Goal: Task Accomplishment & Management: Manage account settings

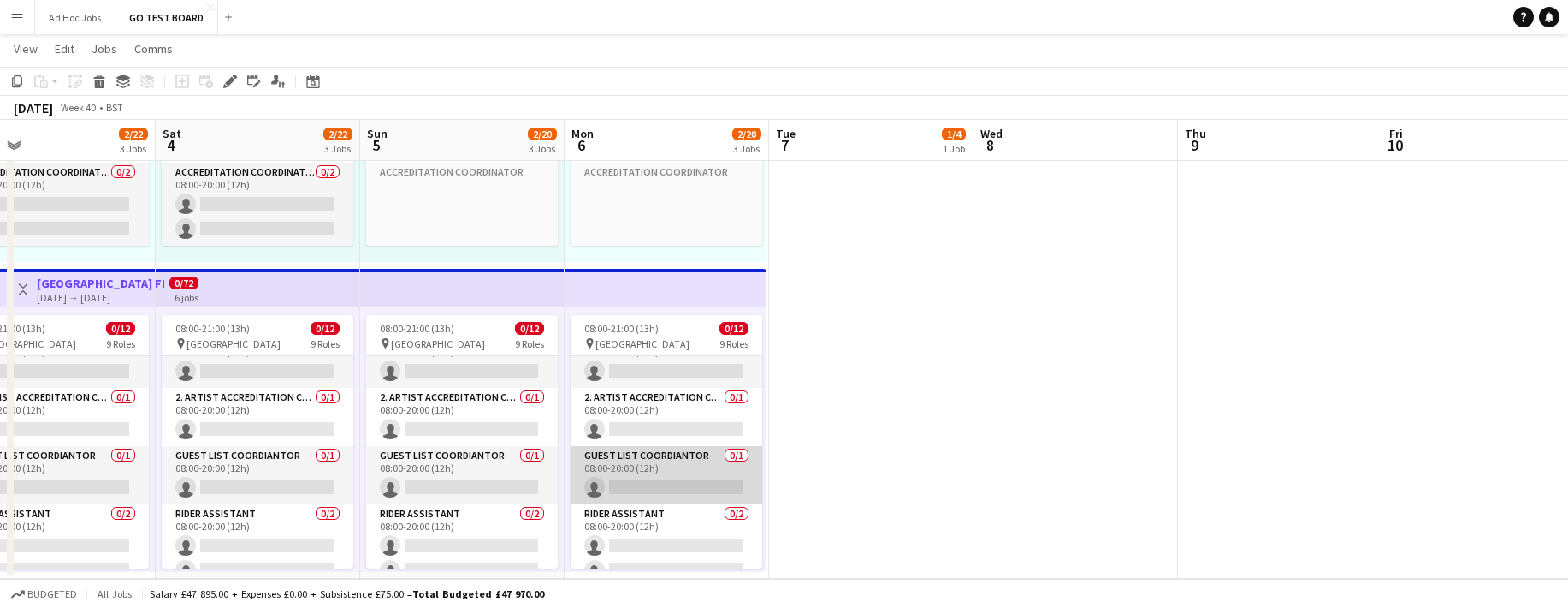
scroll to position [205, 0]
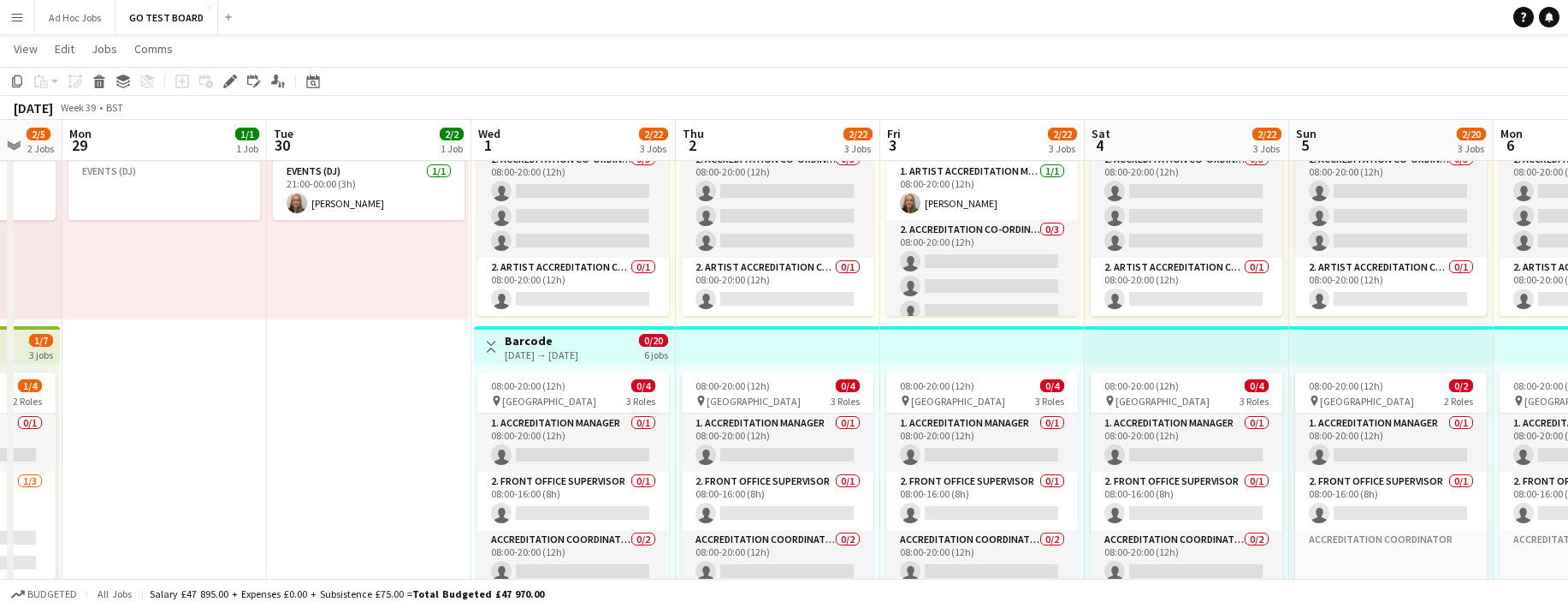
click at [578, 351] on div "[DATE] → [DATE]" at bounding box center [541, 354] width 73 height 13
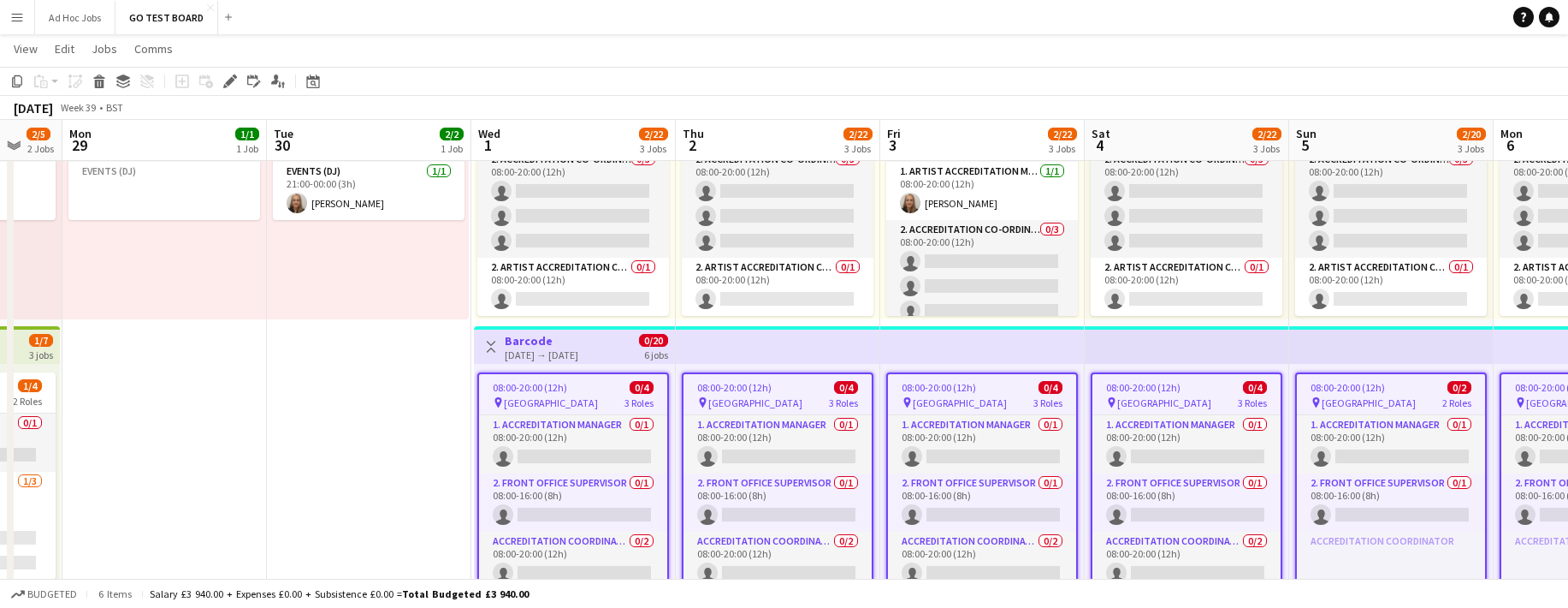
click at [578, 351] on div "[DATE] → [DATE]" at bounding box center [541, 354] width 73 height 13
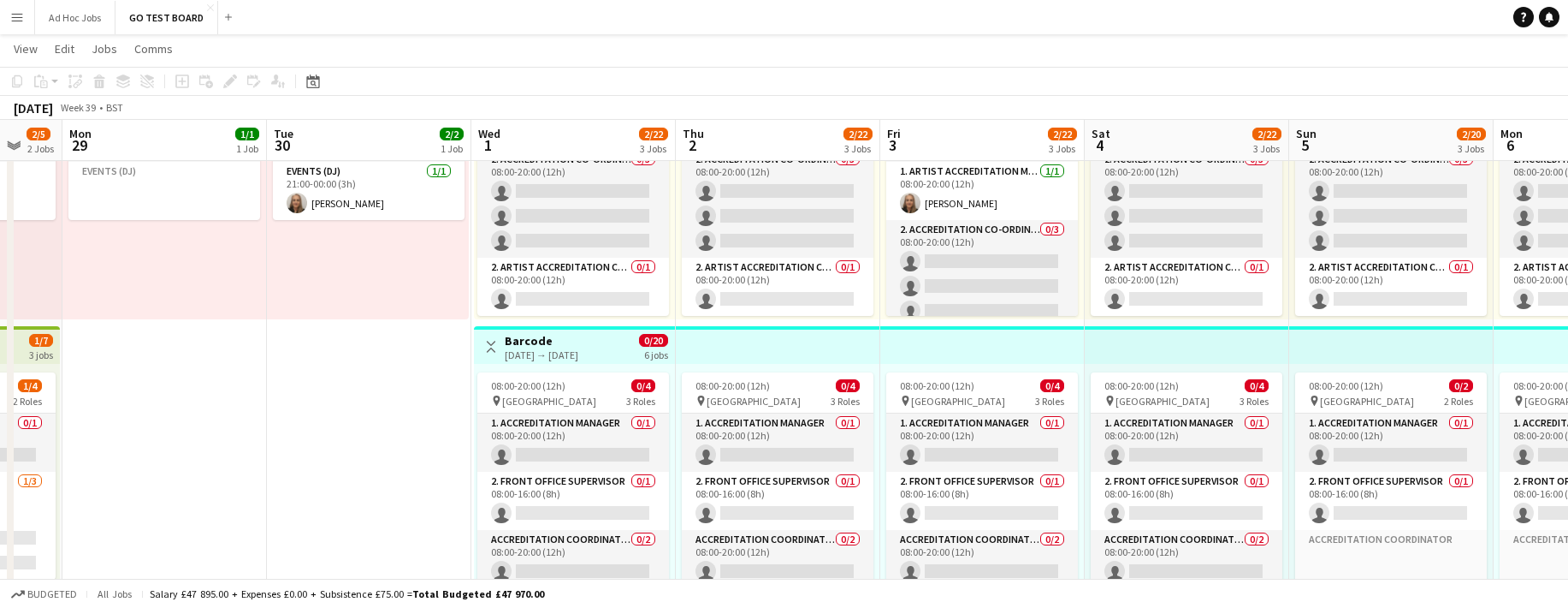
click at [578, 351] on div "[DATE] → [DATE]" at bounding box center [541, 354] width 73 height 13
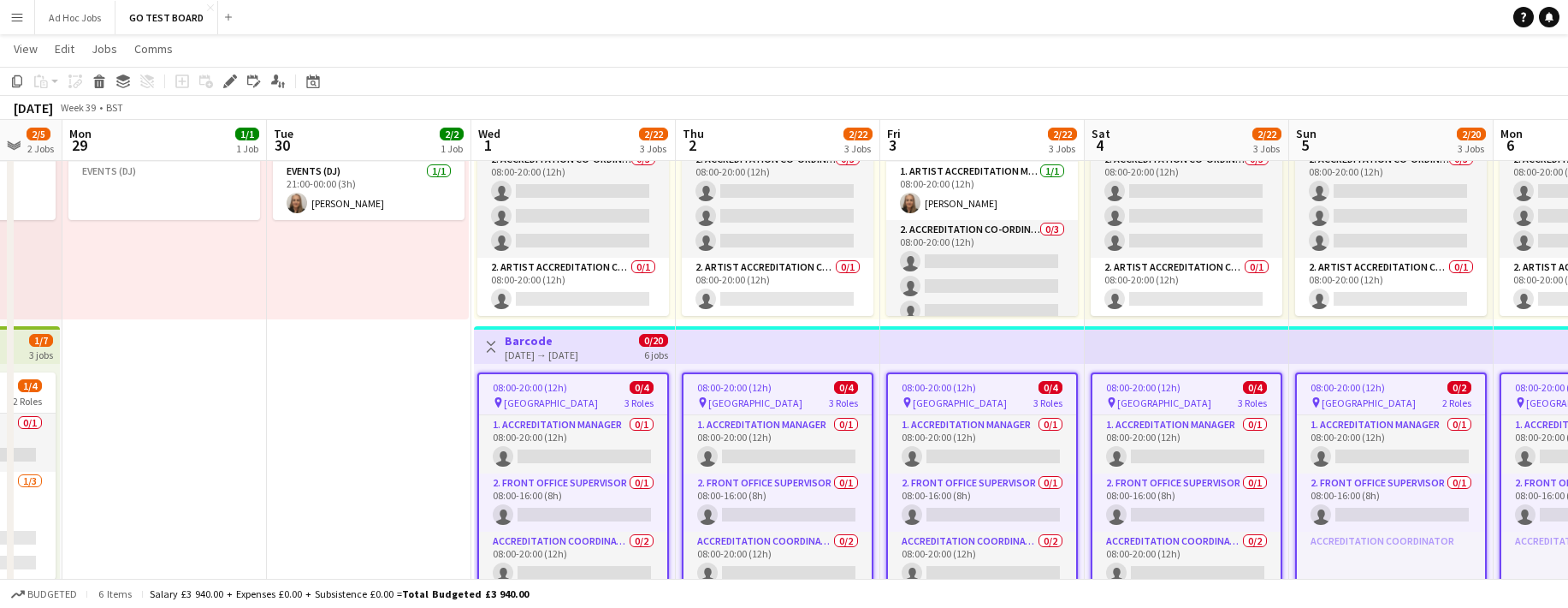
click at [578, 351] on div "[DATE] → [DATE]" at bounding box center [541, 354] width 73 height 13
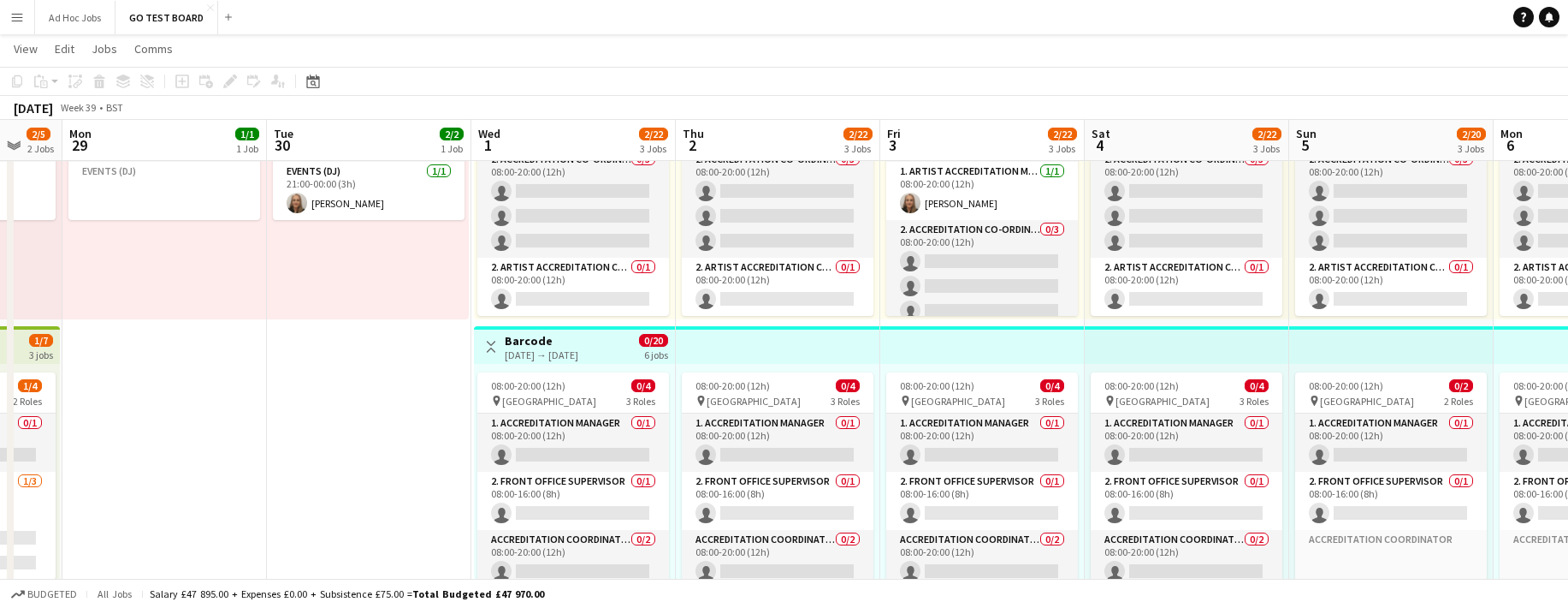
click at [1559, 58] on app-page-menu "View Day view expanded Day view collapsed Month view Date picker Jump to [DATE]…" at bounding box center [784, 51] width 1568 height 33
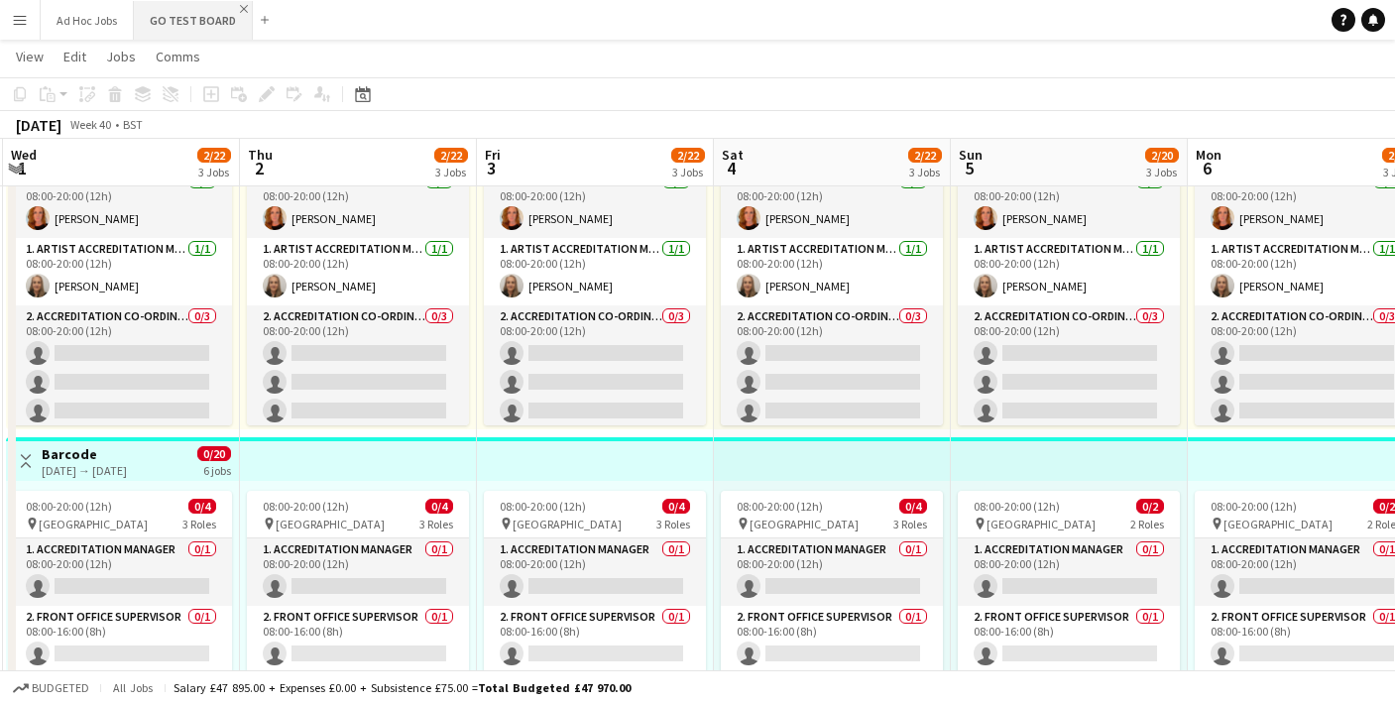
scroll to position [21, 0]
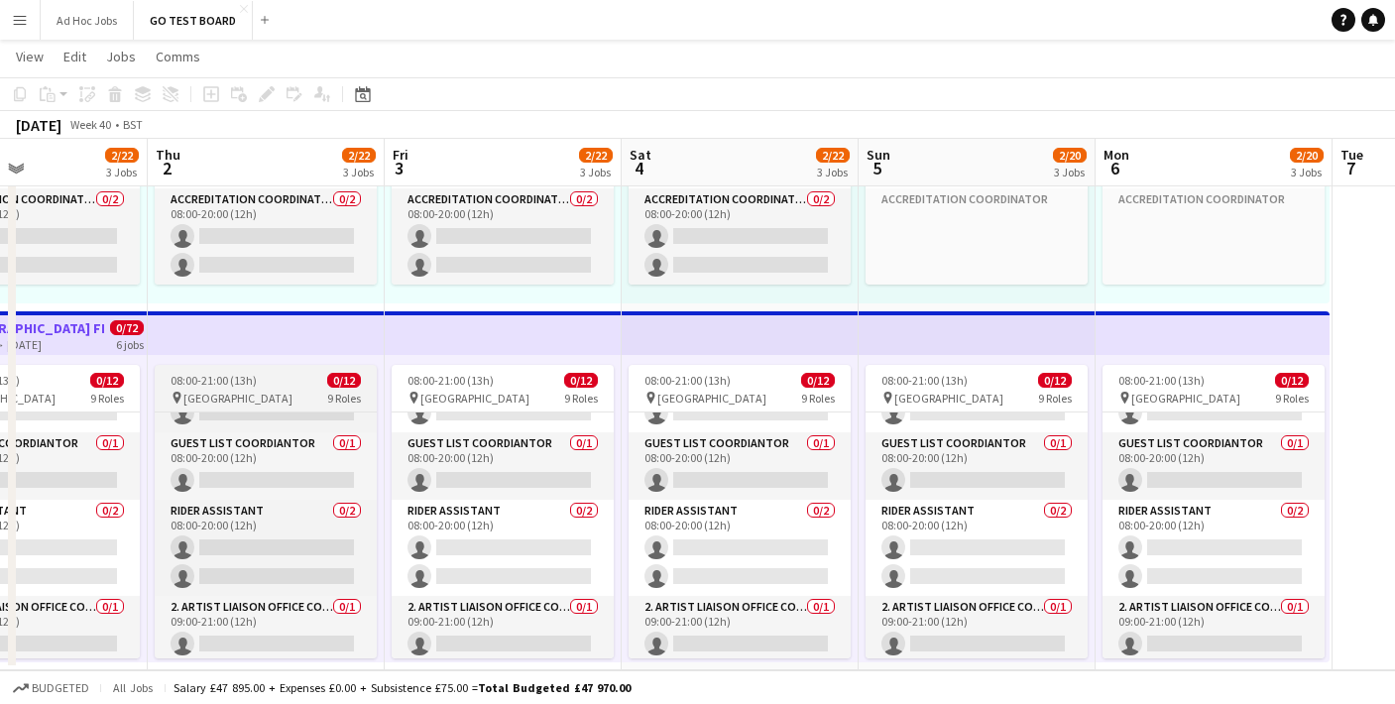
click at [294, 391] on div "pin [GEOGRAPHIC_DATA] 9 Roles" at bounding box center [266, 398] width 222 height 16
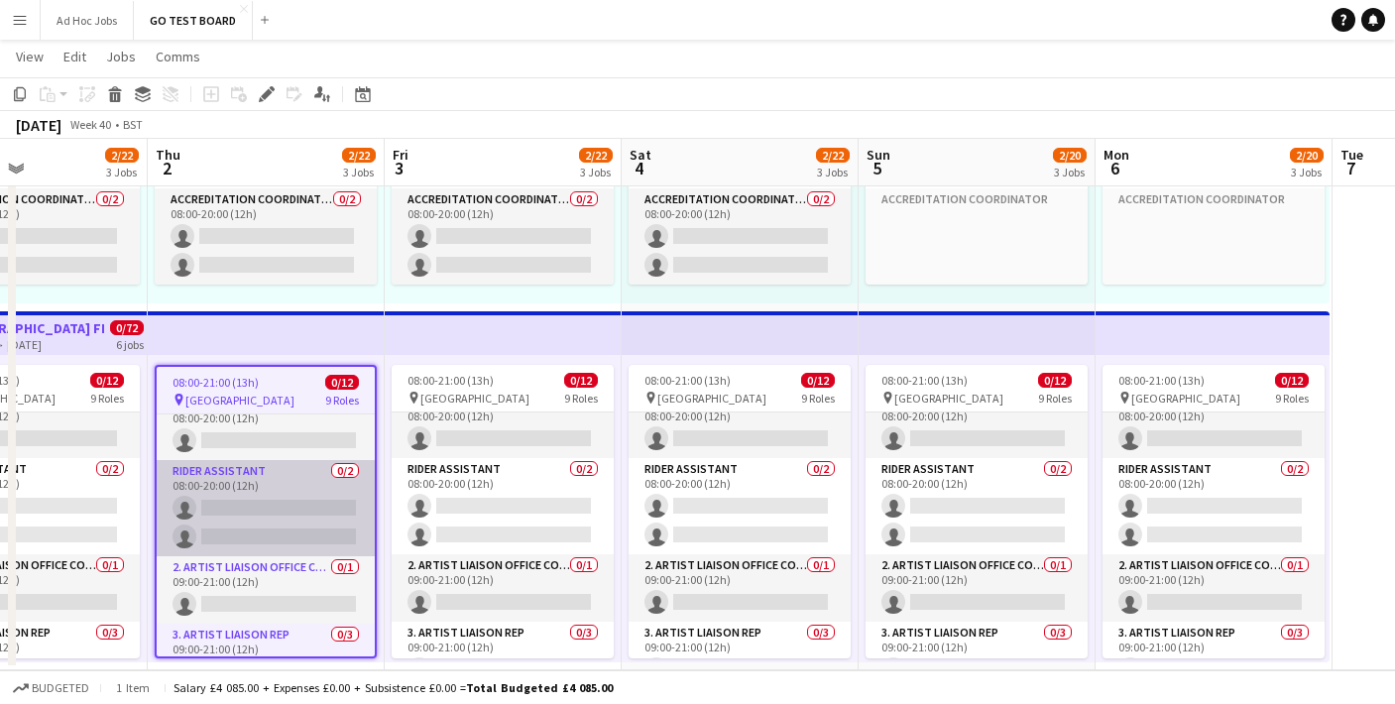
click at [287, 492] on app-card-role "Rider Assistant 0/2 08:00-20:00 (12h) single-neutral-actions single-neutral-act…" at bounding box center [266, 508] width 218 height 96
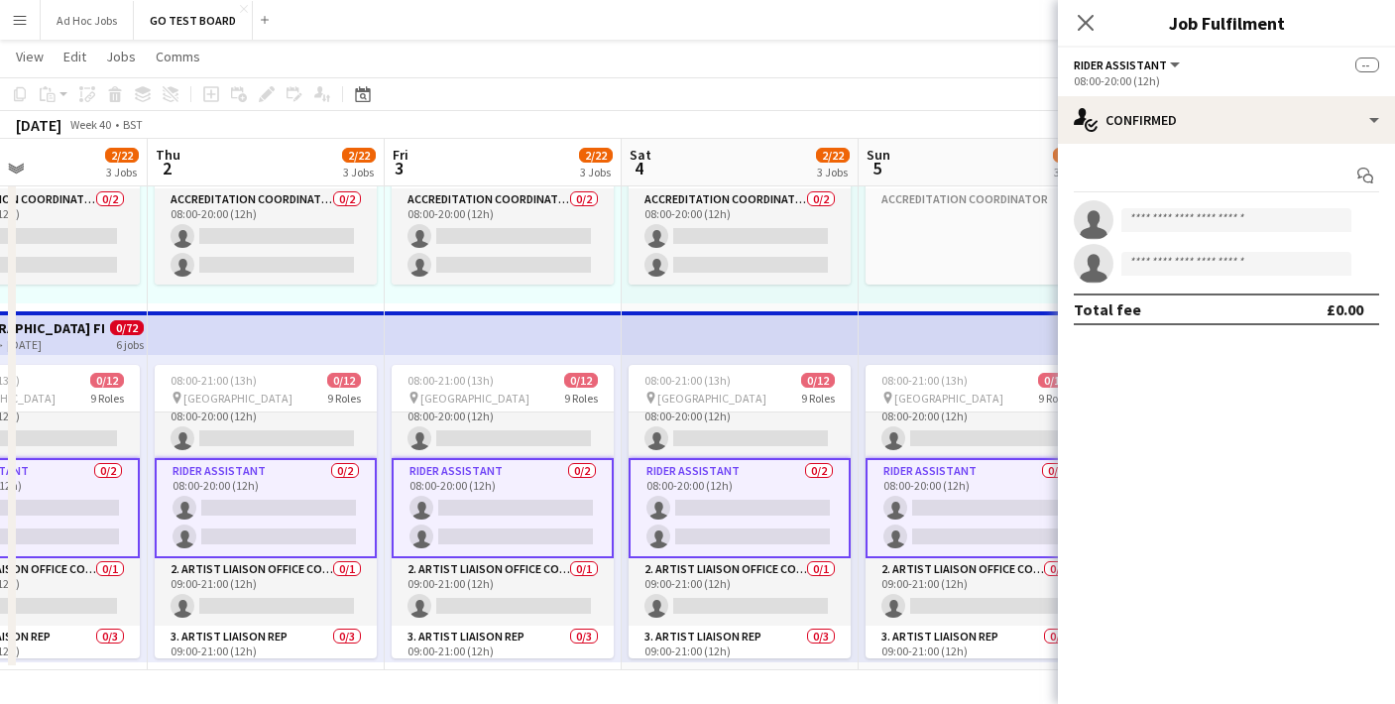
click at [287, 492] on app-card-role "Rider Assistant 0/2 08:00-20:00 (12h) single-neutral-actions single-neutral-act…" at bounding box center [266, 508] width 222 height 100
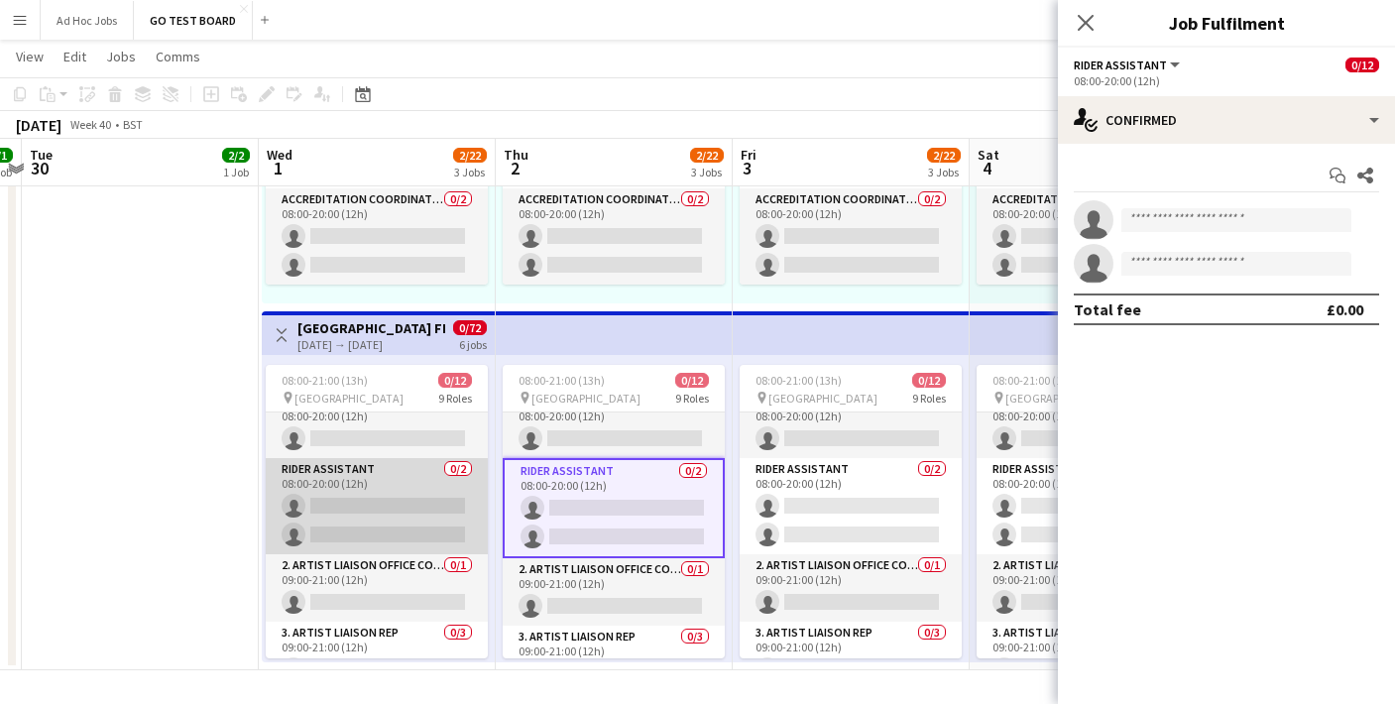
click at [431, 496] on app-card-role "Rider Assistant 0/2 08:00-20:00 (12h) single-neutral-actions single-neutral-act…" at bounding box center [377, 506] width 222 height 96
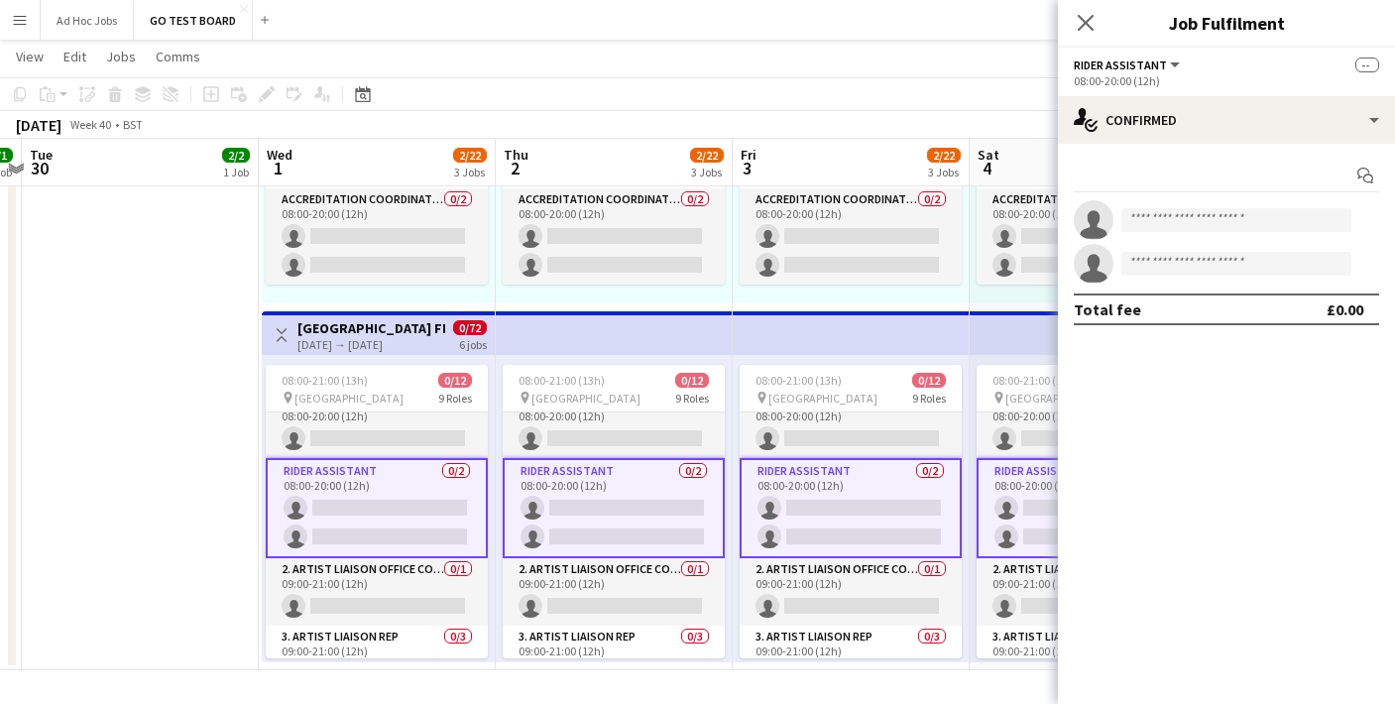
click at [431, 496] on app-card-role "Rider Assistant 0/2 08:00-20:00 (12h) single-neutral-actions single-neutral-act…" at bounding box center [377, 508] width 222 height 100
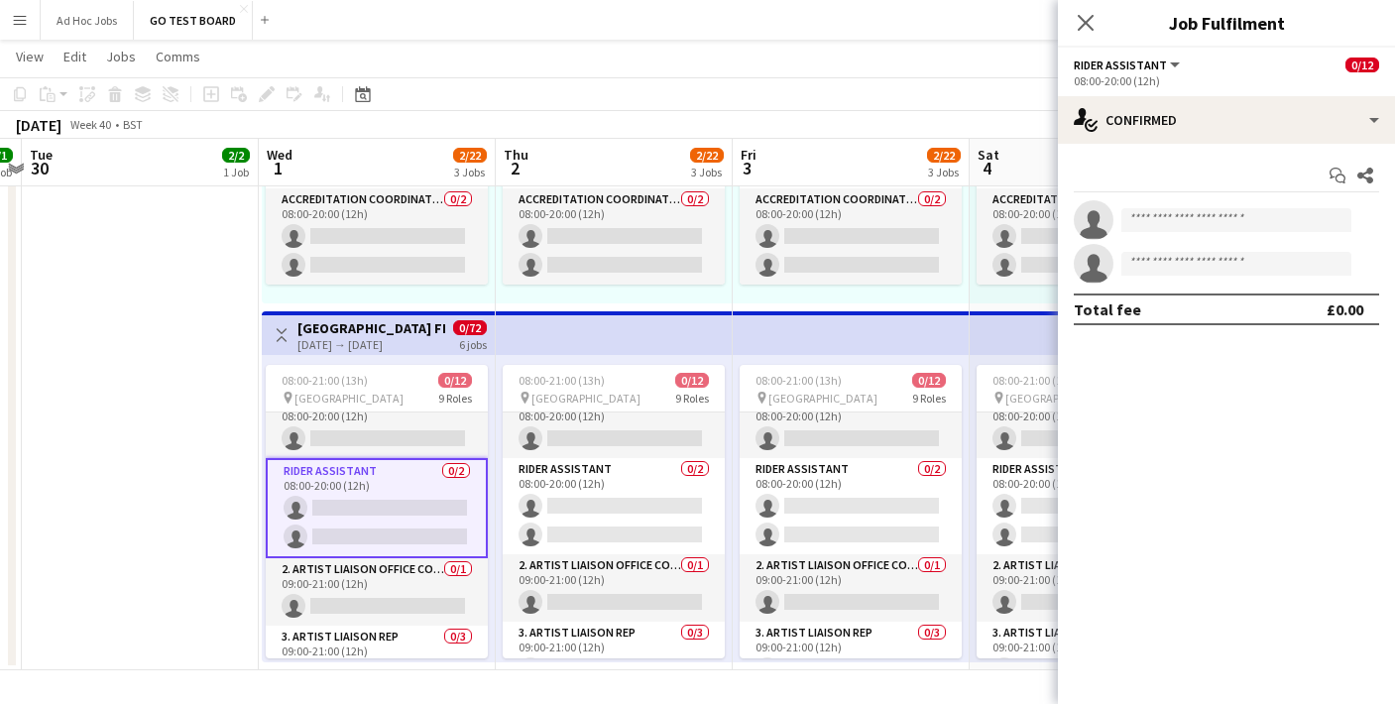
click at [1183, 68] on div "Rider Assistant All roles Rider Assistant 0/12" at bounding box center [1225, 65] width 305 height 18
click at [1087, 24] on icon at bounding box center [1084, 22] width 19 height 19
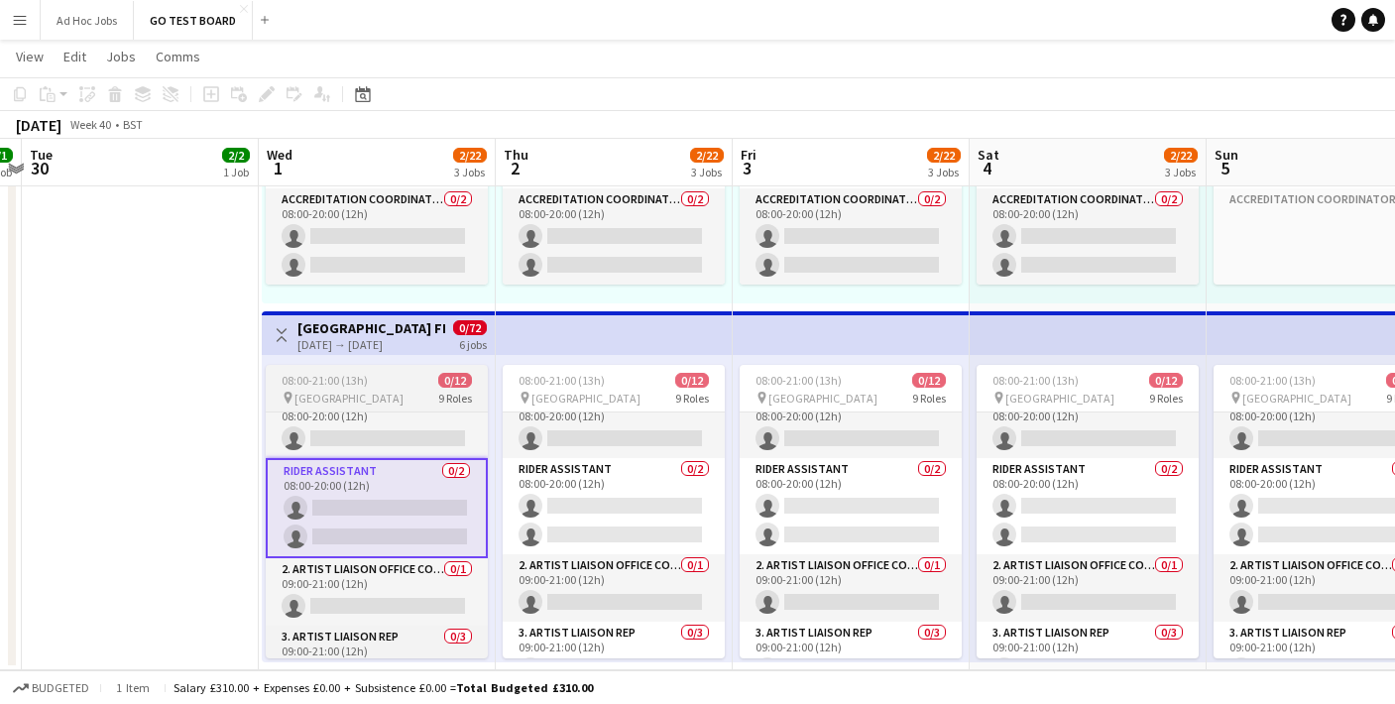
click at [358, 376] on span "08:00-21:00 (13h)" at bounding box center [324, 380] width 86 height 15
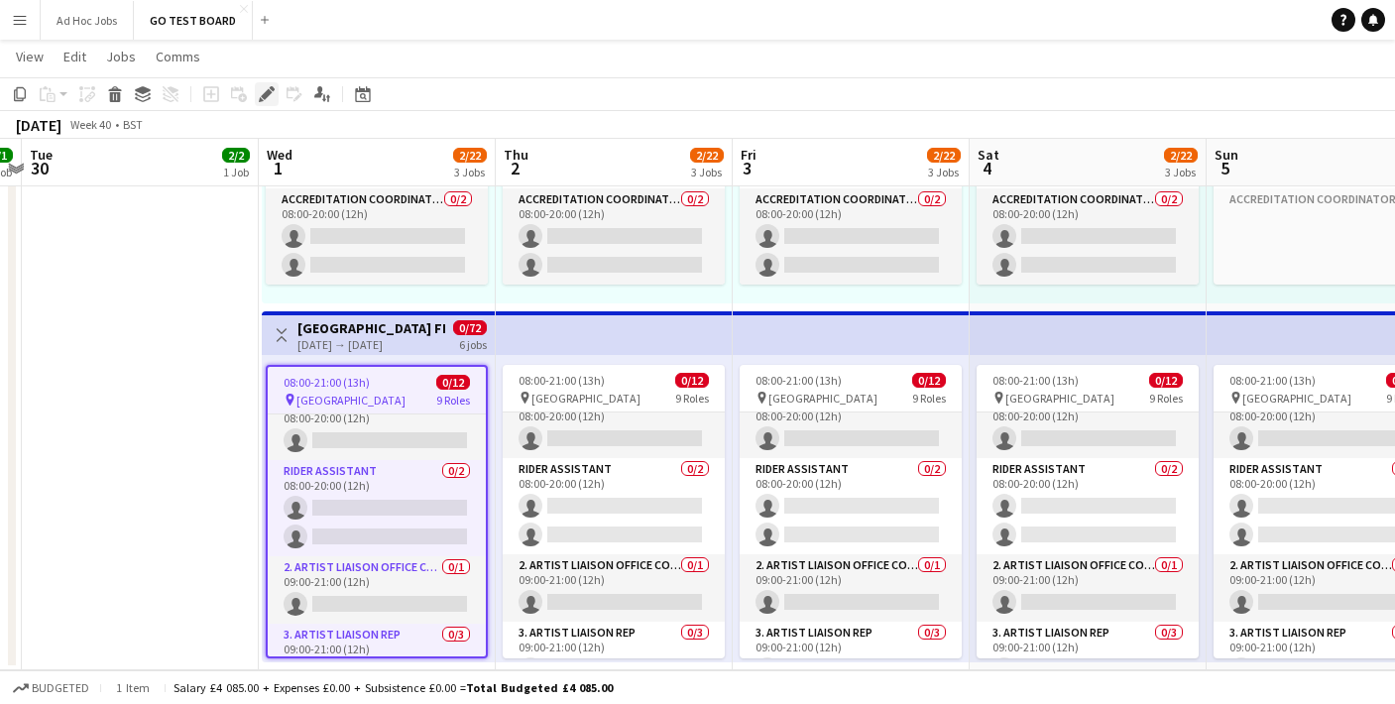
click at [265, 86] on icon "Edit" at bounding box center [267, 94] width 16 height 16
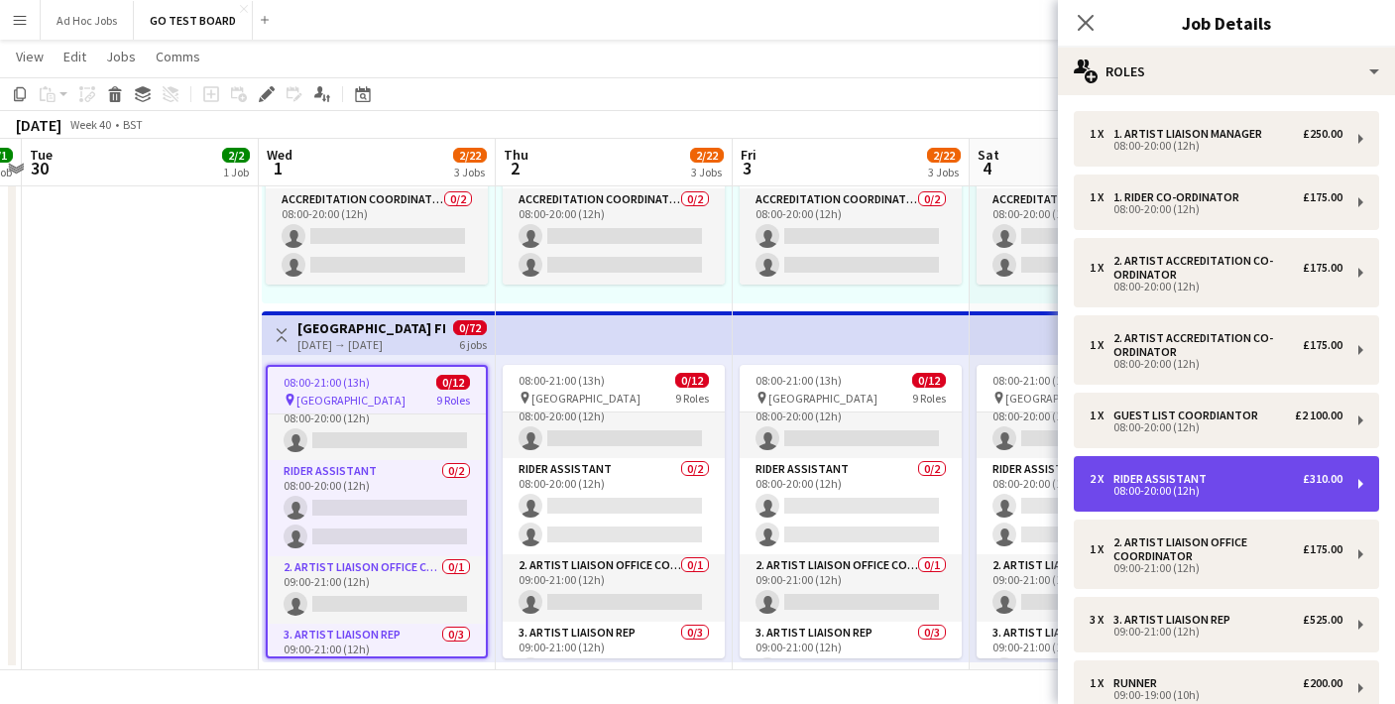
click at [1363, 480] on div "2 x Rider Assistant £310.00 08:00-20:00 (12h)" at bounding box center [1225, 484] width 305 height 56
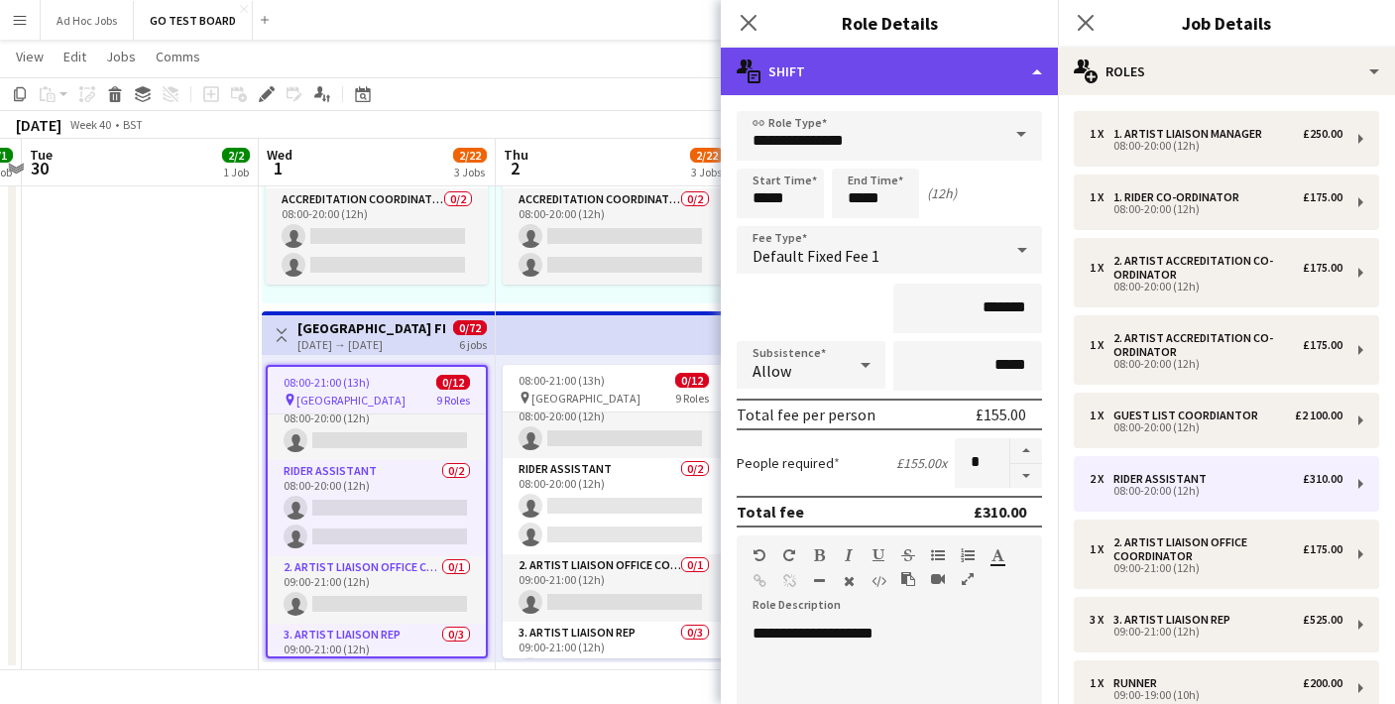
click at [1038, 72] on div "multiple-actions-text Shift" at bounding box center [889, 72] width 337 height 48
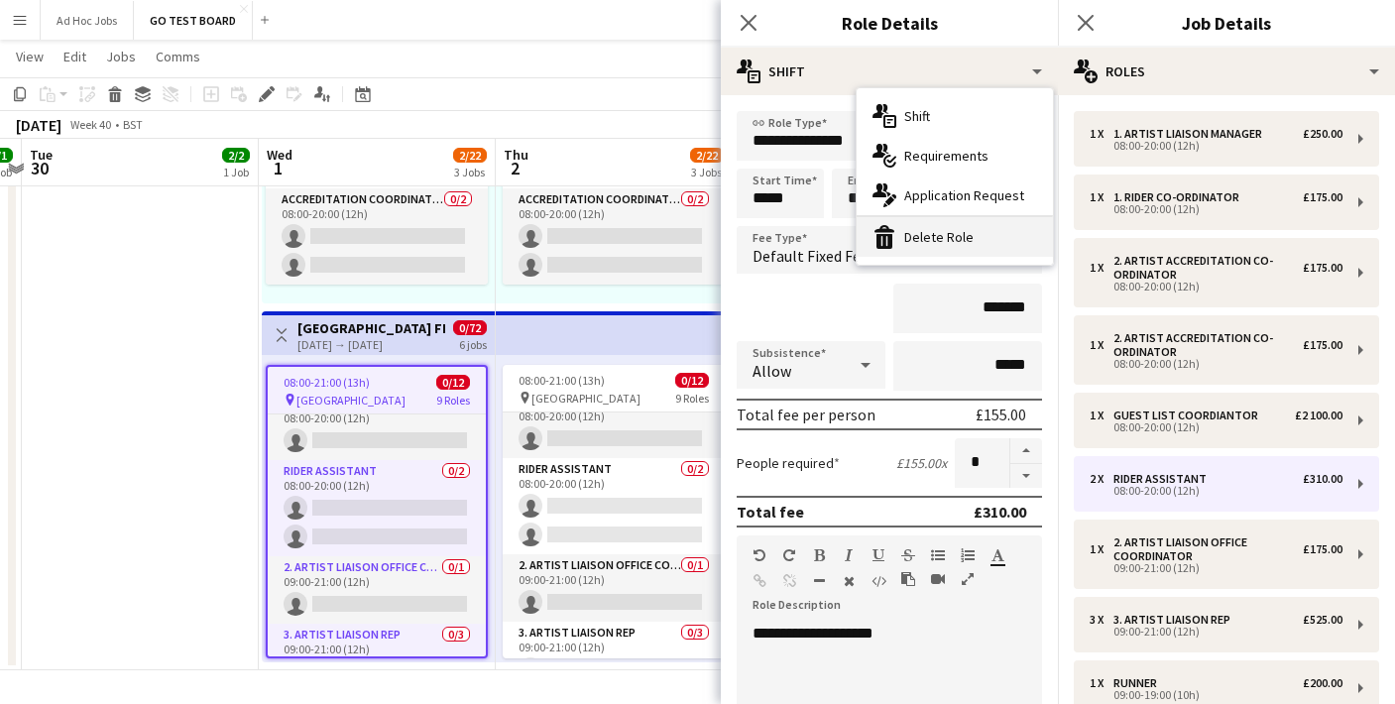
click at [950, 235] on div "bin-2 Delete Role" at bounding box center [954, 237] width 196 height 40
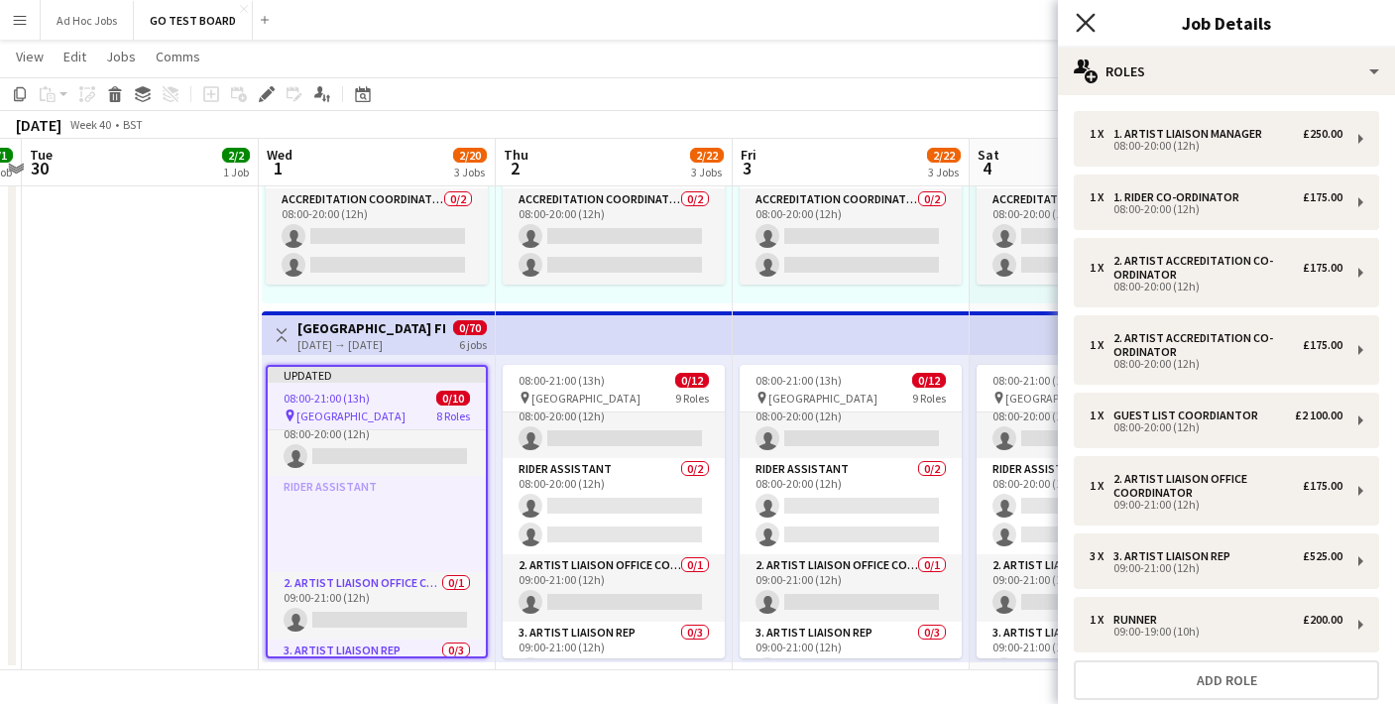
click at [1089, 31] on icon "Close pop-in" at bounding box center [1084, 22] width 19 height 19
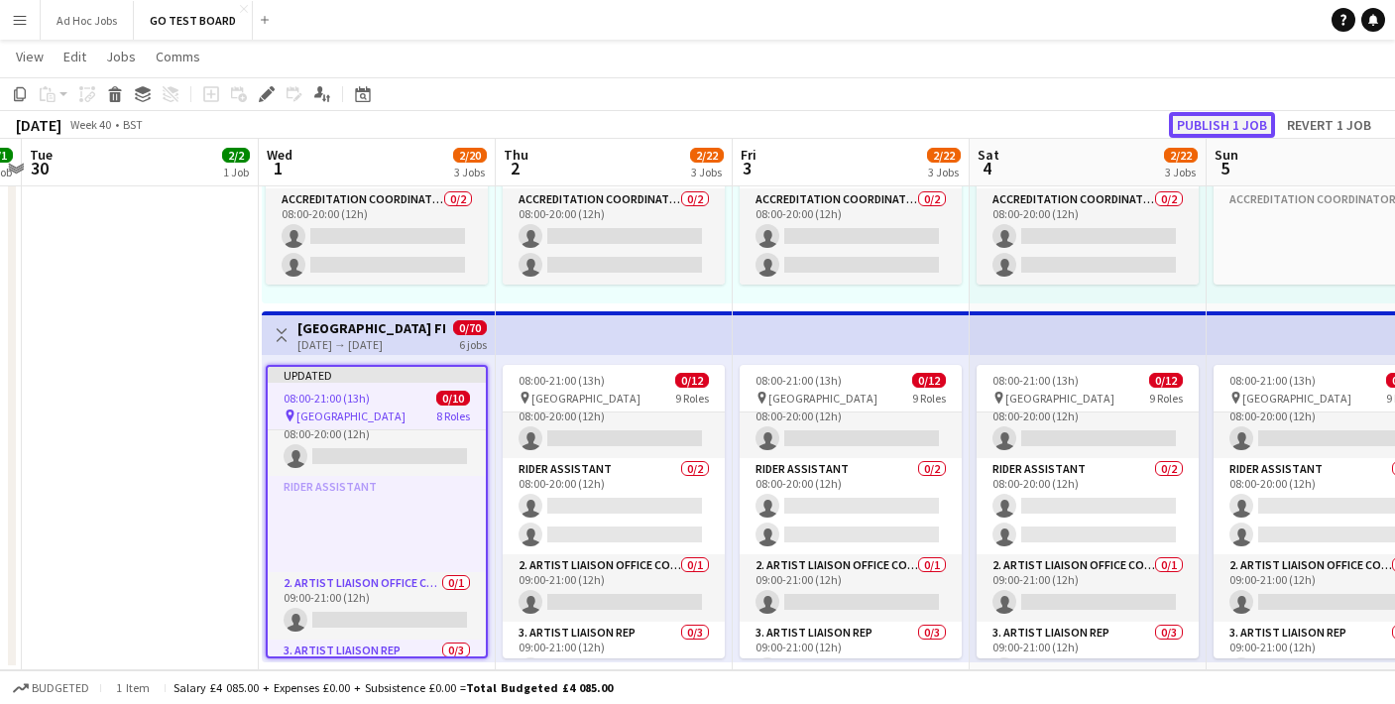
click at [1199, 130] on button "Publish 1 job" at bounding box center [1222, 125] width 106 height 26
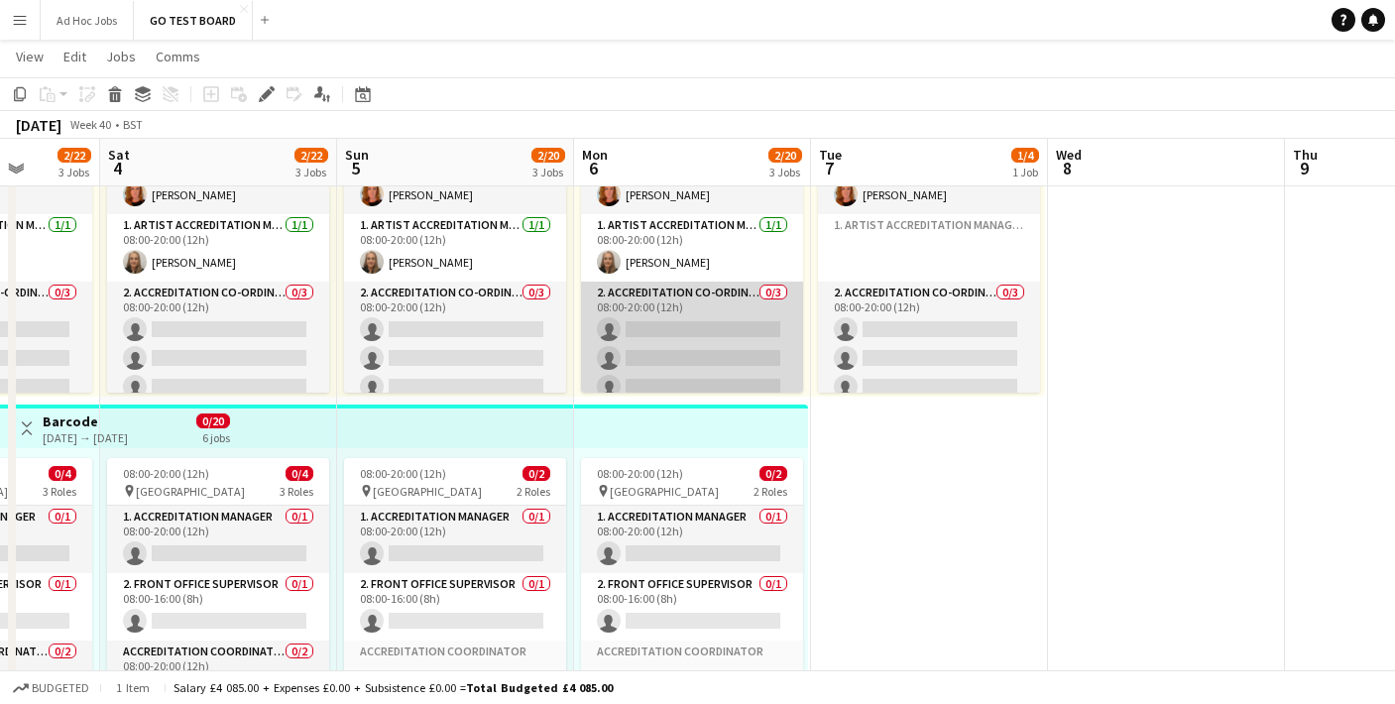
click at [668, 333] on app-card-role "2. Accreditation Co-ordinator 0/3 08:00-20:00 (12h) single-neutral-actions sing…" at bounding box center [692, 343] width 222 height 125
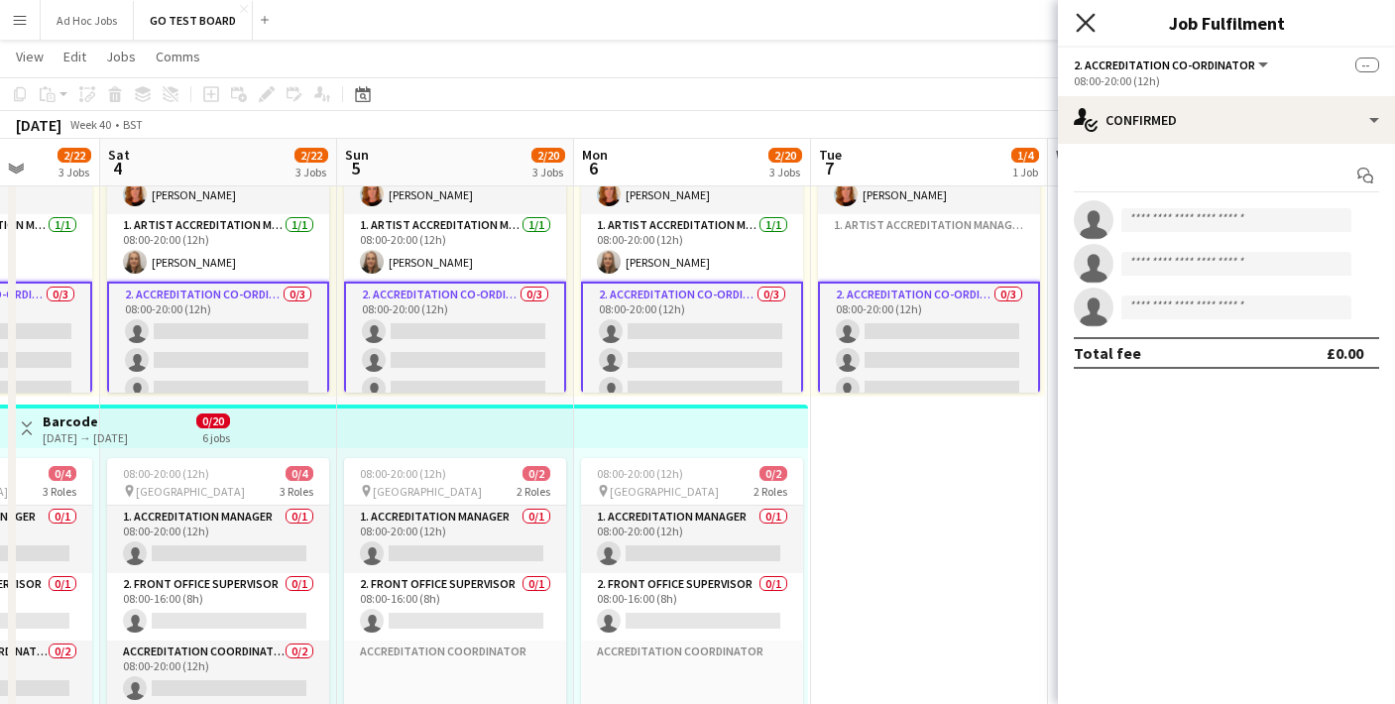
click at [1082, 24] on icon at bounding box center [1084, 22] width 19 height 19
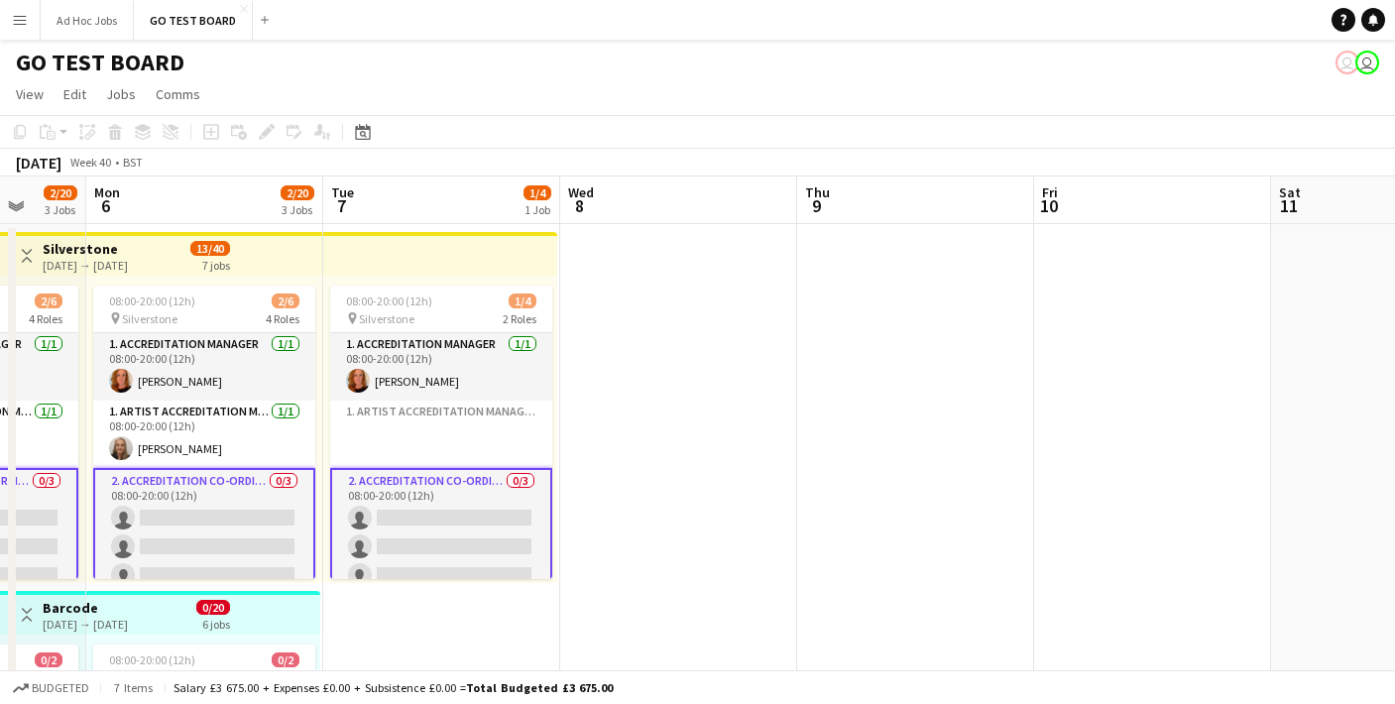
scroll to position [0, 627]
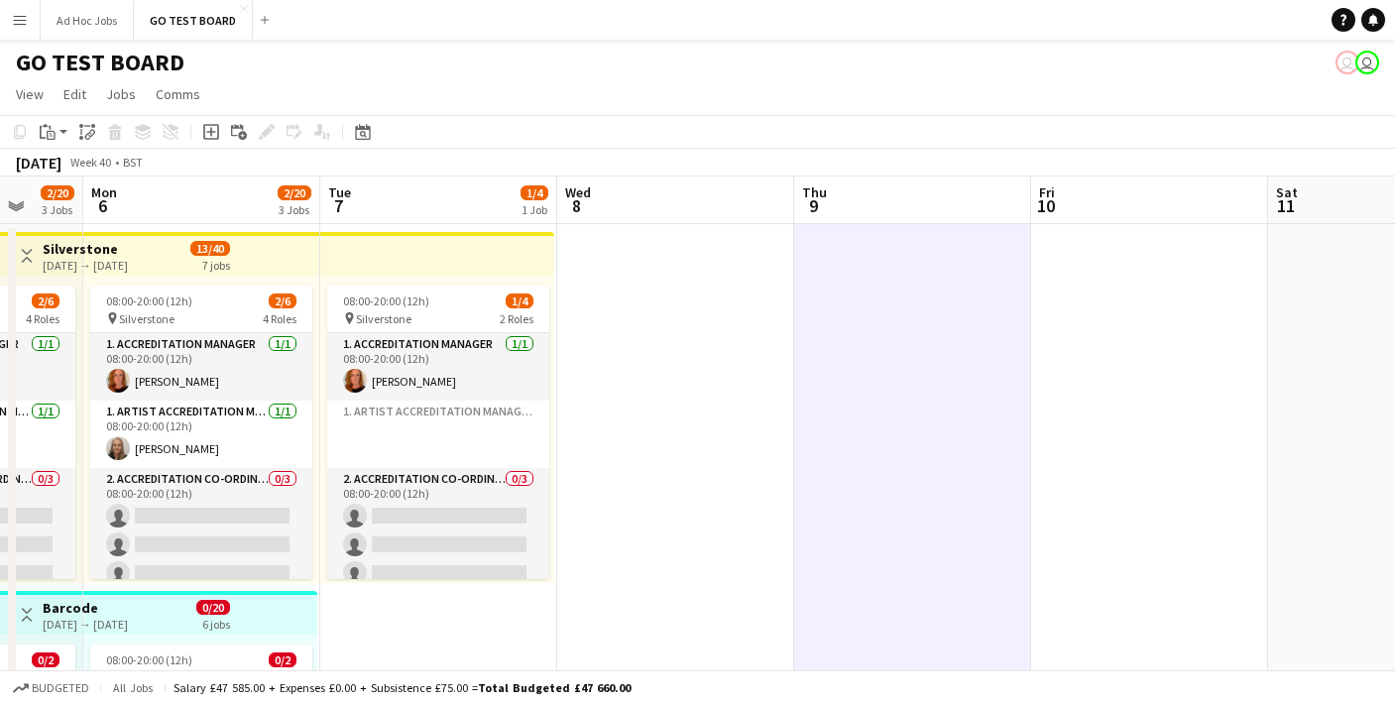
click at [678, 213] on app-board-header-date "Wed 8" at bounding box center [675, 200] width 237 height 48
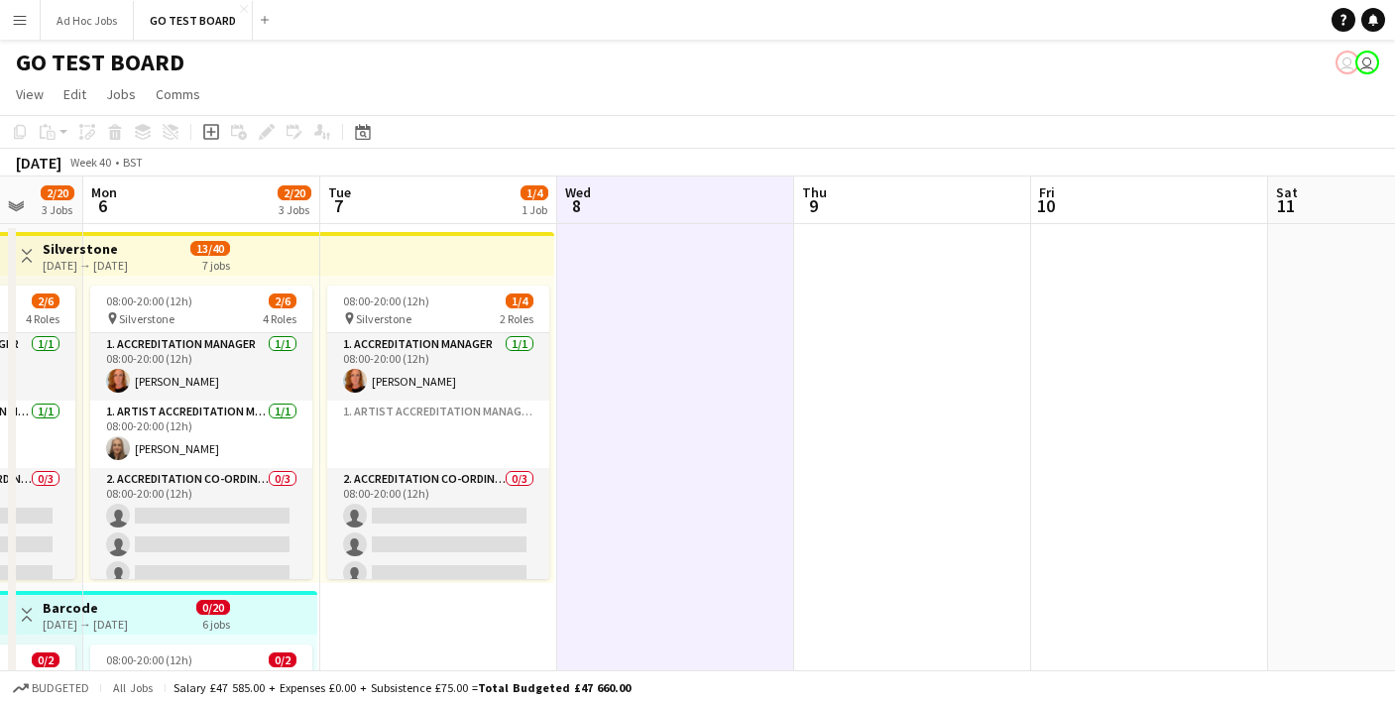
click at [211, 136] on icon "Add job" at bounding box center [211, 132] width 16 height 16
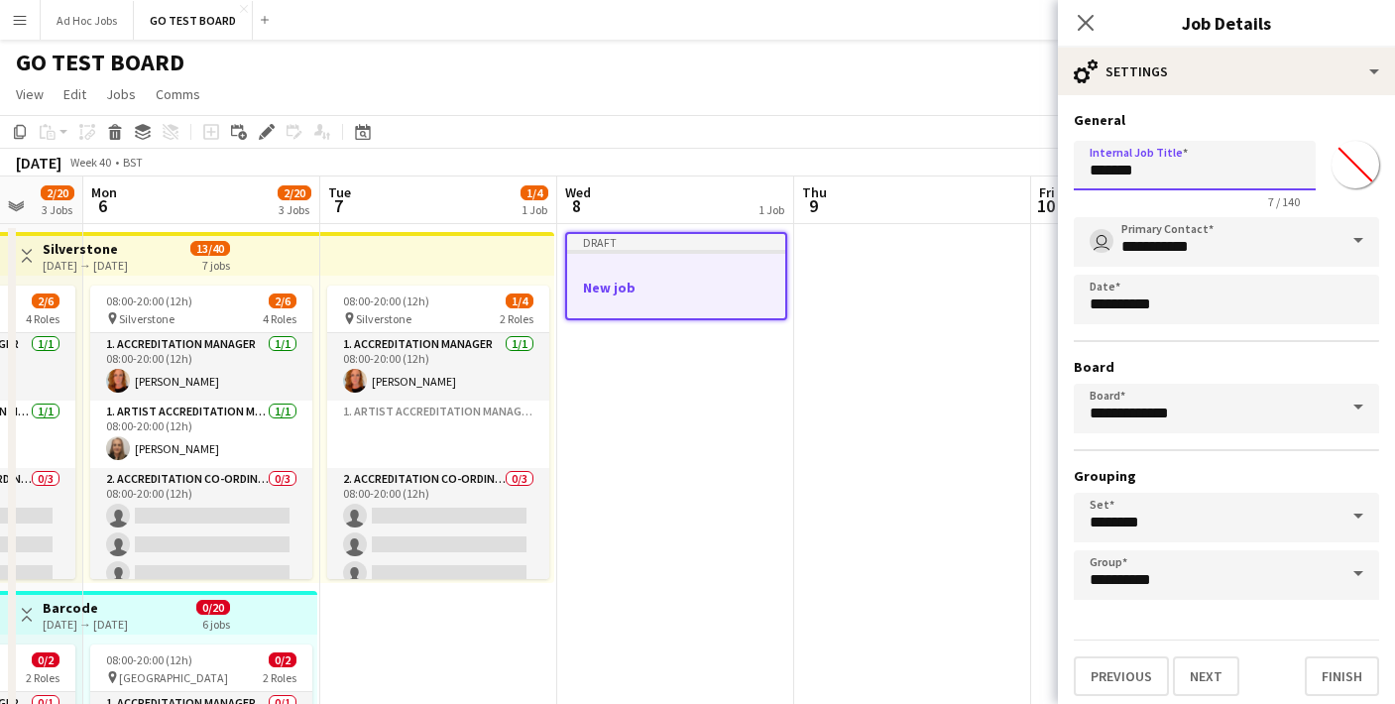
click at [1162, 169] on input "*******" at bounding box center [1194, 166] width 242 height 50
type input "*"
type input "**********"
click at [1222, 677] on button "Next" at bounding box center [1206, 676] width 66 height 40
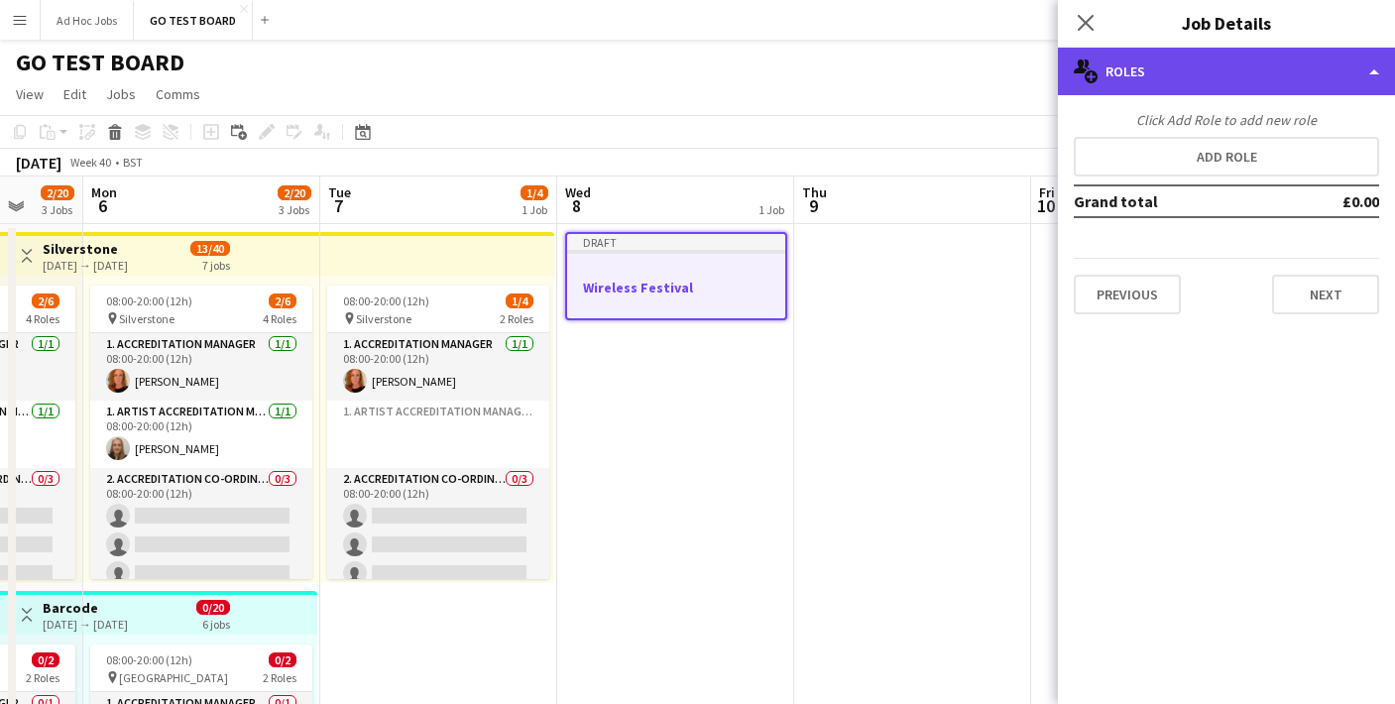
click at [1309, 80] on div "multiple-users-add Roles" at bounding box center [1226, 72] width 337 height 48
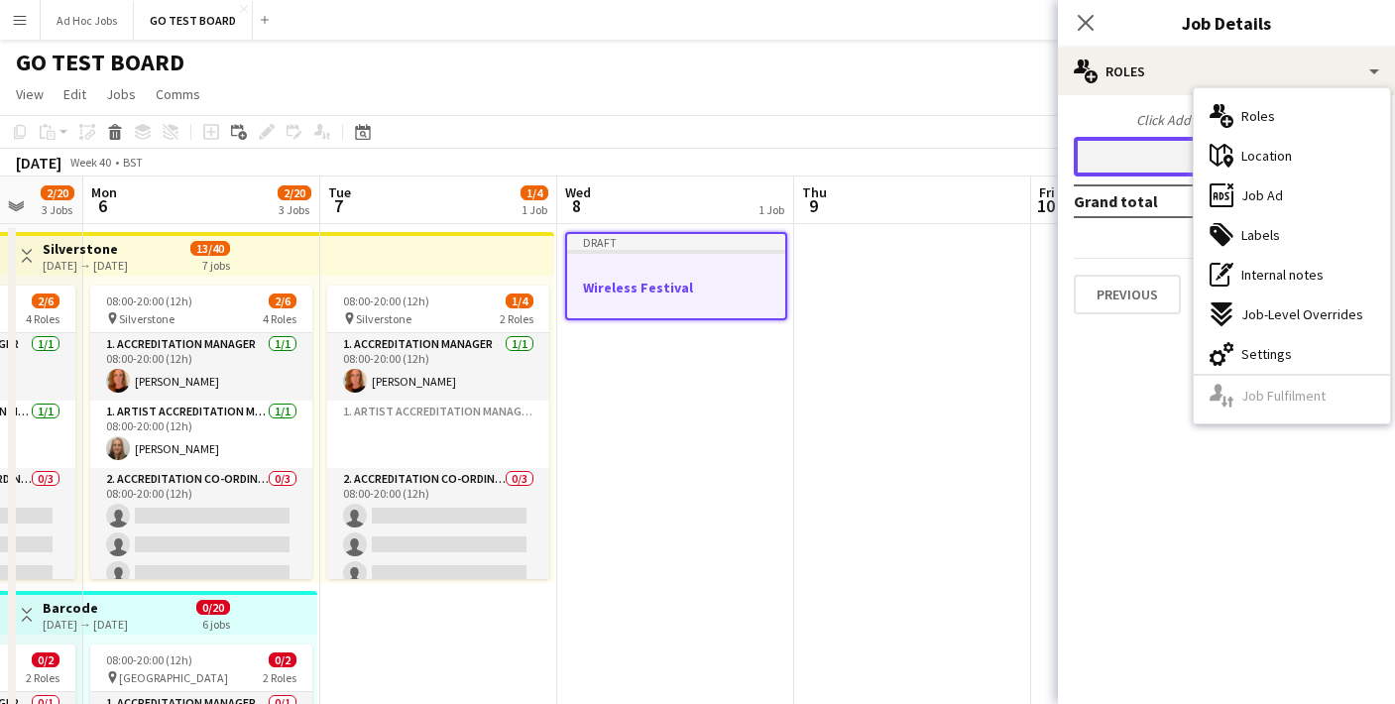
click at [1184, 164] on button "Add role" at bounding box center [1225, 157] width 305 height 40
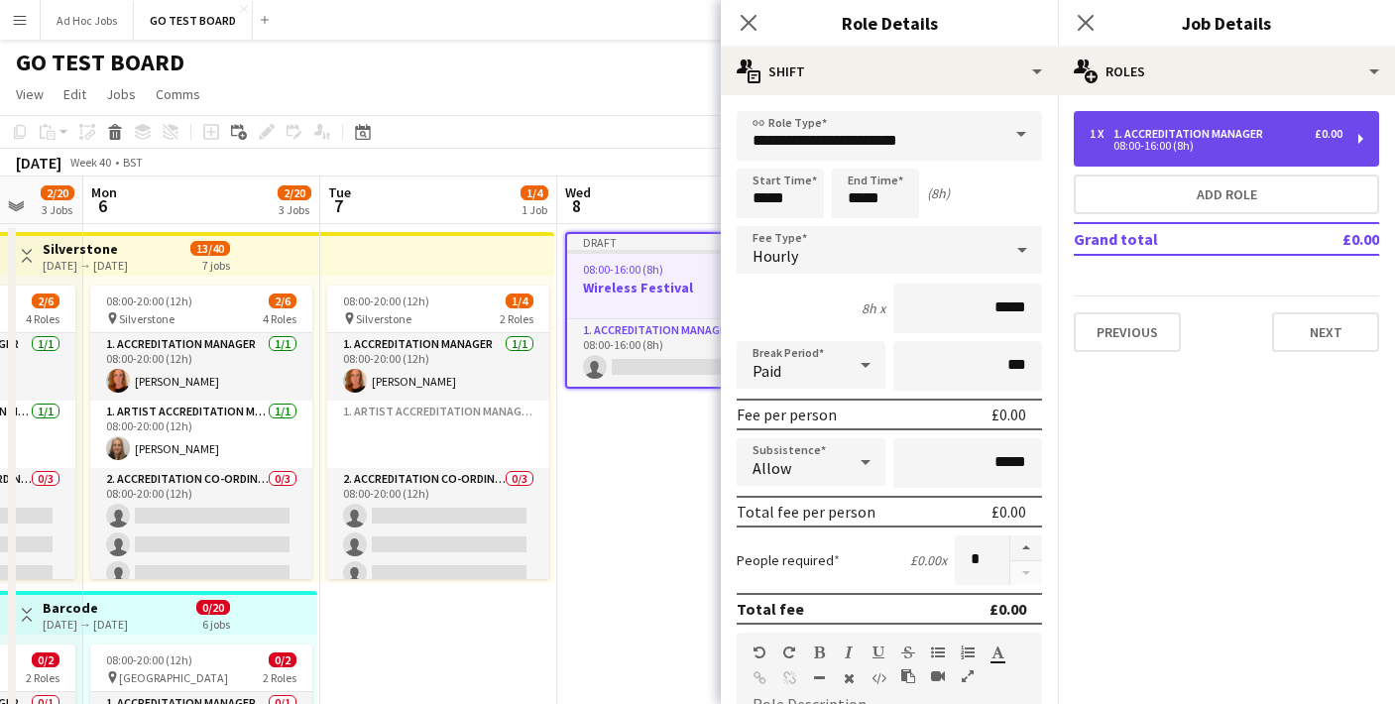
click at [1285, 141] on div "08:00-16:00 (8h)" at bounding box center [1215, 146] width 253 height 10
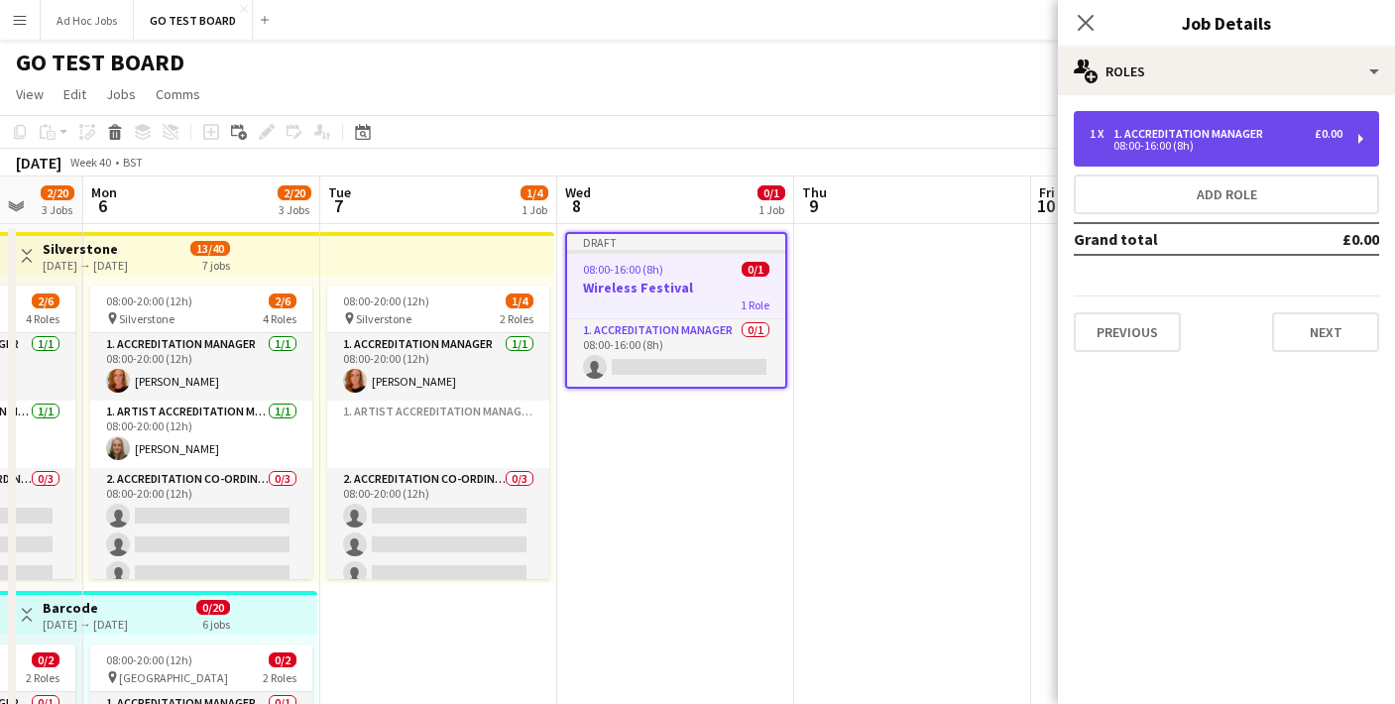
click at [1364, 143] on div "1 x 1. Accreditation Manager £0.00 08:00-16:00 (8h)" at bounding box center [1225, 139] width 305 height 56
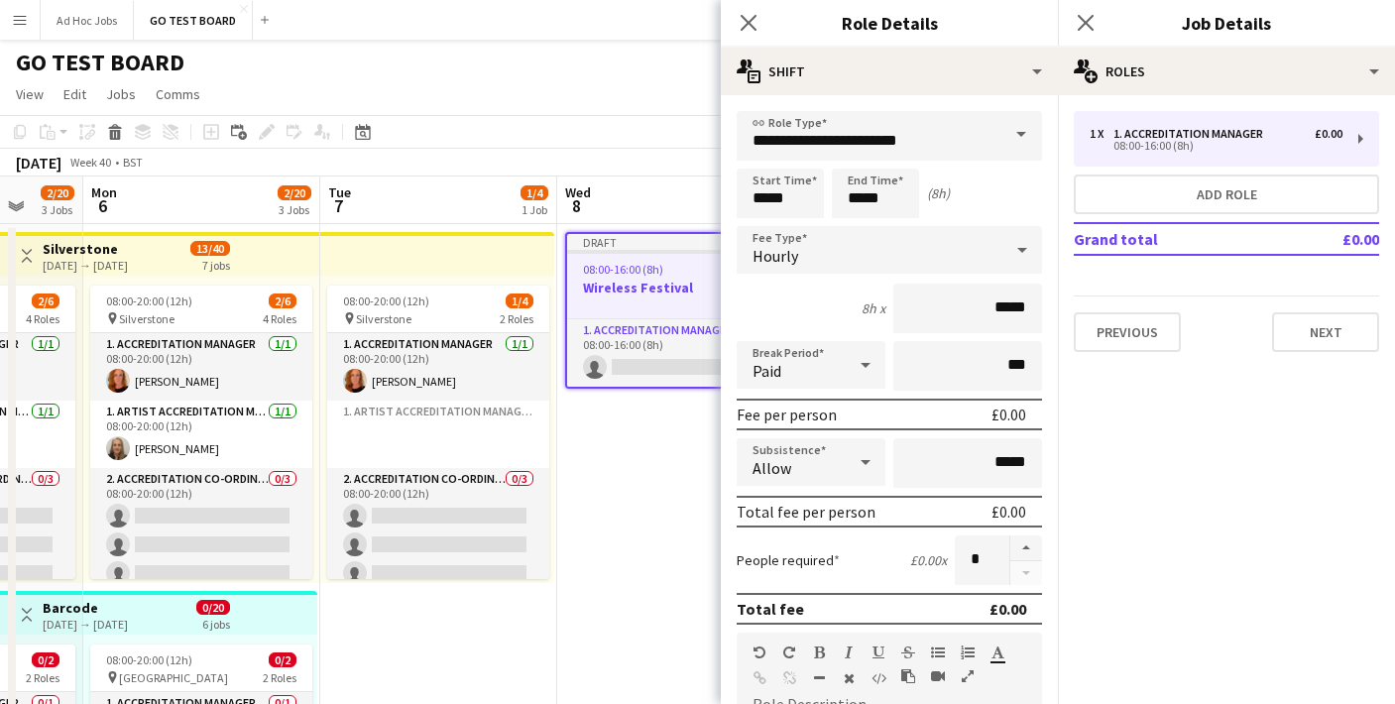
click at [1023, 138] on span at bounding box center [1021, 135] width 42 height 48
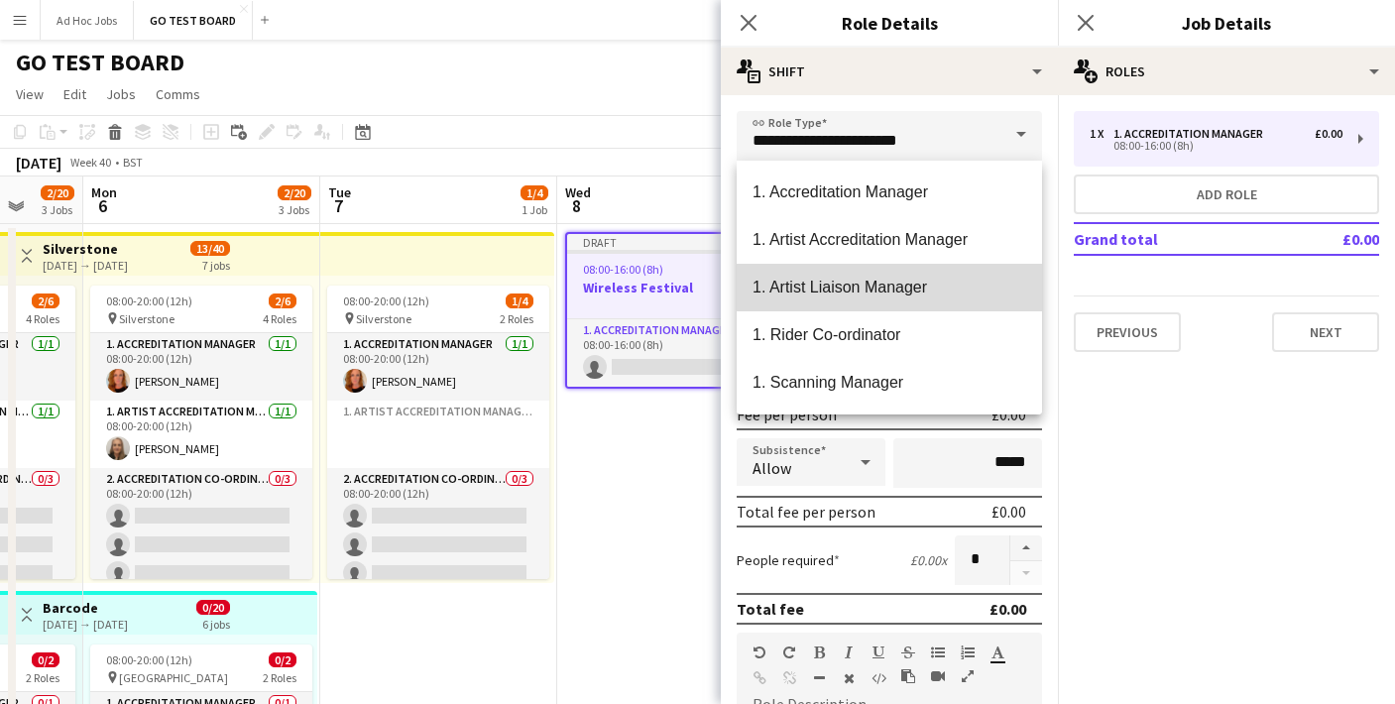
click at [939, 282] on span "1. Artist Liaison Manager" at bounding box center [889, 287] width 274 height 19
type input "**********"
type input "*******"
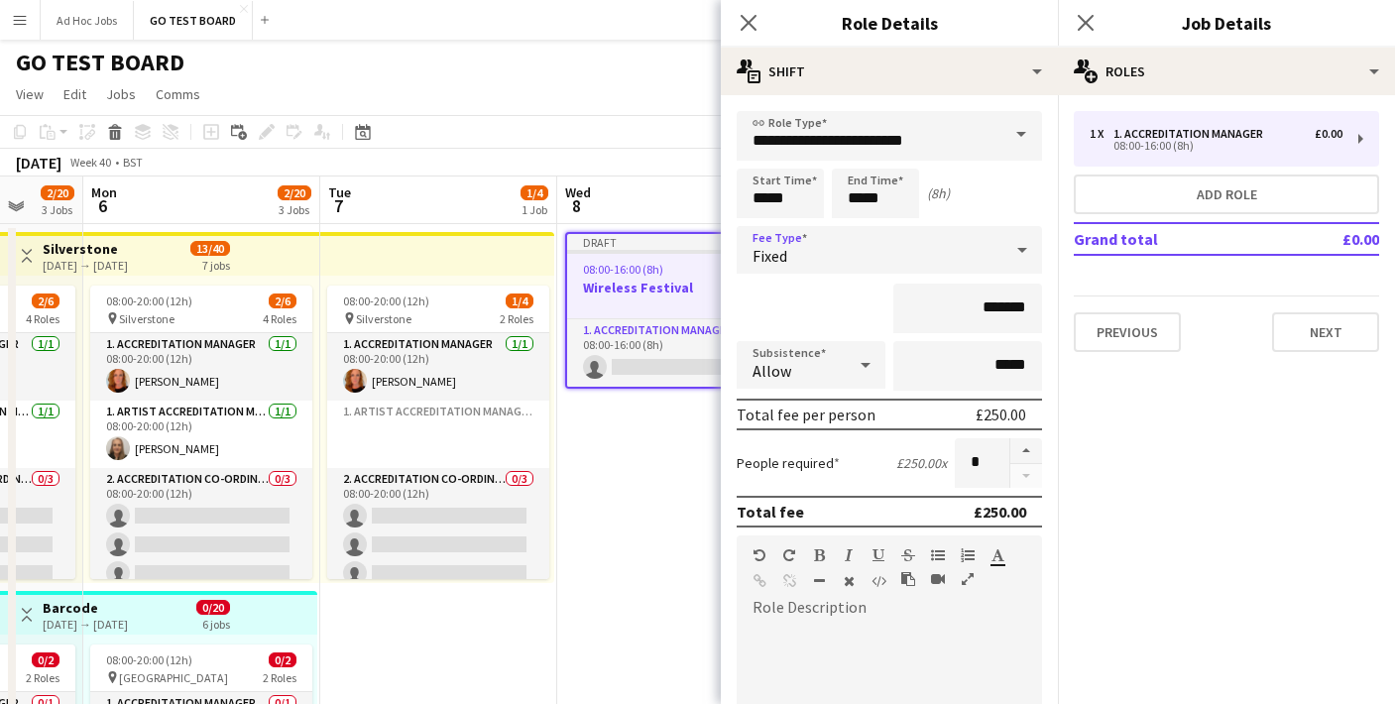
click at [1020, 256] on icon at bounding box center [1022, 250] width 24 height 40
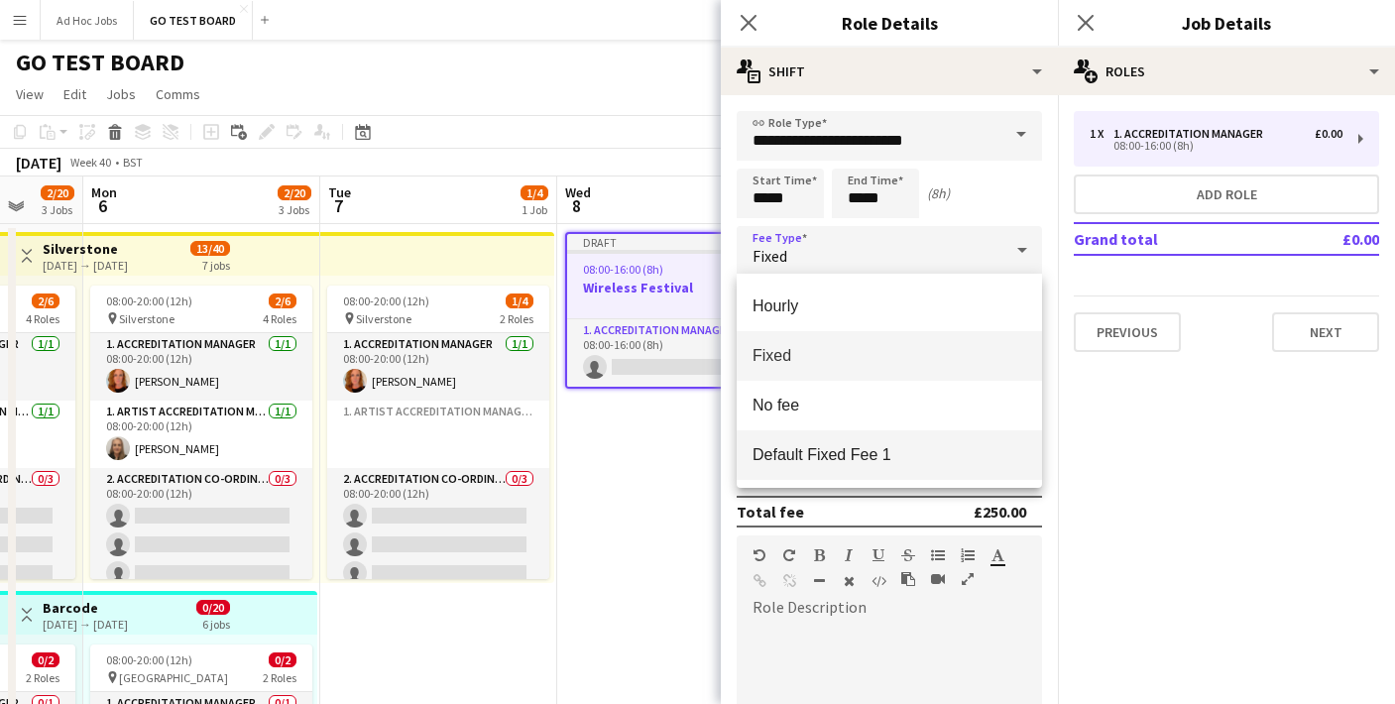
click at [879, 459] on span "Default Fixed Fee 1" at bounding box center [889, 454] width 274 height 19
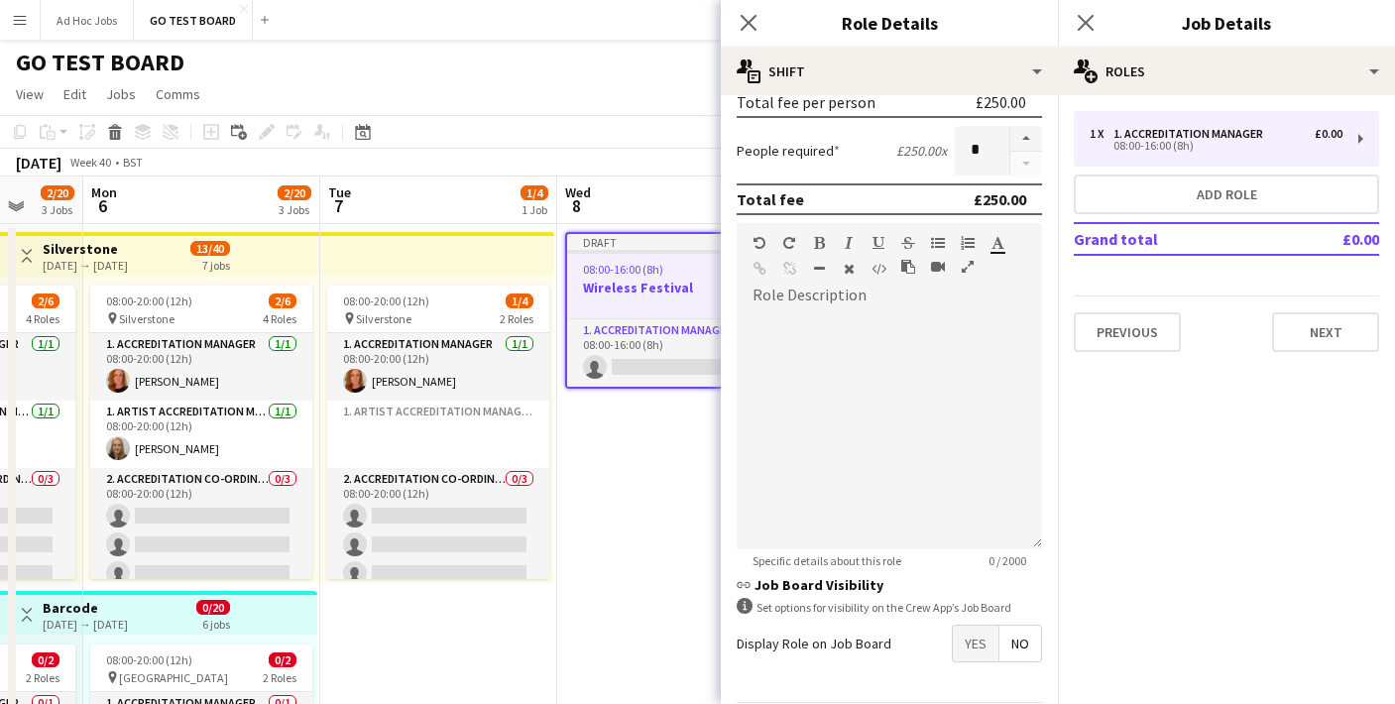
scroll to position [383, 0]
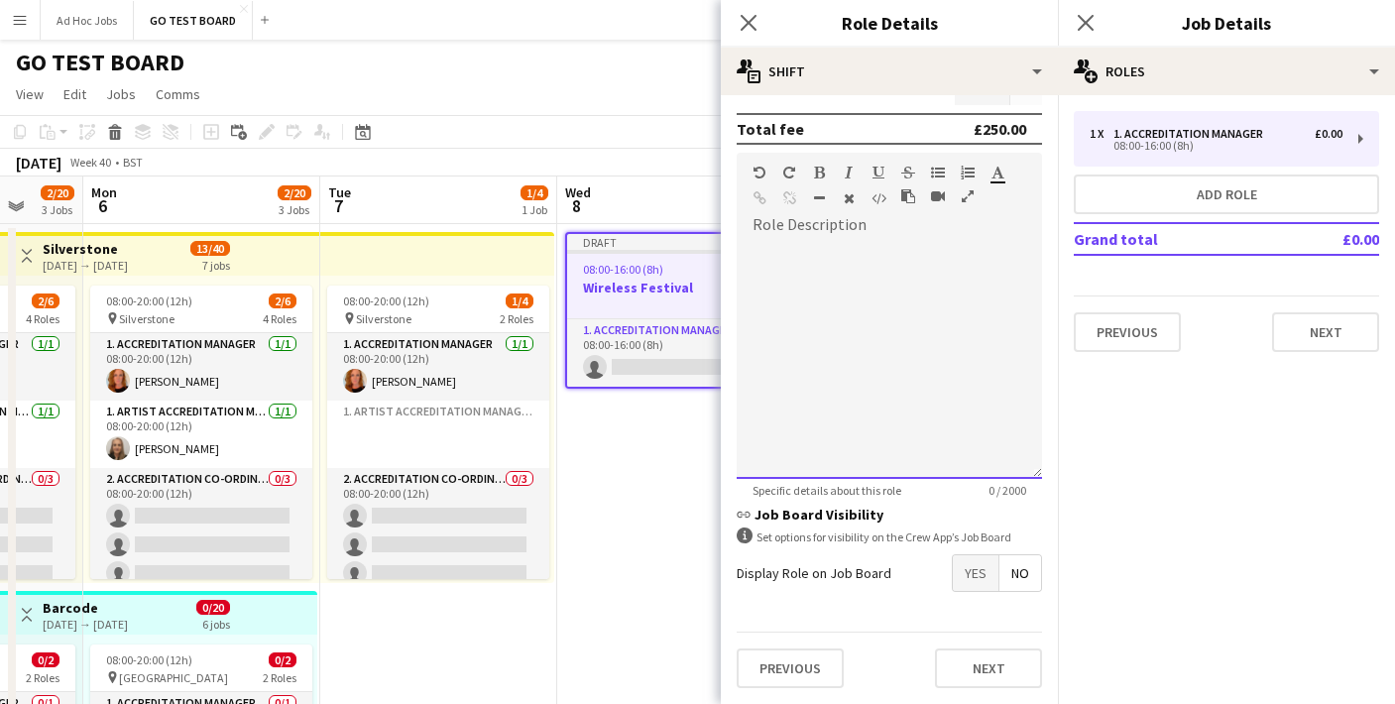
click at [870, 324] on div at bounding box center [888, 360] width 305 height 238
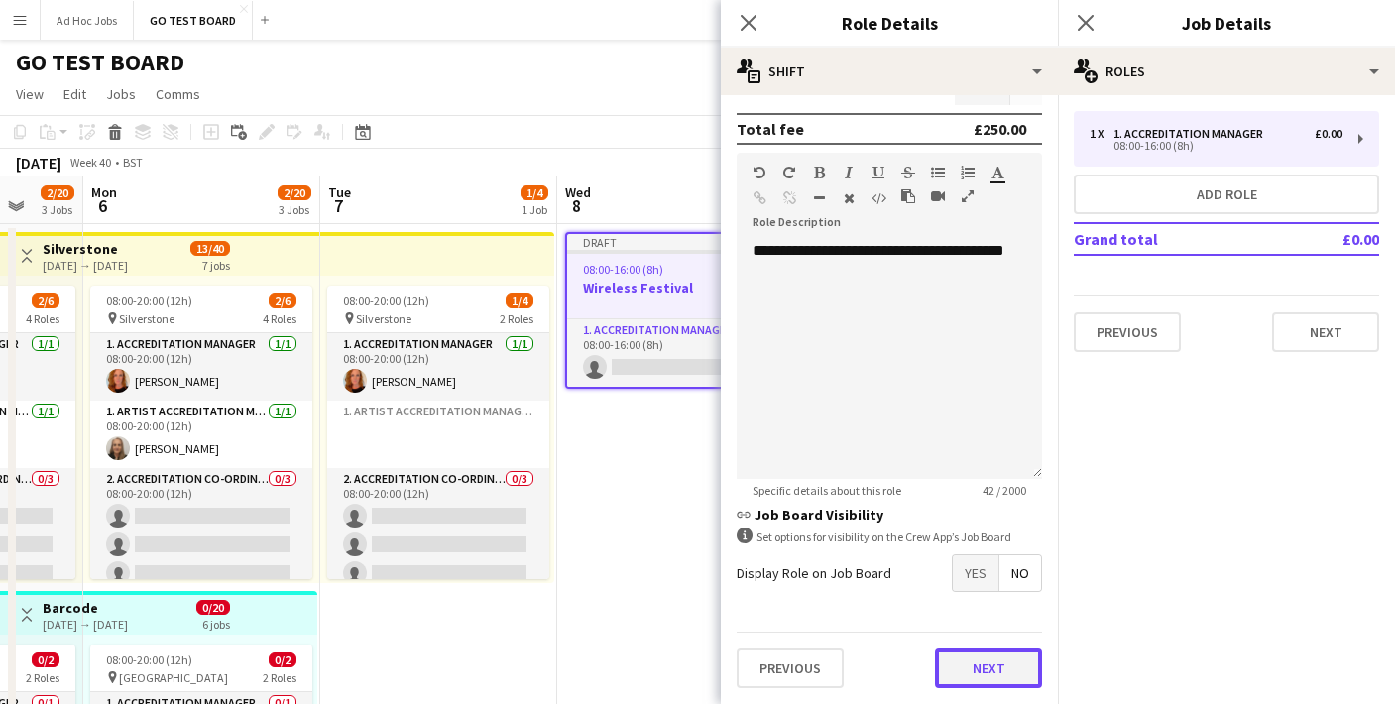
click at [1023, 669] on button "Next" at bounding box center [988, 668] width 107 height 40
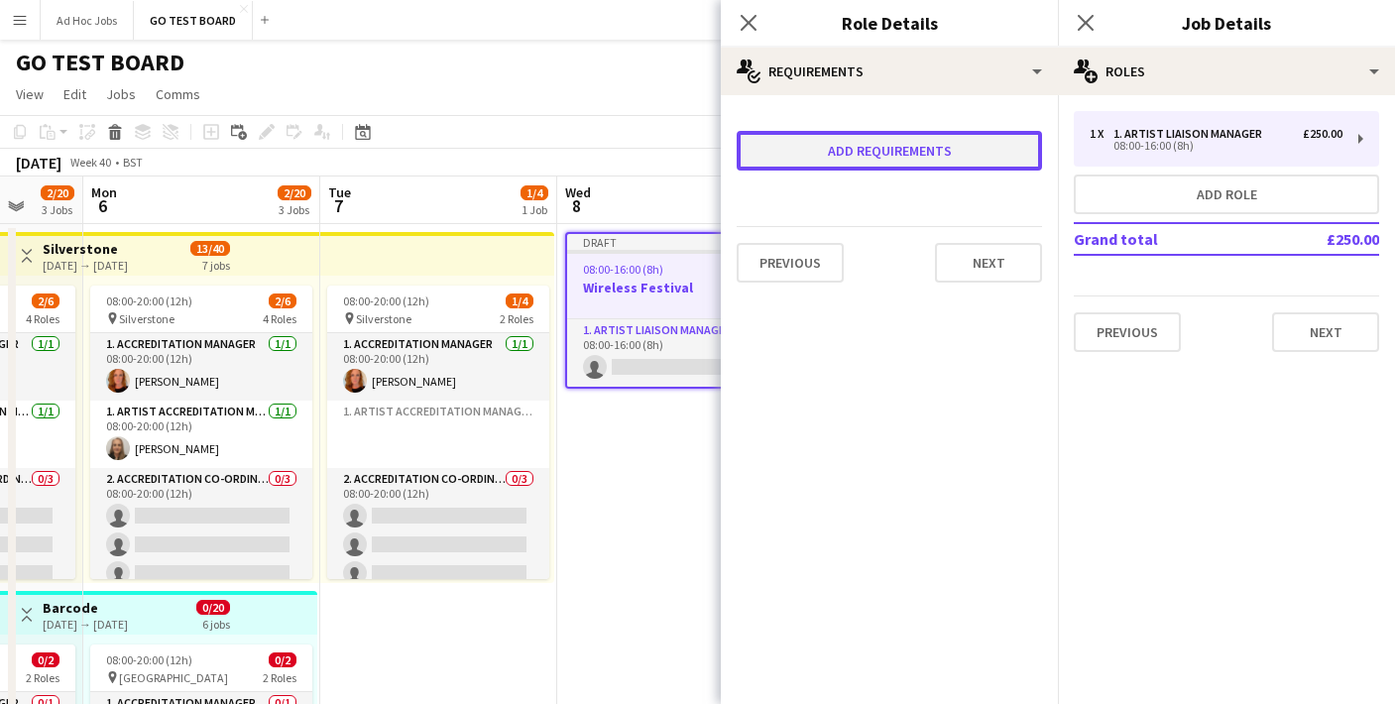
click at [953, 151] on button "Add requirements" at bounding box center [888, 151] width 305 height 40
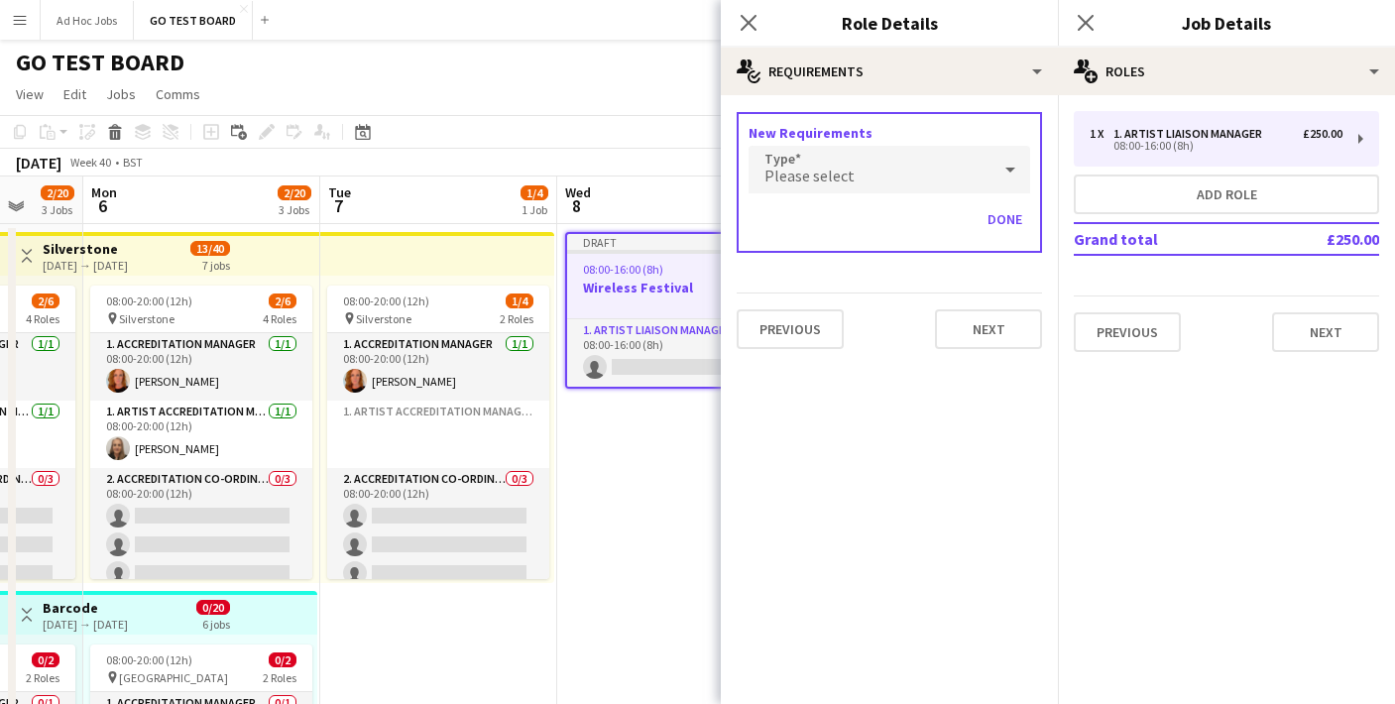
click at [994, 181] on div at bounding box center [1010, 170] width 40 height 40
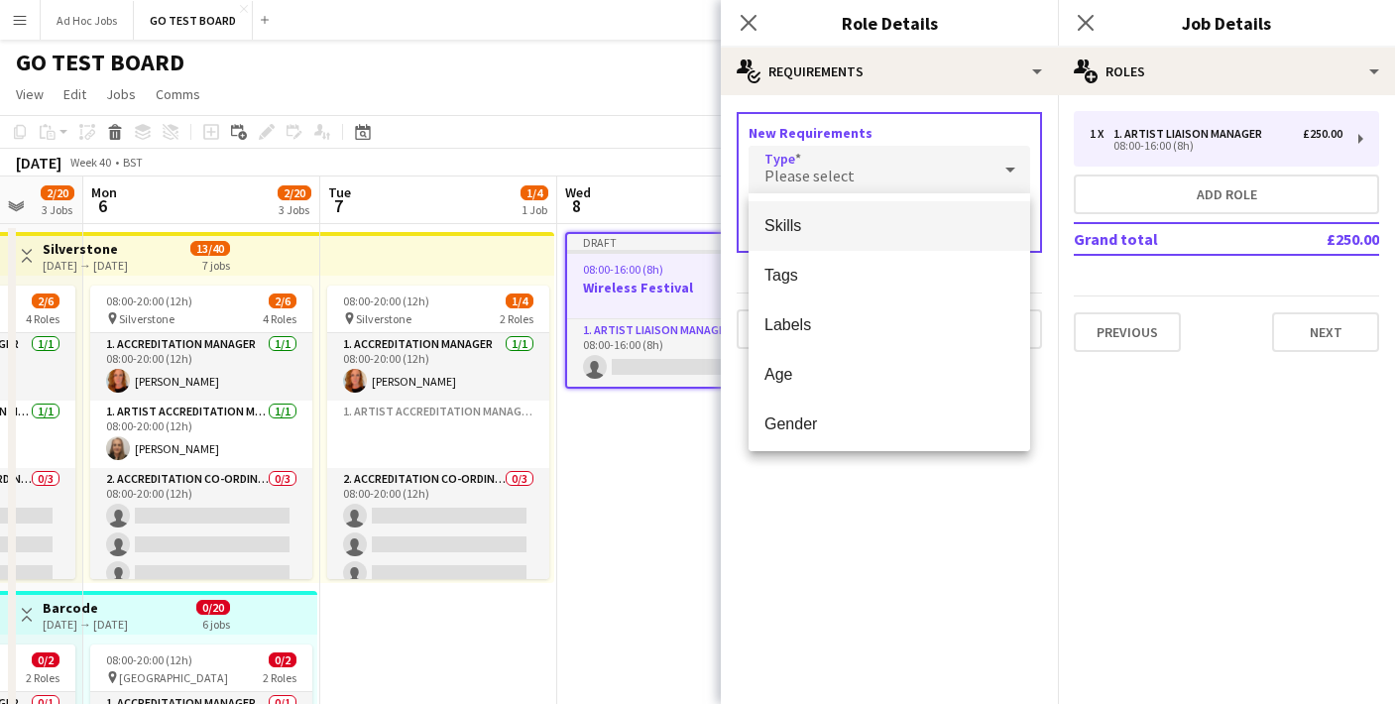
click at [815, 230] on span "Skills" at bounding box center [889, 225] width 250 height 19
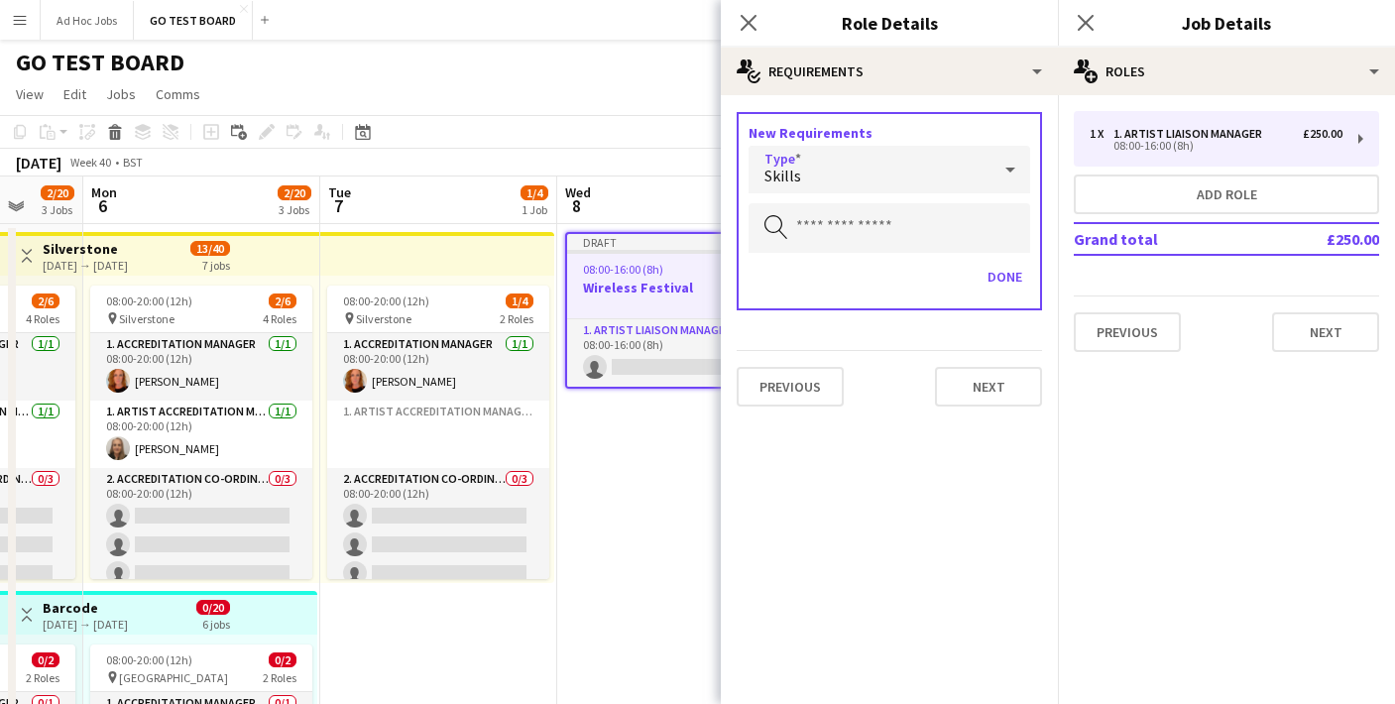
click at [899, 257] on div "New Requirements Type Skills Search by skill Done" at bounding box center [888, 211] width 305 height 198
click at [901, 233] on input "text" at bounding box center [888, 228] width 281 height 50
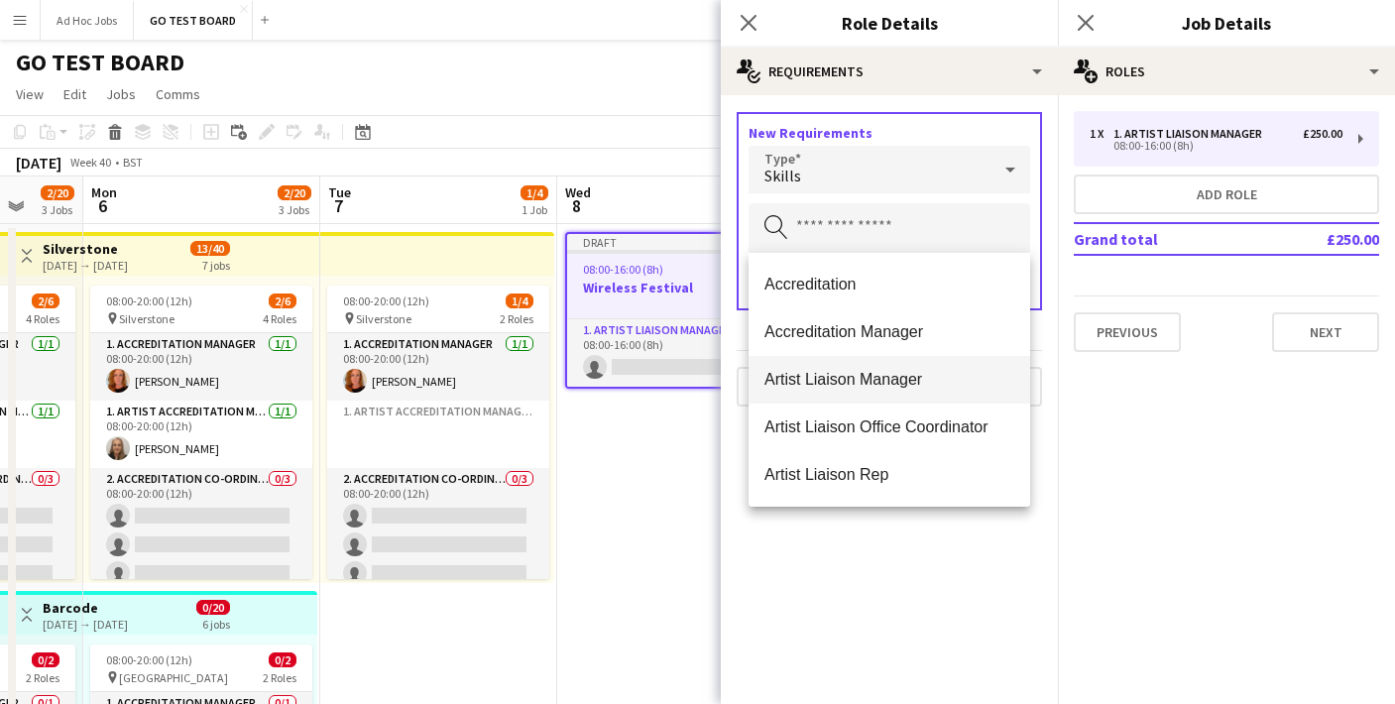
click at [854, 389] on span "Artist Liaison Manager" at bounding box center [889, 379] width 250 height 19
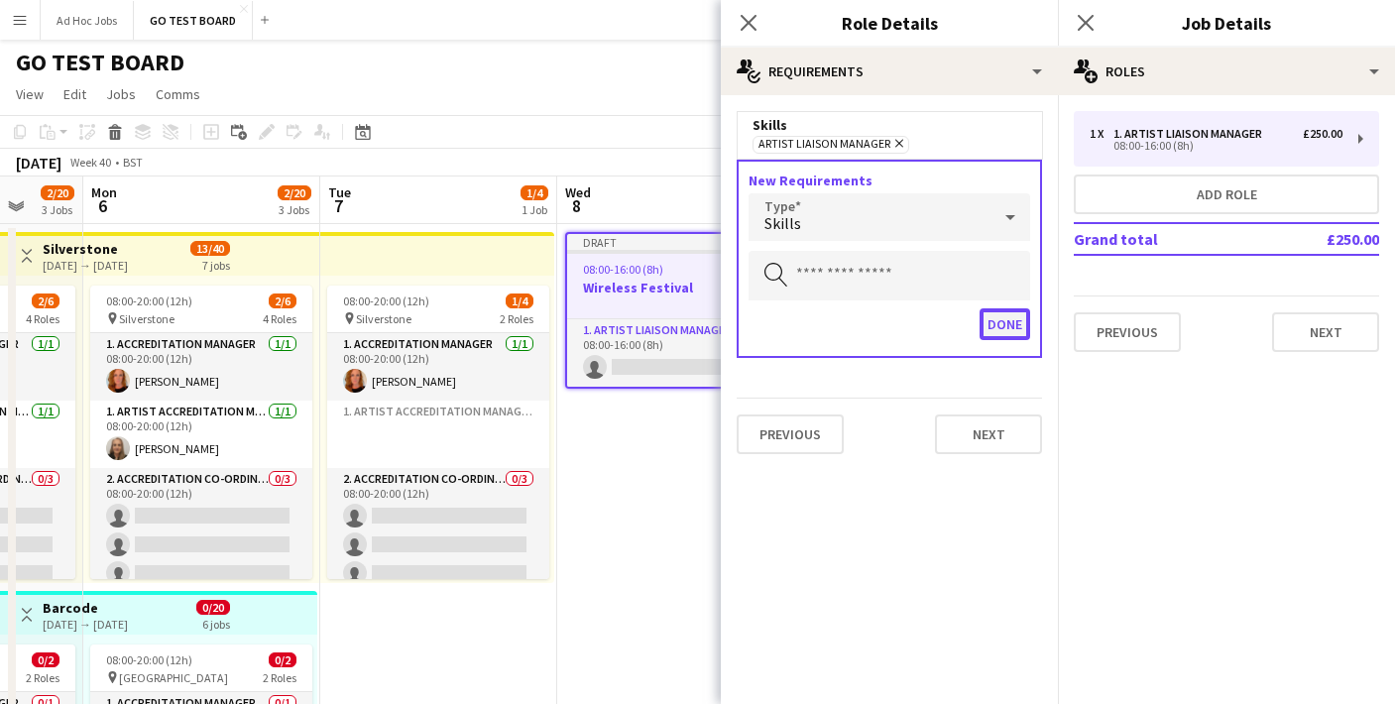
click at [1021, 321] on button "Done" at bounding box center [1004, 324] width 51 height 32
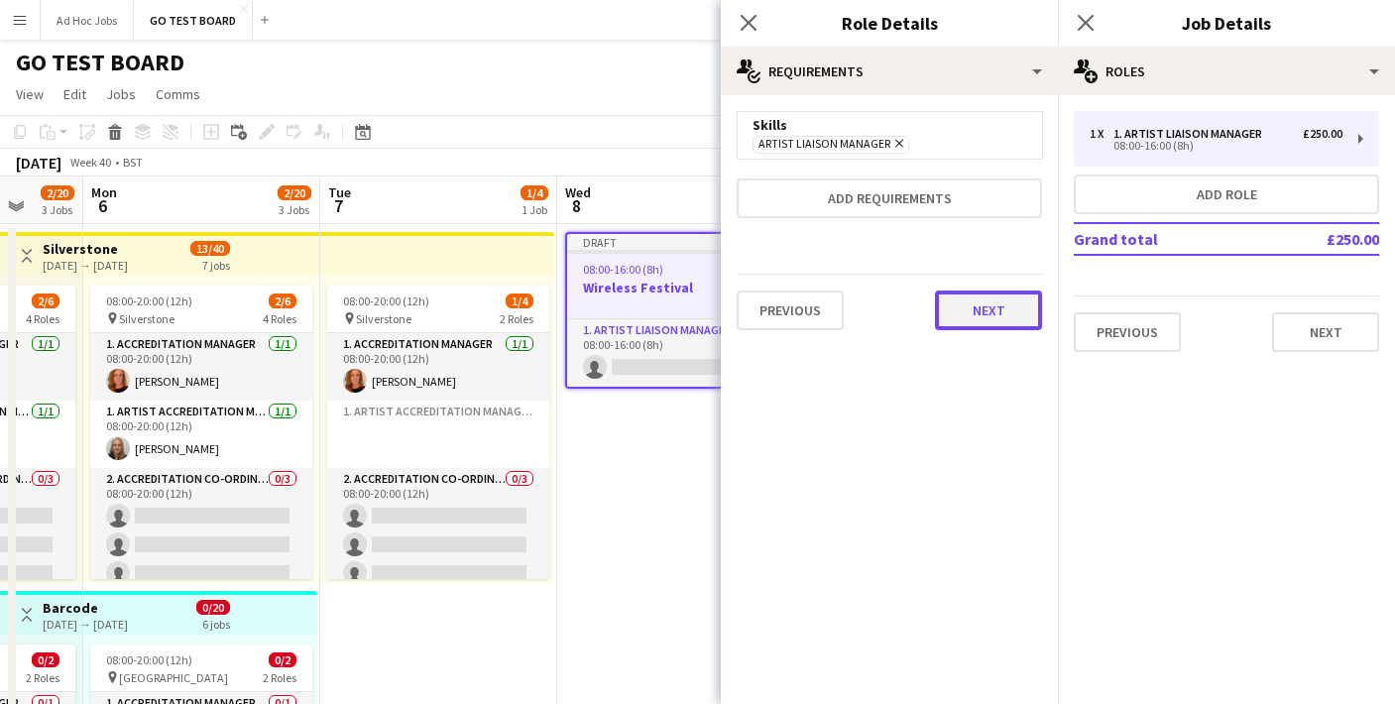
click at [1016, 317] on button "Next" at bounding box center [988, 310] width 107 height 40
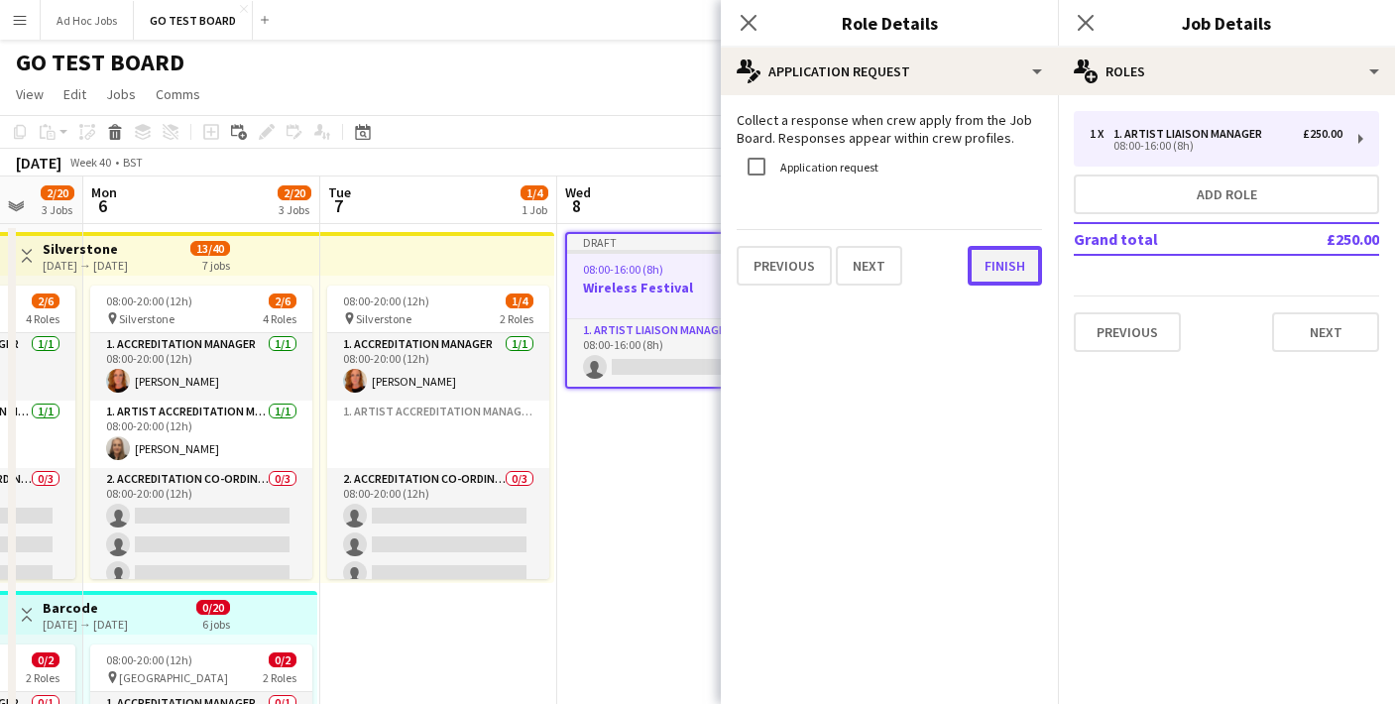
click at [1004, 259] on button "Finish" at bounding box center [1004, 266] width 74 height 40
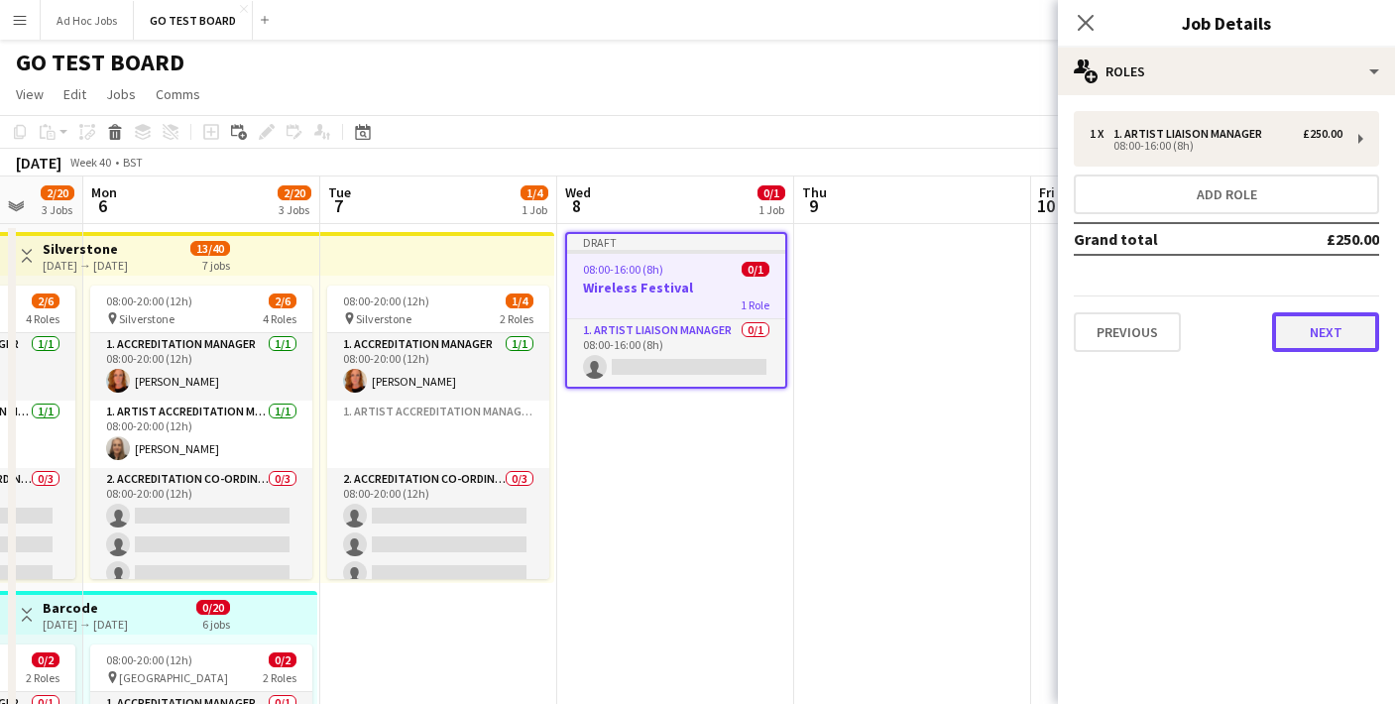
click at [1317, 334] on button "Next" at bounding box center [1325, 332] width 107 height 40
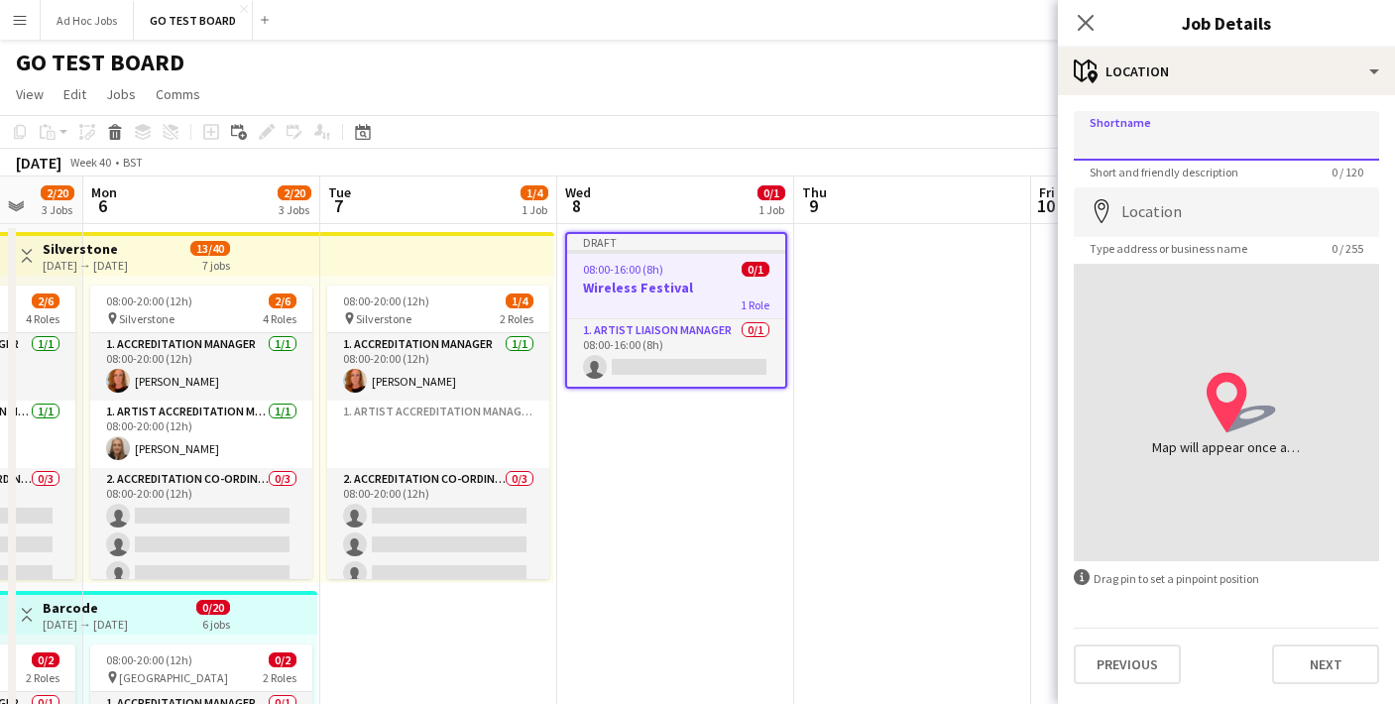
click at [1219, 123] on input "Shortname" at bounding box center [1225, 136] width 305 height 50
type input "**********"
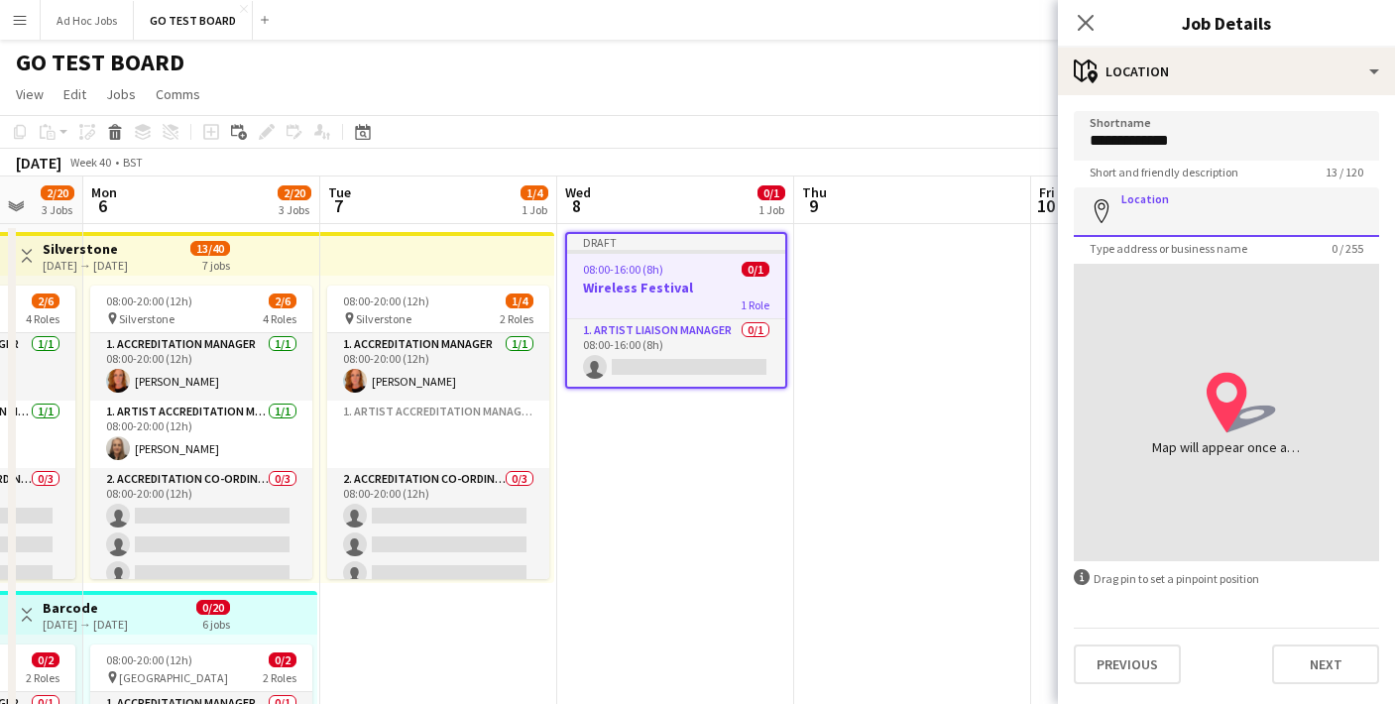
click at [1243, 212] on input "Location" at bounding box center [1225, 212] width 305 height 50
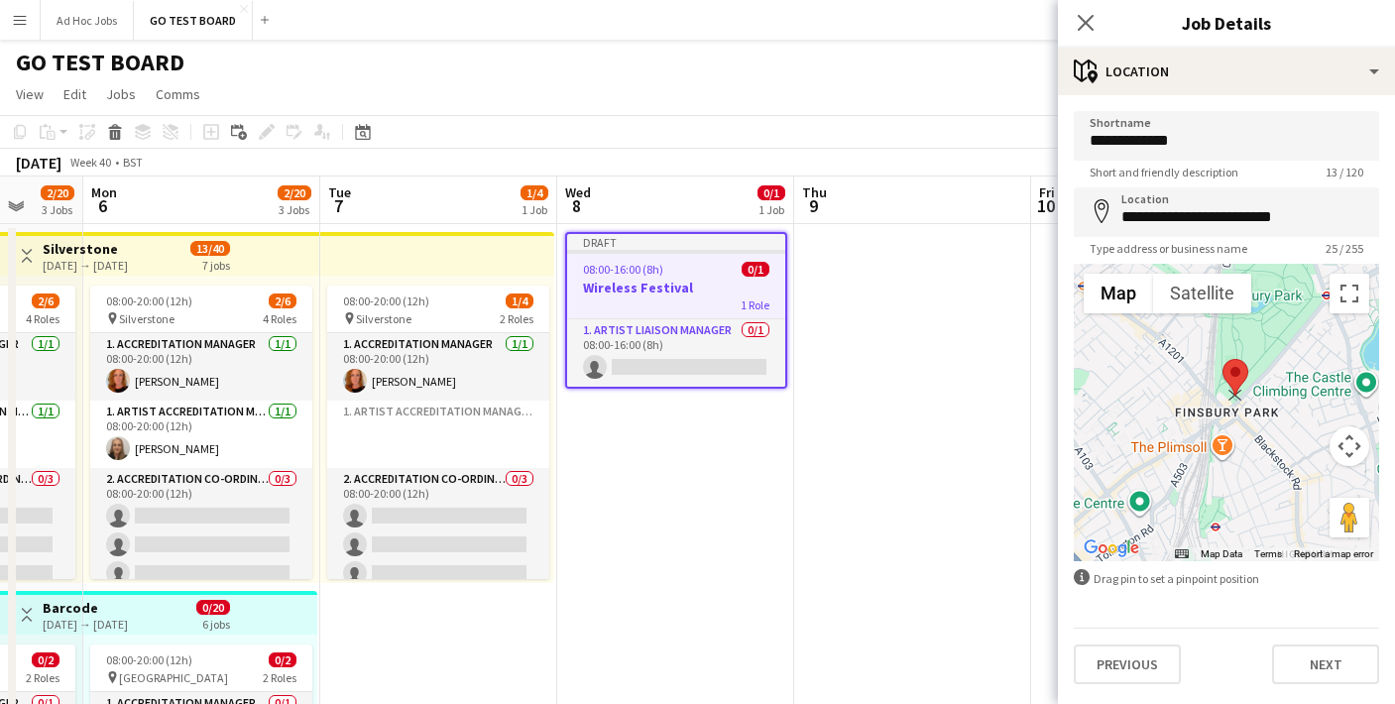
drag, startPoint x: 1224, startPoint y: 397, endPoint x: 1233, endPoint y: 379, distance: 20.8
click at [1222, 359] on area at bounding box center [1222, 359] width 0 height 0
type input "**********"
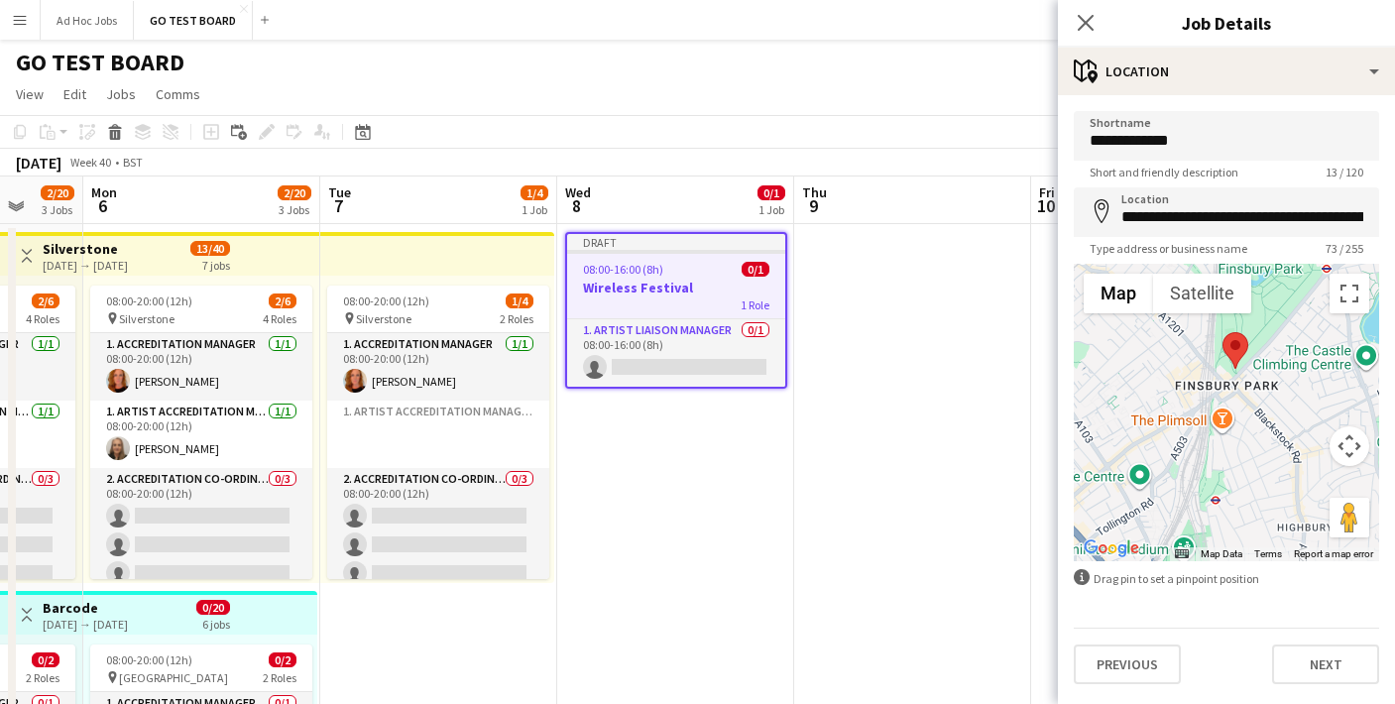
drag, startPoint x: 1240, startPoint y: 390, endPoint x: 1240, endPoint y: 361, distance: 28.7
click at [1240, 361] on img at bounding box center [1235, 350] width 26 height 37
click at [1220, 328] on area at bounding box center [1220, 328] width 0 height 0
click at [1222, 323] on area at bounding box center [1222, 323] width 0 height 0
click at [1220, 324] on area at bounding box center [1220, 324] width 0 height 0
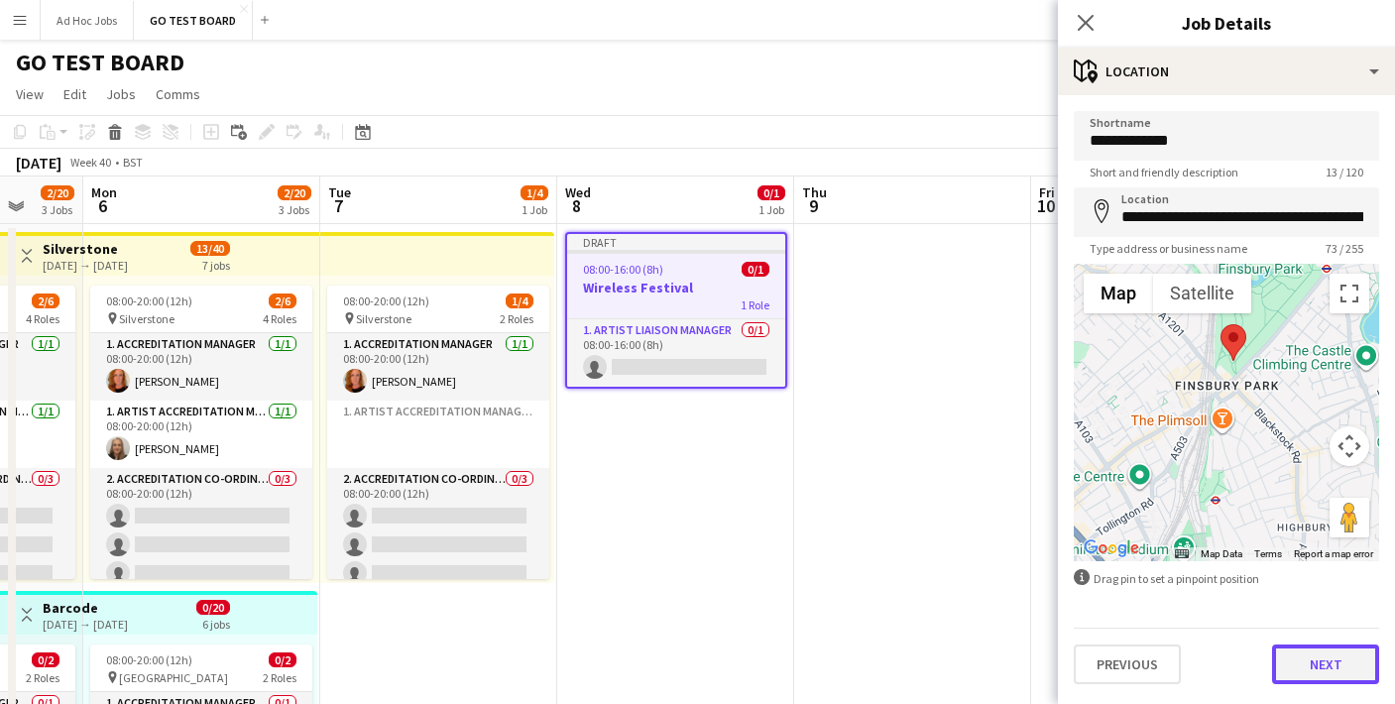
click at [1319, 659] on button "Next" at bounding box center [1325, 664] width 107 height 40
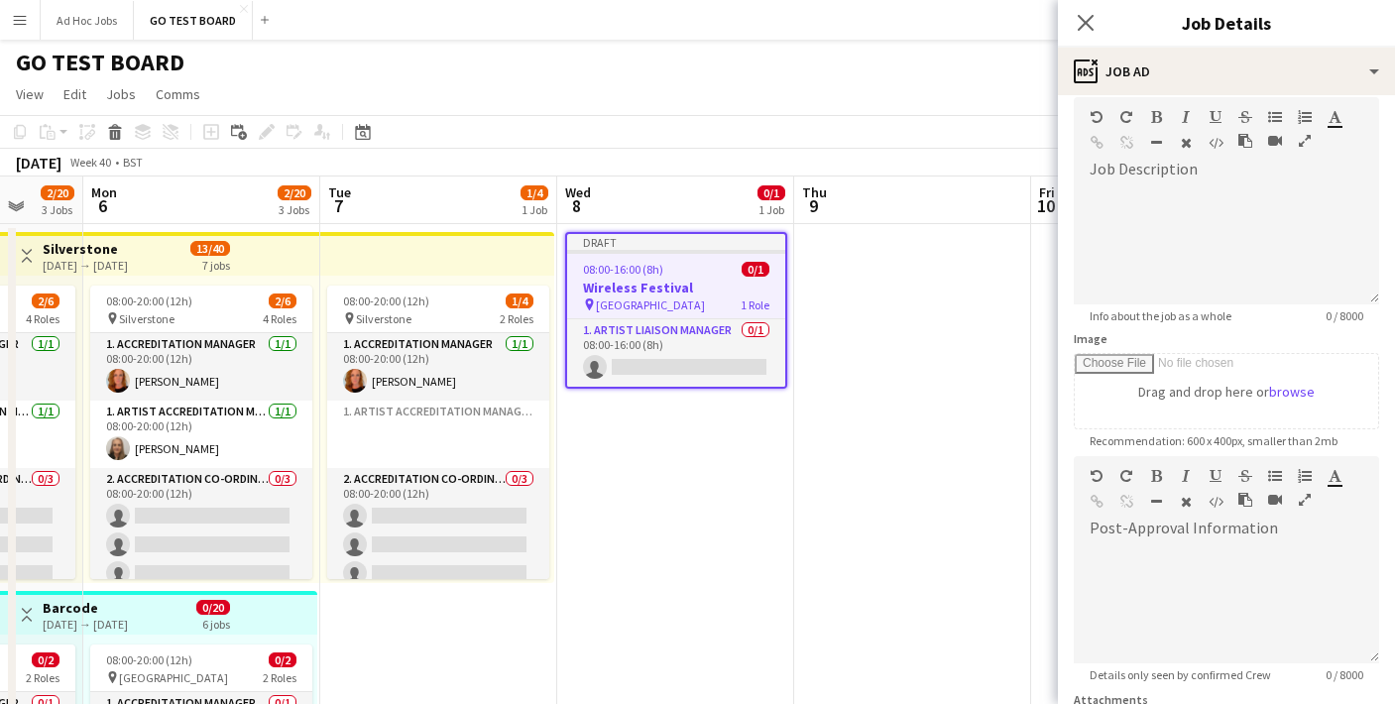
scroll to position [102, 0]
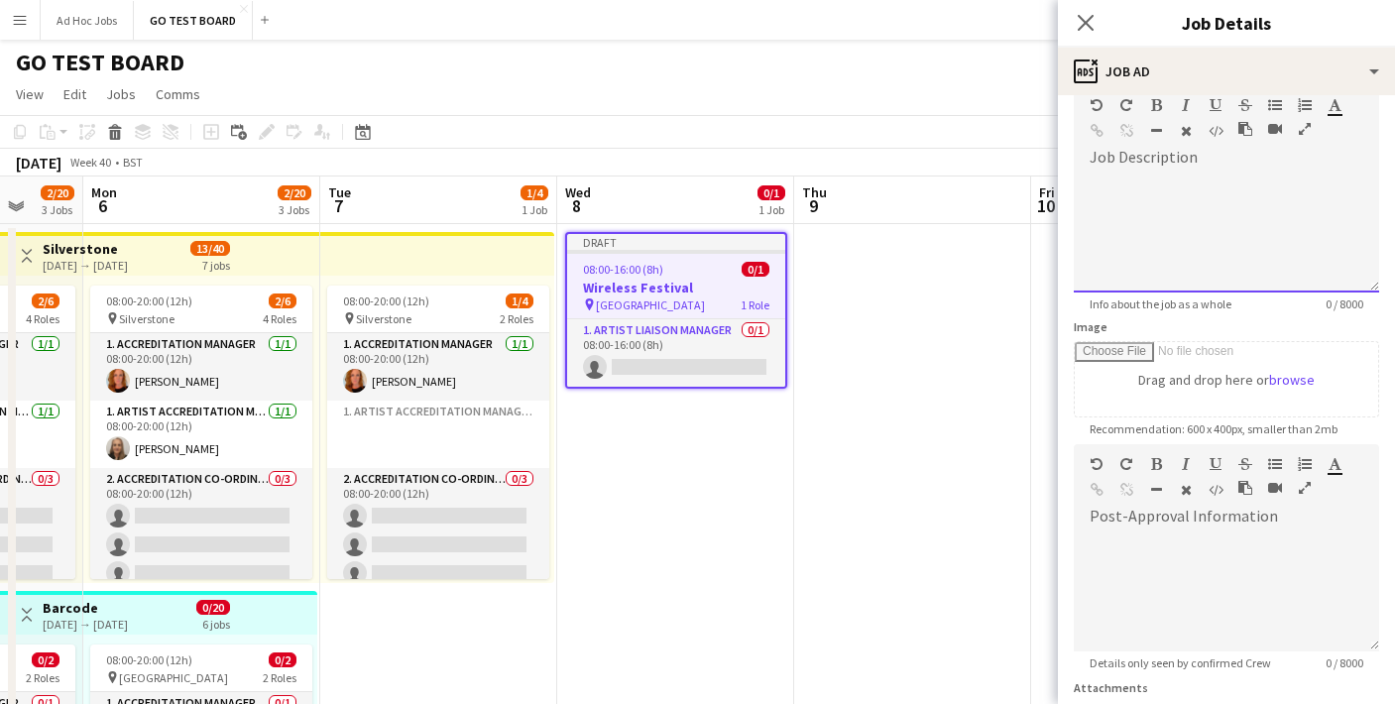
click at [1211, 190] on div at bounding box center [1225, 232] width 305 height 119
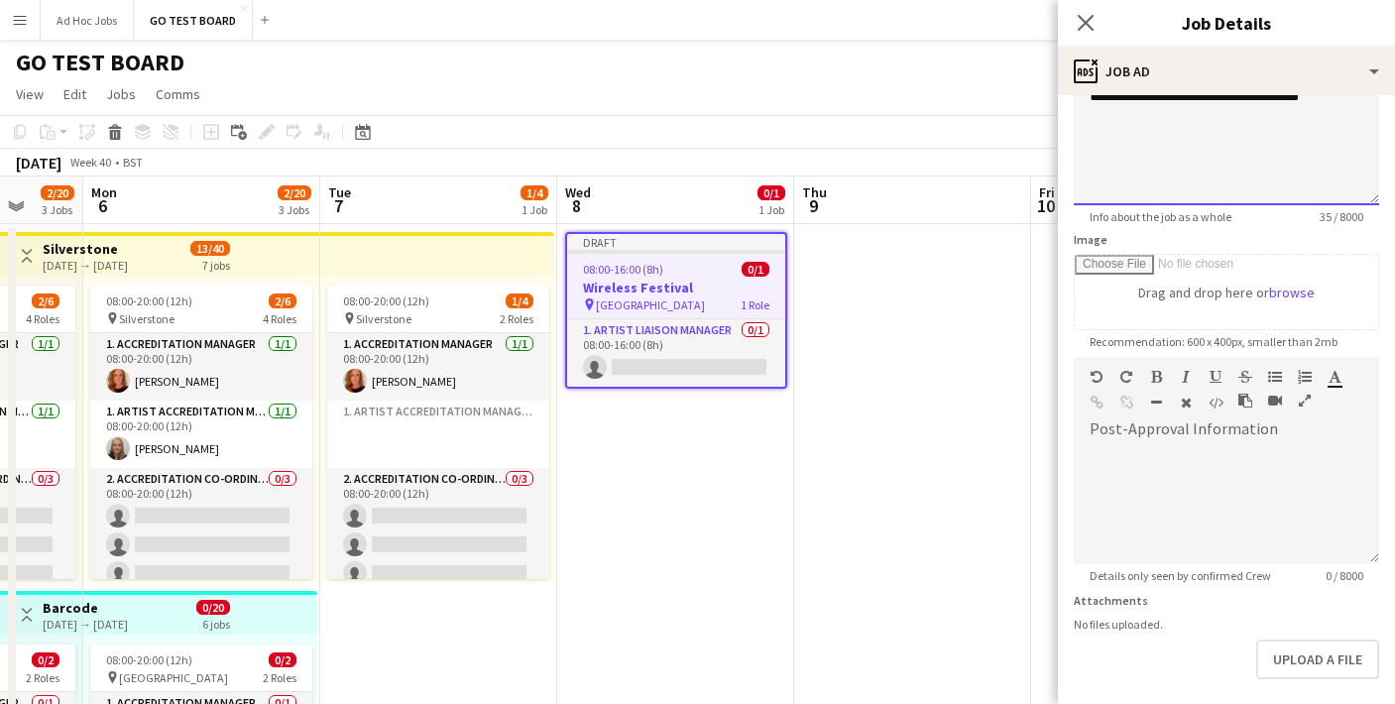
scroll to position [276, 0]
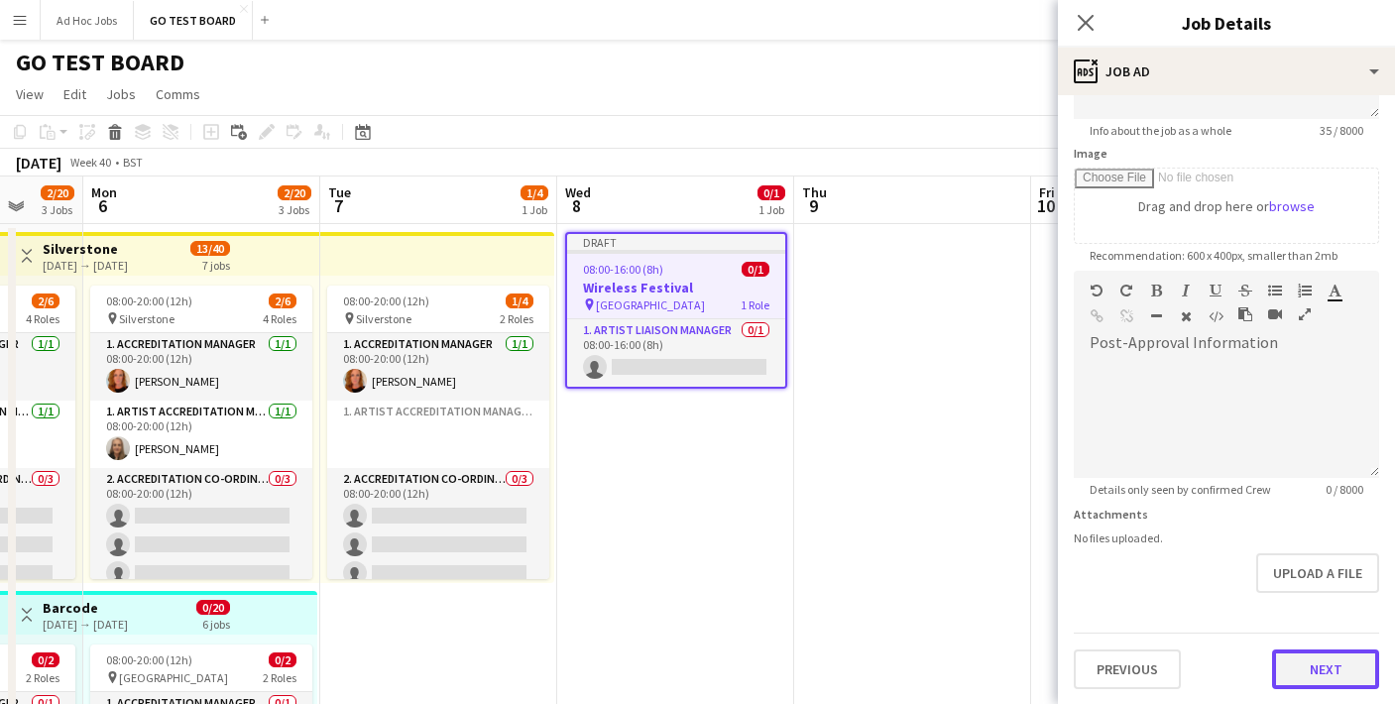
click at [1325, 662] on button "Next" at bounding box center [1325, 669] width 107 height 40
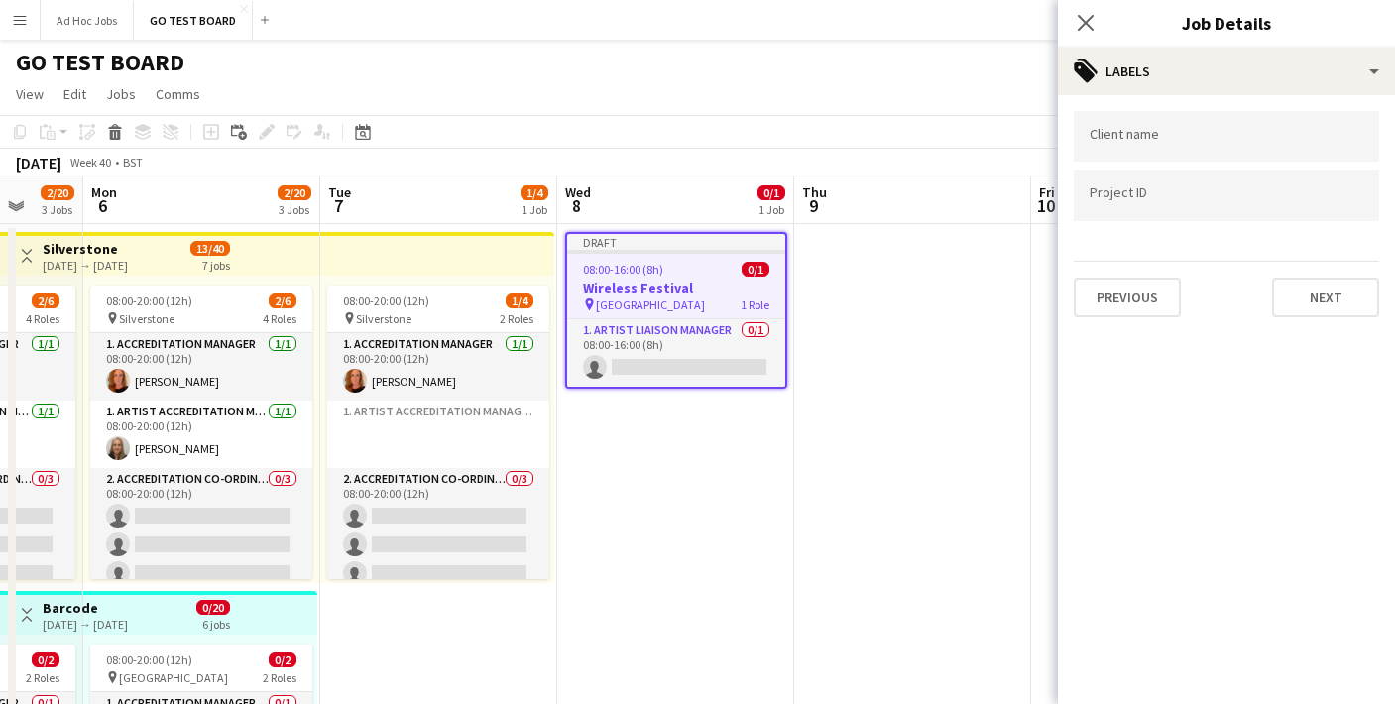
scroll to position [0, 0]
click at [1233, 132] on form at bounding box center [1226, 135] width 274 height 21
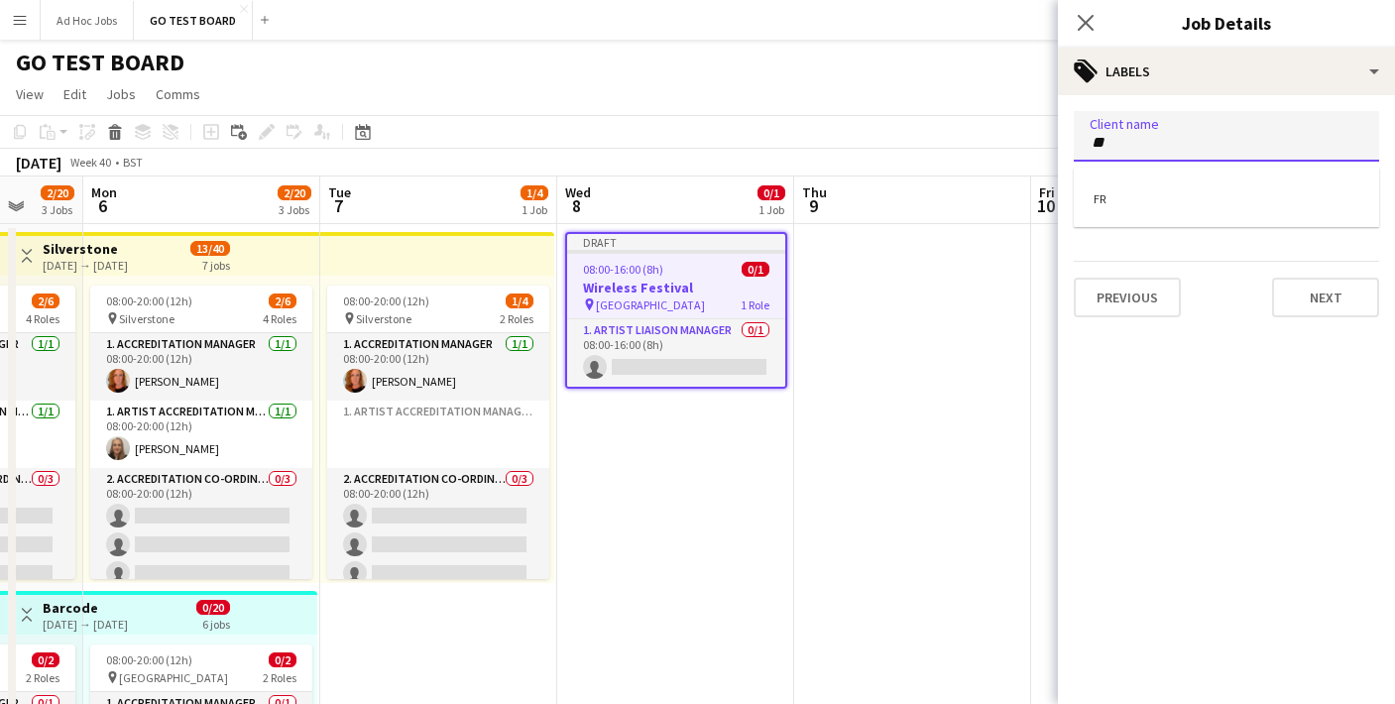
type input "**"
click at [1304, 303] on div at bounding box center [1226, 352] width 337 height 704
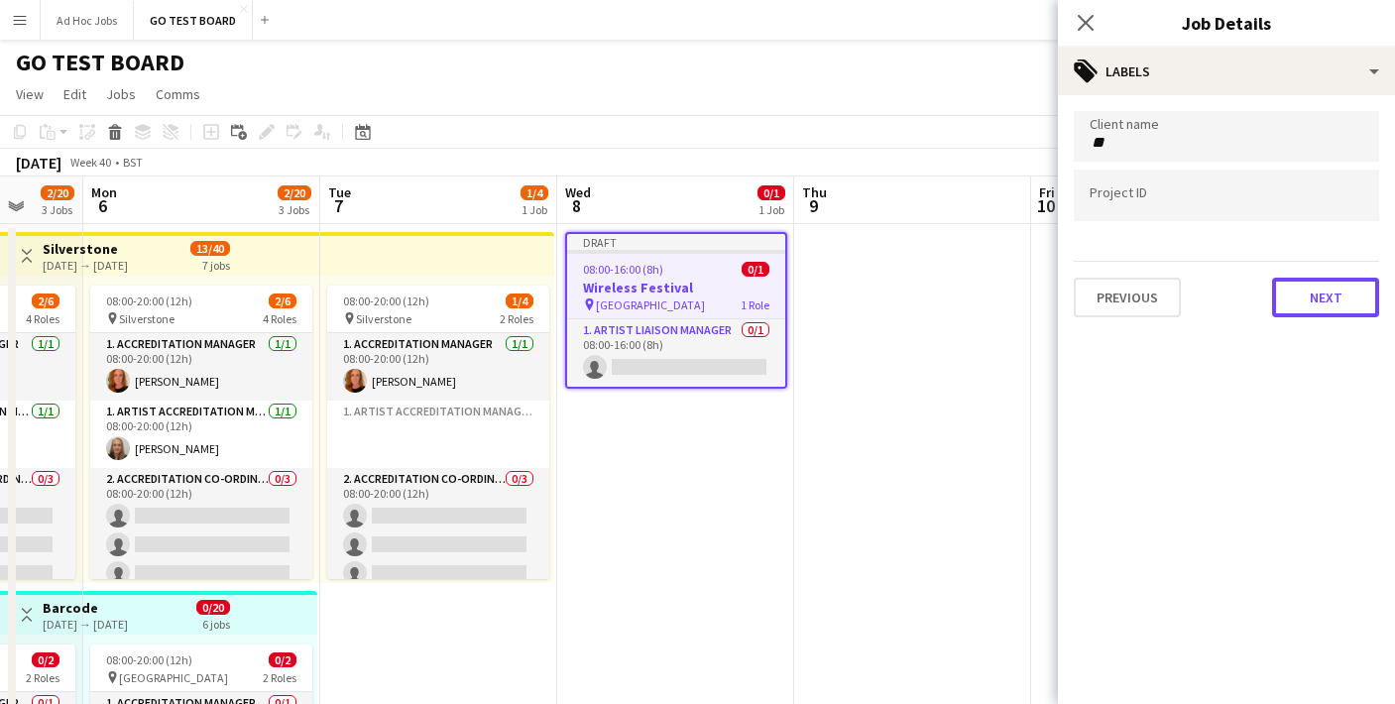
click at [1304, 303] on button "Next" at bounding box center [1325, 298] width 107 height 40
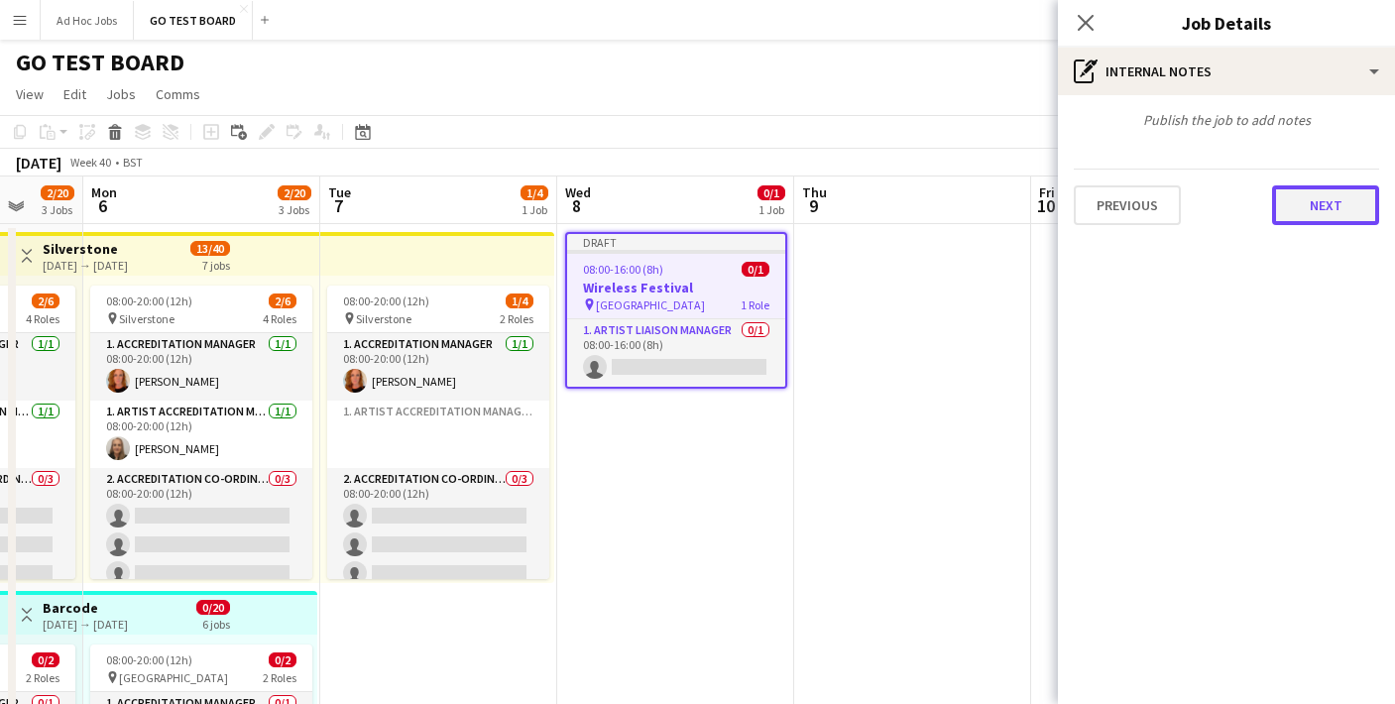
click at [1308, 205] on button "Next" at bounding box center [1325, 205] width 107 height 40
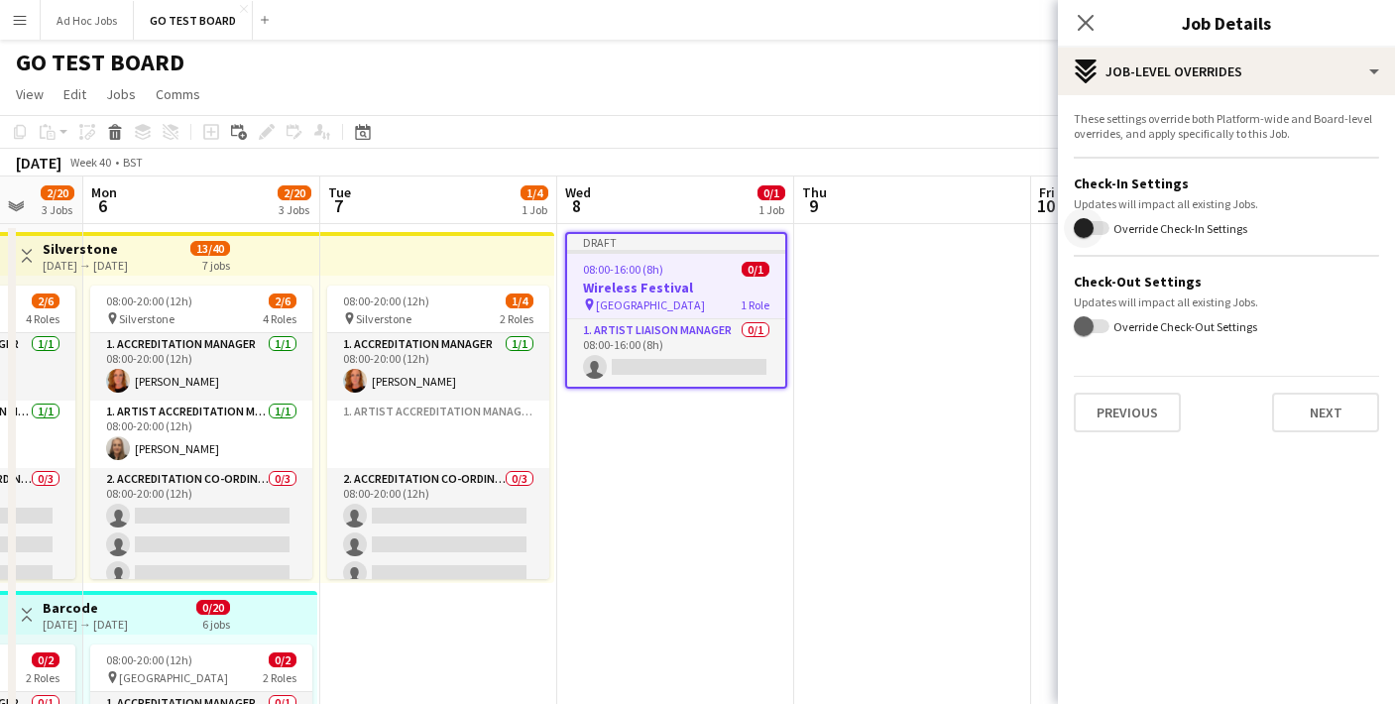
click at [1091, 232] on span "button" at bounding box center [1083, 228] width 20 height 20
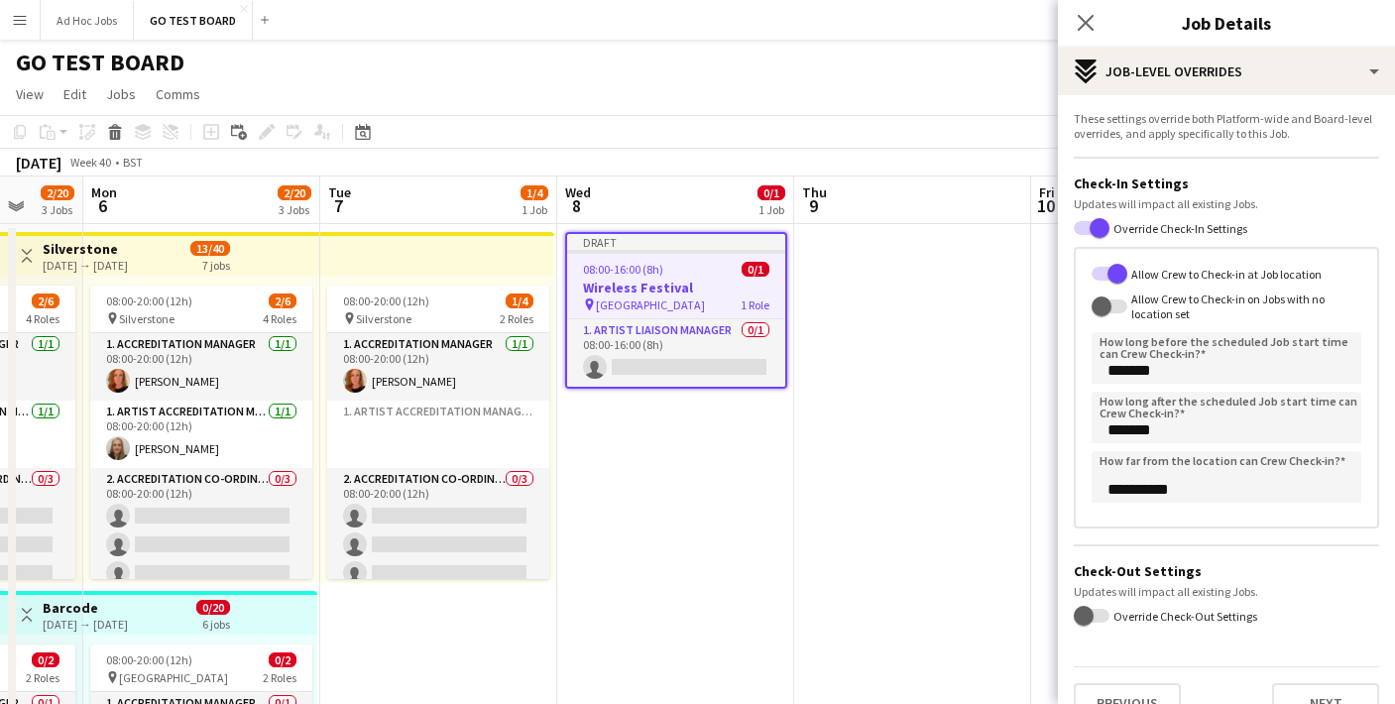
scroll to position [35, 0]
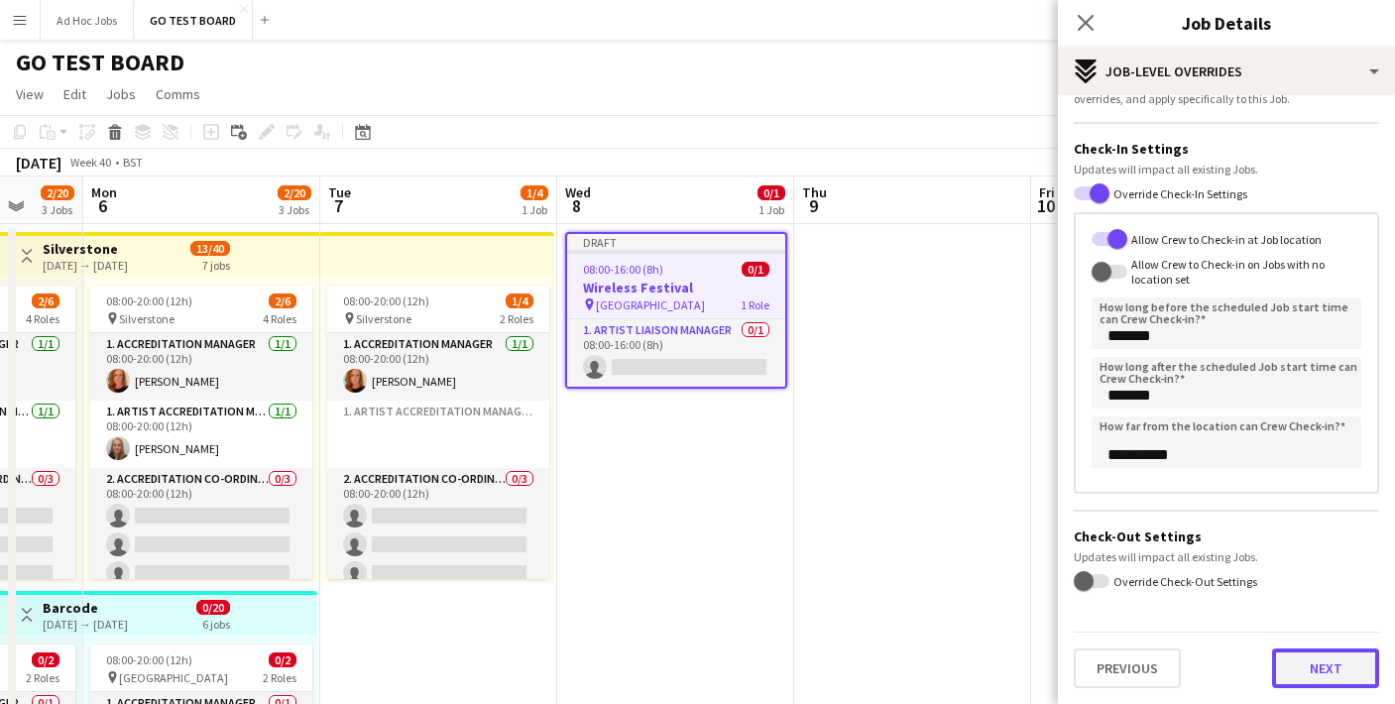
click at [1317, 675] on button "Next" at bounding box center [1325, 668] width 107 height 40
type input "*******"
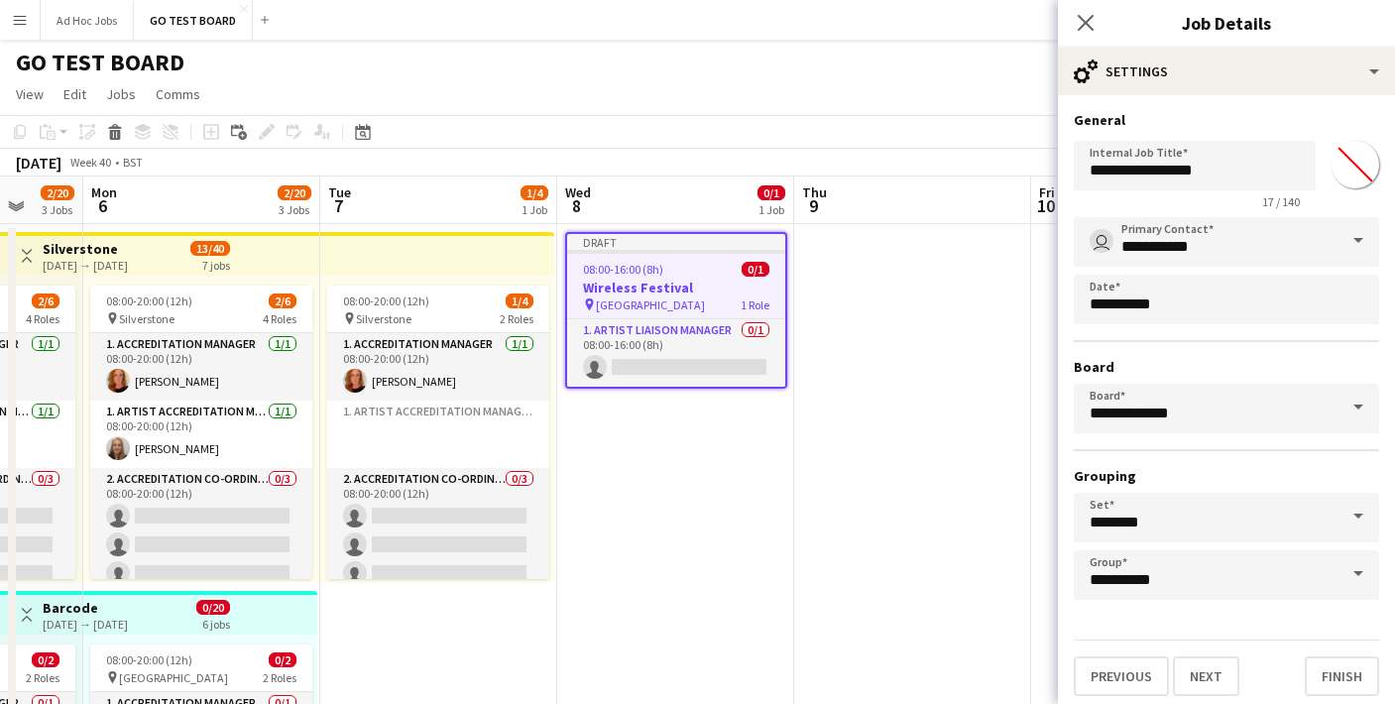
scroll to position [0, 0]
click at [1339, 677] on button "Finish" at bounding box center [1341, 676] width 74 height 40
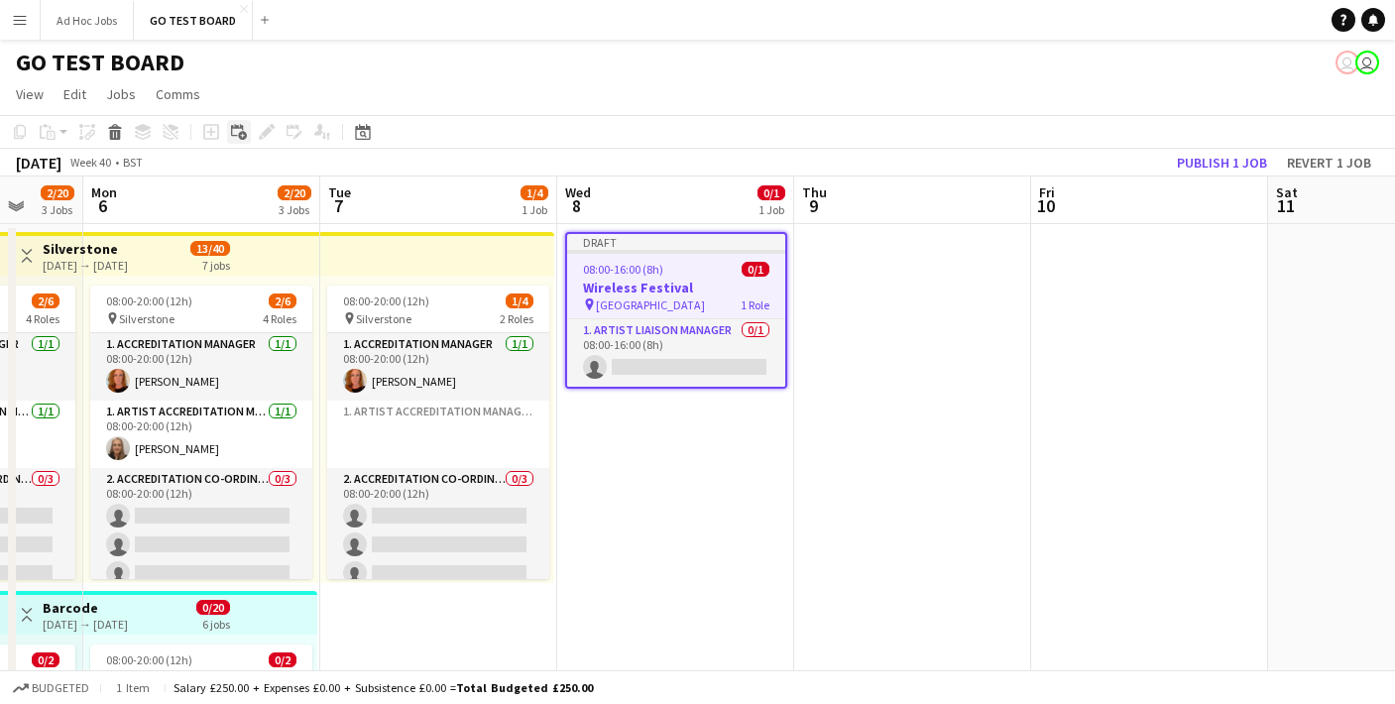
click at [240, 139] on icon at bounding box center [242, 136] width 9 height 9
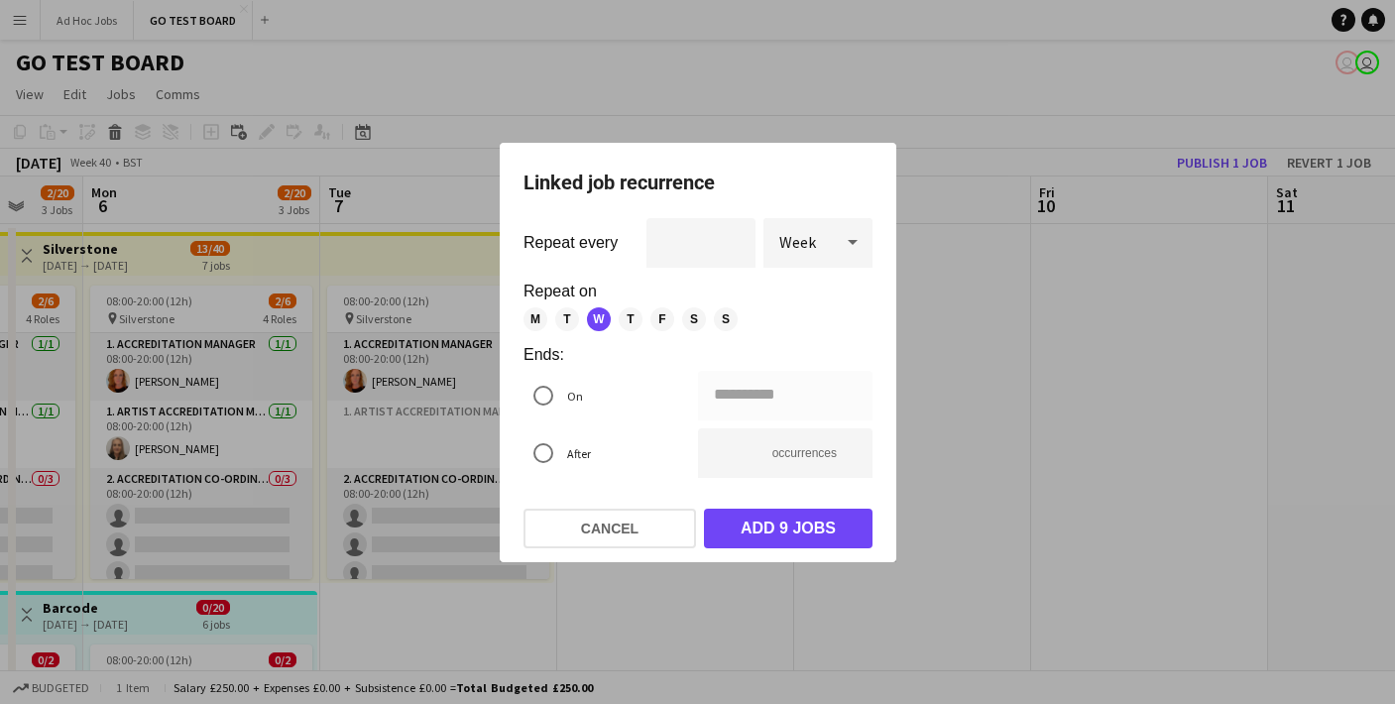
click at [850, 249] on icon at bounding box center [853, 242] width 24 height 40
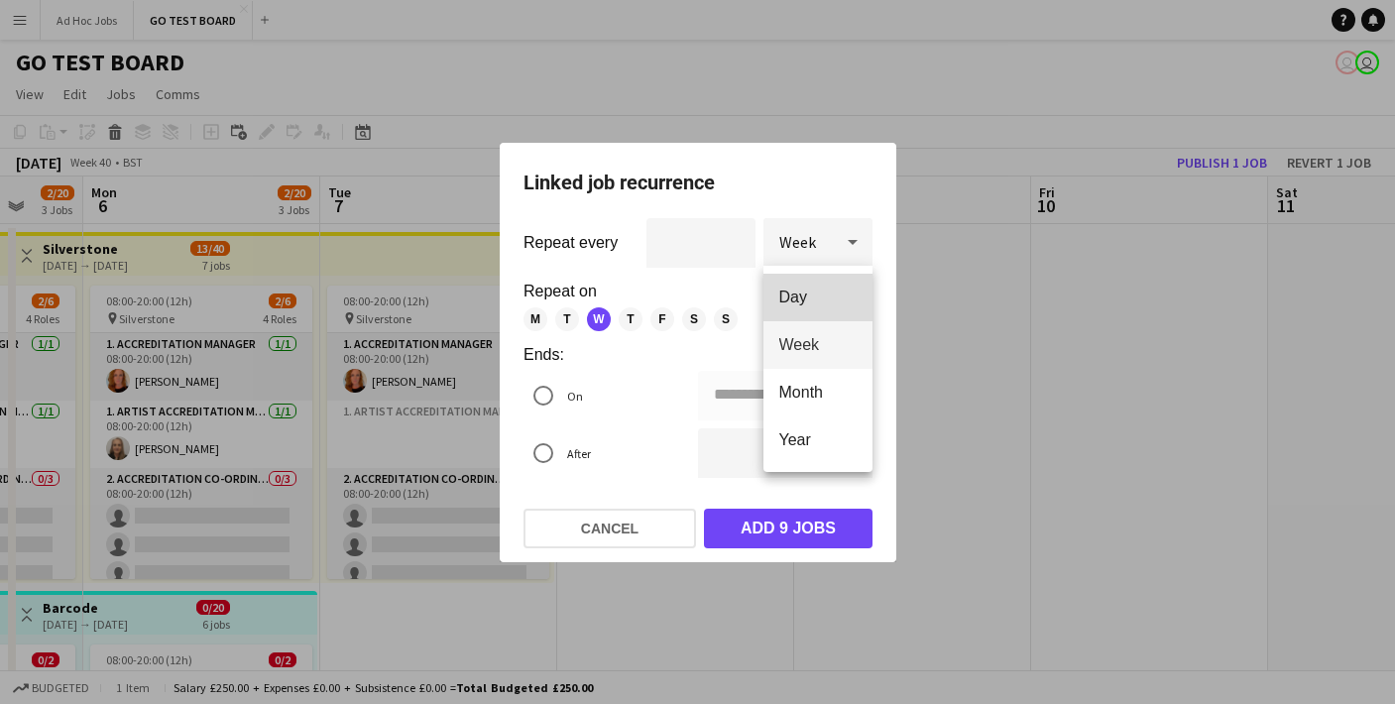
click at [823, 300] on span "Day" at bounding box center [817, 296] width 77 height 19
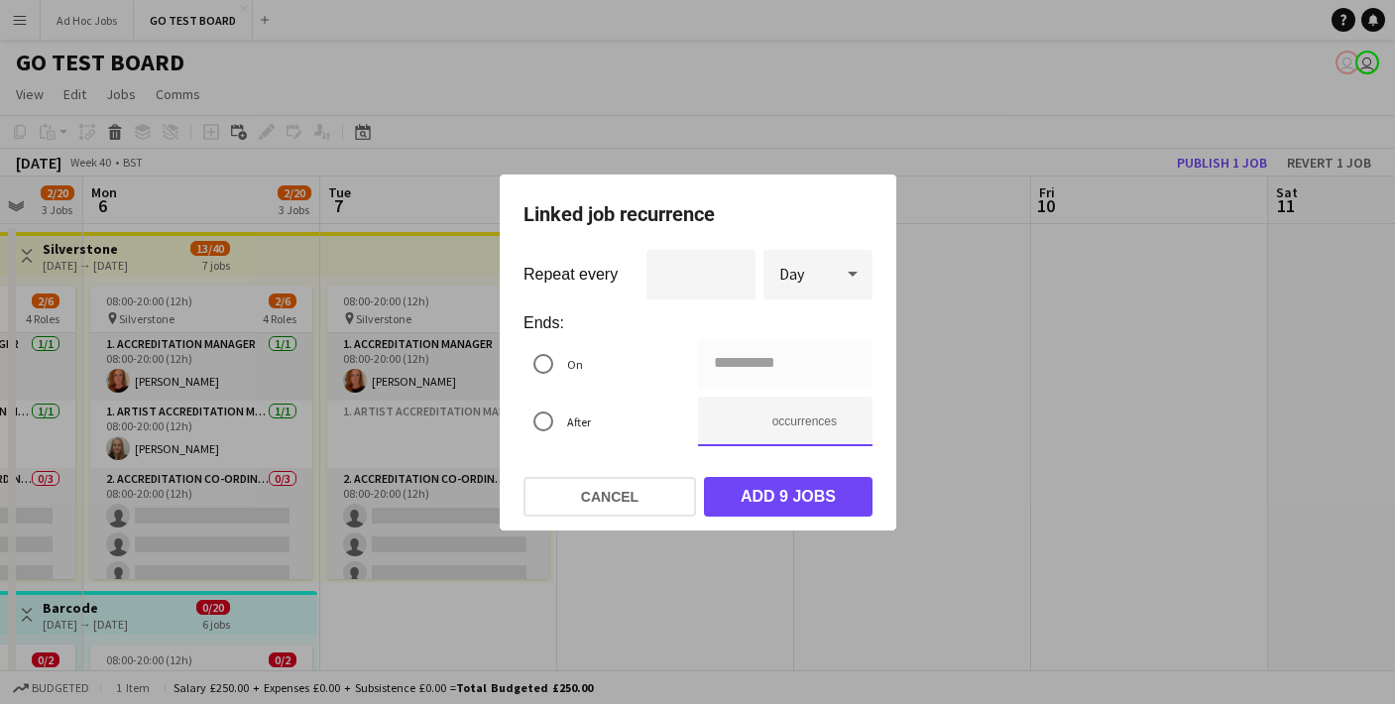
type input "**********"
type input "*"
click at [852, 428] on input "*" at bounding box center [785, 421] width 174 height 50
type input "**********"
type input "*"
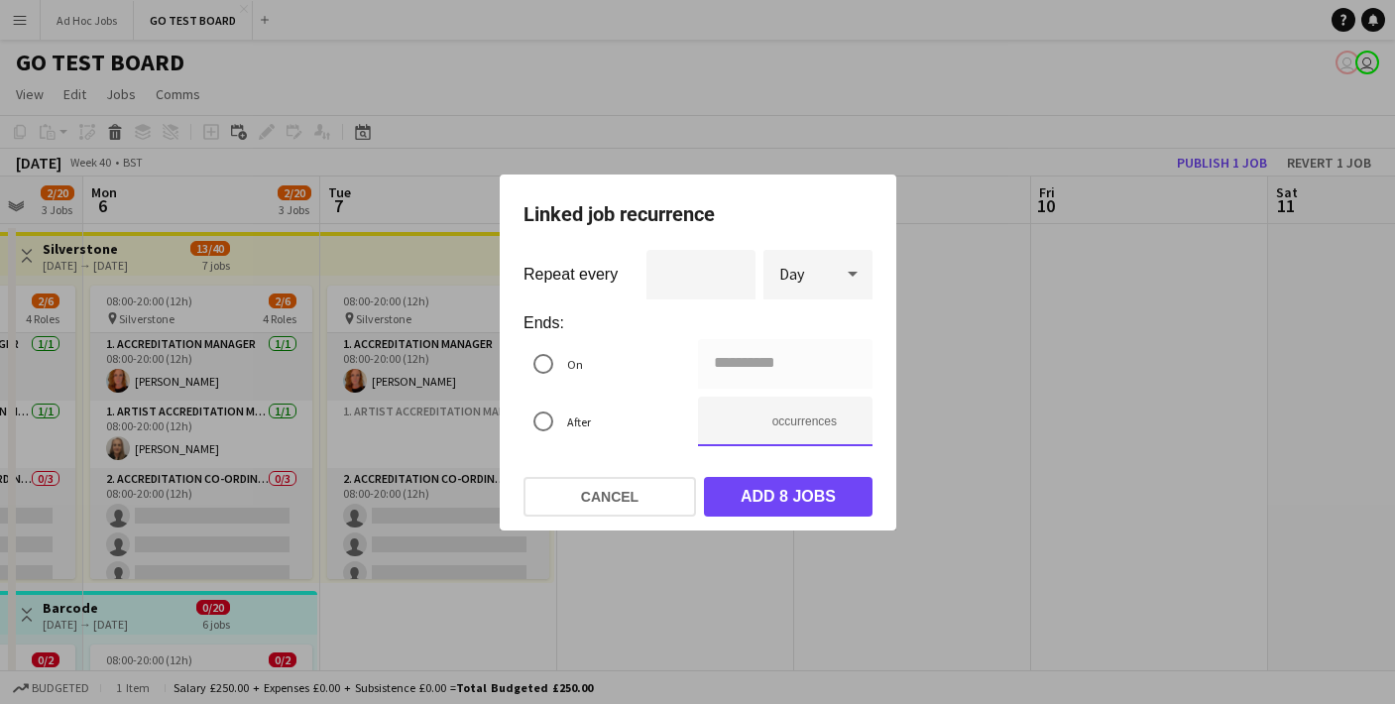
click at [852, 428] on input "*" at bounding box center [785, 421] width 174 height 50
type input "**********"
type input "*"
click at [852, 428] on input "*" at bounding box center [785, 421] width 174 height 50
type input "**********"
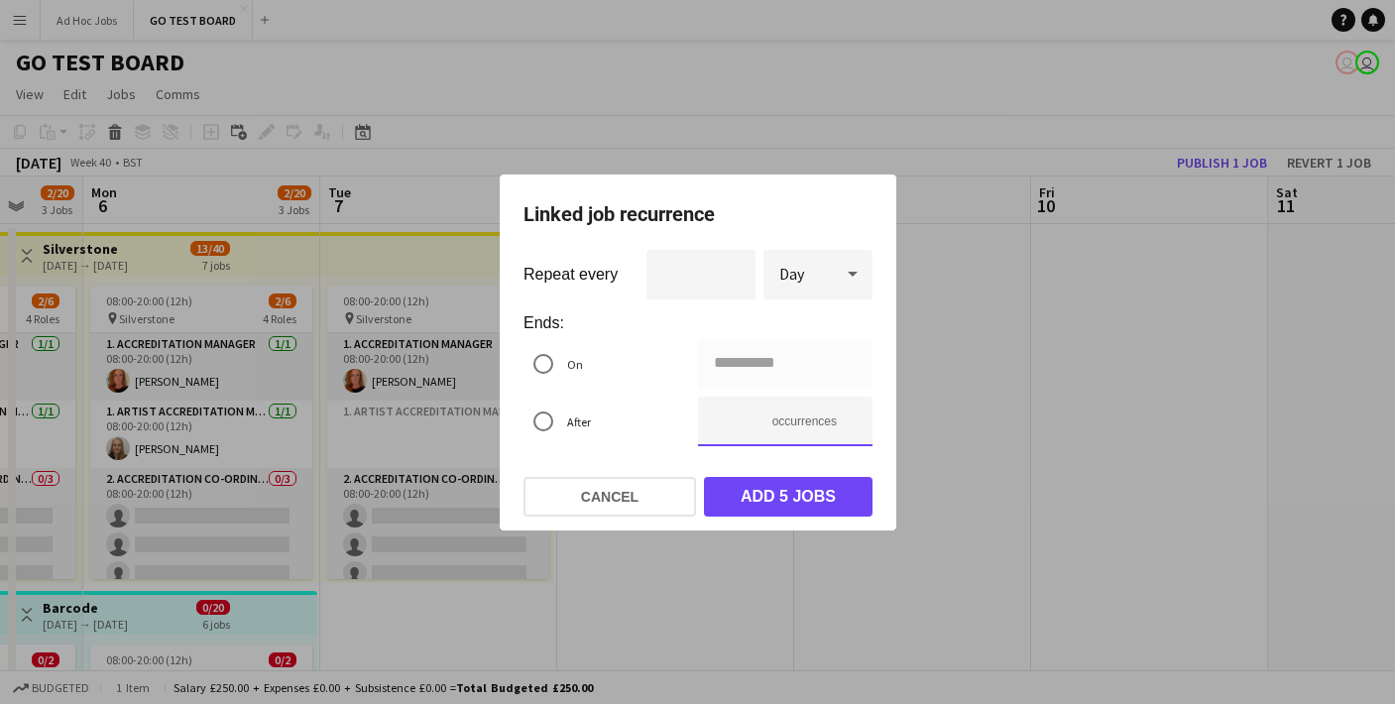
type input "*"
click at [852, 428] on input "*" at bounding box center [785, 421] width 174 height 50
type input "**********"
type input "*"
click at [852, 428] on input "*" at bounding box center [785, 421] width 174 height 50
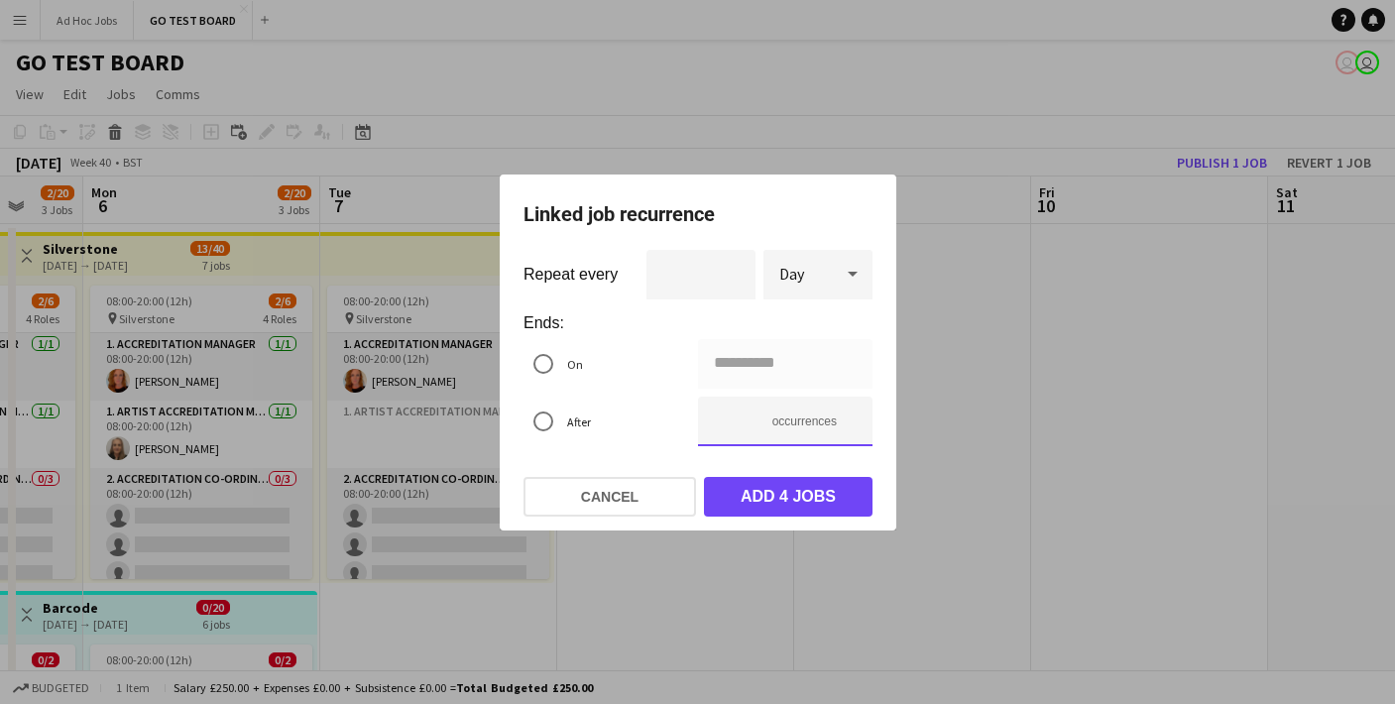
type input "**********"
type input "*"
click at [852, 428] on input "*" at bounding box center [785, 421] width 174 height 50
type input "**********"
type input "*"
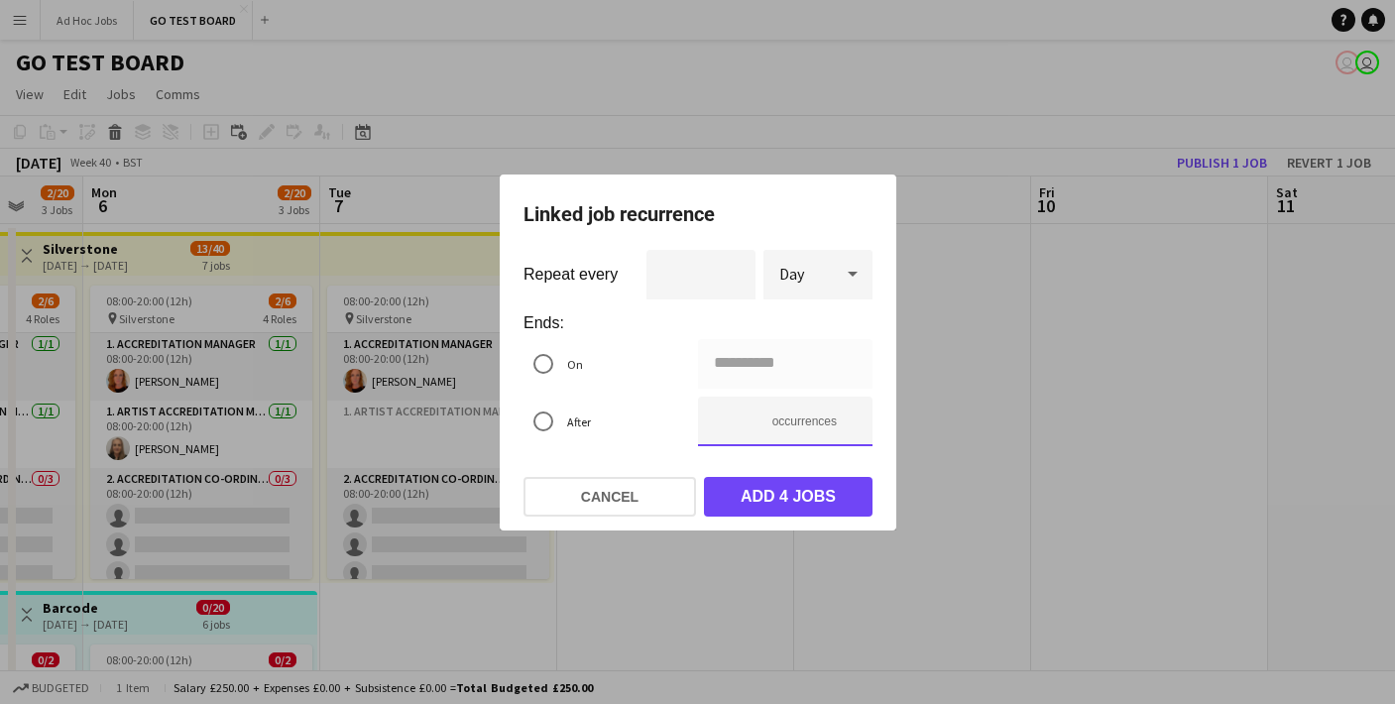
click at [849, 413] on input "*" at bounding box center [785, 421] width 174 height 50
type input "**********"
type input "*"
click at [849, 413] on input "*" at bounding box center [785, 421] width 174 height 50
click at [810, 486] on button "Add 5 jobs" at bounding box center [788, 497] width 169 height 40
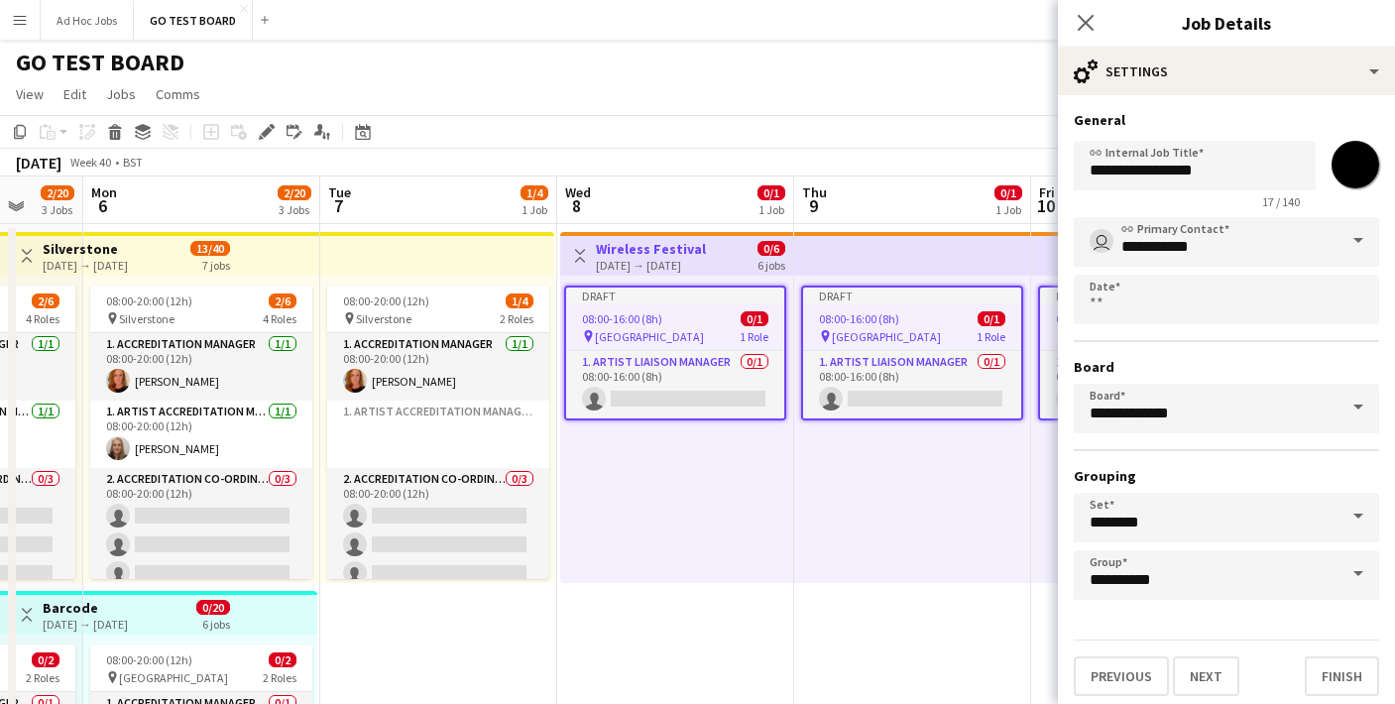
click at [1362, 169] on input "*******" at bounding box center [1354, 164] width 71 height 71
type input "*******"
click at [1343, 679] on button "Finish" at bounding box center [1341, 676] width 74 height 40
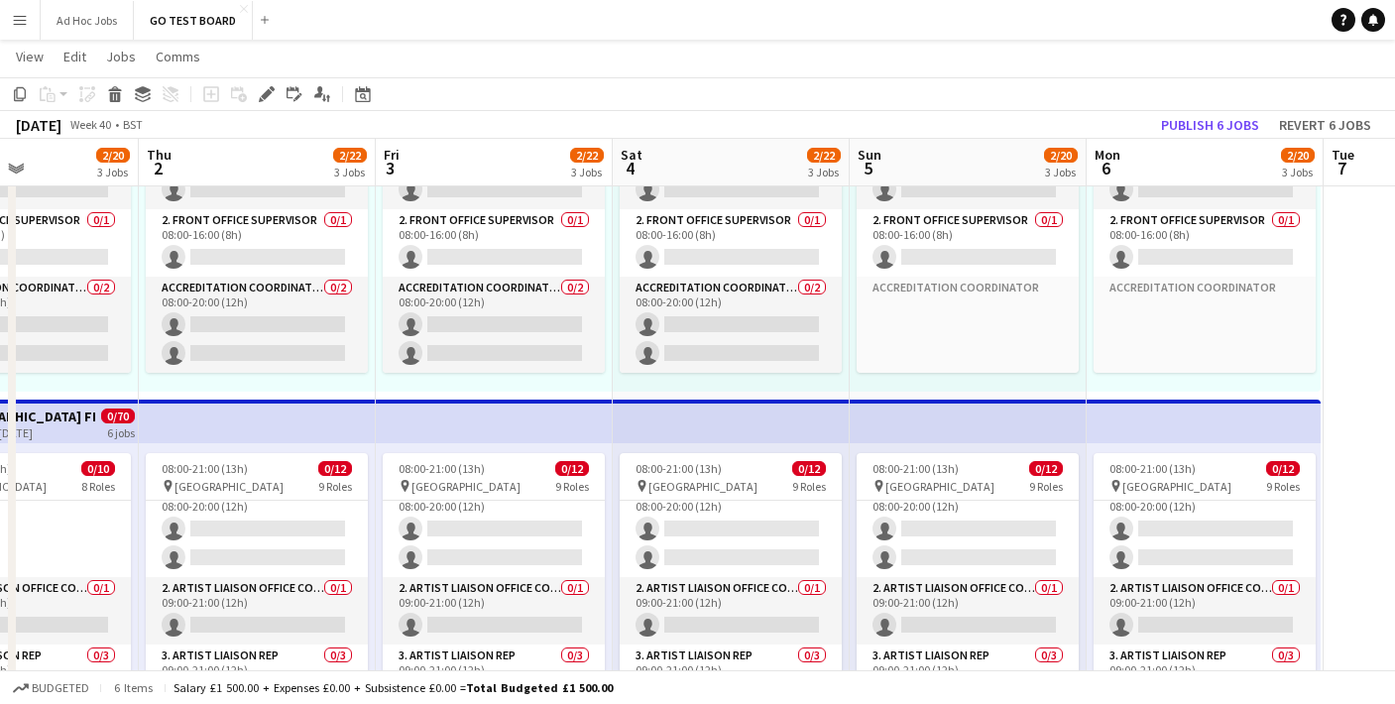
scroll to position [422, 0]
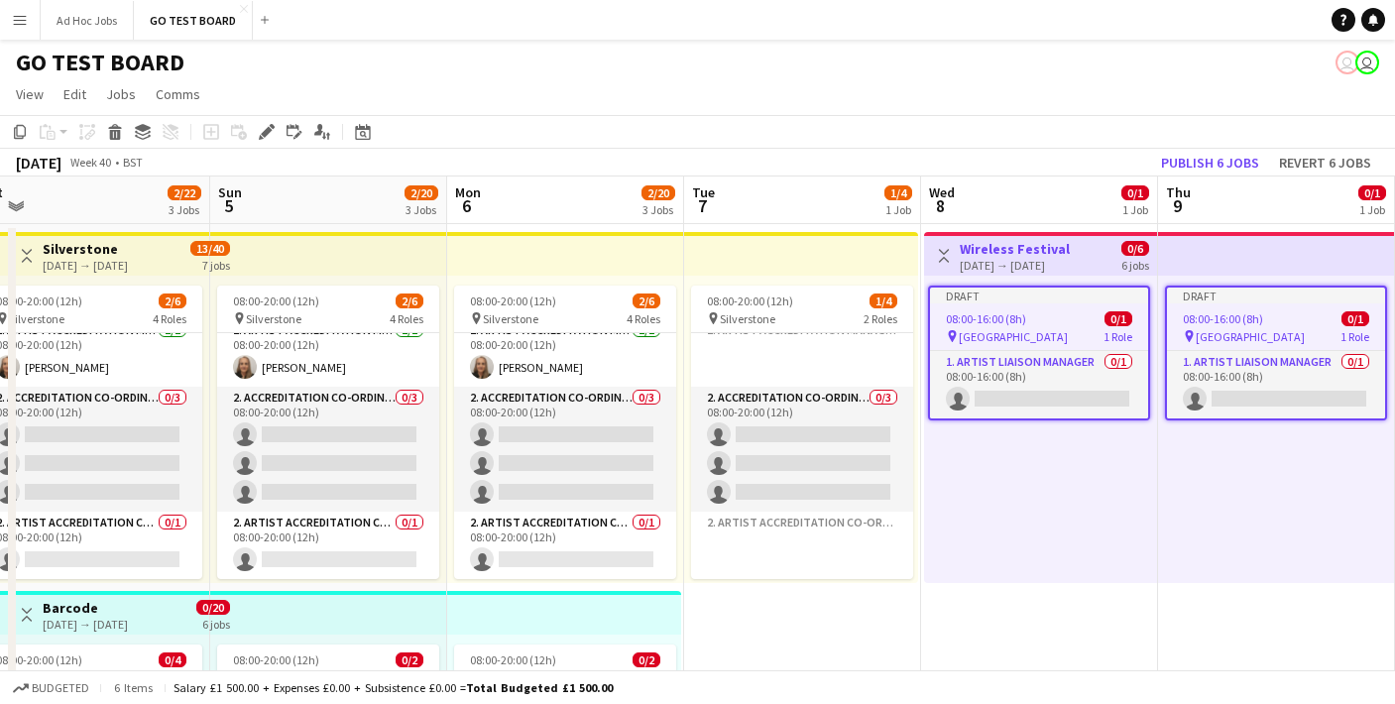
click at [1235, 451] on div "Draft 08:00-16:00 (8h) 0/1 pin [GEOGRAPHIC_DATA] 1 Role 1. Artist Liaison Manag…" at bounding box center [1276, 429] width 237 height 307
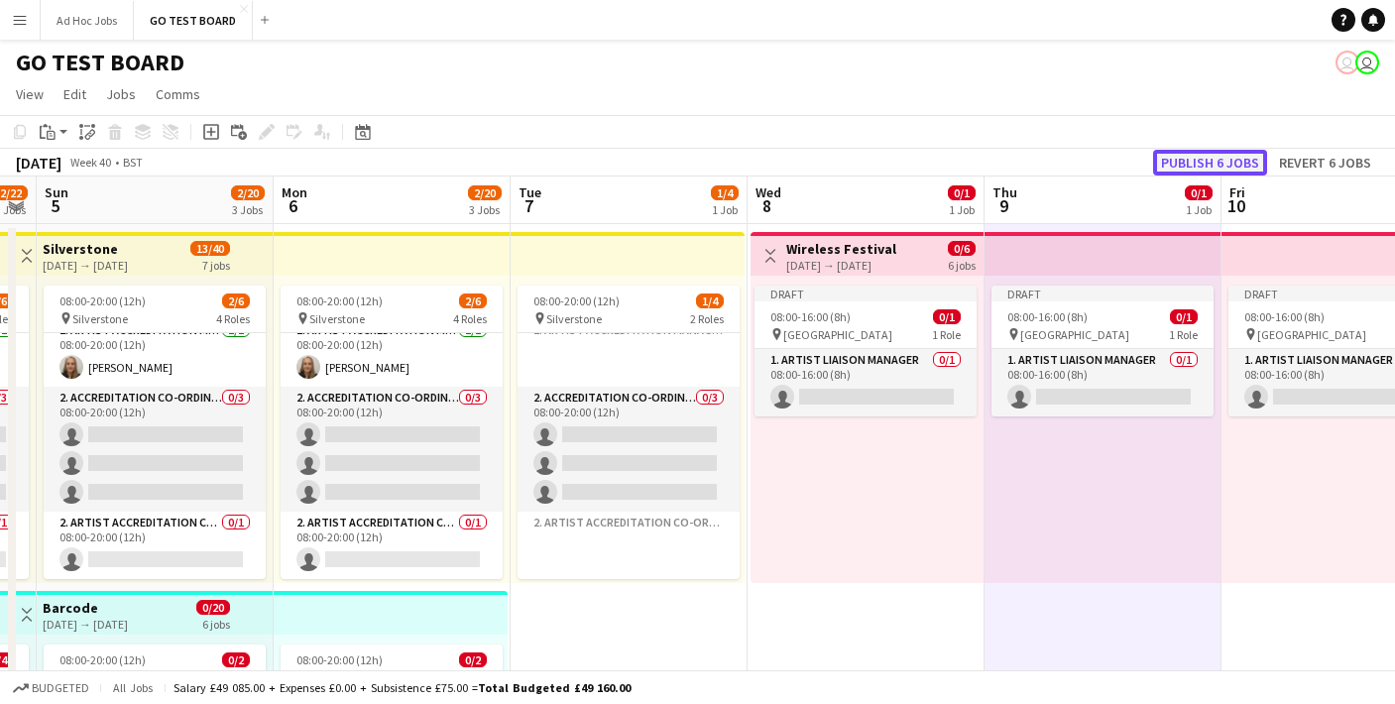
click at [1183, 163] on button "Publish 6 jobs" at bounding box center [1210, 163] width 114 height 26
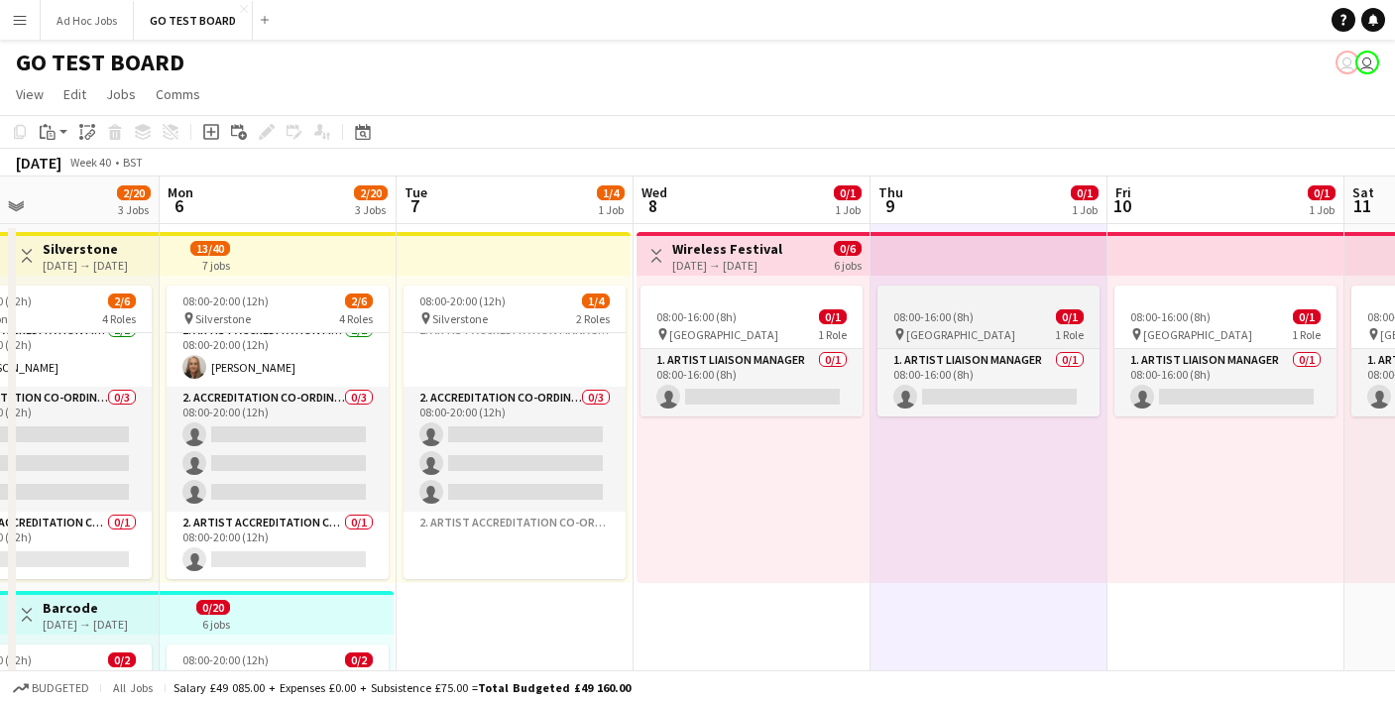
click at [964, 336] on span "[GEOGRAPHIC_DATA]" at bounding box center [960, 334] width 109 height 15
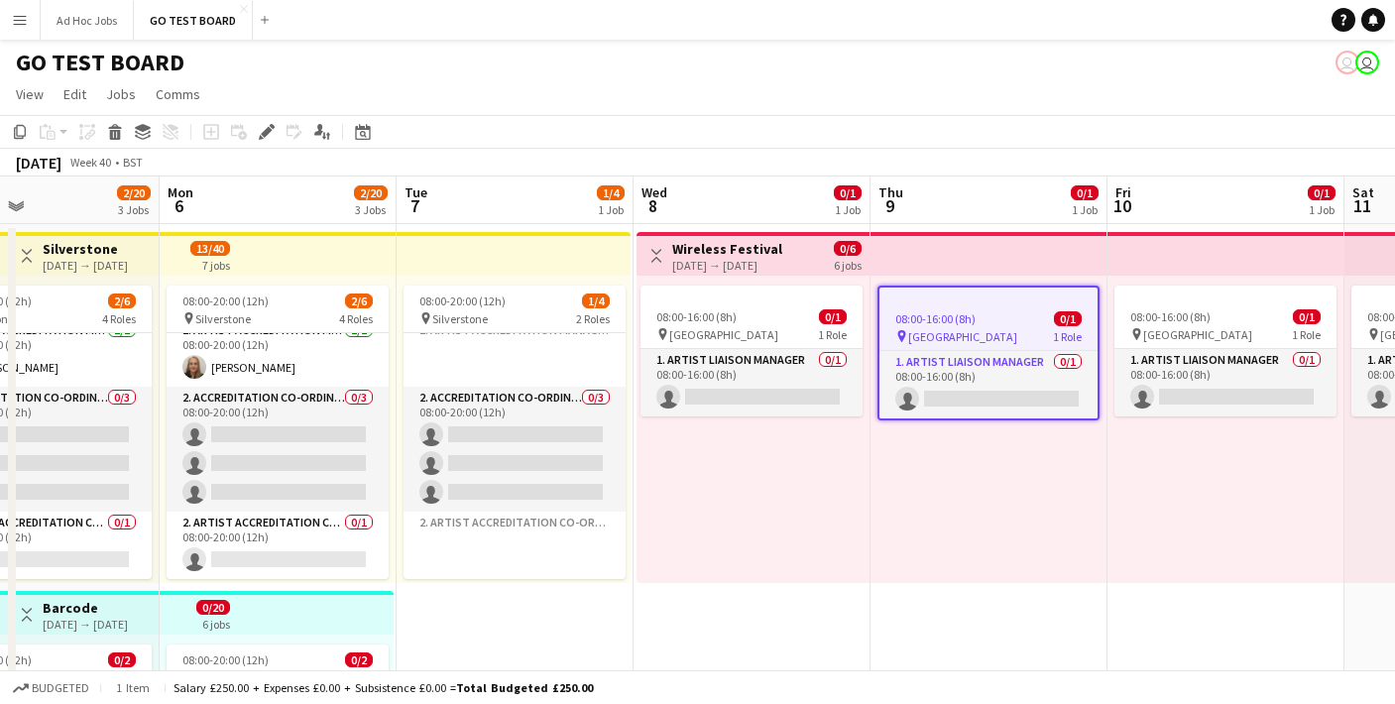
click at [979, 255] on app-top-bar at bounding box center [988, 254] width 237 height 44
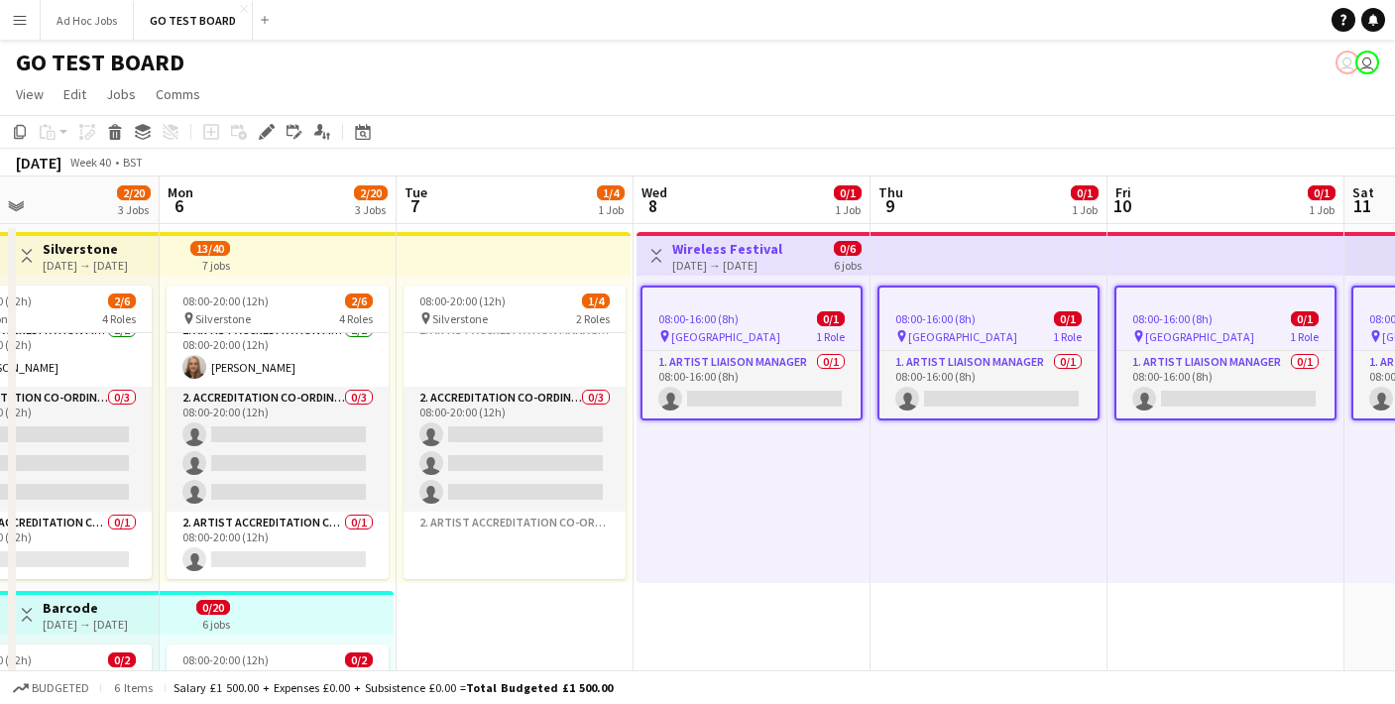
click at [975, 313] on div "08:00-16:00 (8h) 0/1" at bounding box center [988, 318] width 218 height 15
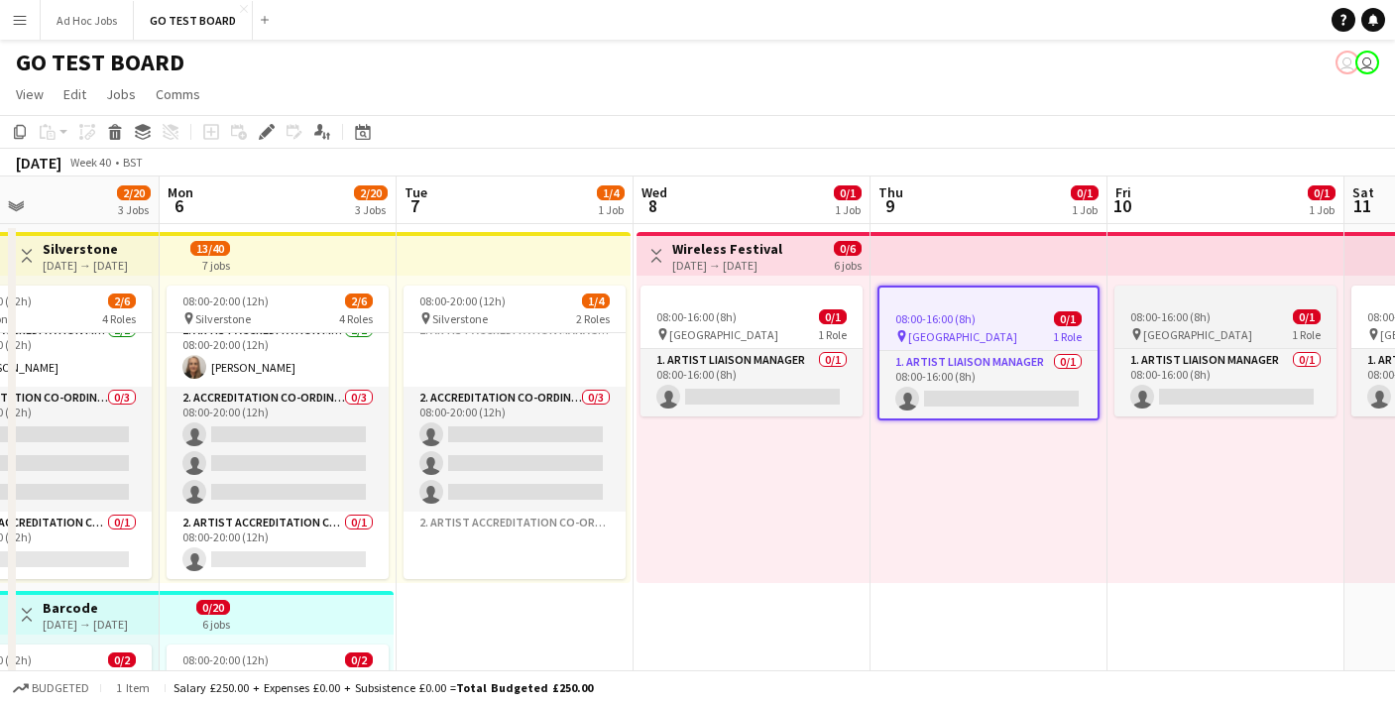
click at [1226, 332] on div "pin [GEOGRAPHIC_DATA] 1 Role" at bounding box center [1225, 334] width 222 height 16
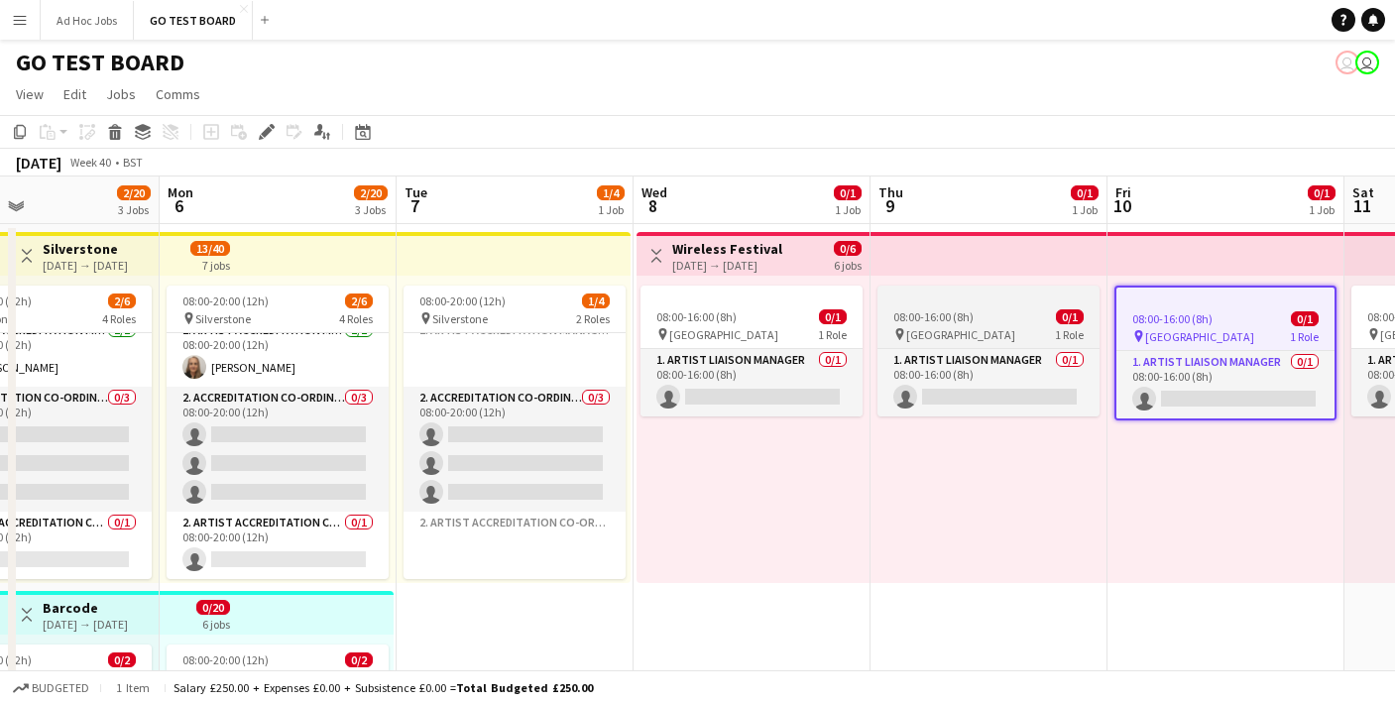
click at [1009, 338] on div "pin [GEOGRAPHIC_DATA] 1 Role" at bounding box center [988, 334] width 222 height 16
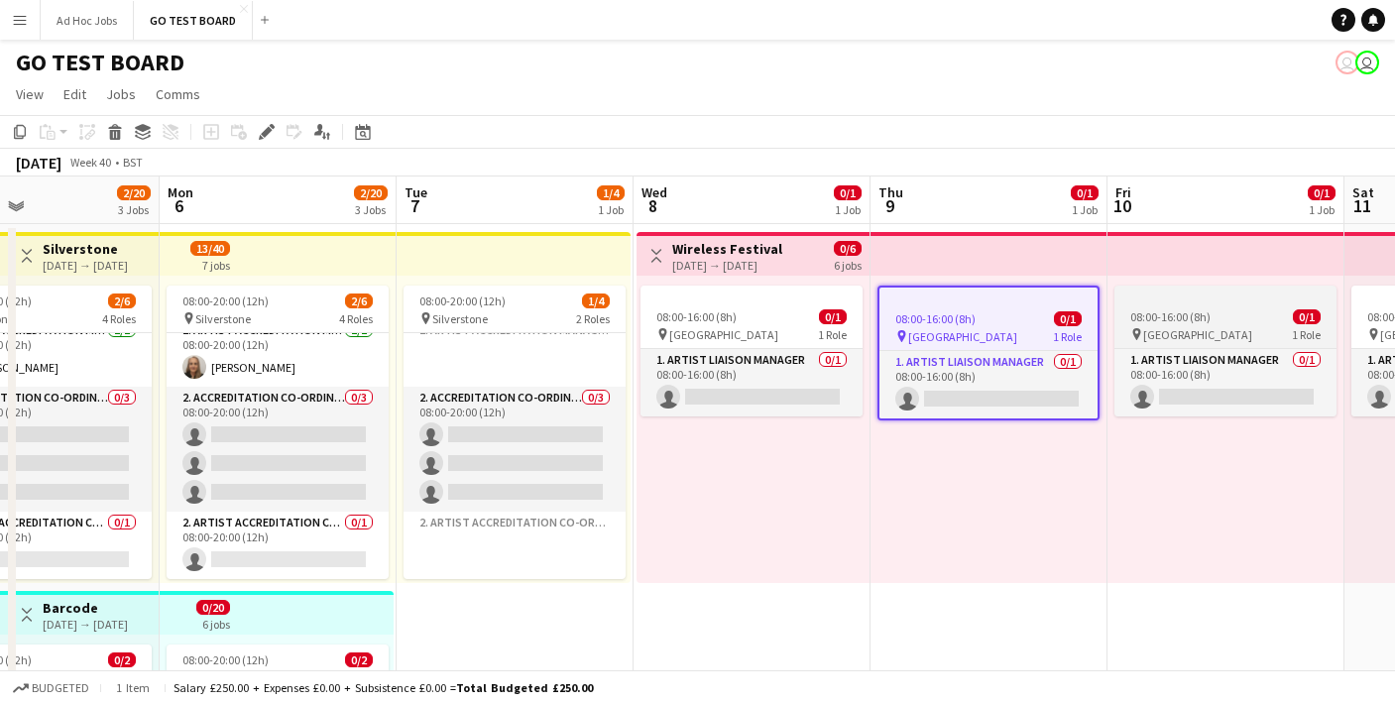
click at [1230, 337] on div "pin [GEOGRAPHIC_DATA] 1 Role" at bounding box center [1225, 334] width 222 height 16
click at [1230, 338] on div "pin [GEOGRAPHIC_DATA] 1 Role" at bounding box center [1225, 334] width 222 height 16
click at [1232, 316] on div "08:00-16:00 (8h) 0/1" at bounding box center [1225, 316] width 222 height 15
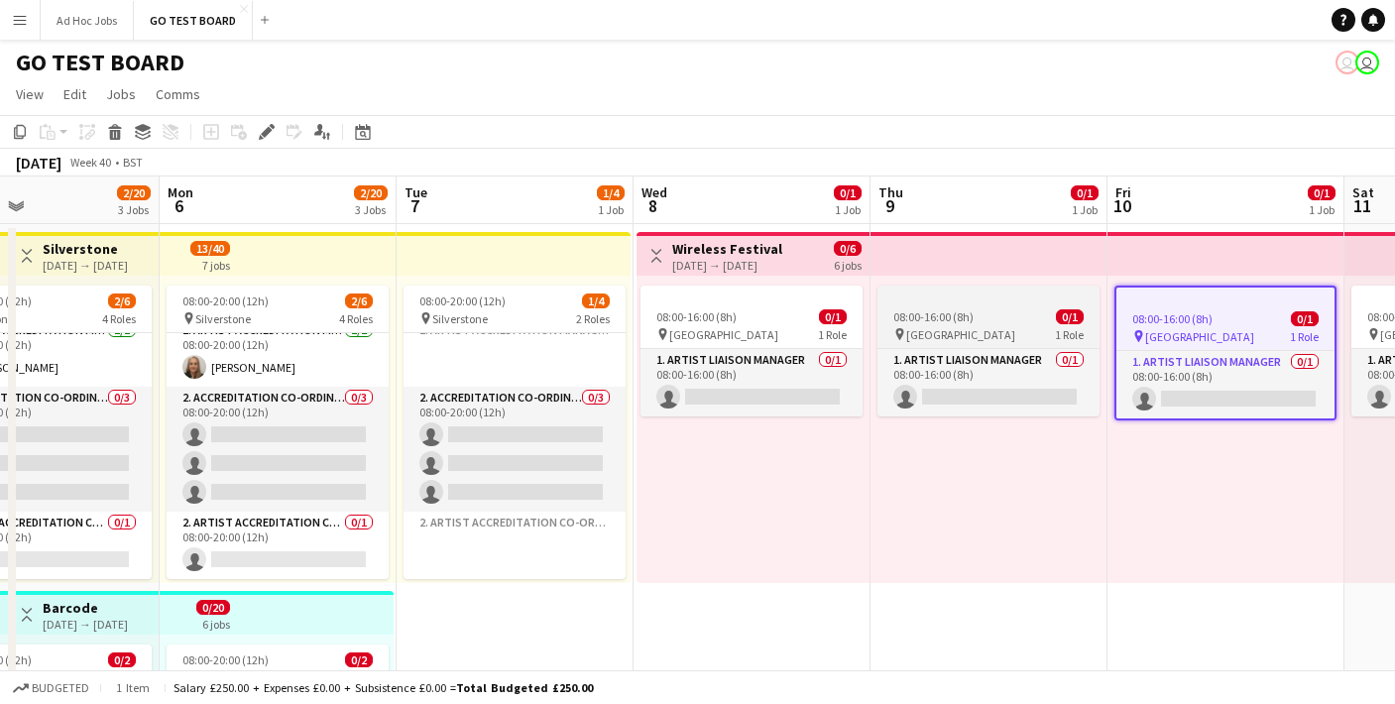
click at [1021, 318] on div "08:00-16:00 (8h) 0/1" at bounding box center [988, 316] width 222 height 15
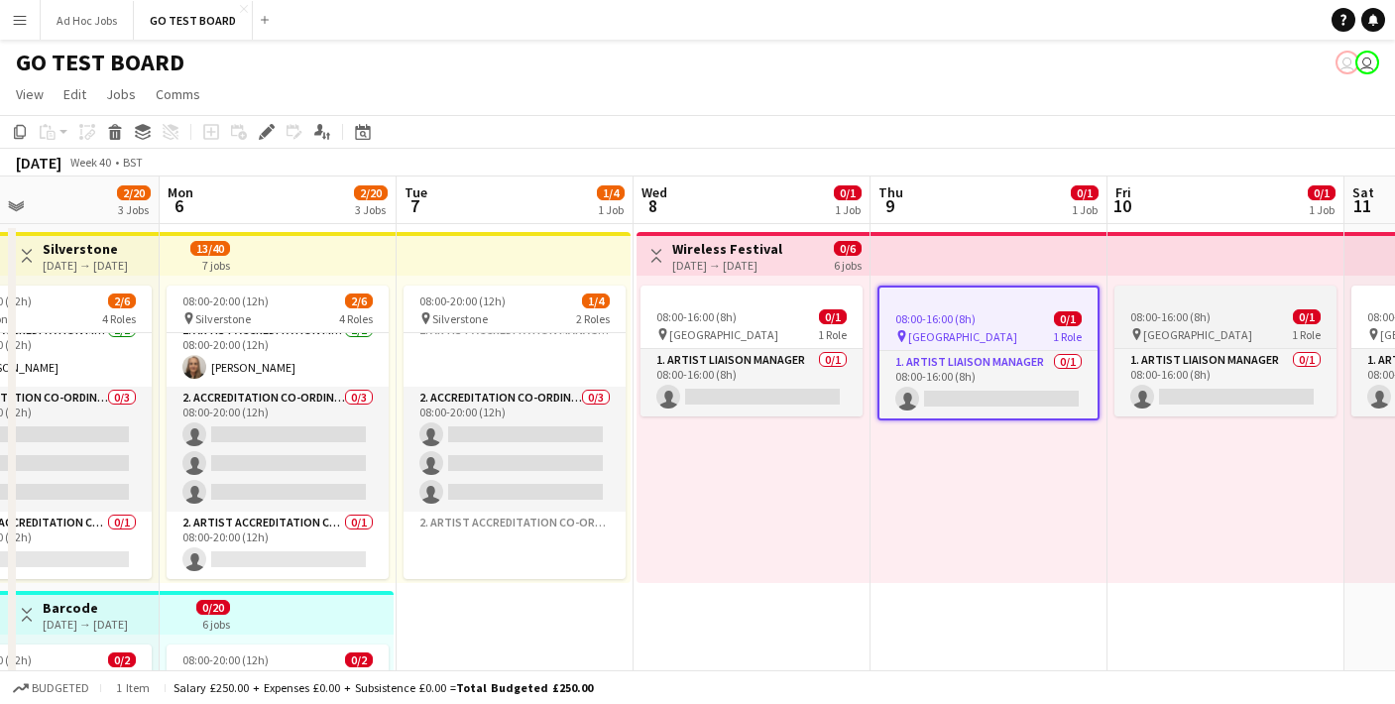
click at [1212, 310] on div "08:00-16:00 (8h) 0/1" at bounding box center [1225, 316] width 222 height 15
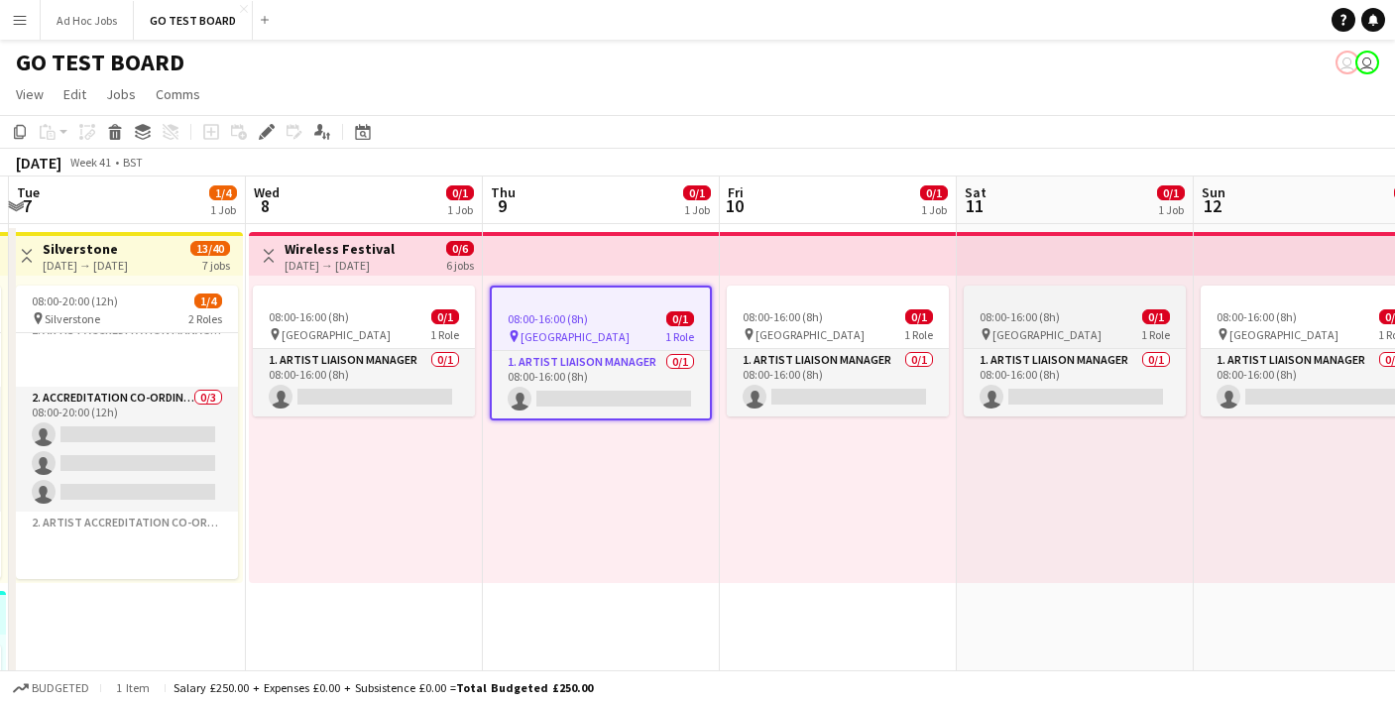
scroll to position [0, 703]
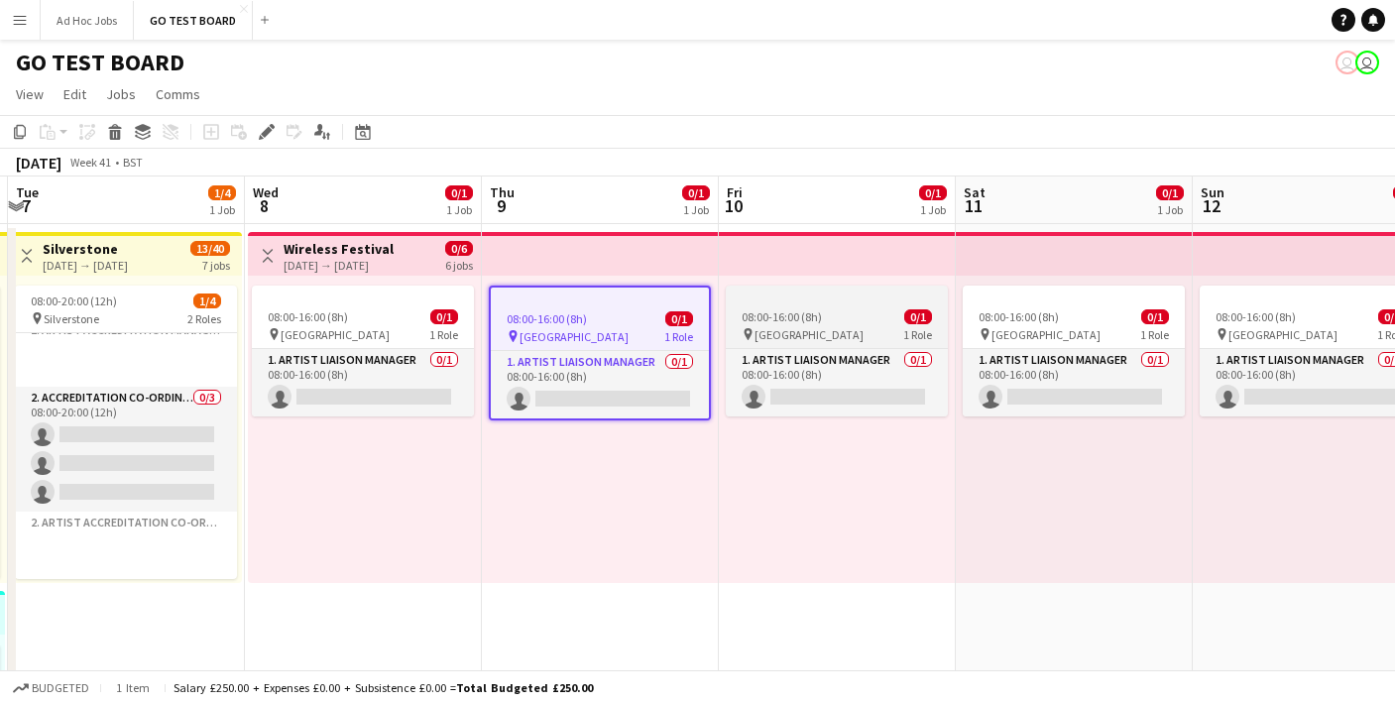
click at [836, 325] on app-job-card "08:00-16:00 (8h) 0/1 pin [GEOGRAPHIC_DATA] 1 Role 1. Artist Liaison Manager 0/1…" at bounding box center [837, 350] width 222 height 131
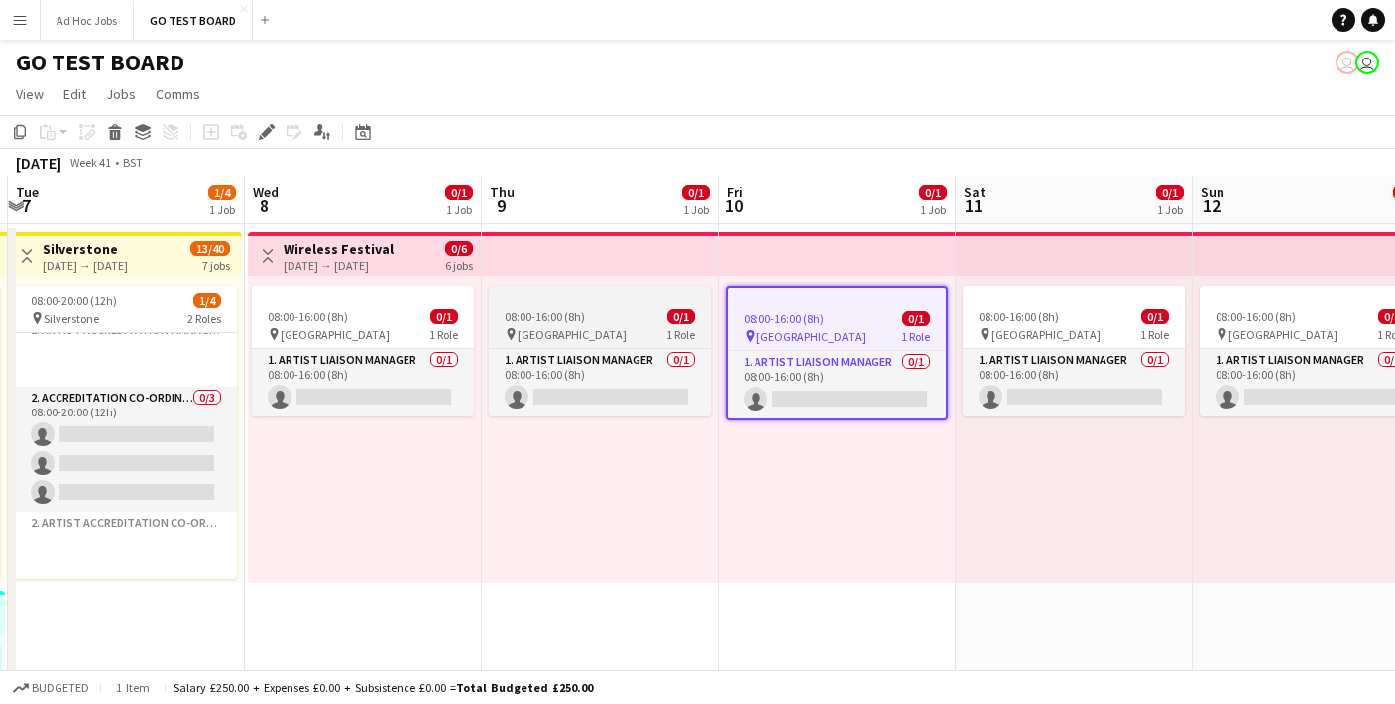
click at [623, 313] on div "08:00-16:00 (8h) 0/1" at bounding box center [600, 316] width 222 height 15
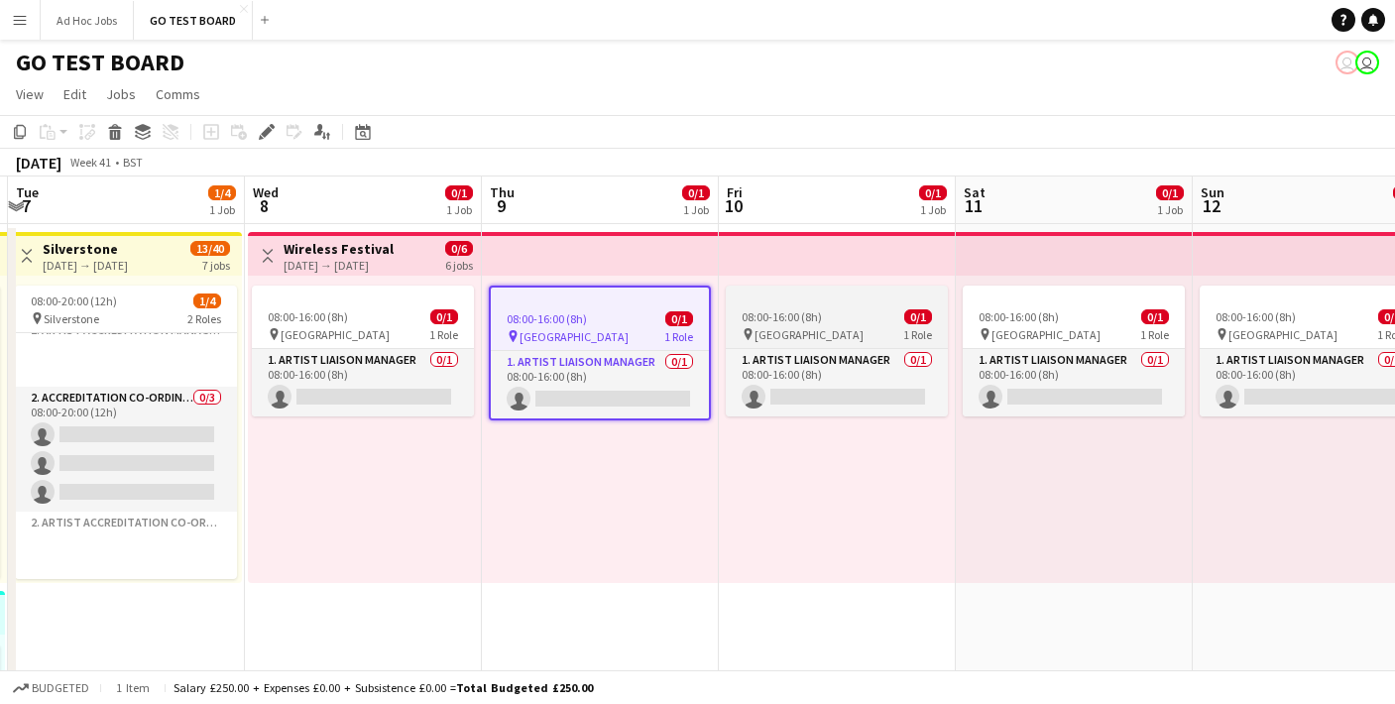
click at [761, 323] on span "08:00-16:00 (8h)" at bounding box center [781, 316] width 80 height 15
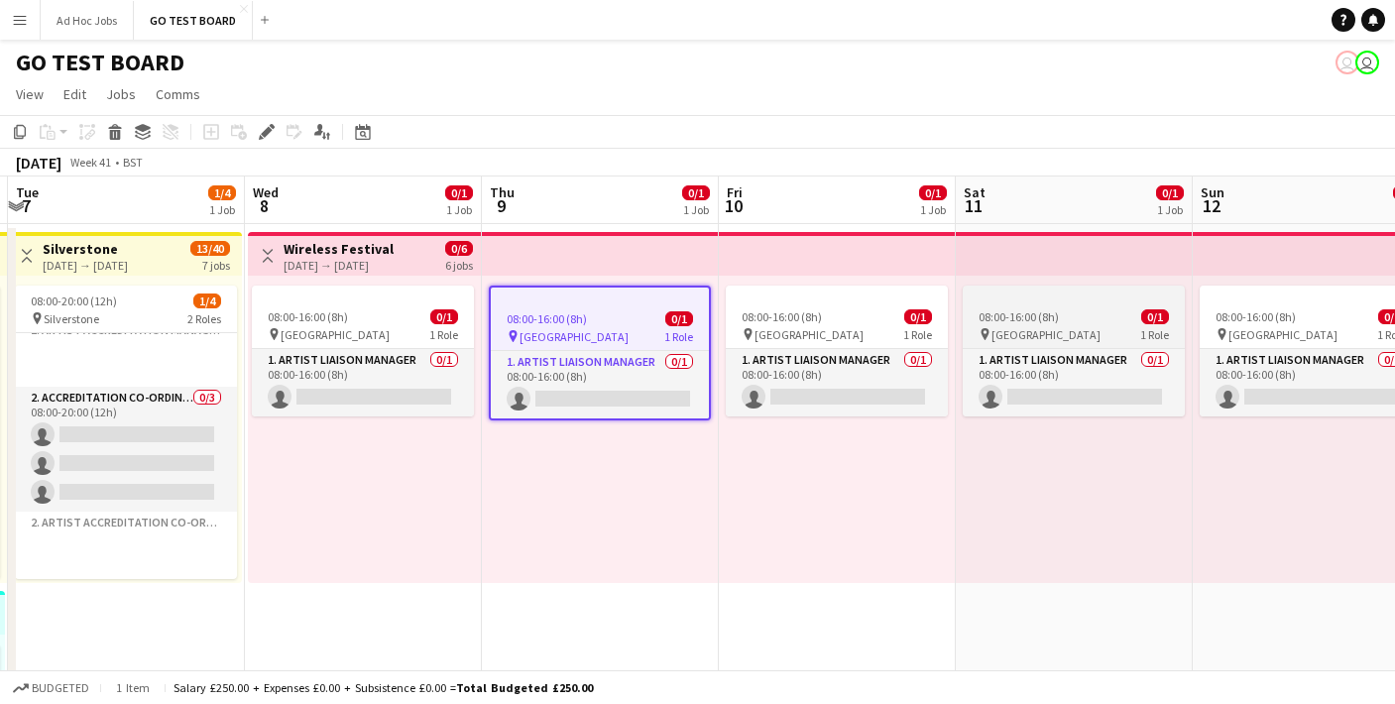
click at [992, 322] on span "08:00-16:00 (8h)" at bounding box center [1018, 316] width 80 height 15
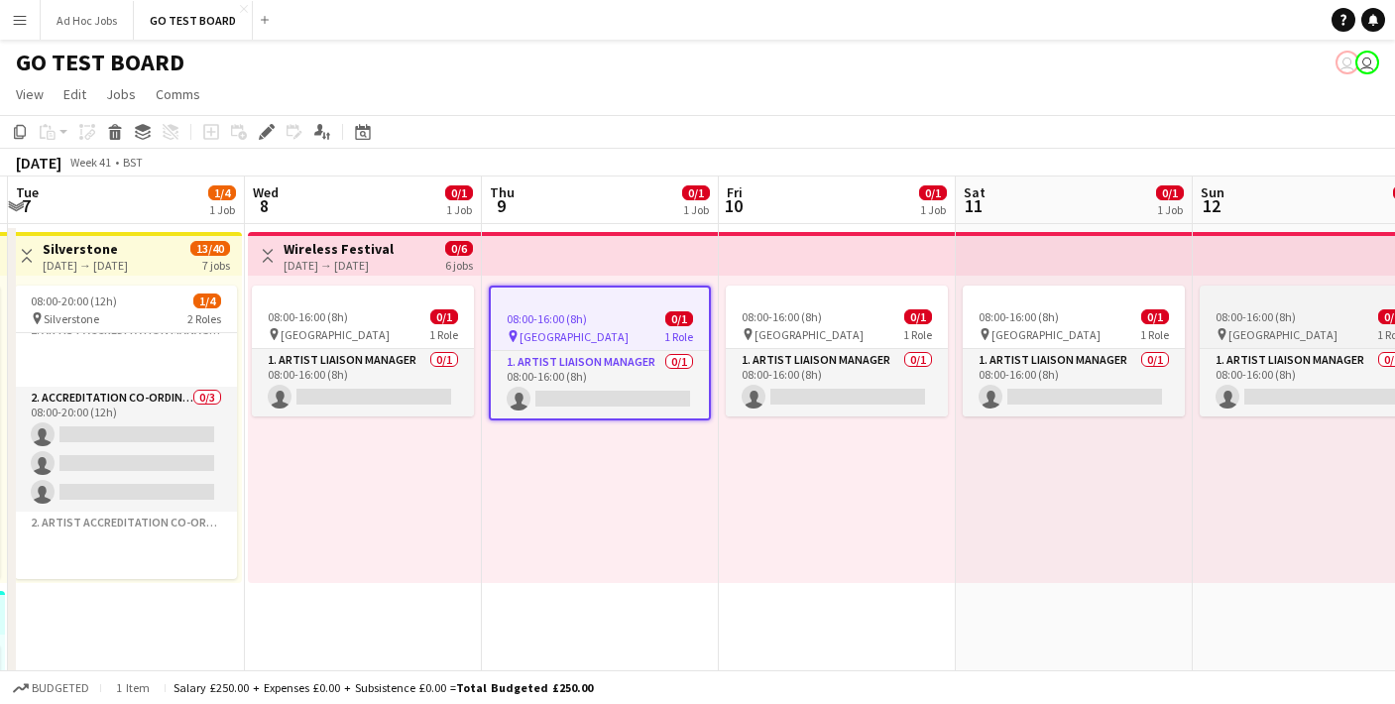
click at [1307, 311] on div "08:00-16:00 (8h) 0/1" at bounding box center [1310, 316] width 222 height 15
click at [1345, 25] on icon "Help" at bounding box center [1343, 20] width 12 height 12
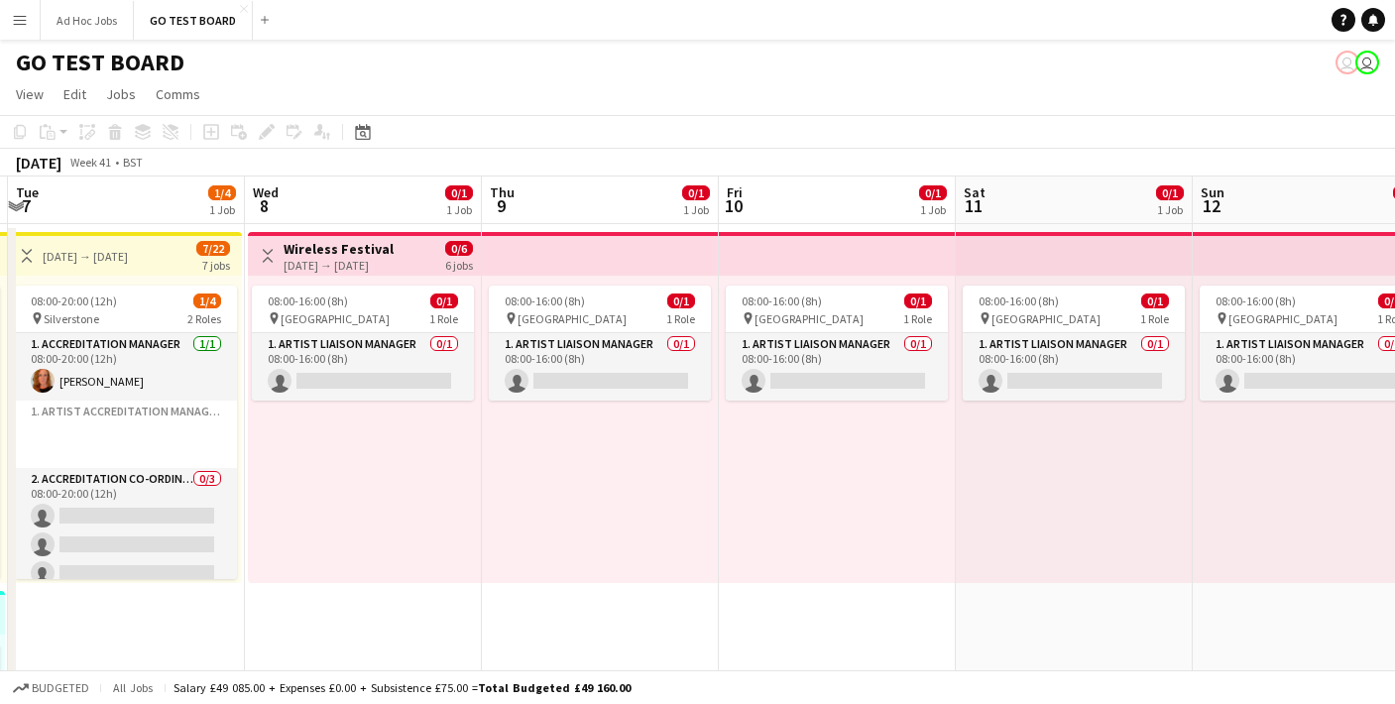
scroll to position [447, 0]
click at [614, 533] on div "08:00-16:00 (8h) 0/1 pin [GEOGRAPHIC_DATA] 1 Role 1. Artist Liaison Manager 0/1…" at bounding box center [600, 429] width 237 height 307
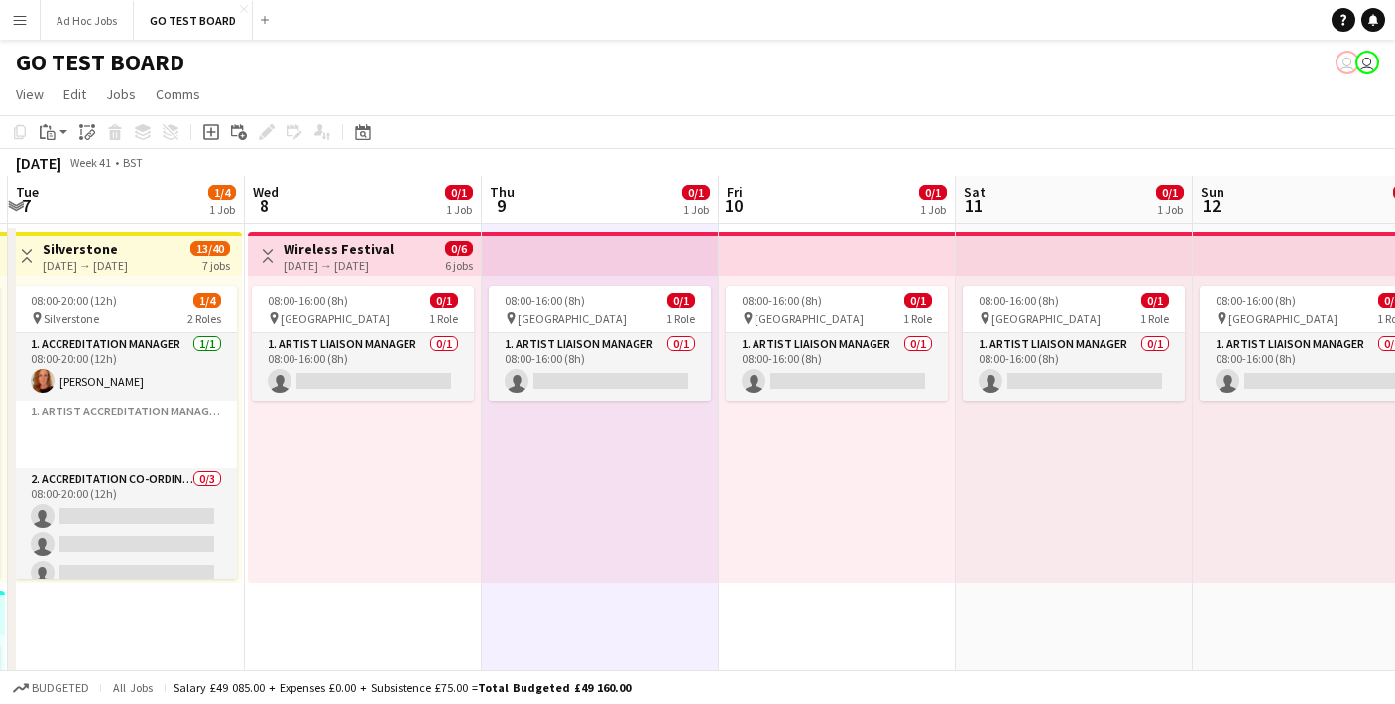
click at [719, 87] on app-page-menu "View Day view expanded Day view collapsed Month view Date picker Jump to [DATE]…" at bounding box center [697, 96] width 1395 height 38
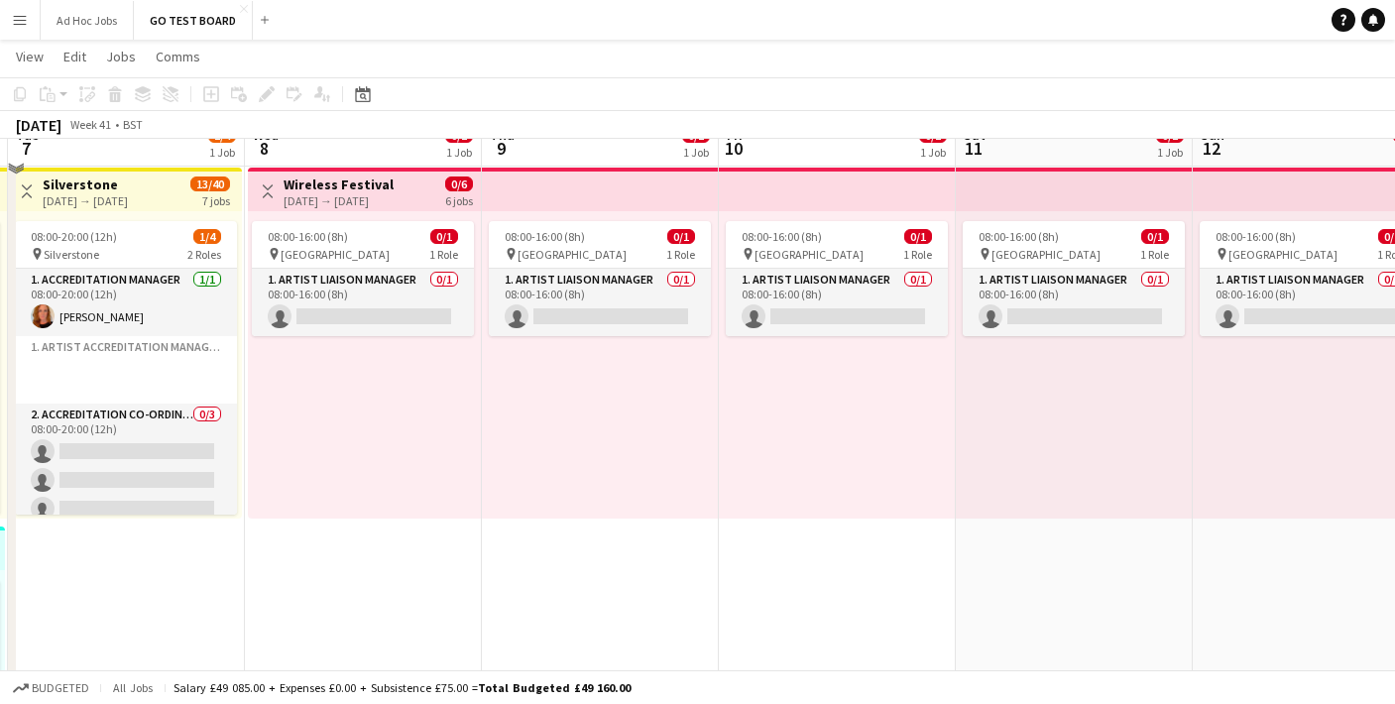
scroll to position [0, 0]
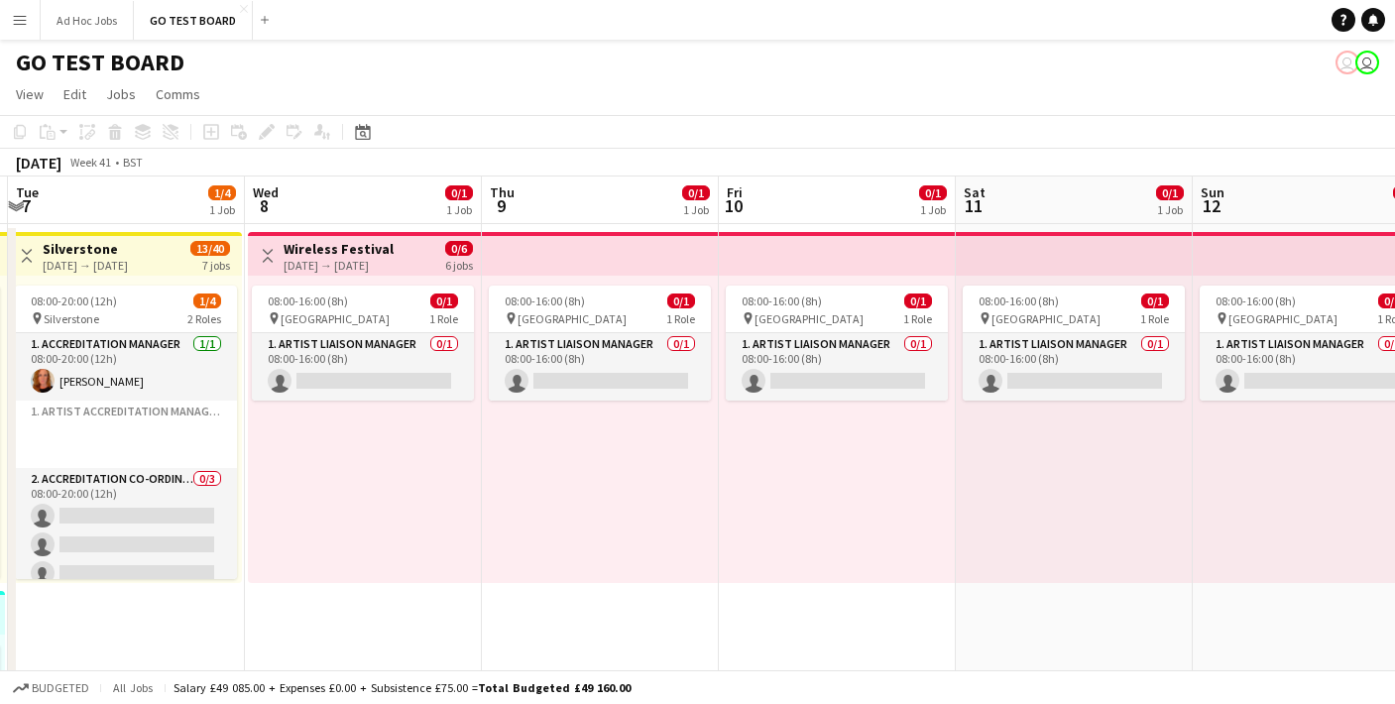
click at [391, 261] on div "[DATE] → [DATE]" at bounding box center [338, 265] width 110 height 15
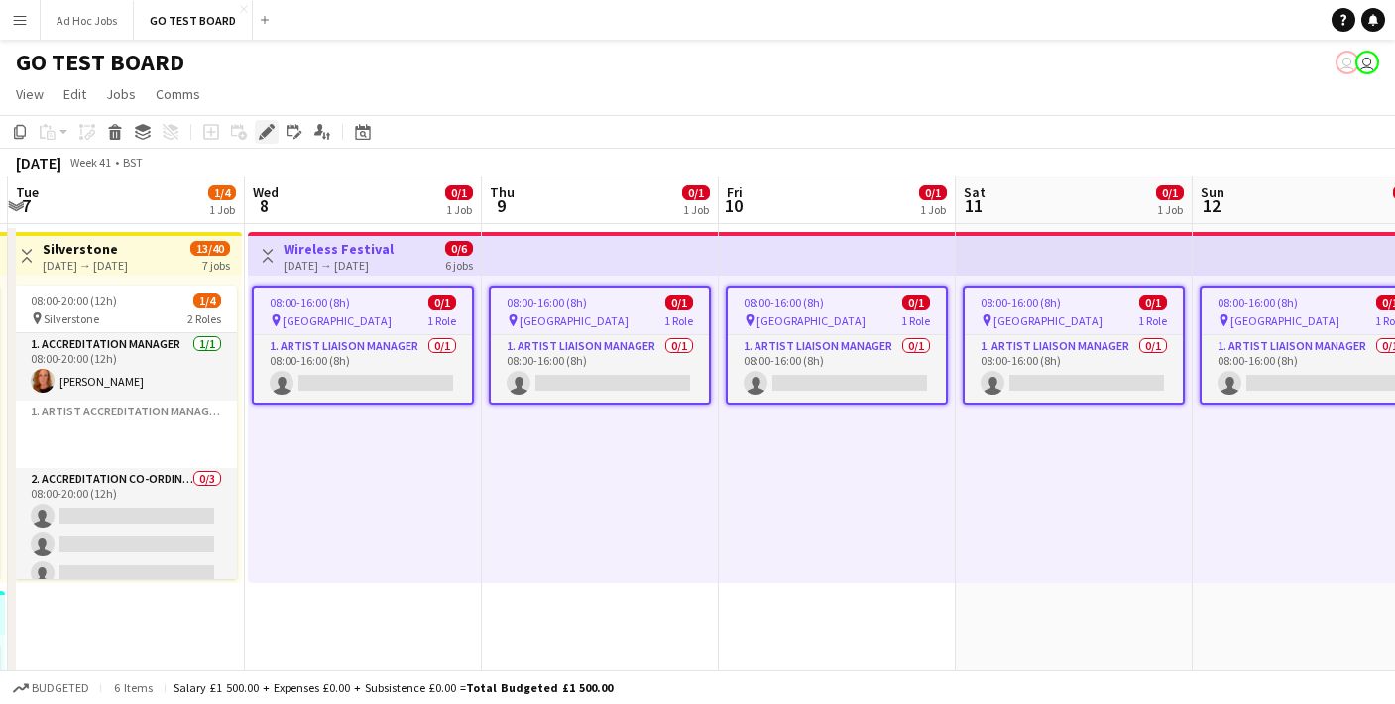
click at [259, 131] on icon "Edit" at bounding box center [267, 132] width 16 height 16
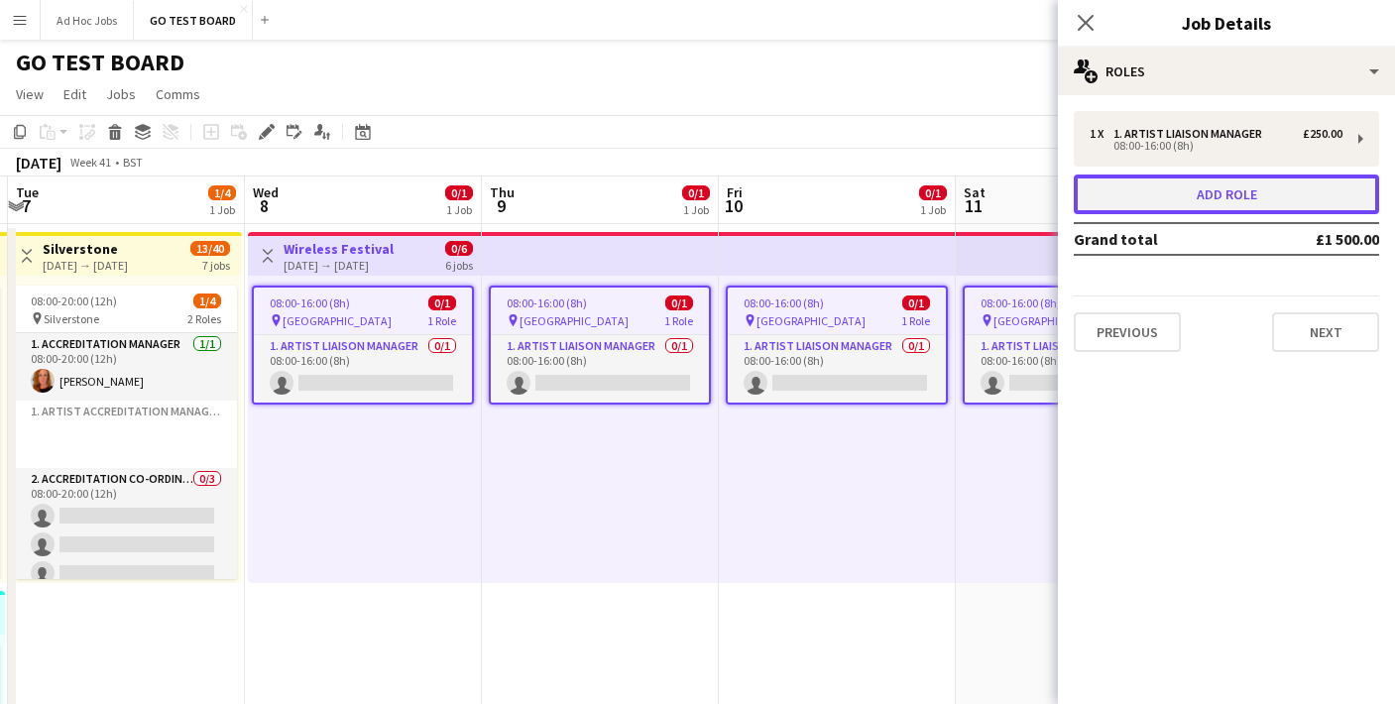
click at [1282, 190] on button "Add role" at bounding box center [1225, 194] width 305 height 40
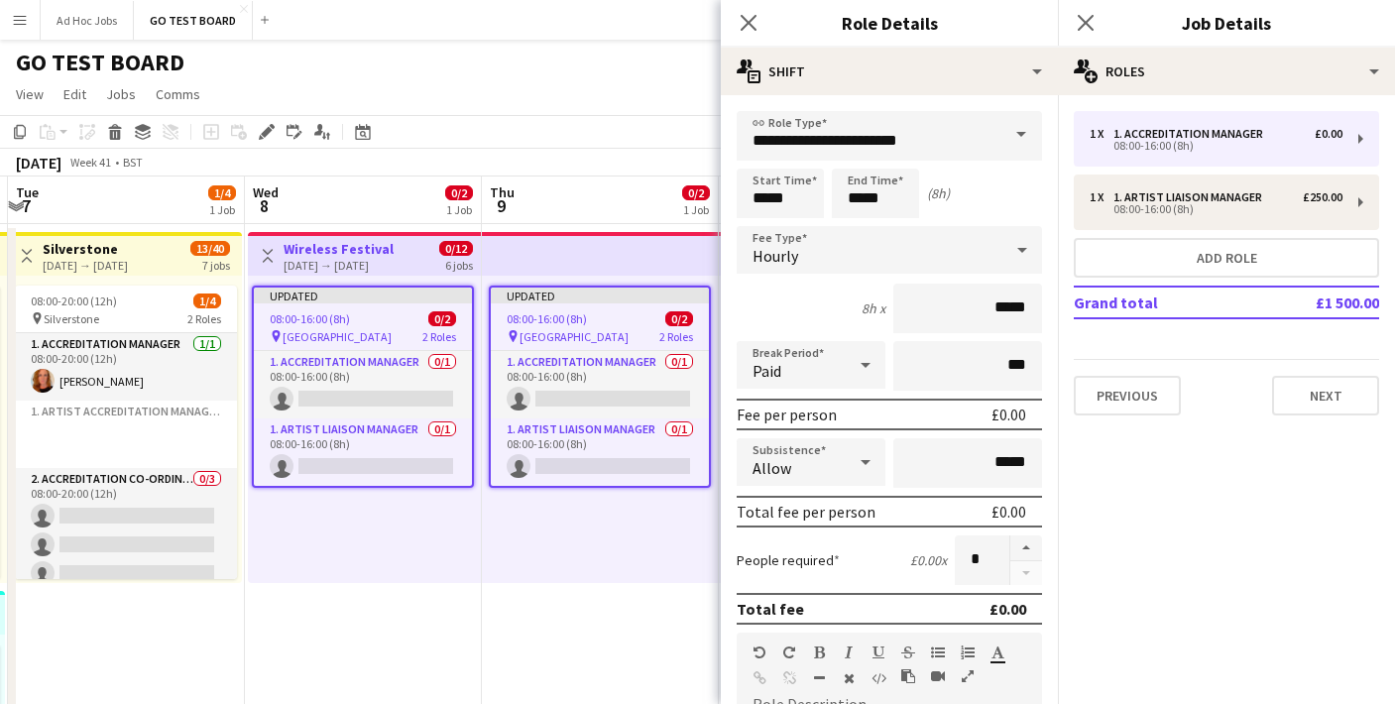
click at [1023, 137] on span at bounding box center [1021, 135] width 42 height 48
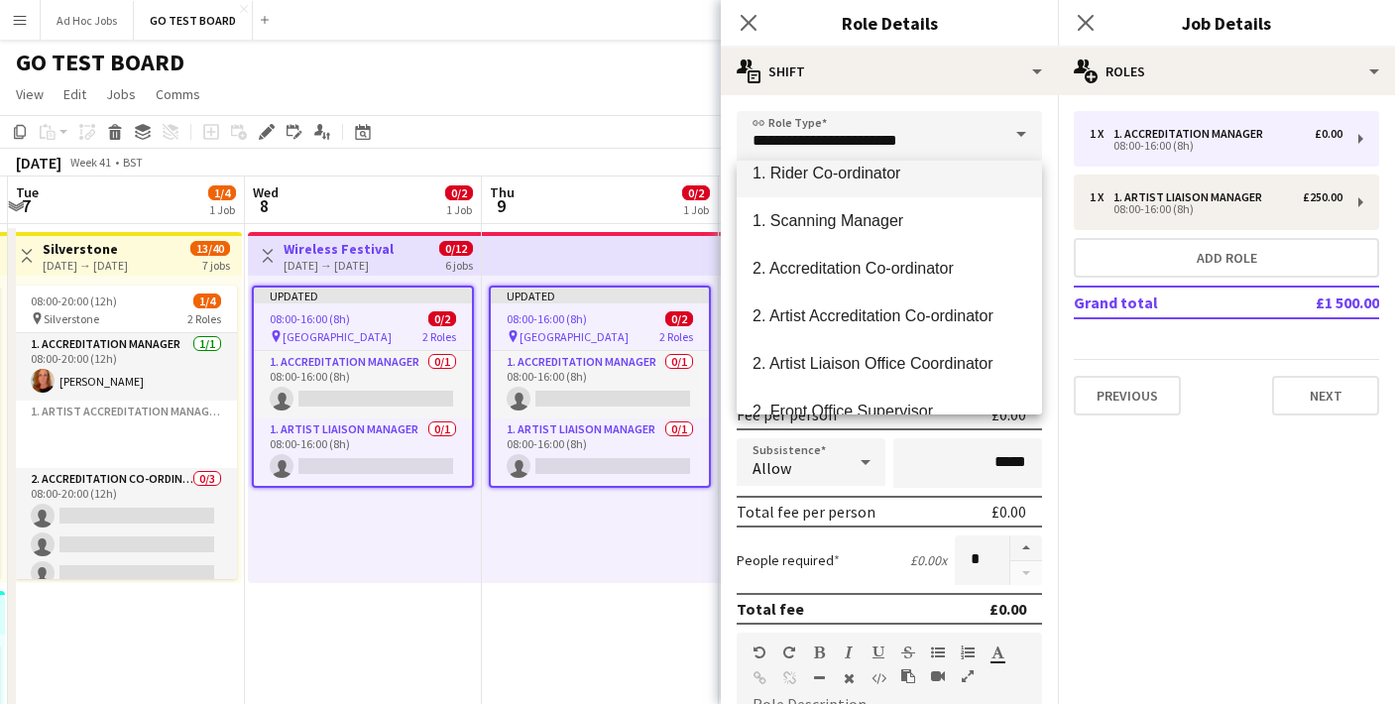
scroll to position [177, 0]
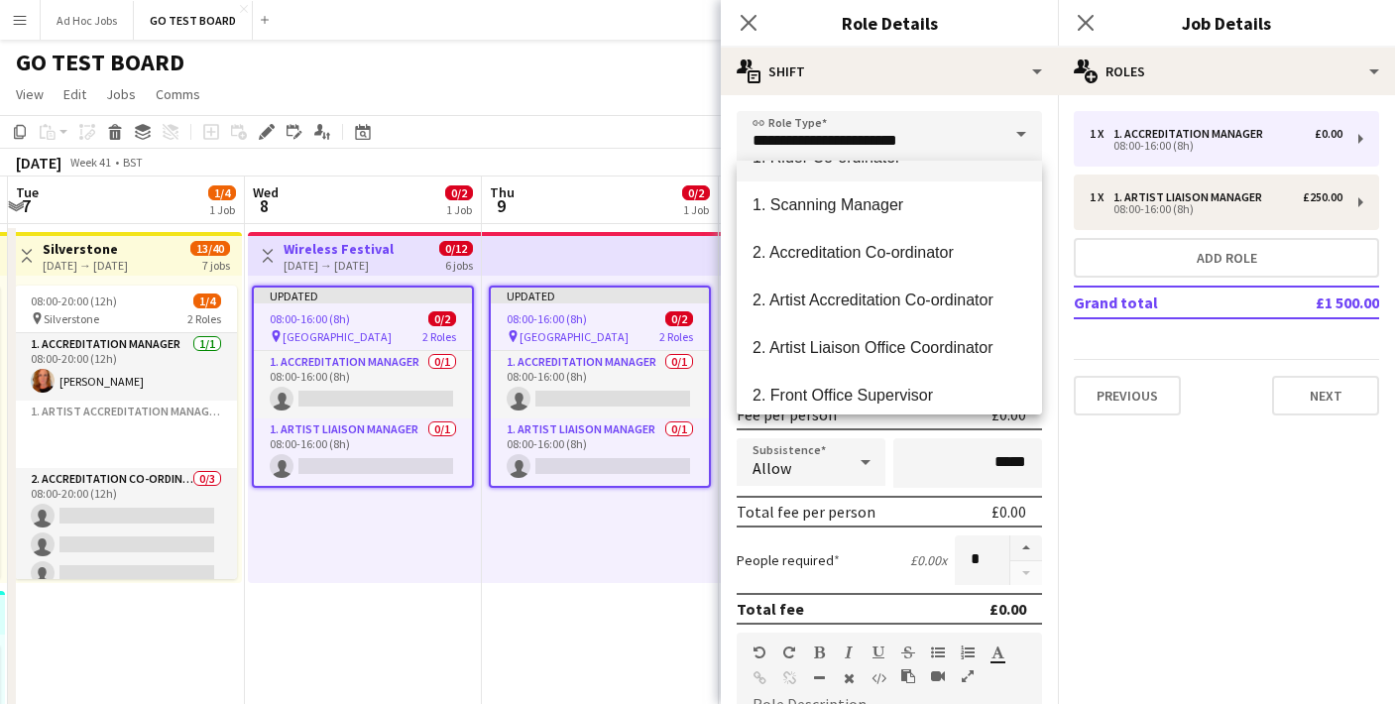
click at [876, 354] on span "2. Artist Liaison Office Coordinator" at bounding box center [889, 347] width 274 height 19
type input "**********"
type input "*******"
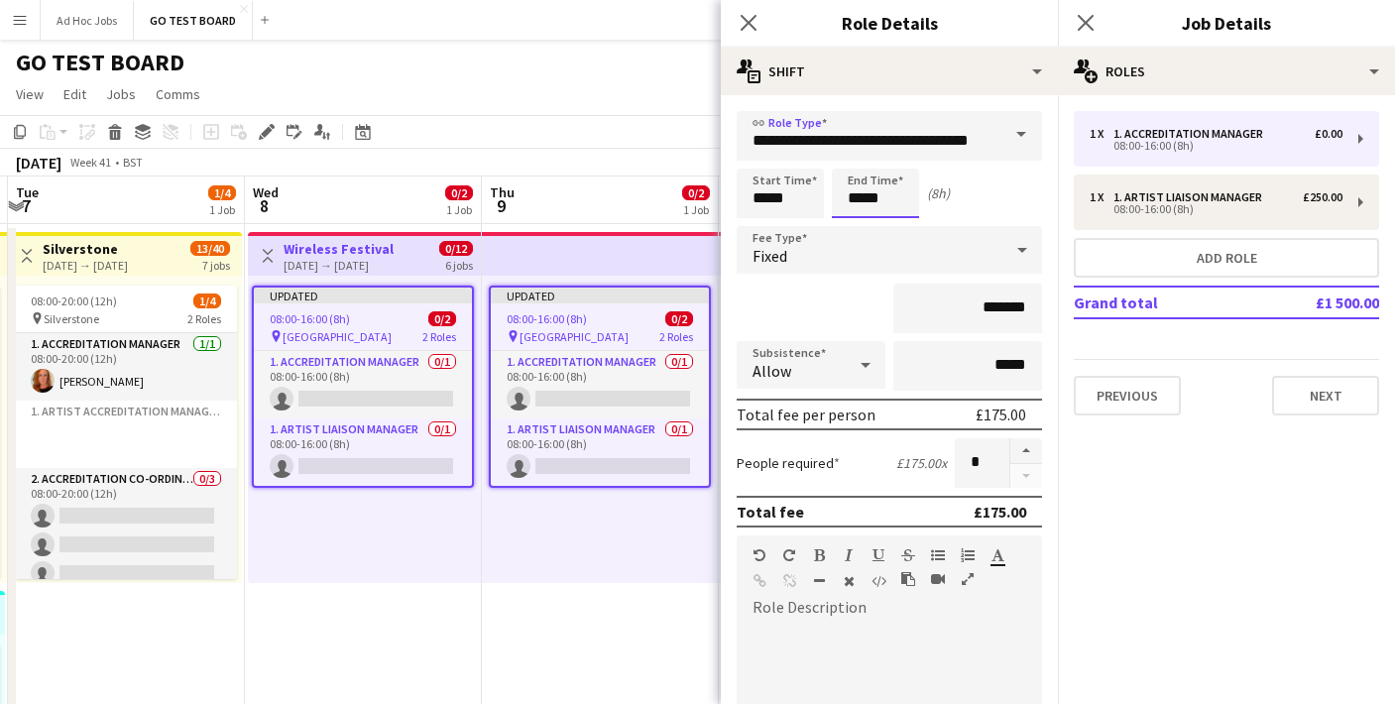
click at [875, 204] on input "*****" at bounding box center [875, 194] width 87 height 50
click at [864, 161] on div at bounding box center [856, 159] width 40 height 20
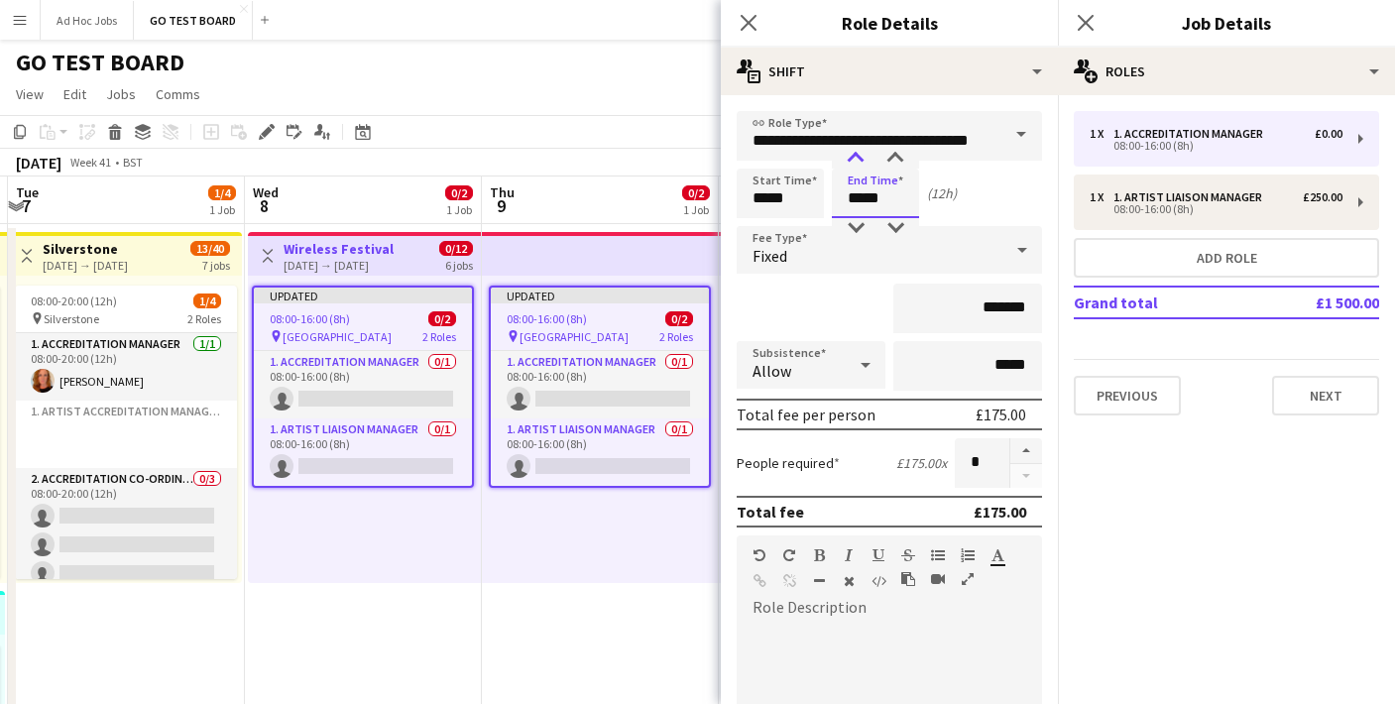
click at [864, 161] on div at bounding box center [856, 159] width 40 height 20
click at [859, 161] on div at bounding box center [856, 159] width 40 height 20
click at [858, 230] on div at bounding box center [856, 228] width 40 height 20
type input "*****"
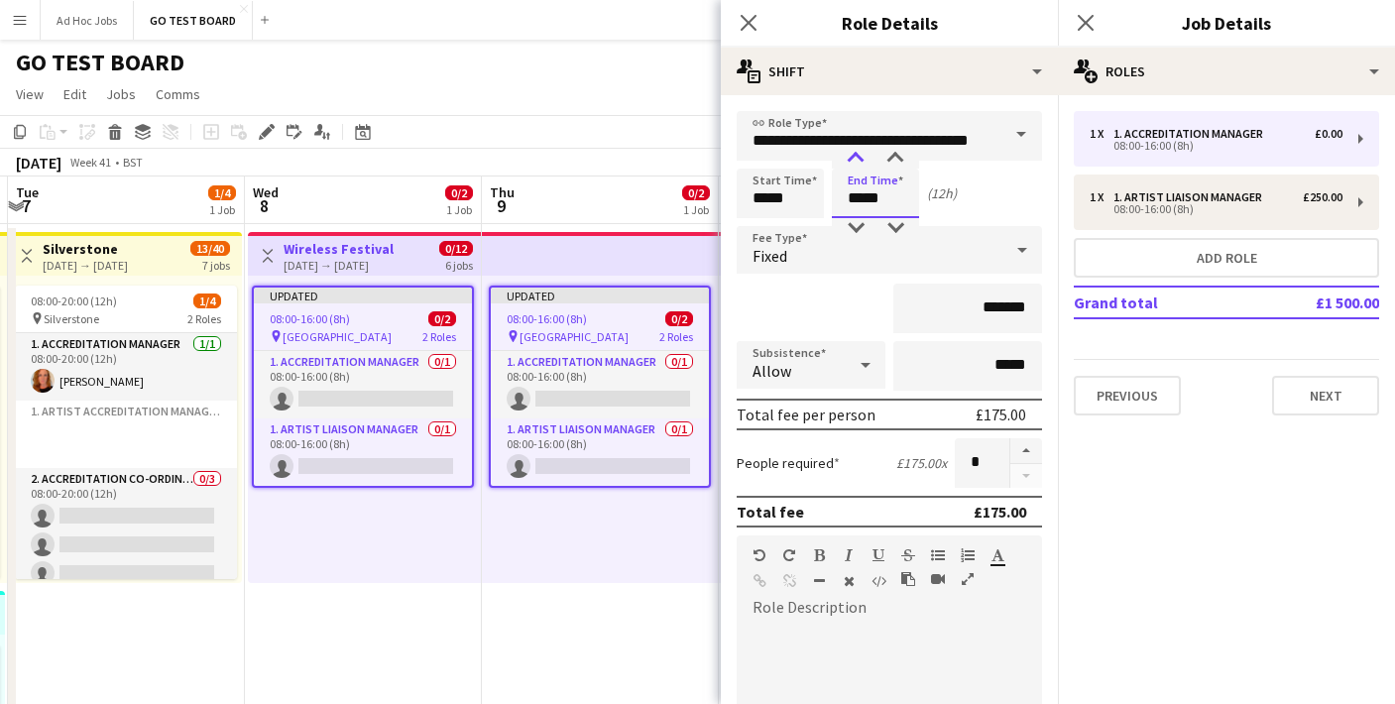
click at [860, 164] on div at bounding box center [856, 159] width 40 height 20
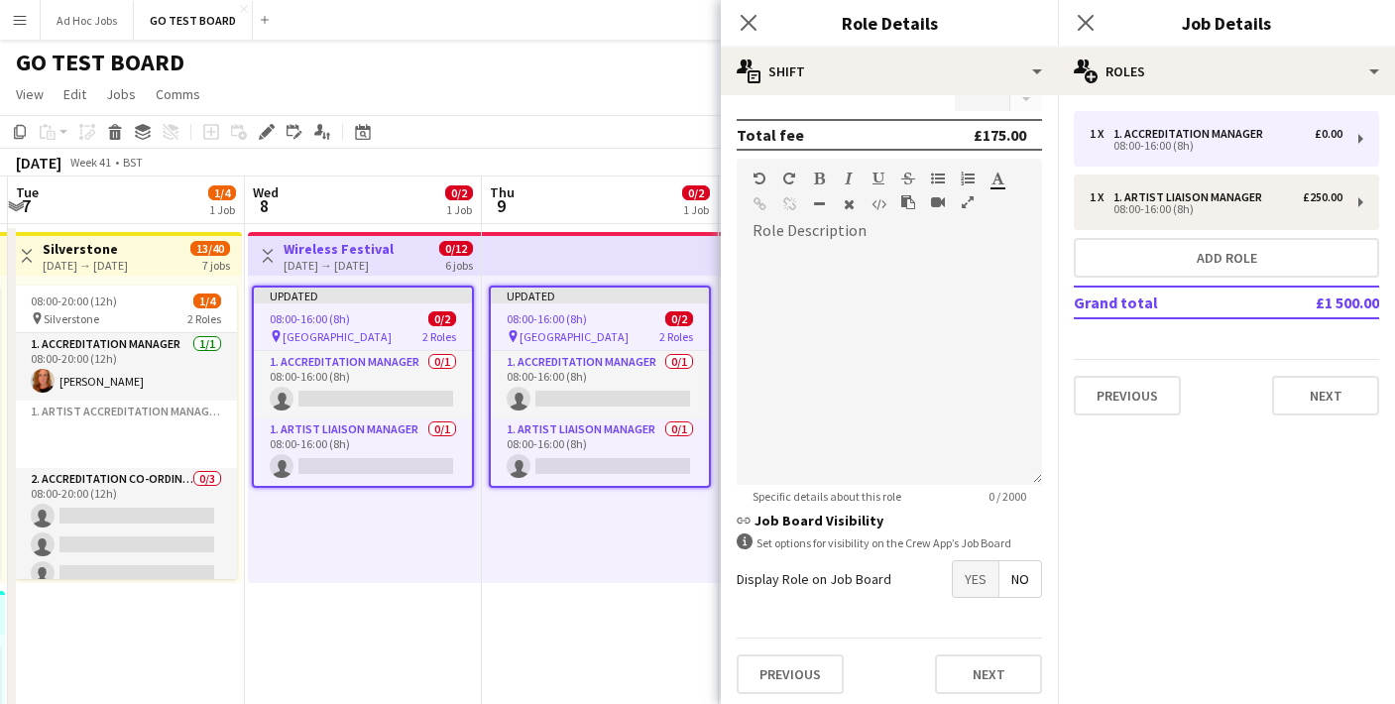
scroll to position [383, 0]
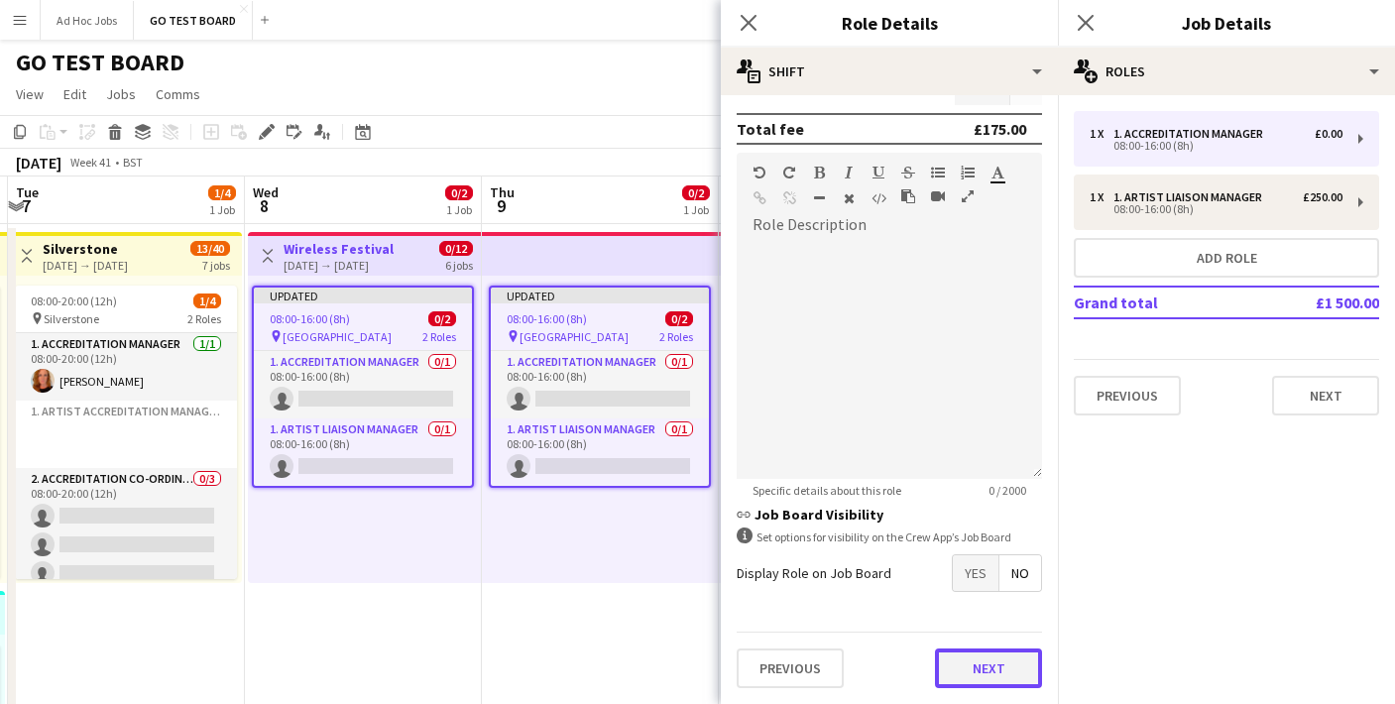
click at [980, 661] on button "Next" at bounding box center [988, 668] width 107 height 40
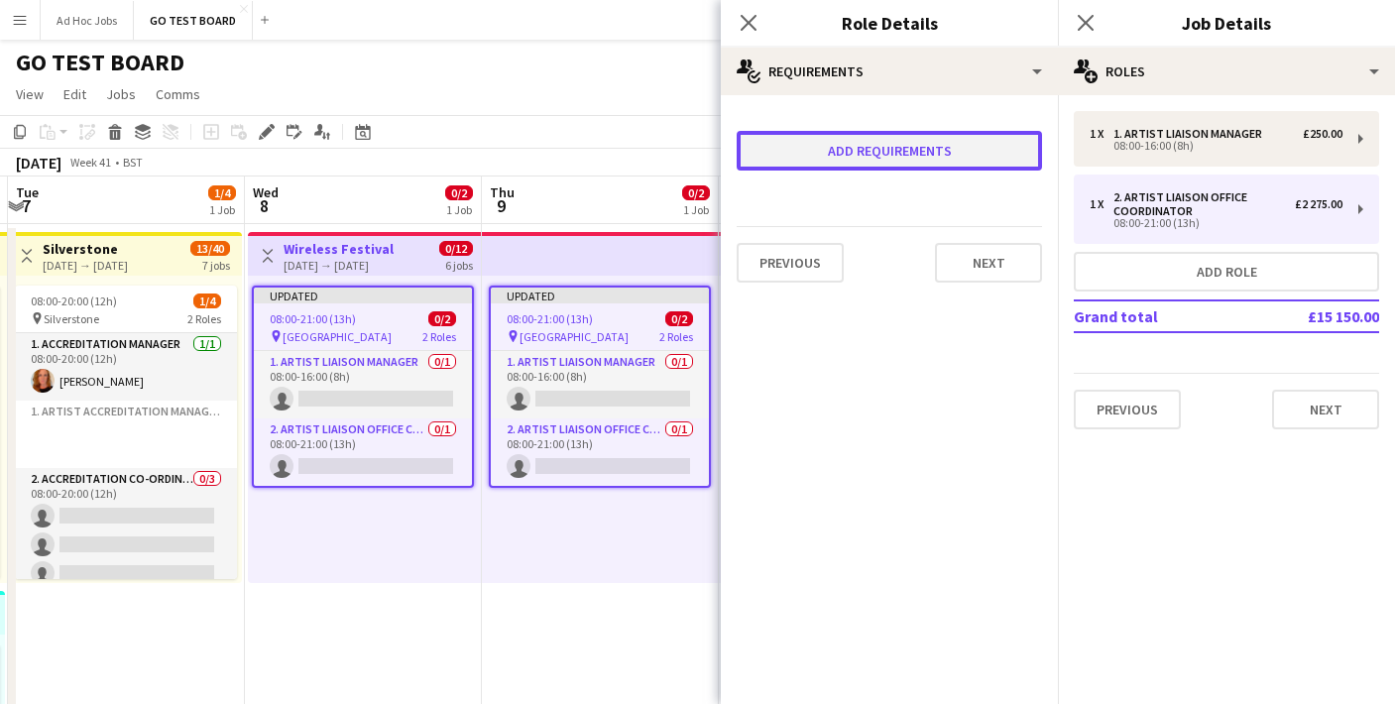
click at [967, 156] on button "Add requirements" at bounding box center [888, 151] width 305 height 40
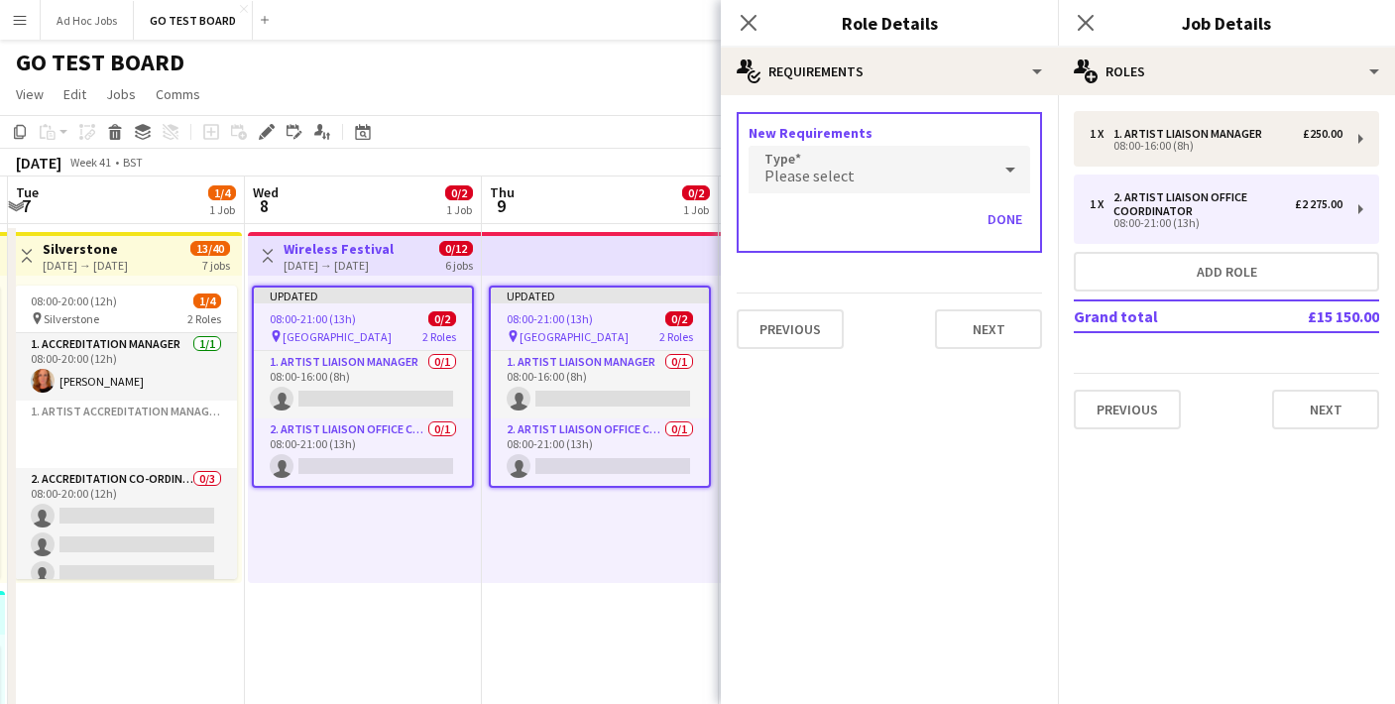
click at [967, 170] on div "Please select" at bounding box center [869, 170] width 242 height 48
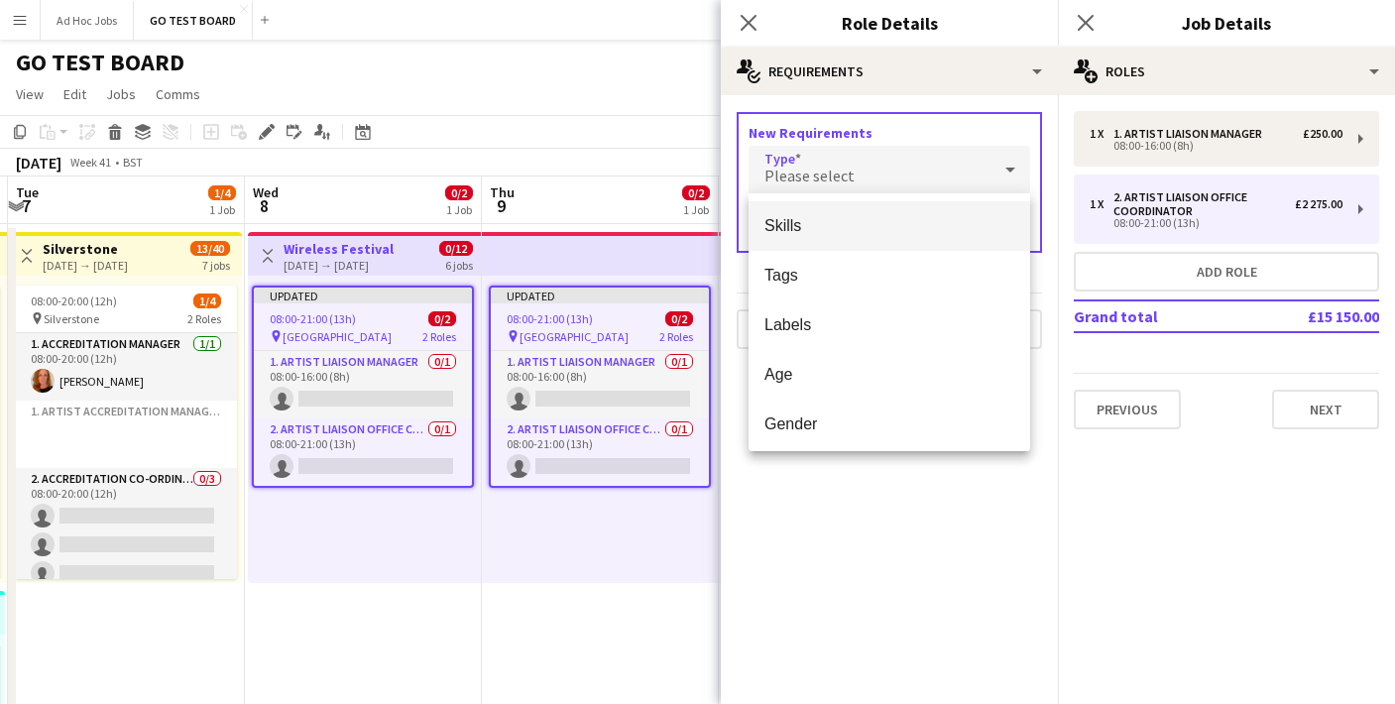
click at [857, 220] on span "Skills" at bounding box center [889, 225] width 250 height 19
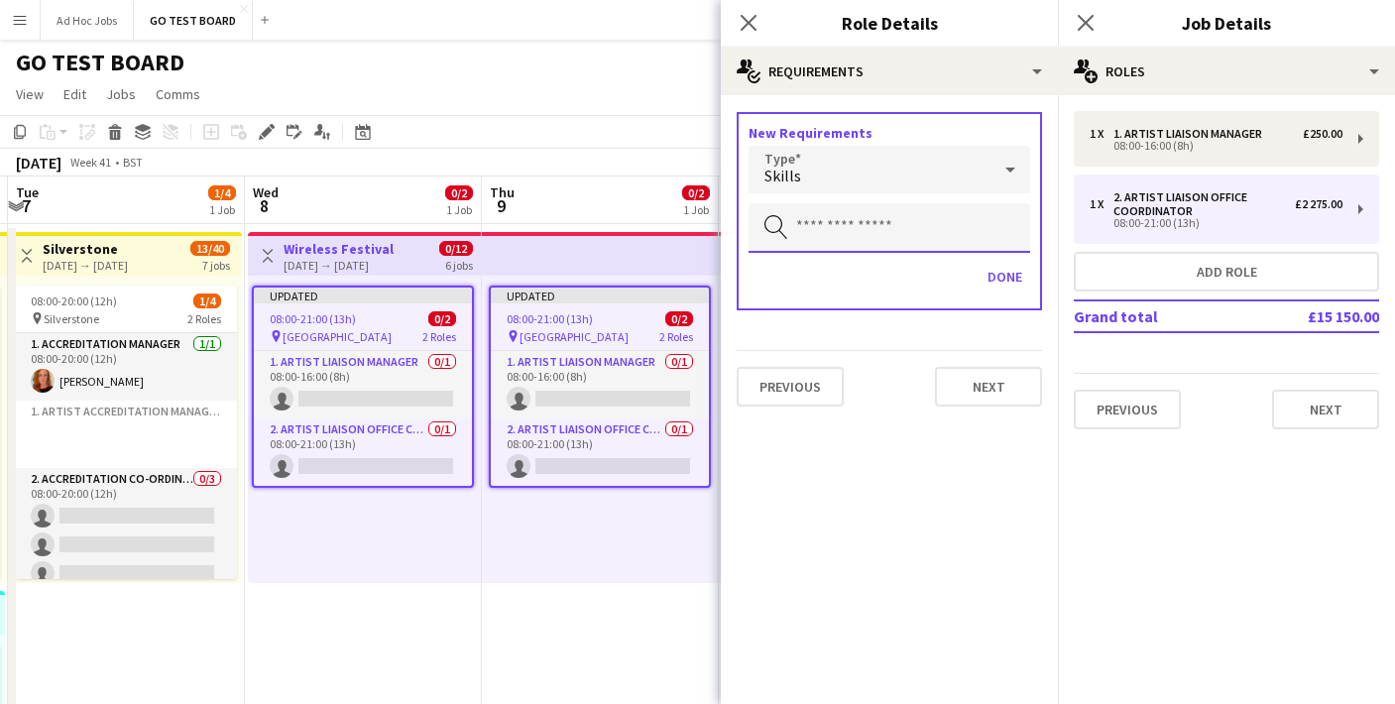
click at [891, 238] on input "text" at bounding box center [888, 228] width 281 height 50
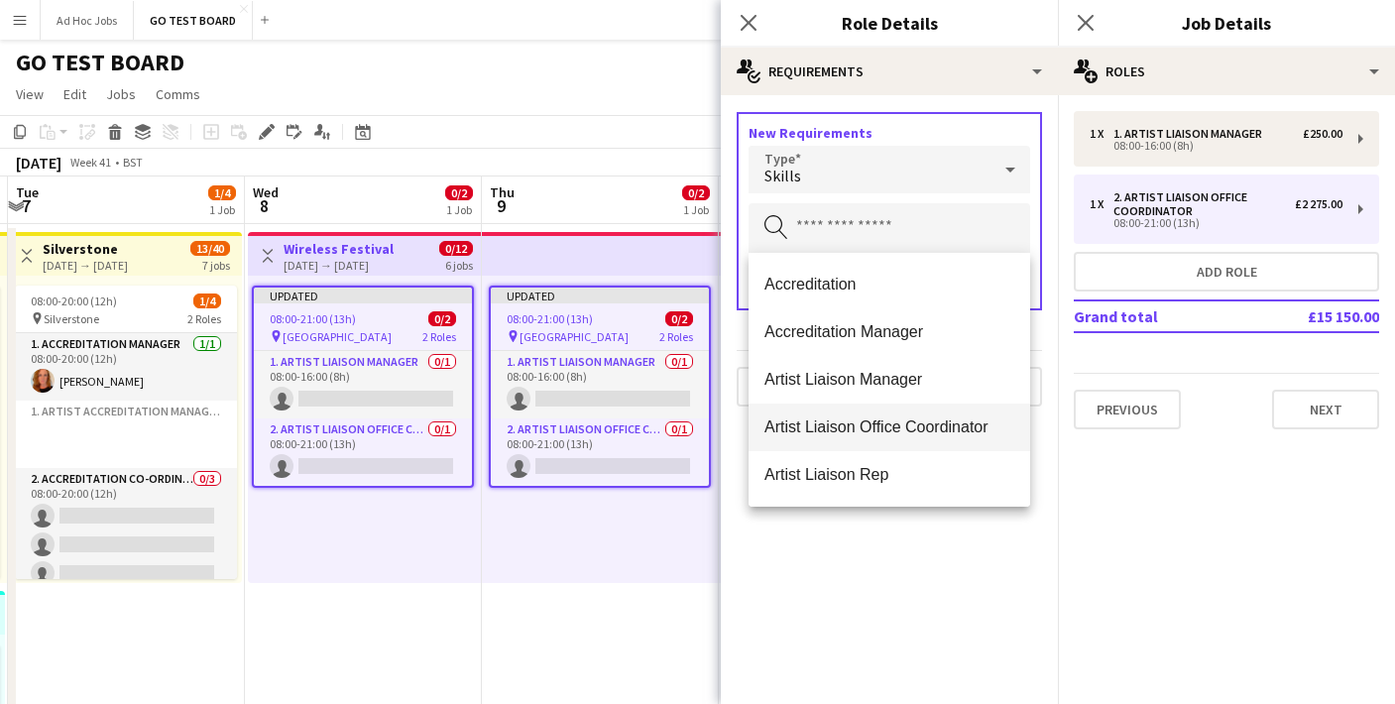
click at [863, 408] on mat-option "Artist Liaison Office Coordinator" at bounding box center [888, 427] width 281 height 48
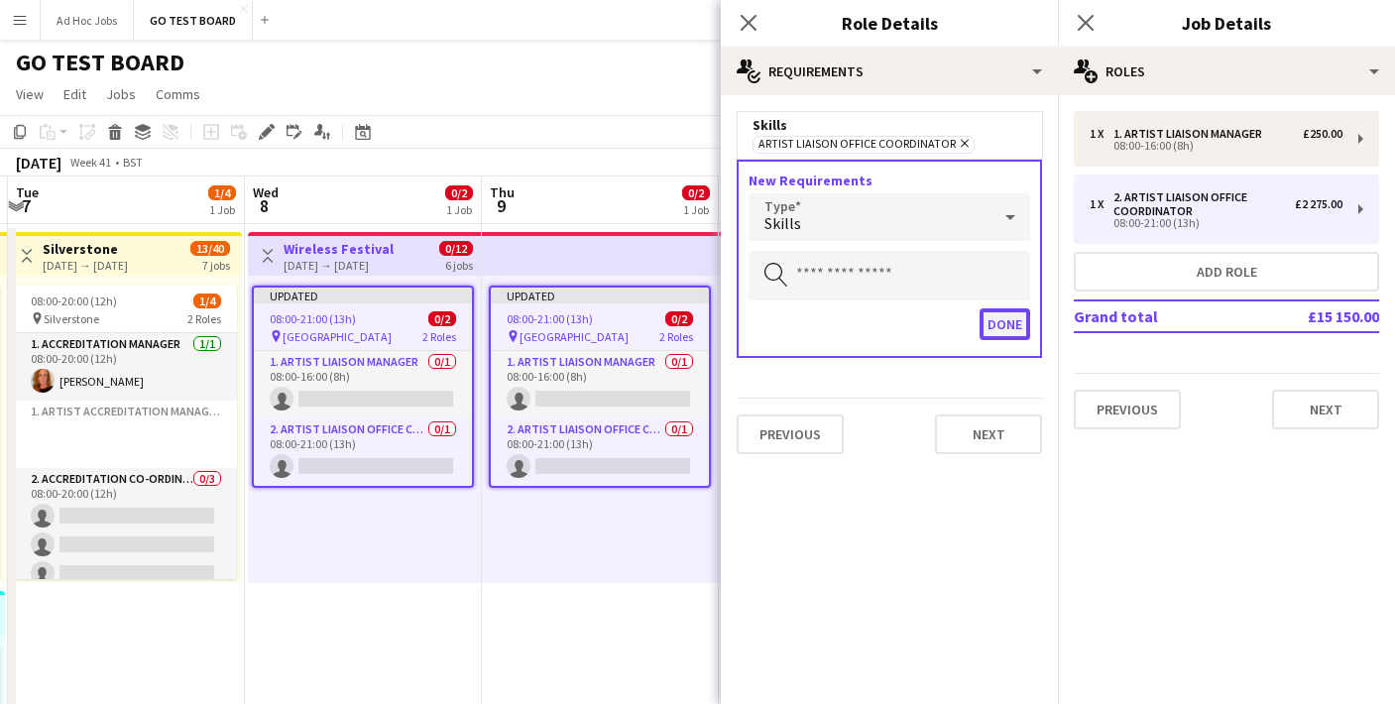
click at [998, 331] on button "Done" at bounding box center [1004, 324] width 51 height 32
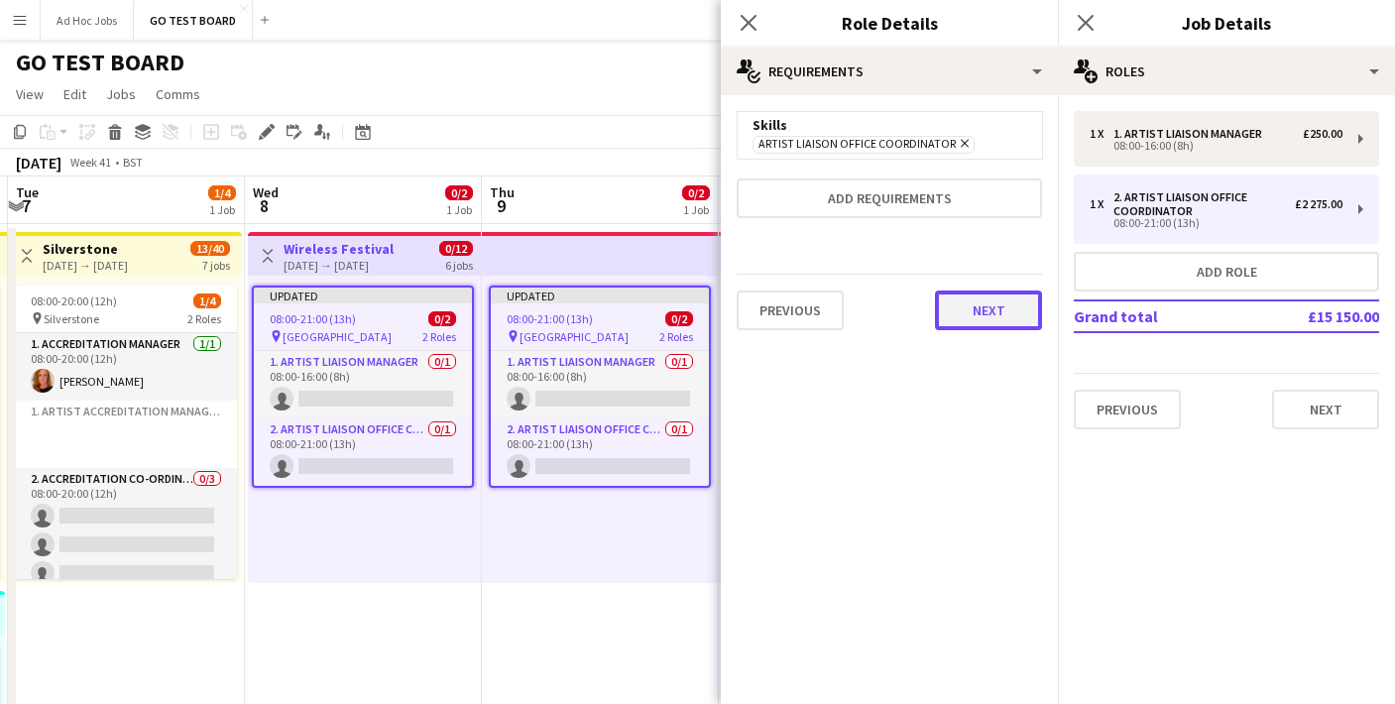
click at [1023, 315] on button "Next" at bounding box center [988, 310] width 107 height 40
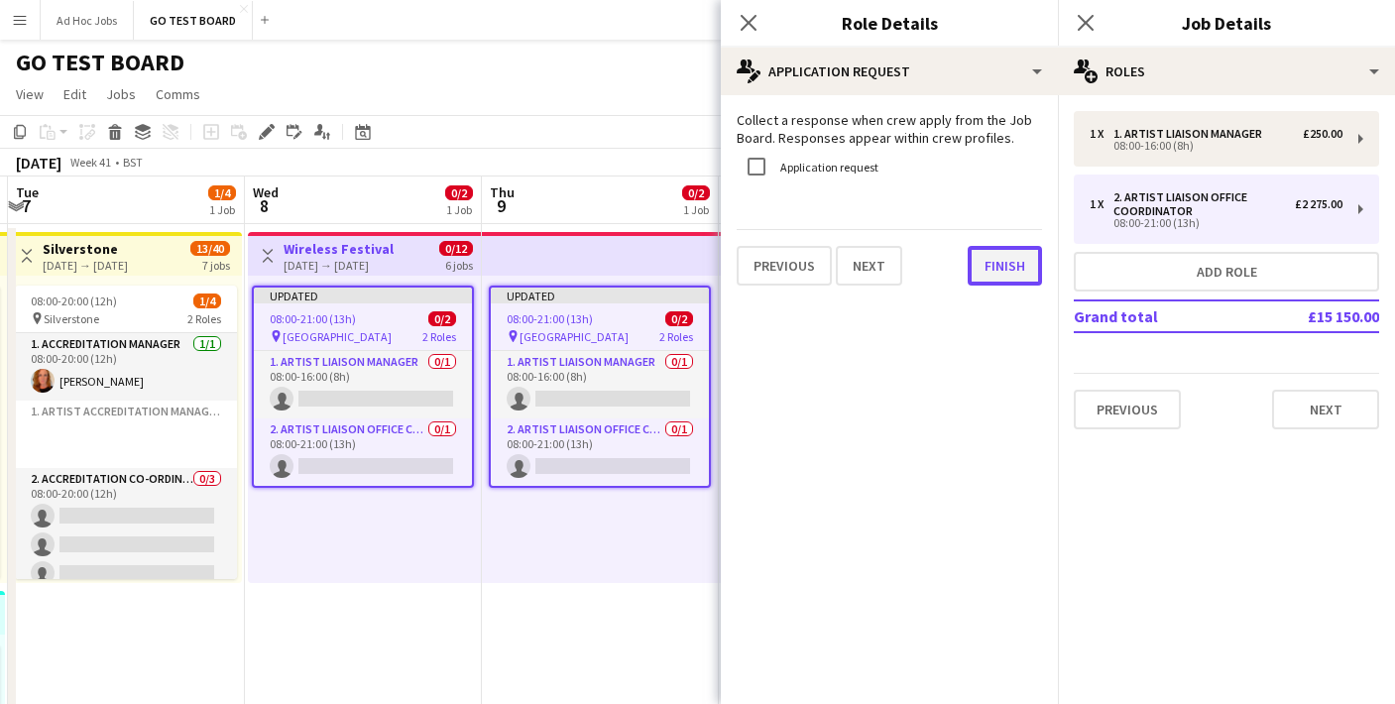
click at [1009, 261] on button "Finish" at bounding box center [1004, 266] width 74 height 40
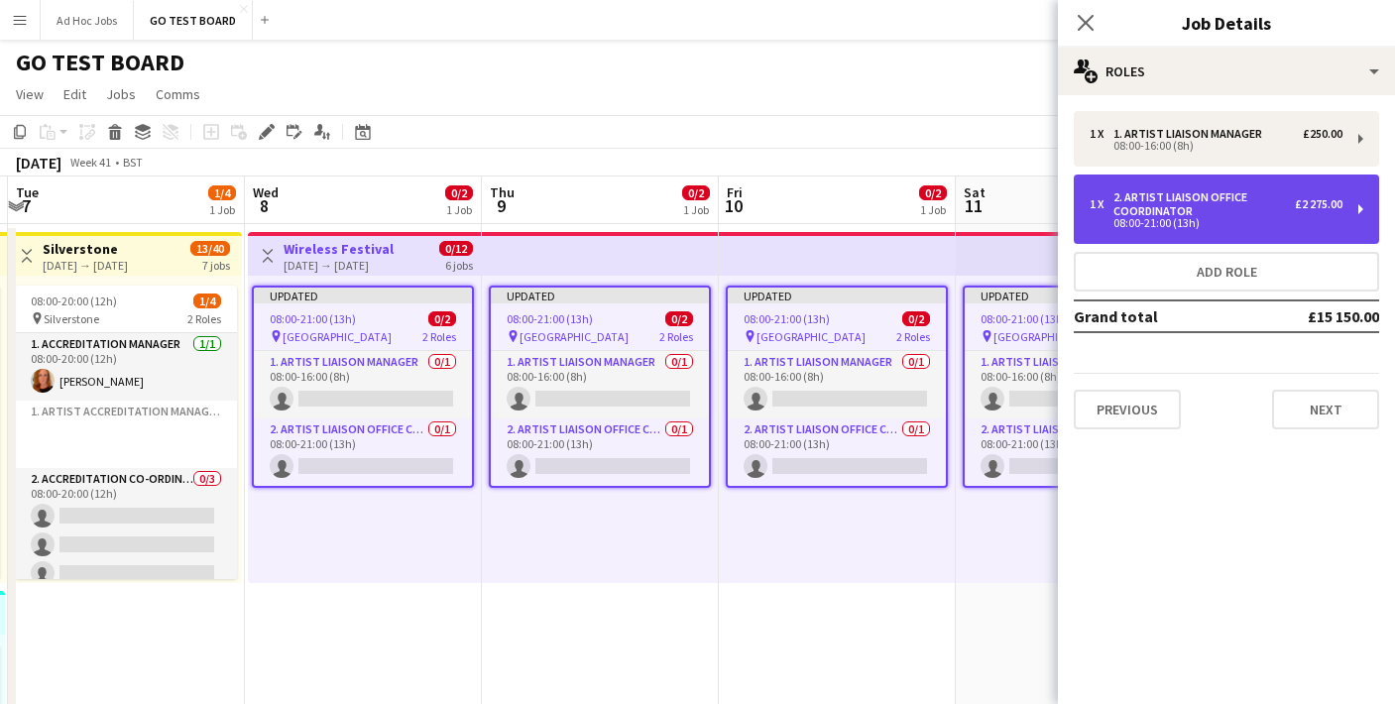
click at [1182, 206] on div "2. Artist Liaison Office Coordinator" at bounding box center [1203, 204] width 181 height 28
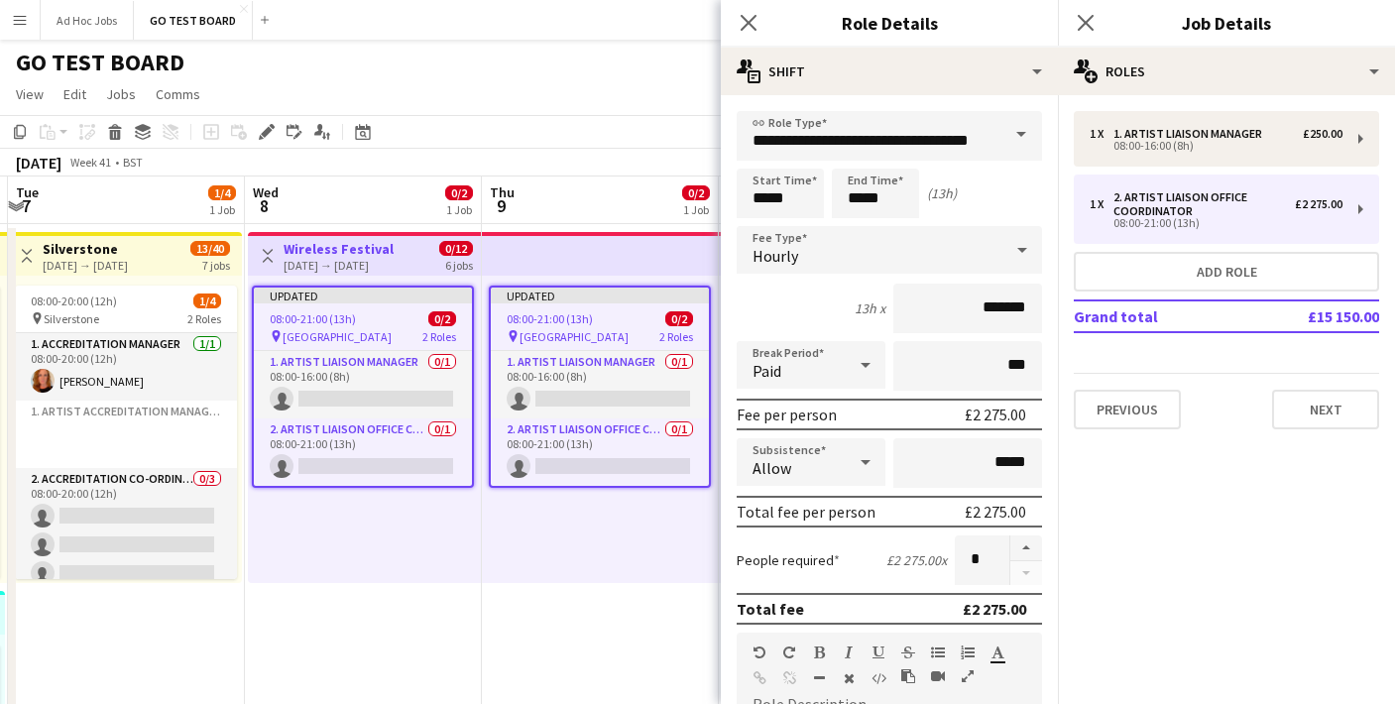
click at [1008, 257] on div at bounding box center [1022, 250] width 40 height 40
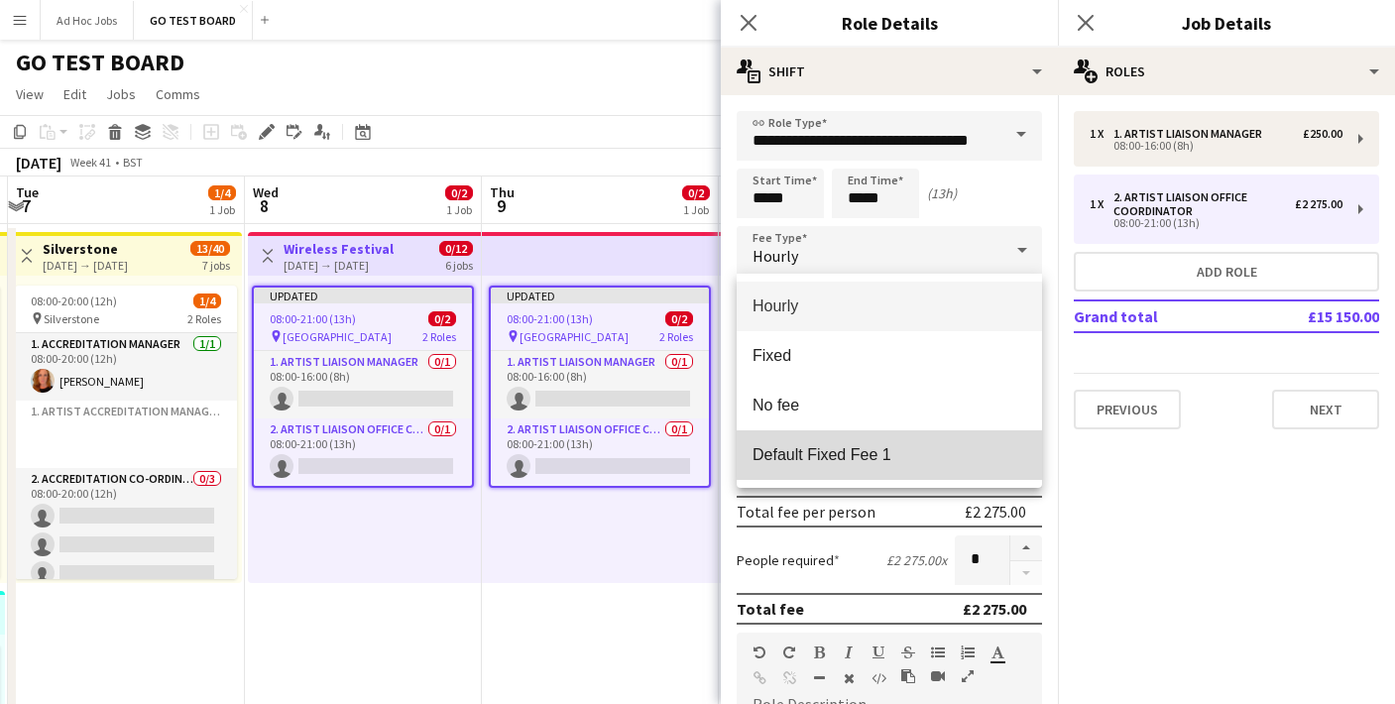
click at [809, 453] on span "Default Fixed Fee 1" at bounding box center [889, 454] width 274 height 19
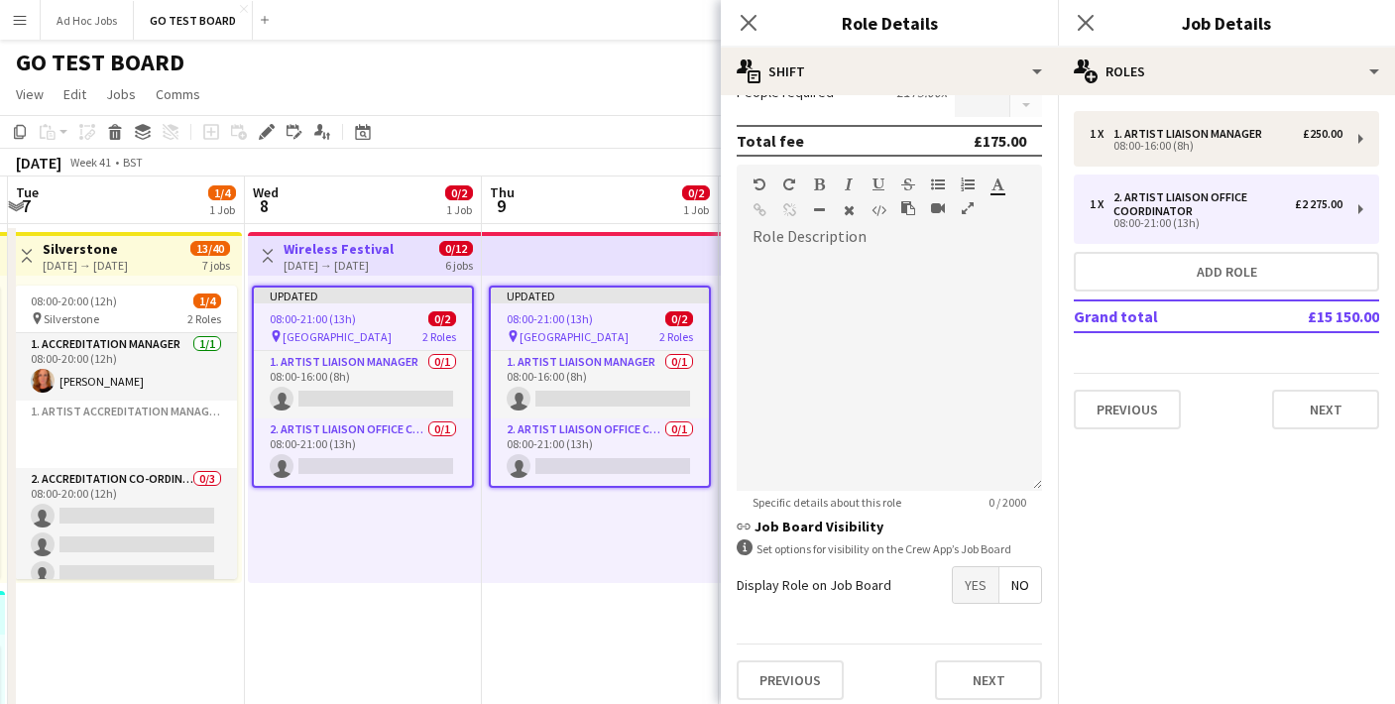
scroll to position [383, 0]
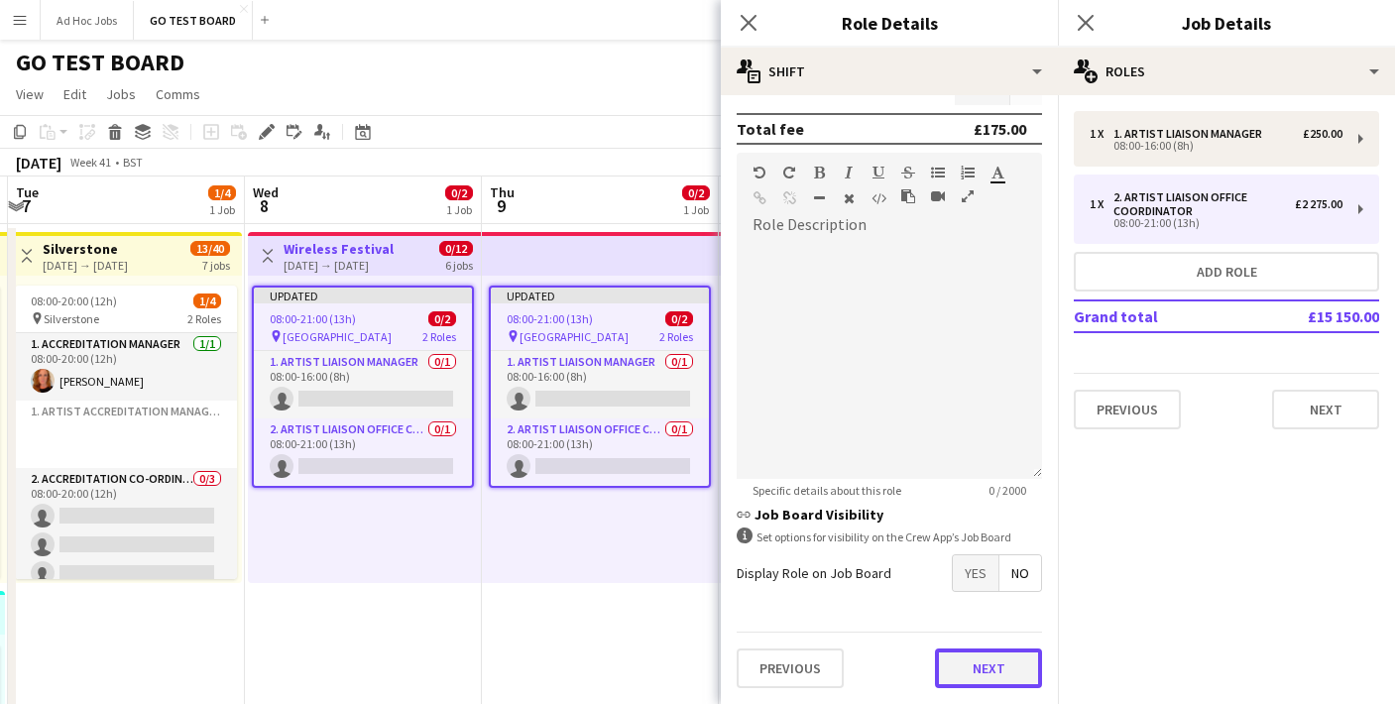
click at [960, 661] on button "Next" at bounding box center [988, 668] width 107 height 40
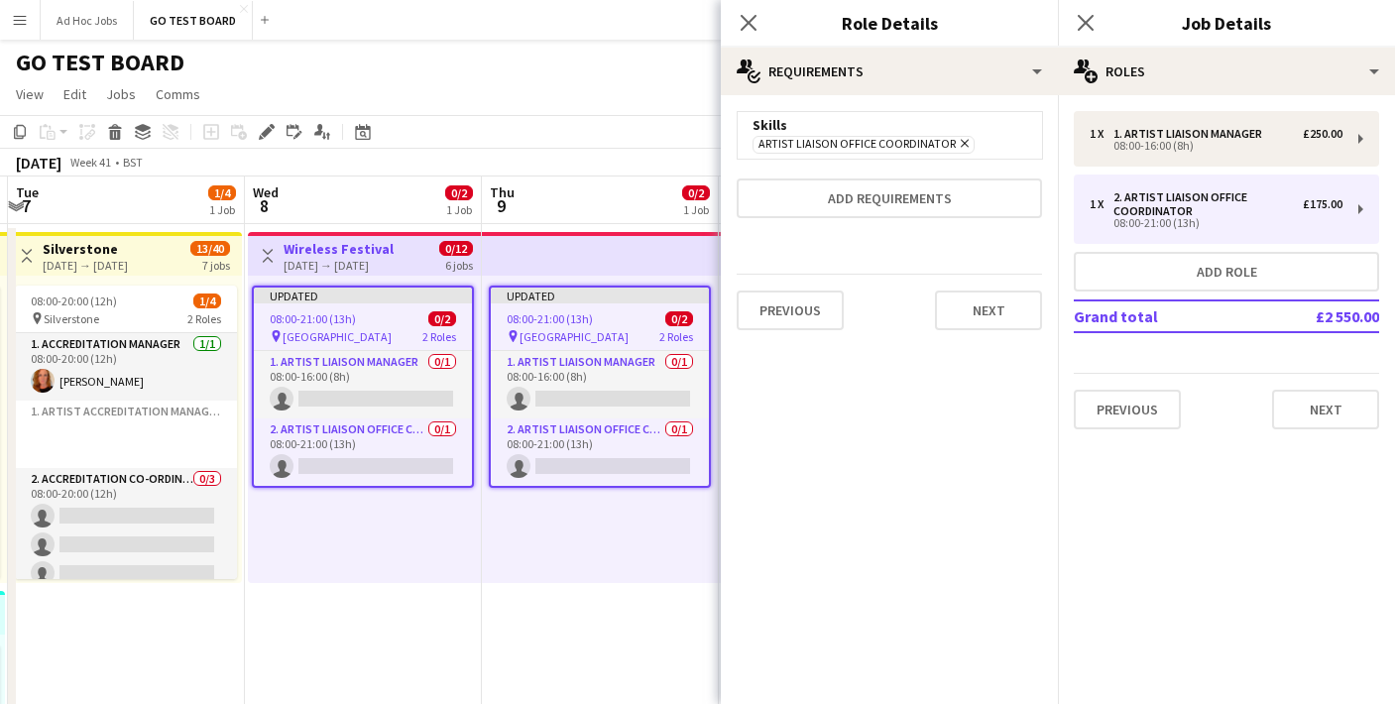
scroll to position [0, 0]
click at [755, 30] on icon at bounding box center [747, 22] width 19 height 19
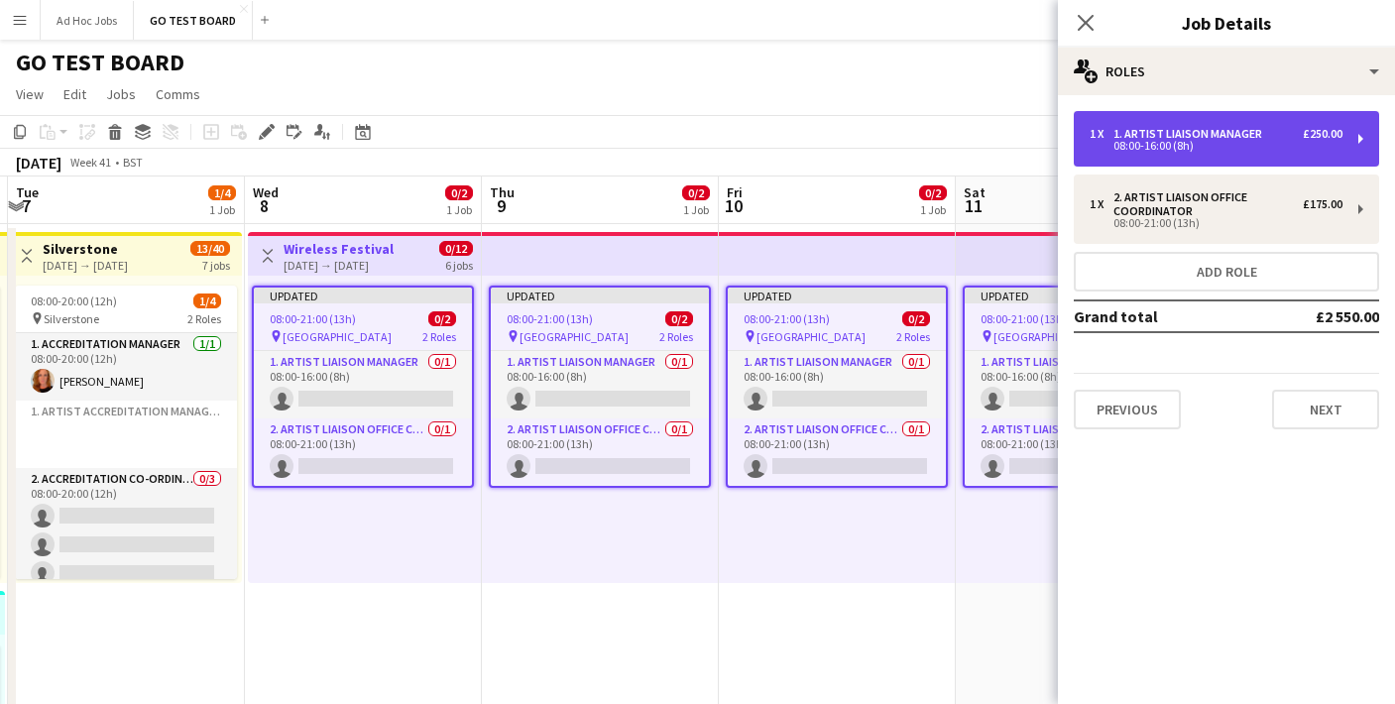
click at [1186, 147] on div "08:00-16:00 (8h)" at bounding box center [1215, 146] width 253 height 10
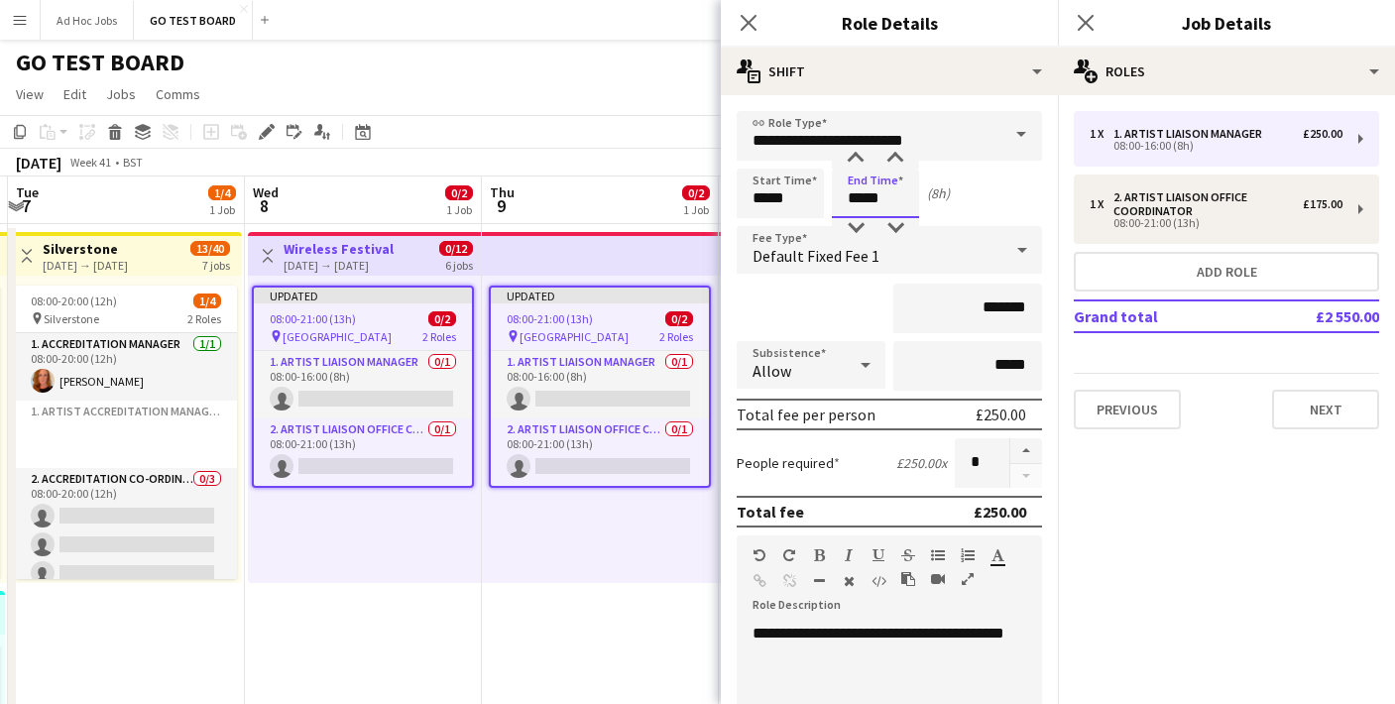
click at [892, 199] on input "*****" at bounding box center [875, 194] width 87 height 50
click at [856, 154] on div at bounding box center [856, 159] width 40 height 20
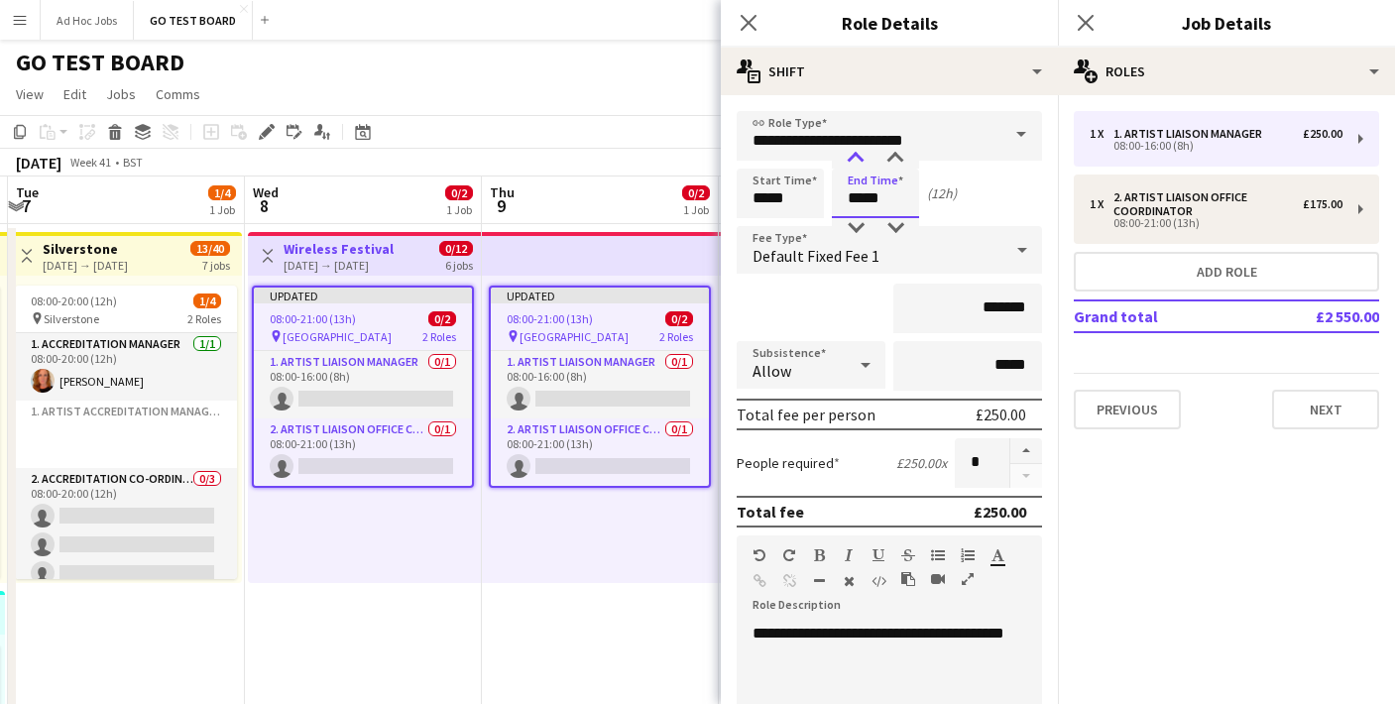
type input "*****"
click at [856, 154] on div at bounding box center [856, 159] width 40 height 20
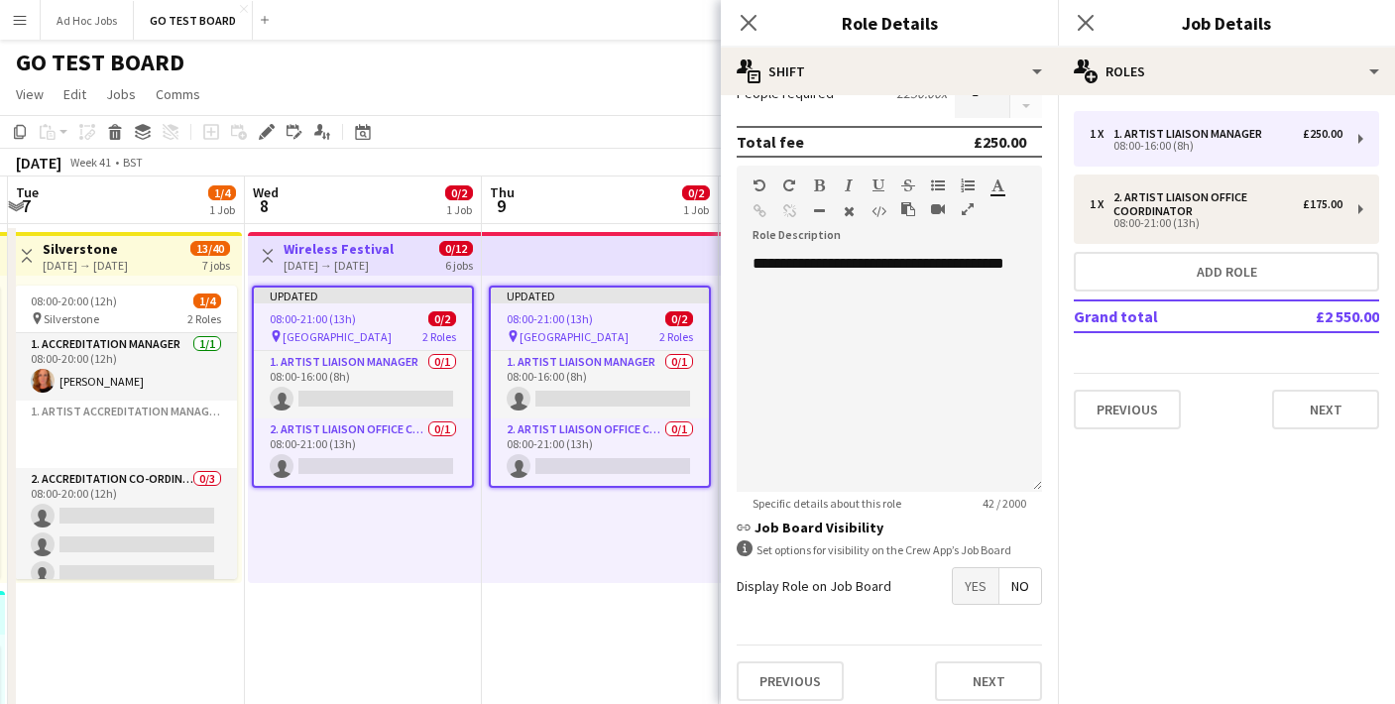
scroll to position [374, 0]
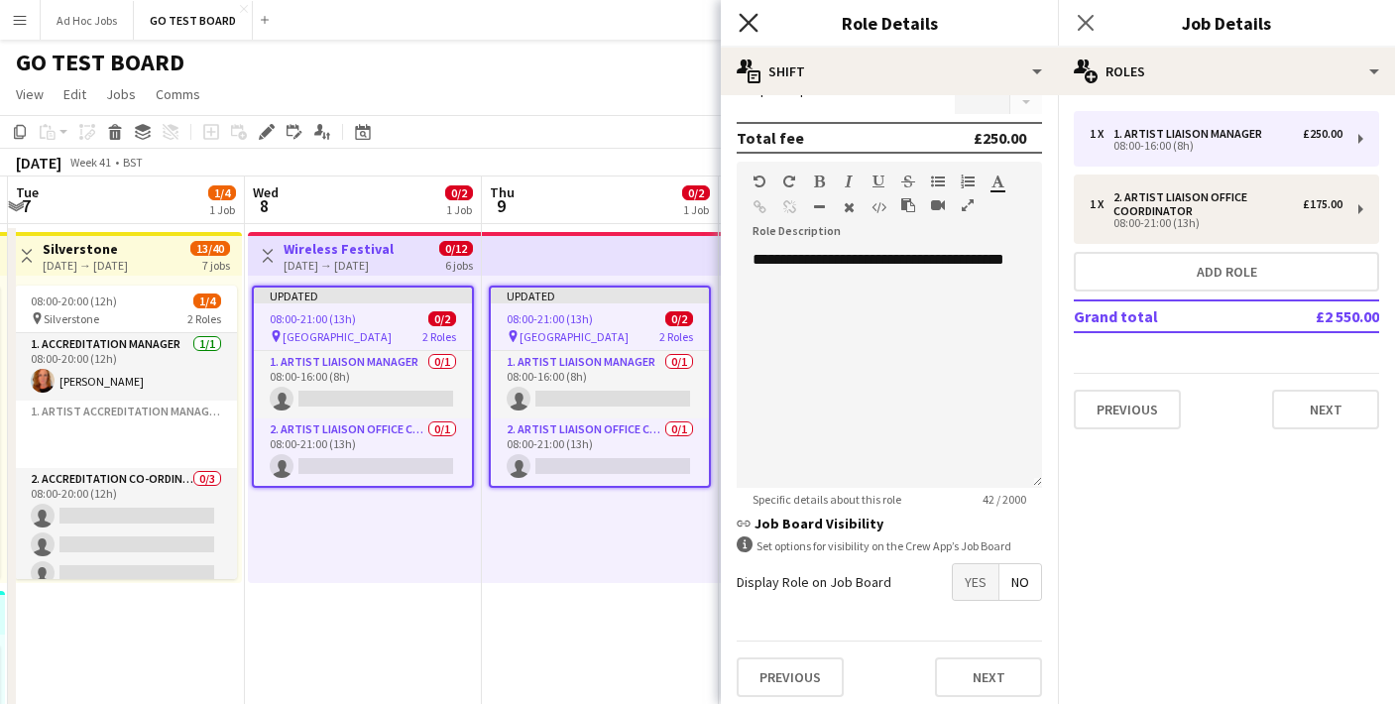
click at [742, 15] on icon at bounding box center [747, 22] width 19 height 19
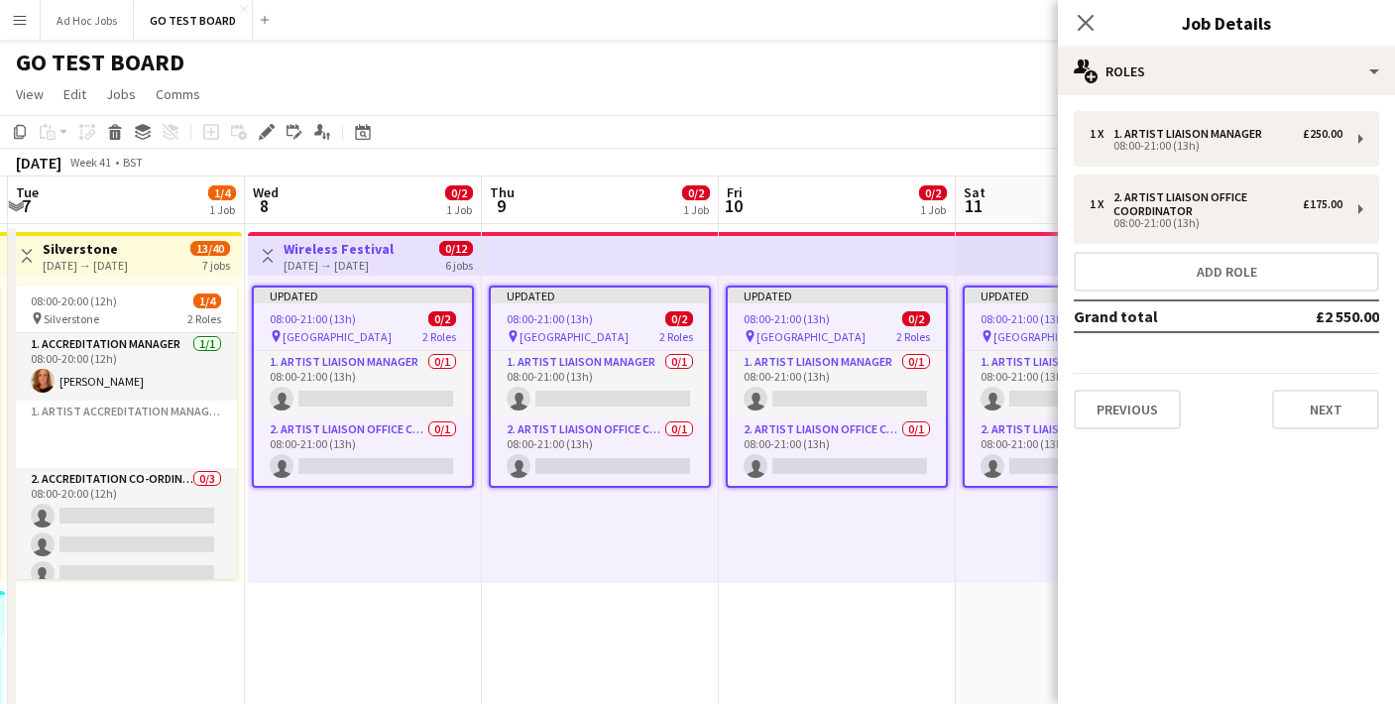
click at [1202, 377] on div "Previous Next" at bounding box center [1225, 401] width 305 height 56
click at [1096, 28] on app-icon "Close pop-in" at bounding box center [1085, 23] width 29 height 29
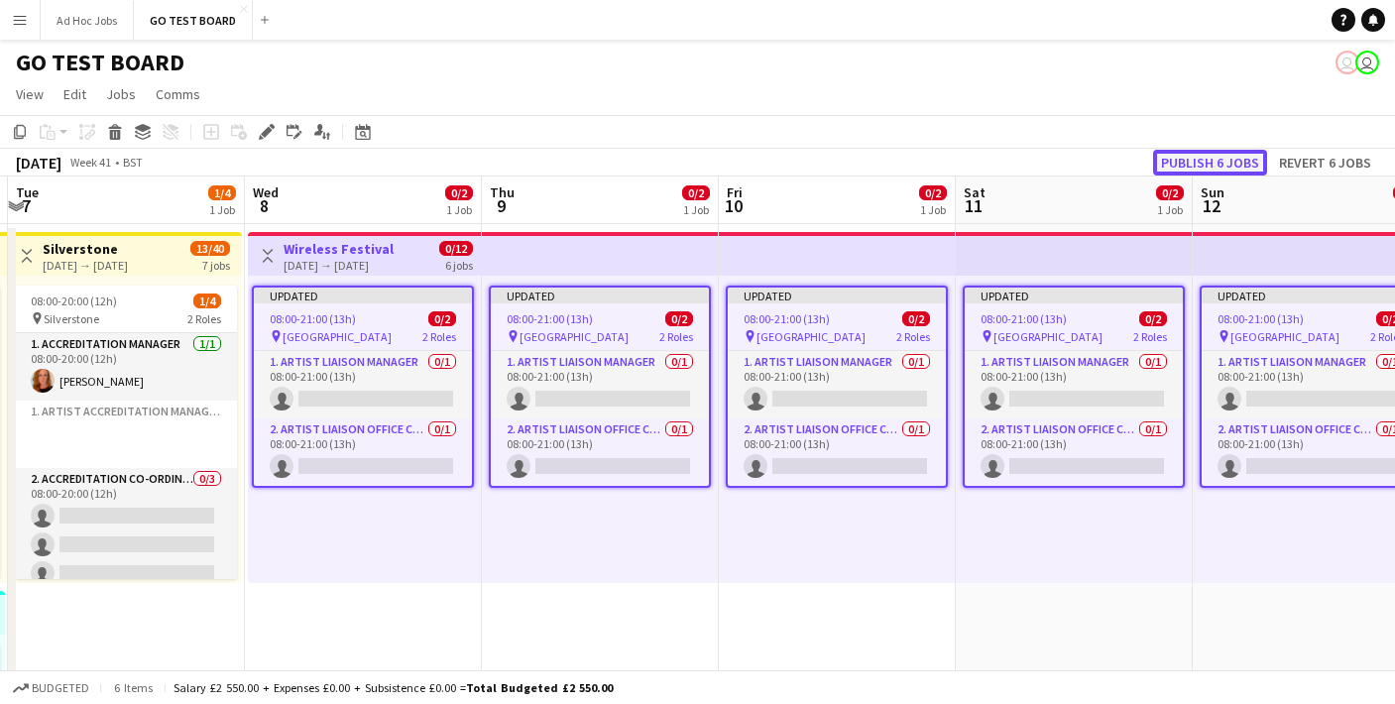
click at [1231, 169] on button "Publish 6 jobs" at bounding box center [1210, 163] width 114 height 26
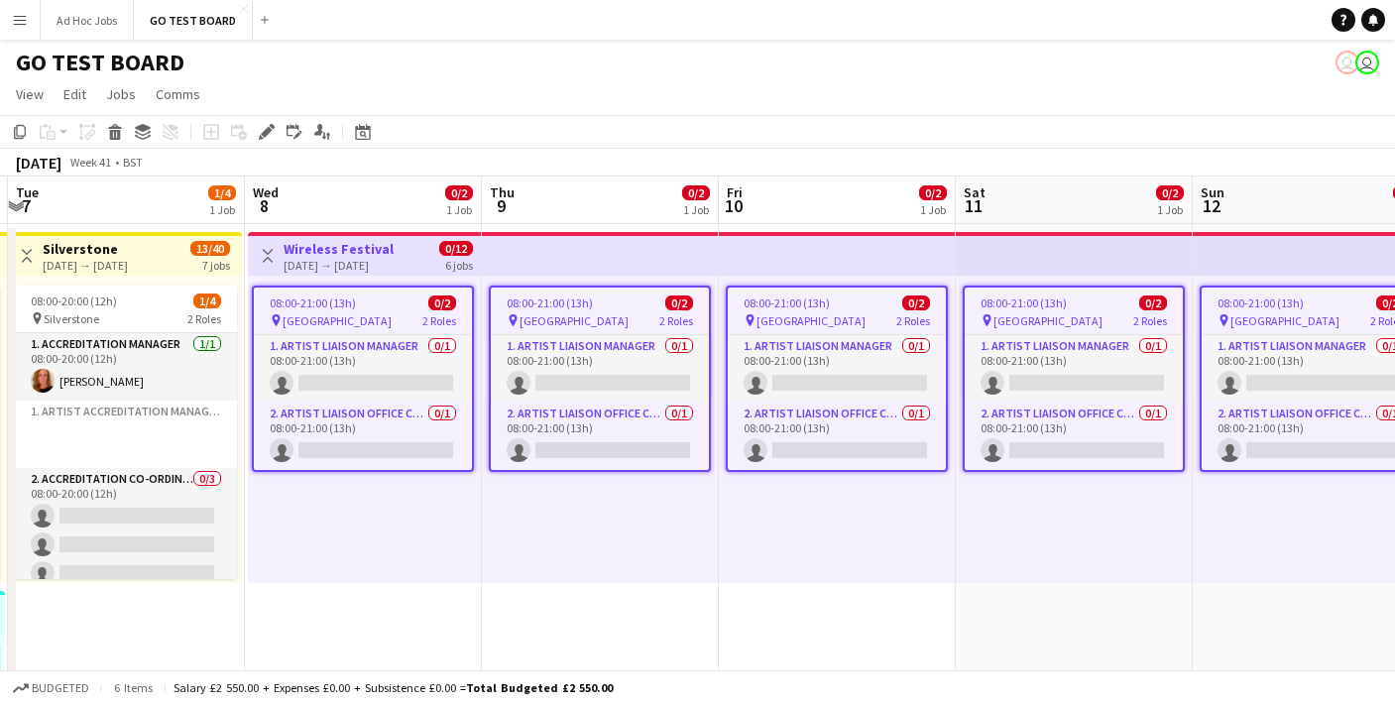
click at [842, 308] on div "08:00-21:00 (13h) 0/2" at bounding box center [837, 302] width 218 height 15
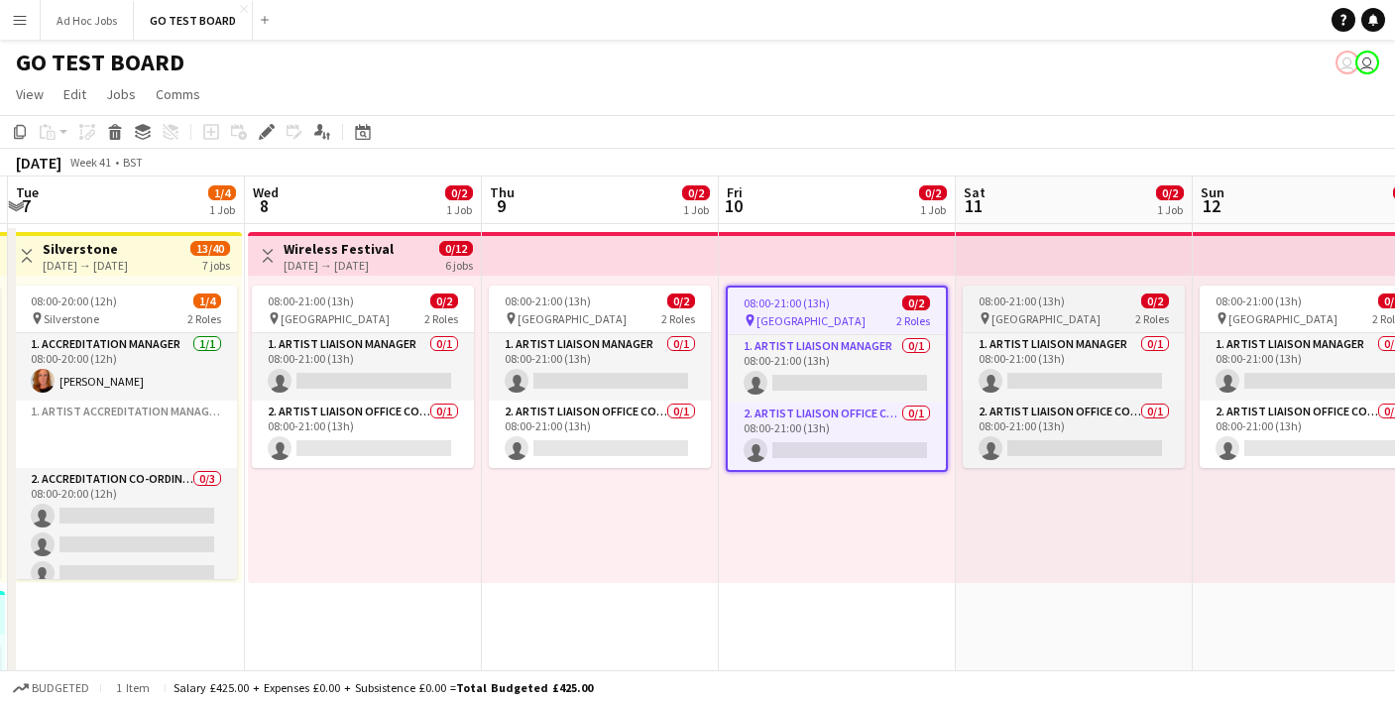
scroll to position [0, 705]
click at [984, 305] on span "08:00-21:00 (13h)" at bounding box center [1019, 300] width 86 height 15
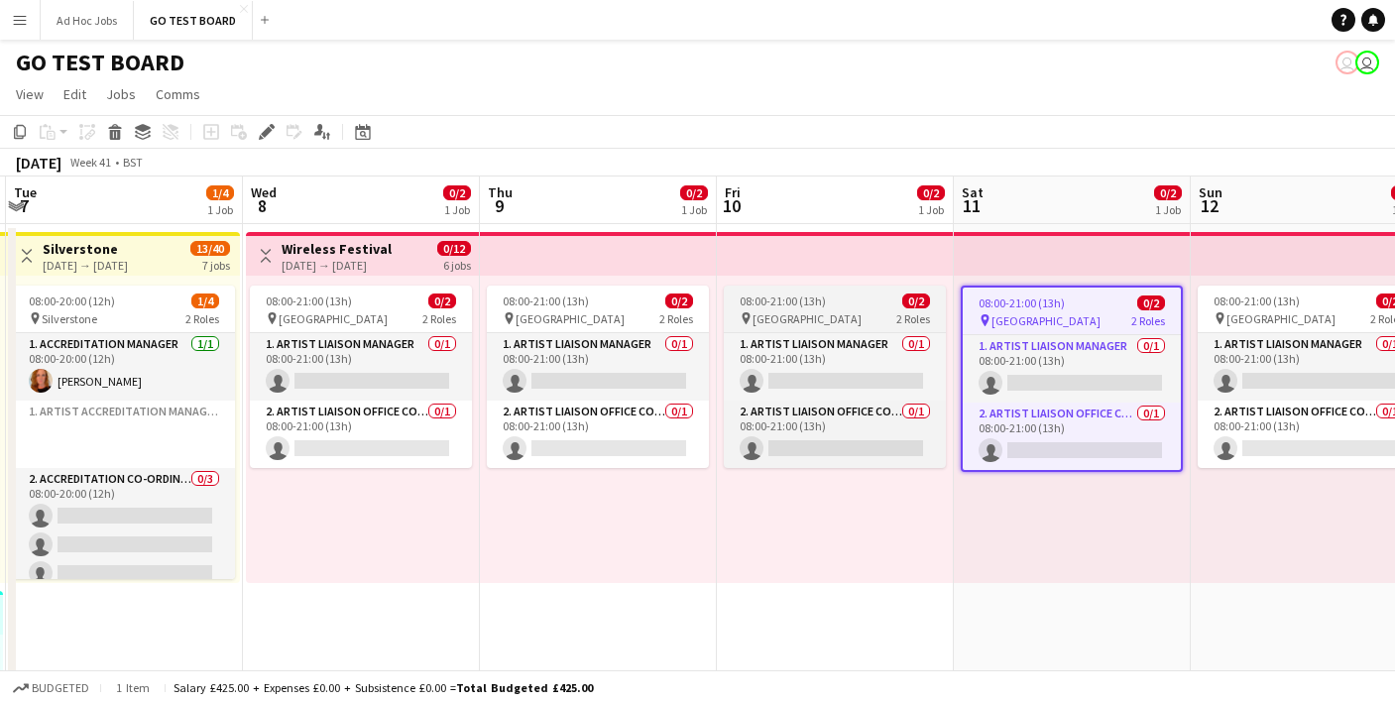
click at [863, 303] on div "08:00-21:00 (13h) 0/2" at bounding box center [835, 300] width 222 height 15
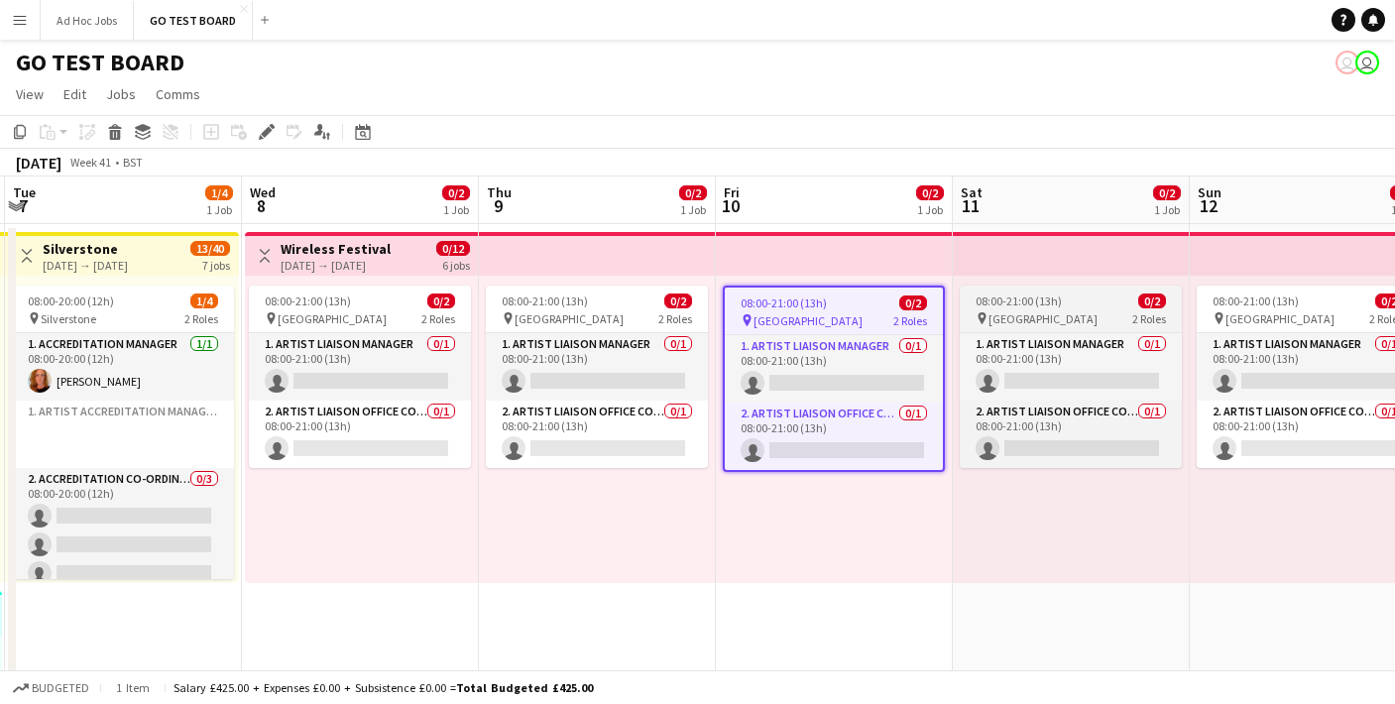
scroll to position [0, 703]
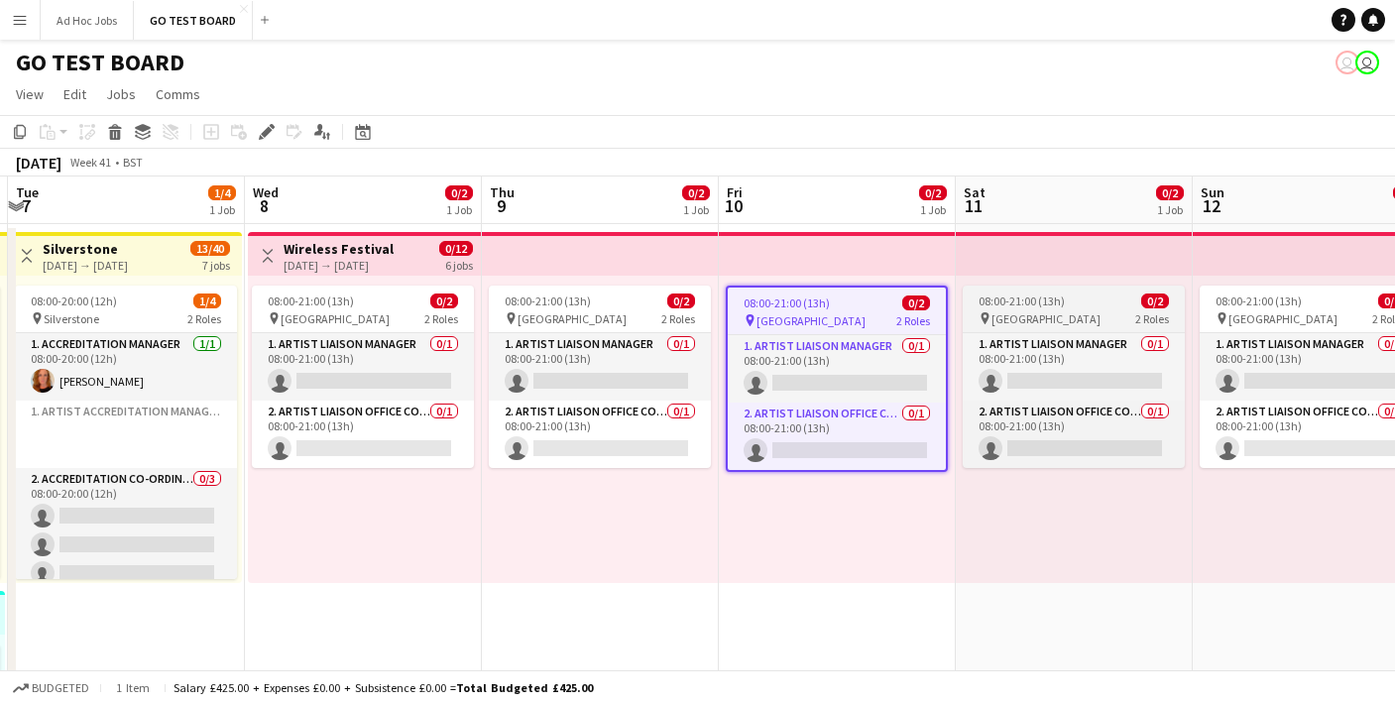
click at [1014, 299] on span "08:00-21:00 (13h)" at bounding box center [1021, 300] width 86 height 15
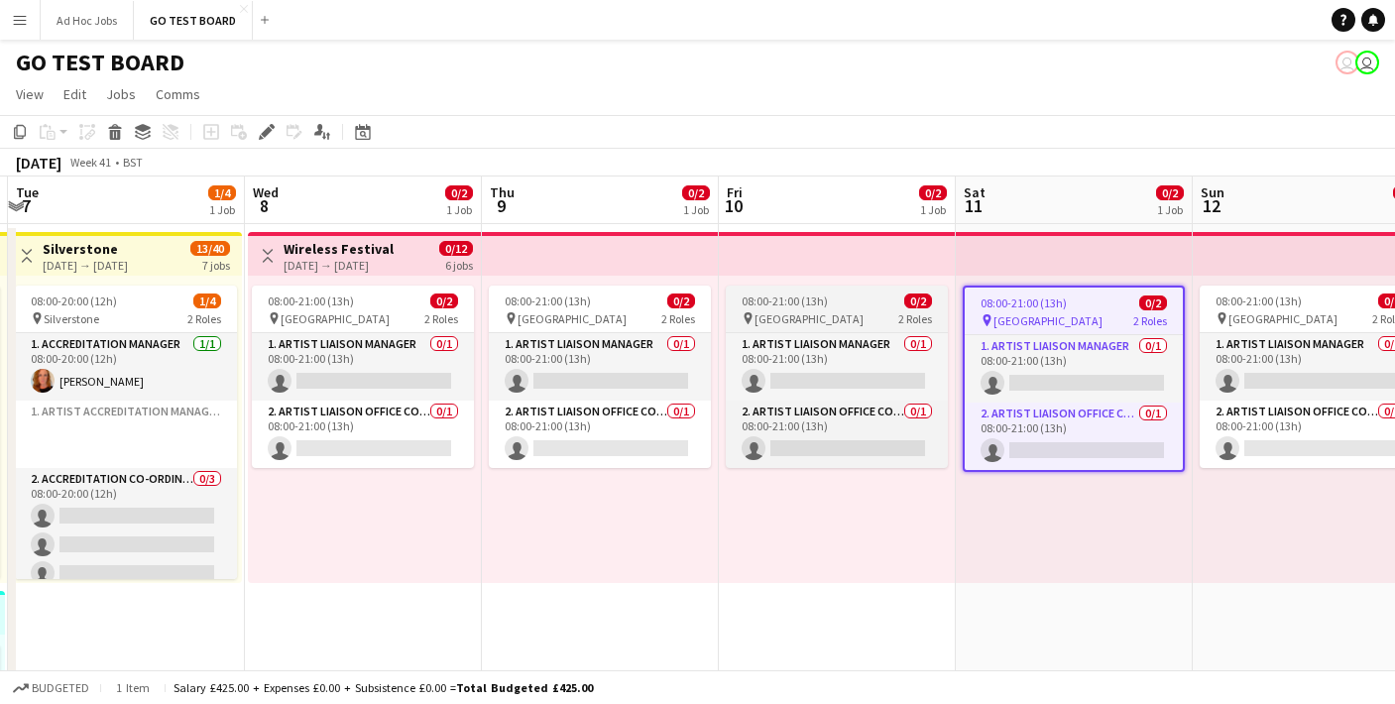
click at [858, 313] on div "pin [GEOGRAPHIC_DATA] 2 Roles" at bounding box center [837, 318] width 222 height 16
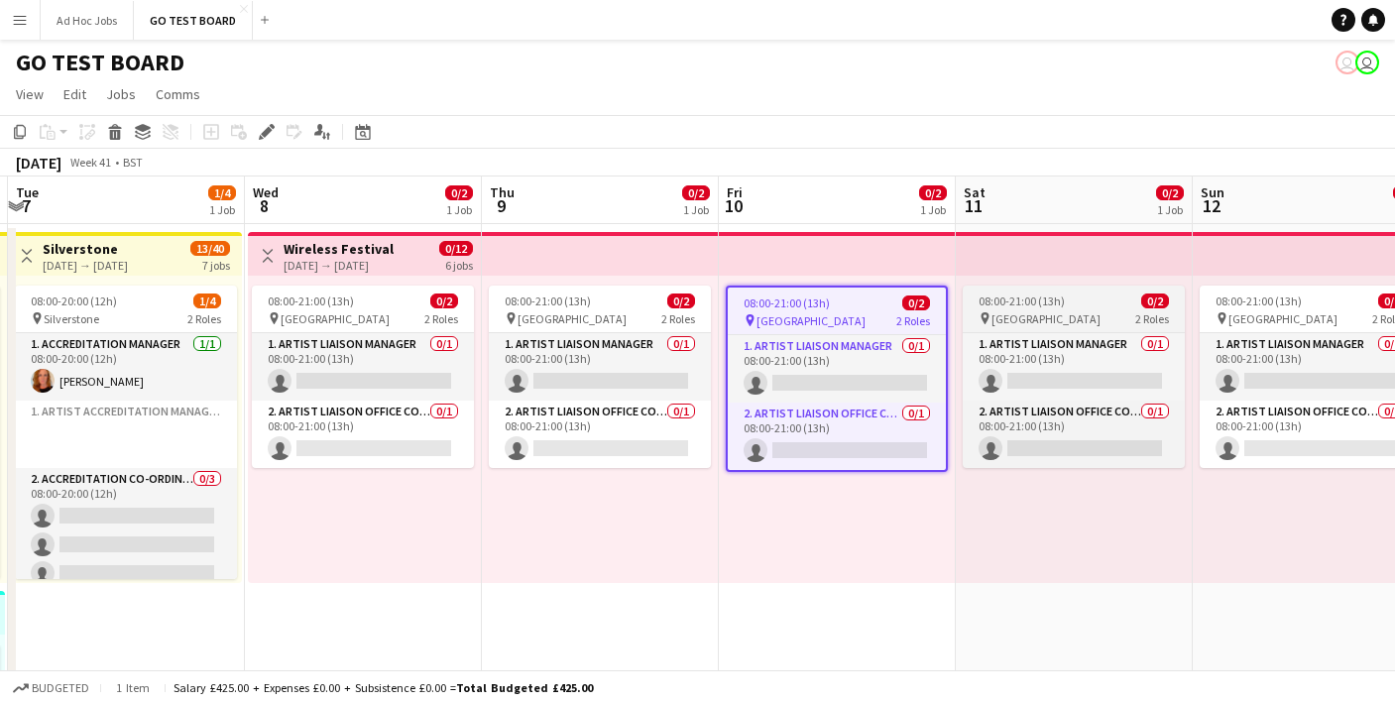
click at [1027, 307] on span "08:00-21:00 (13h)" at bounding box center [1021, 300] width 86 height 15
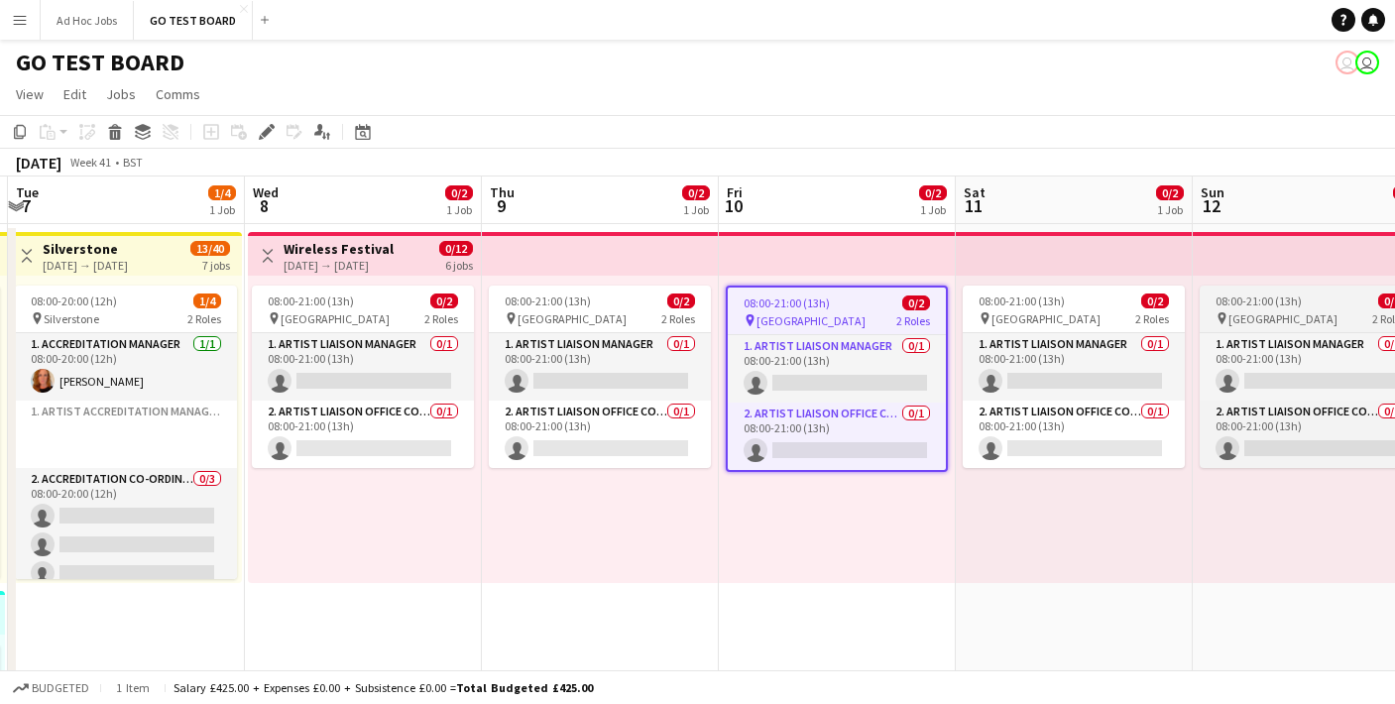
scroll to position [0, 704]
click at [1280, 307] on span "08:00-21:00 (13h)" at bounding box center [1257, 300] width 86 height 15
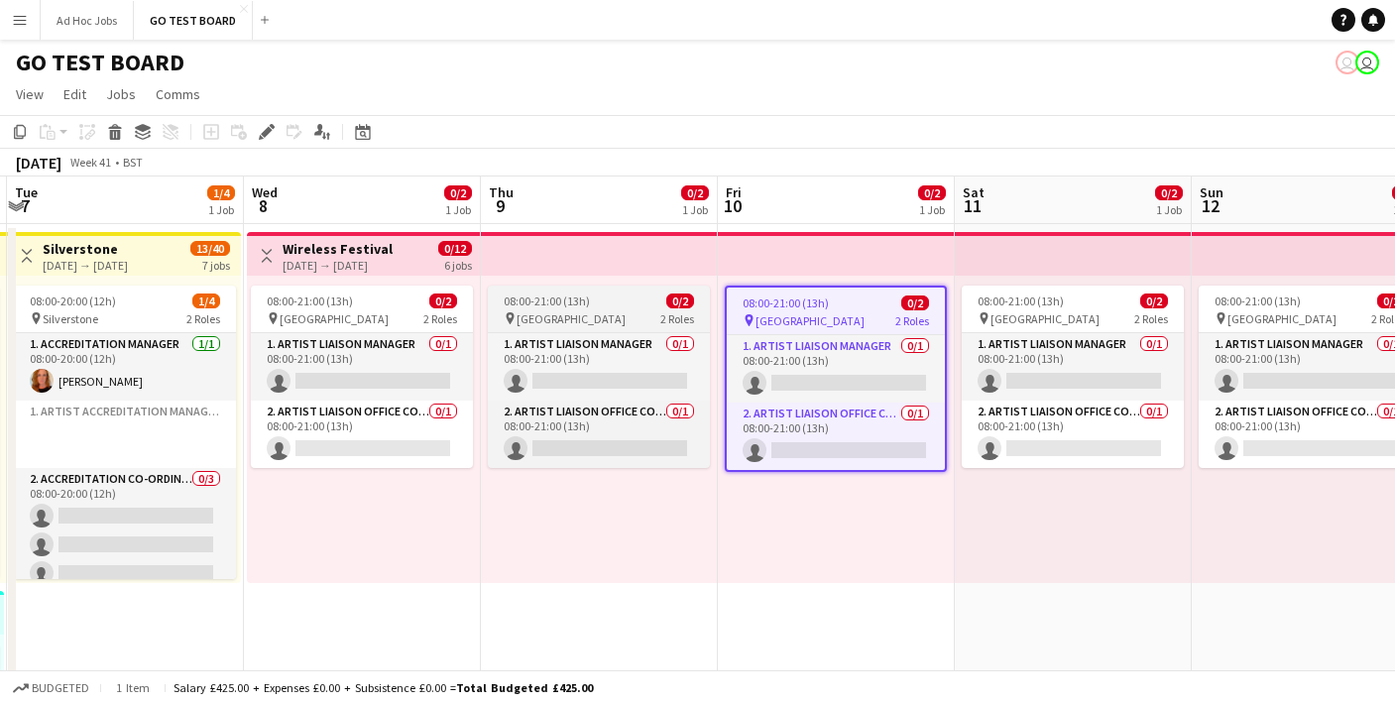
click at [539, 302] on span "08:00-21:00 (13h)" at bounding box center [547, 300] width 86 height 15
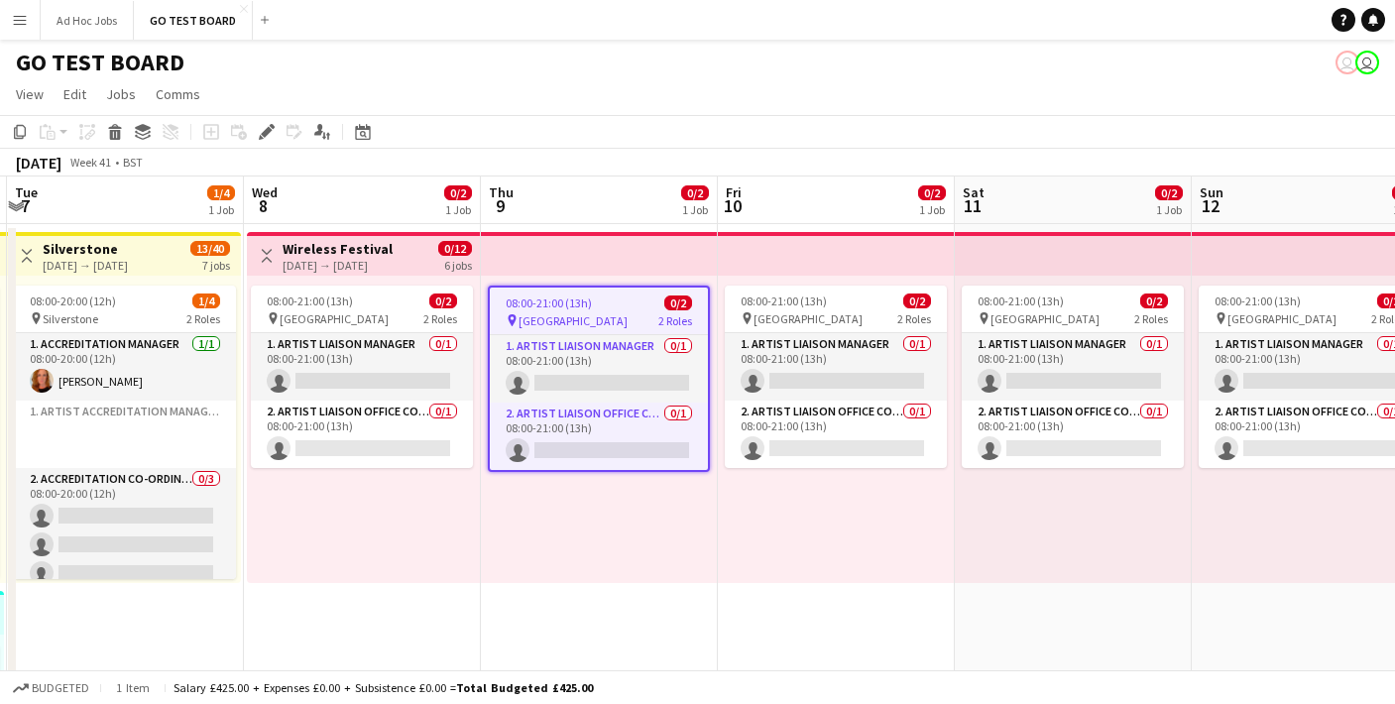
click at [393, 253] on h3 "Wireless Festival" at bounding box center [337, 249] width 110 height 18
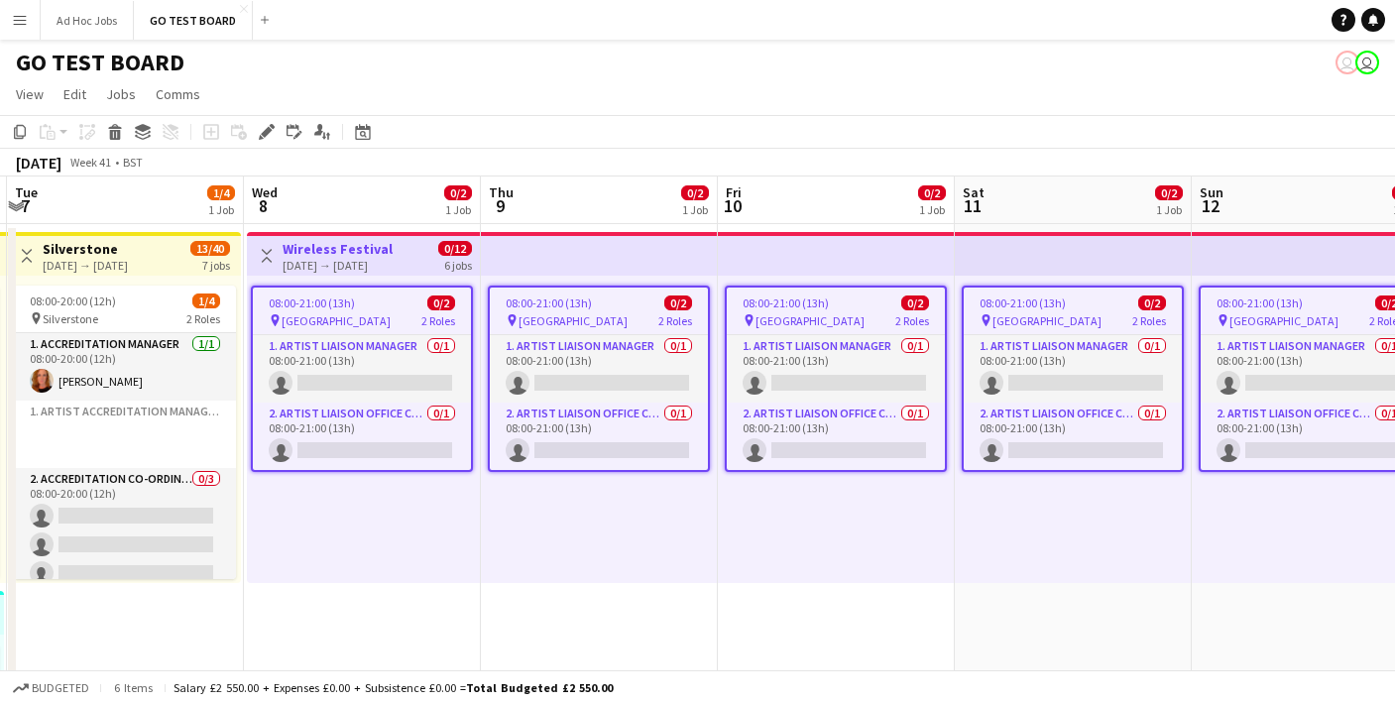
click at [393, 253] on h3 "Wireless Festival" at bounding box center [337, 249] width 110 height 18
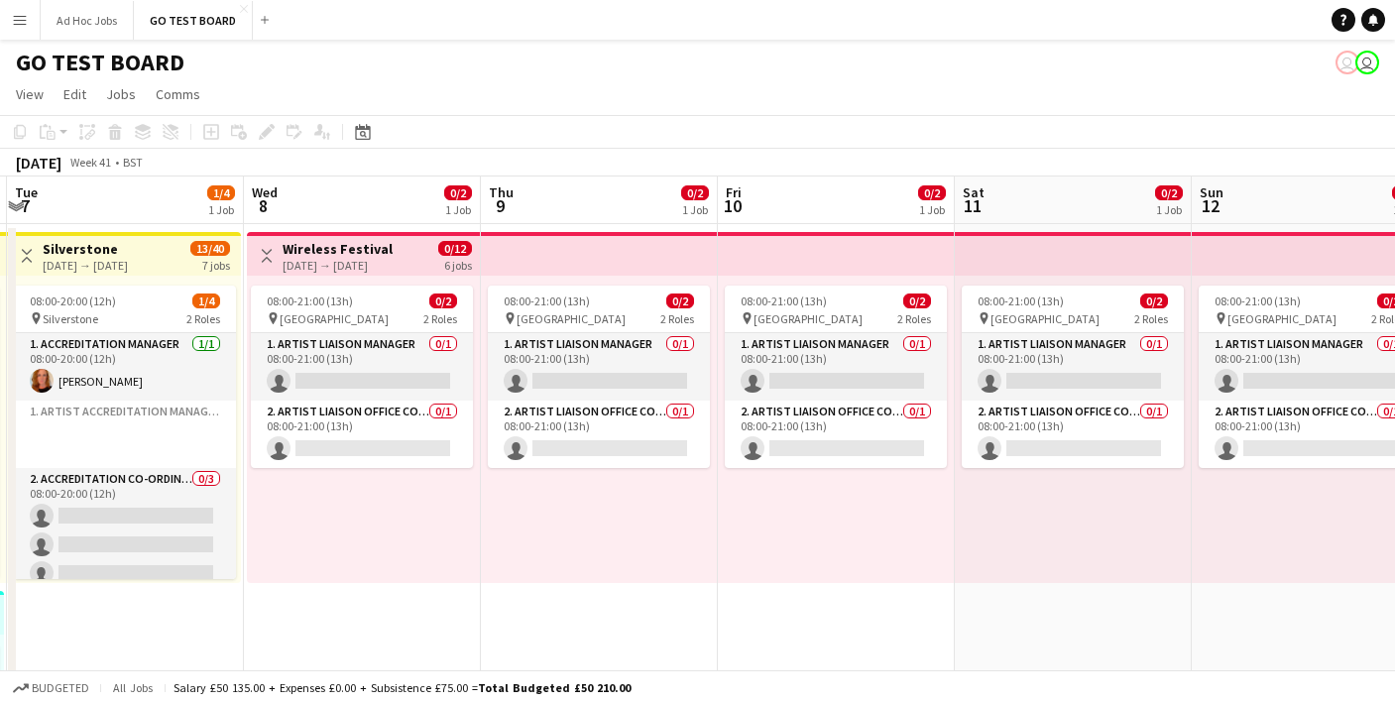
click at [330, 242] on h3 "Wireless Festival" at bounding box center [337, 249] width 110 height 18
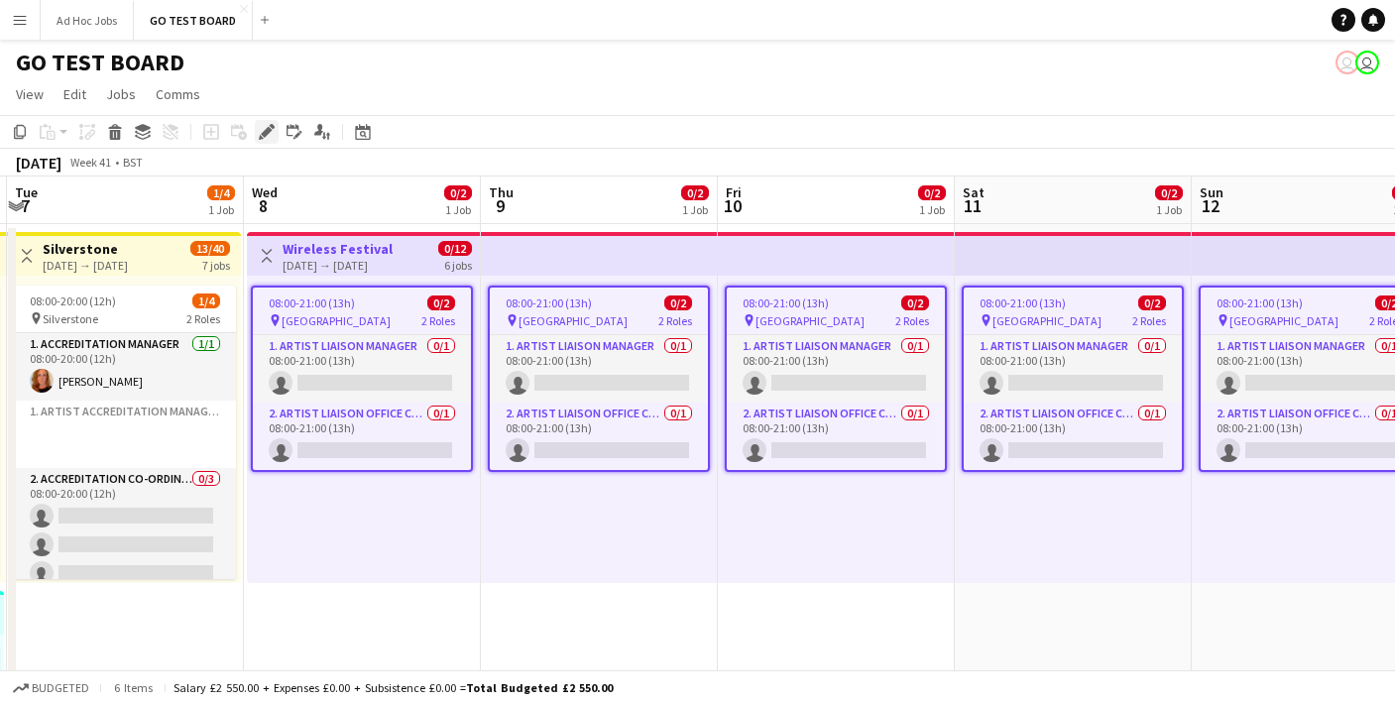
click at [269, 127] on icon at bounding box center [266, 132] width 11 height 11
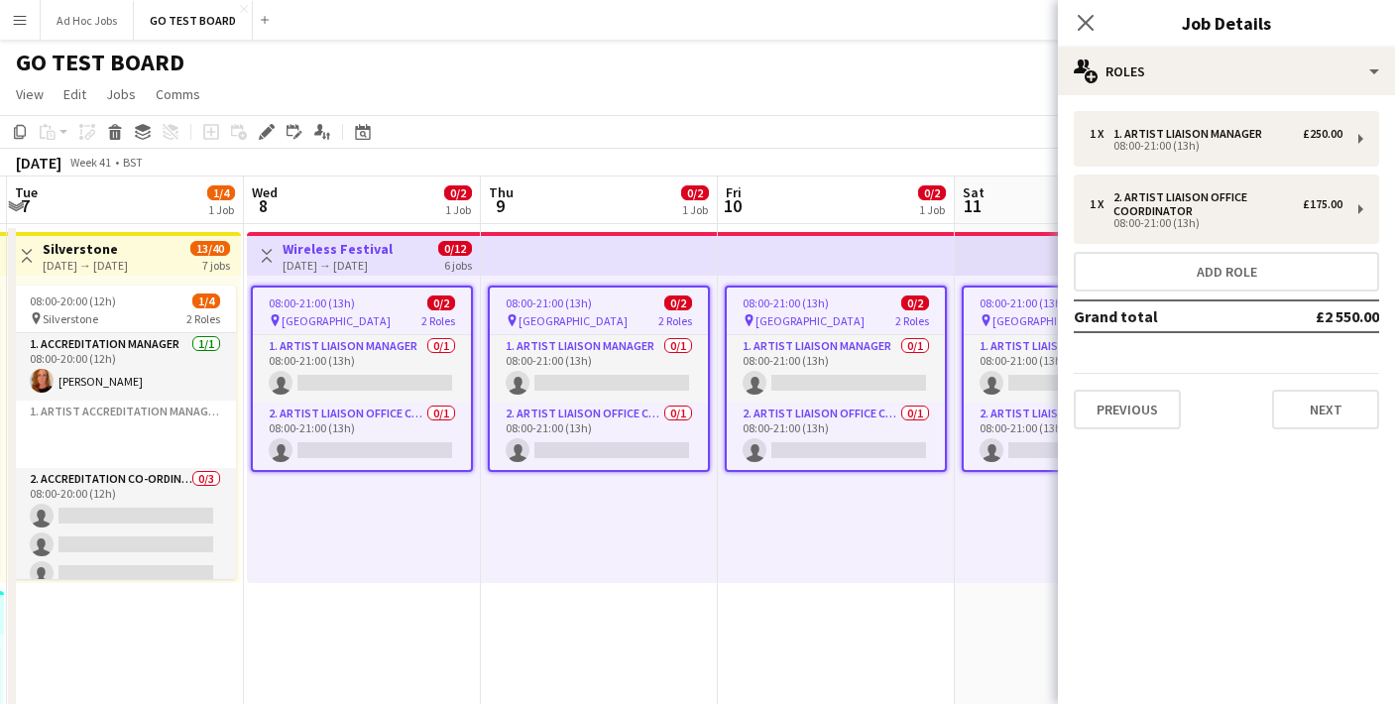
click at [375, 310] on app-job-card "08:00-21:00 (13h) 0/2 pin [GEOGRAPHIC_DATA] 2 Roles 1. Artist Liaison Manager 0…" at bounding box center [362, 378] width 222 height 186
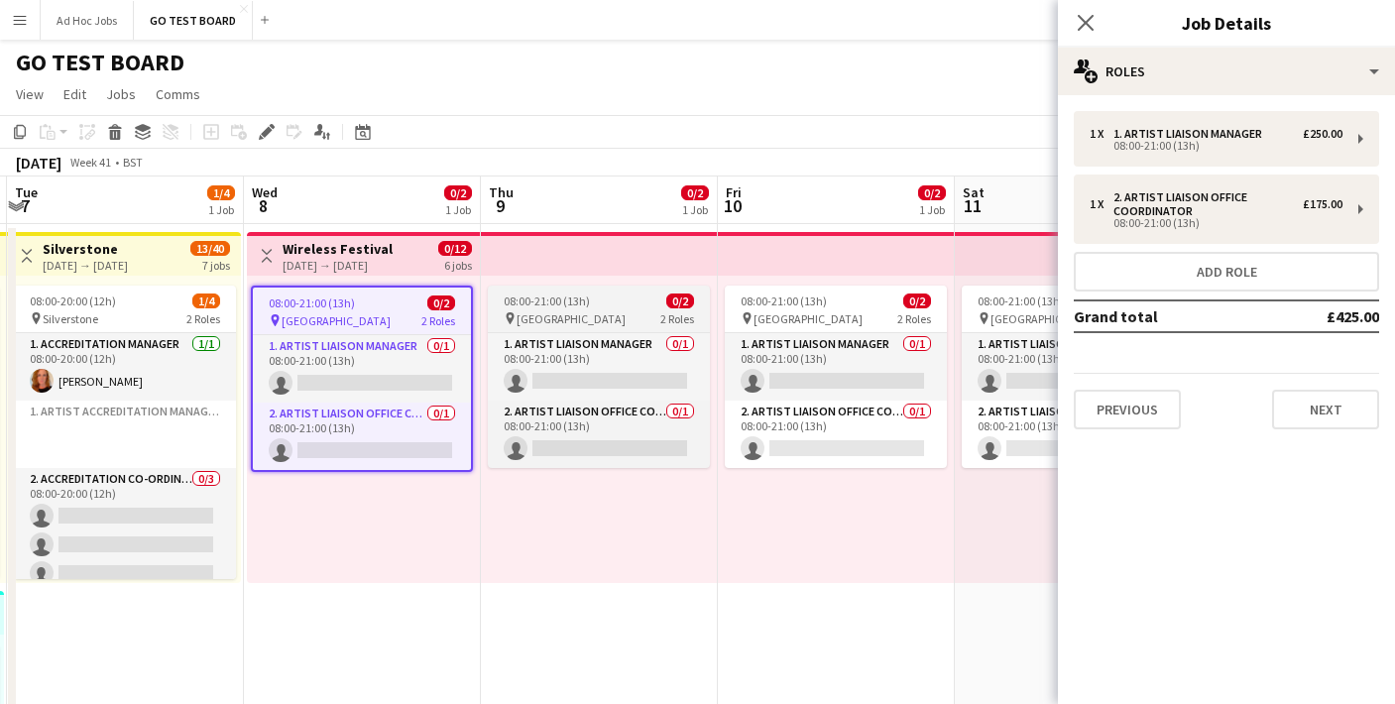
click at [529, 307] on span "08:00-21:00 (13h)" at bounding box center [547, 300] width 86 height 15
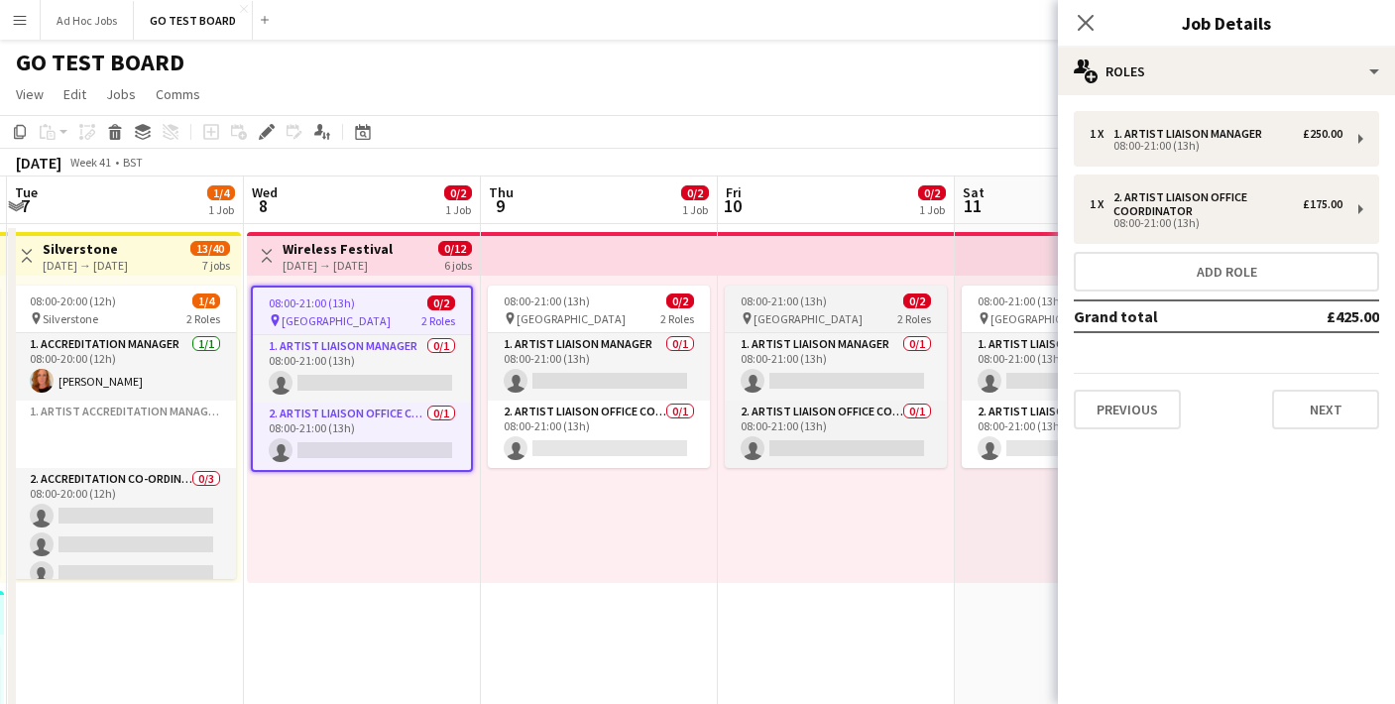
click at [763, 311] on span "[GEOGRAPHIC_DATA]" at bounding box center [807, 318] width 109 height 15
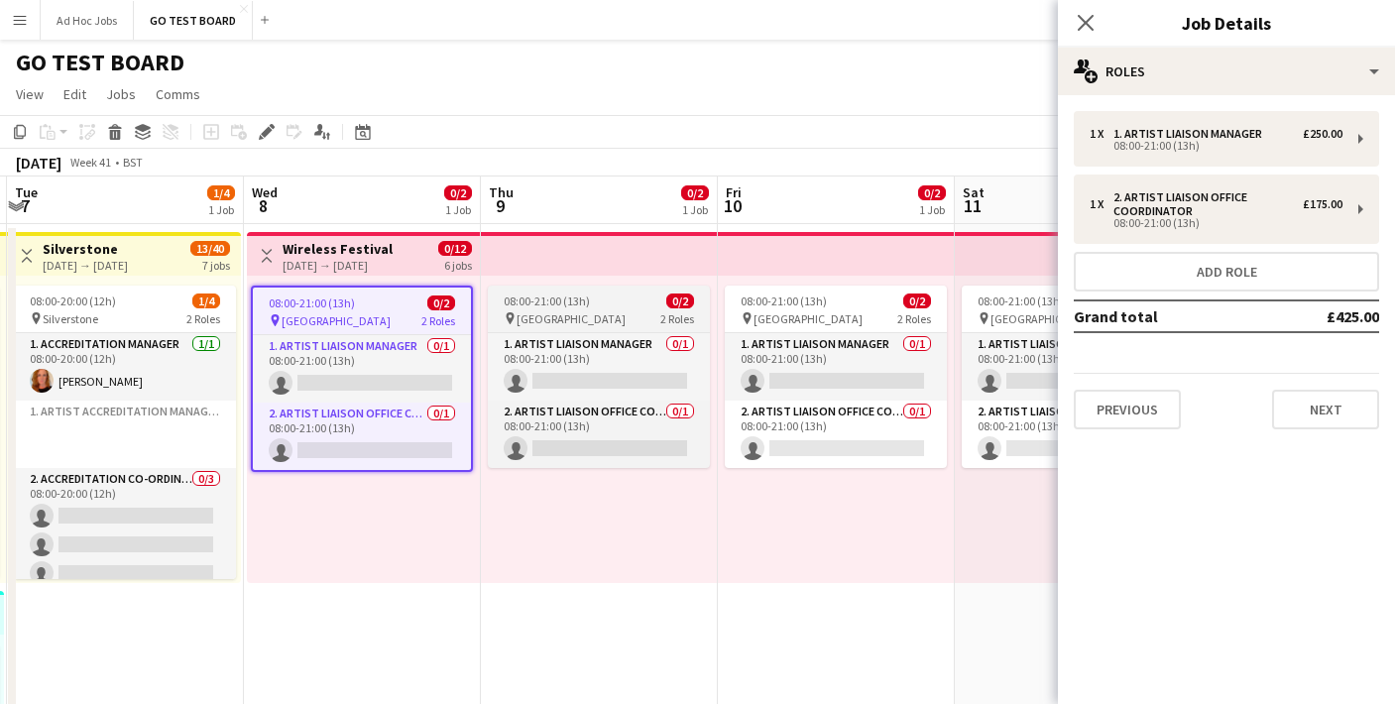
click at [589, 322] on span "[GEOGRAPHIC_DATA]" at bounding box center [570, 318] width 109 height 15
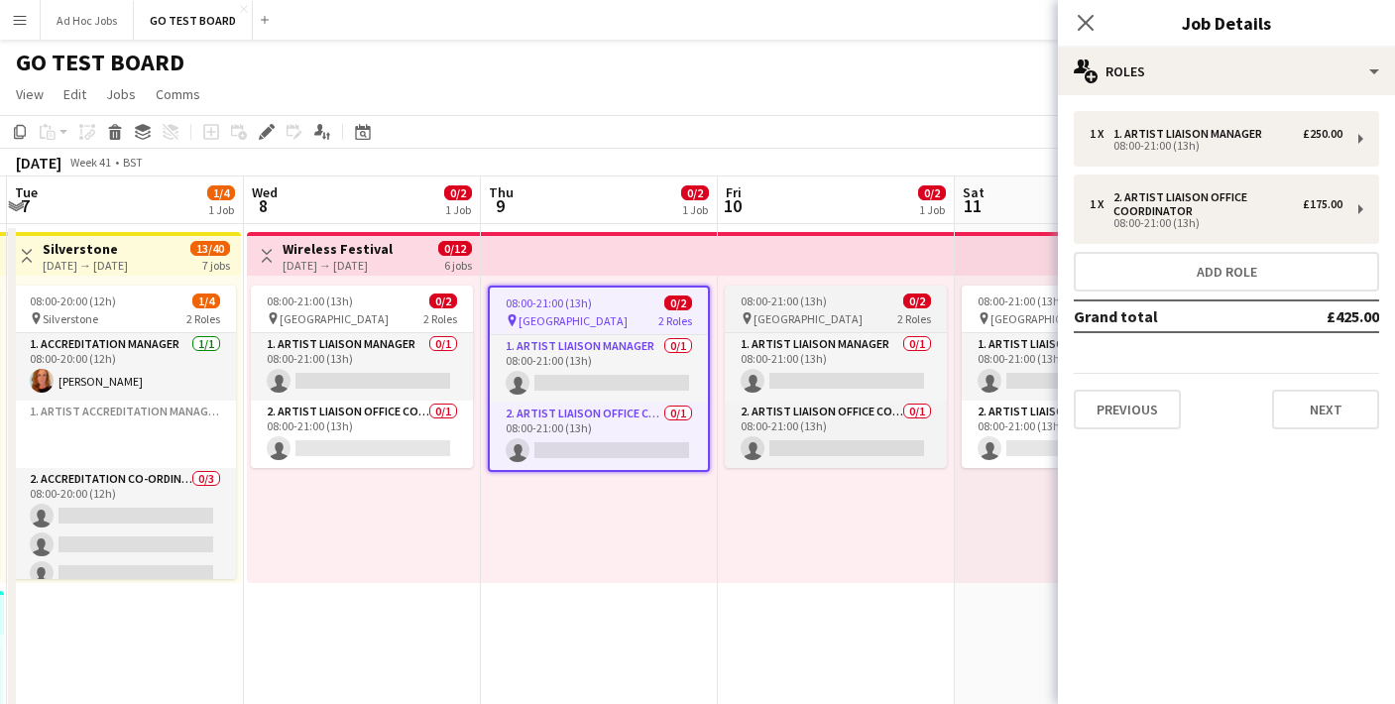
click at [828, 296] on div "08:00-21:00 (13h) 0/2" at bounding box center [836, 300] width 222 height 15
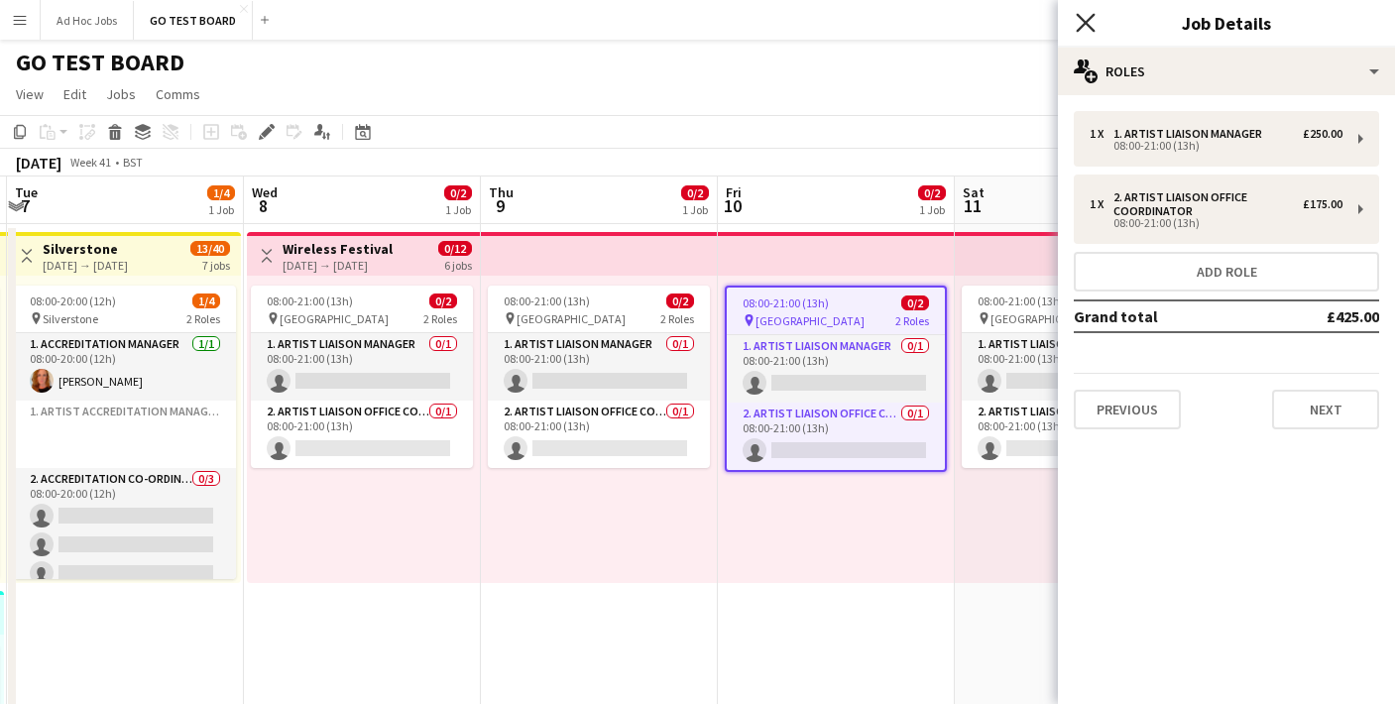
click at [1092, 29] on icon at bounding box center [1084, 22] width 19 height 19
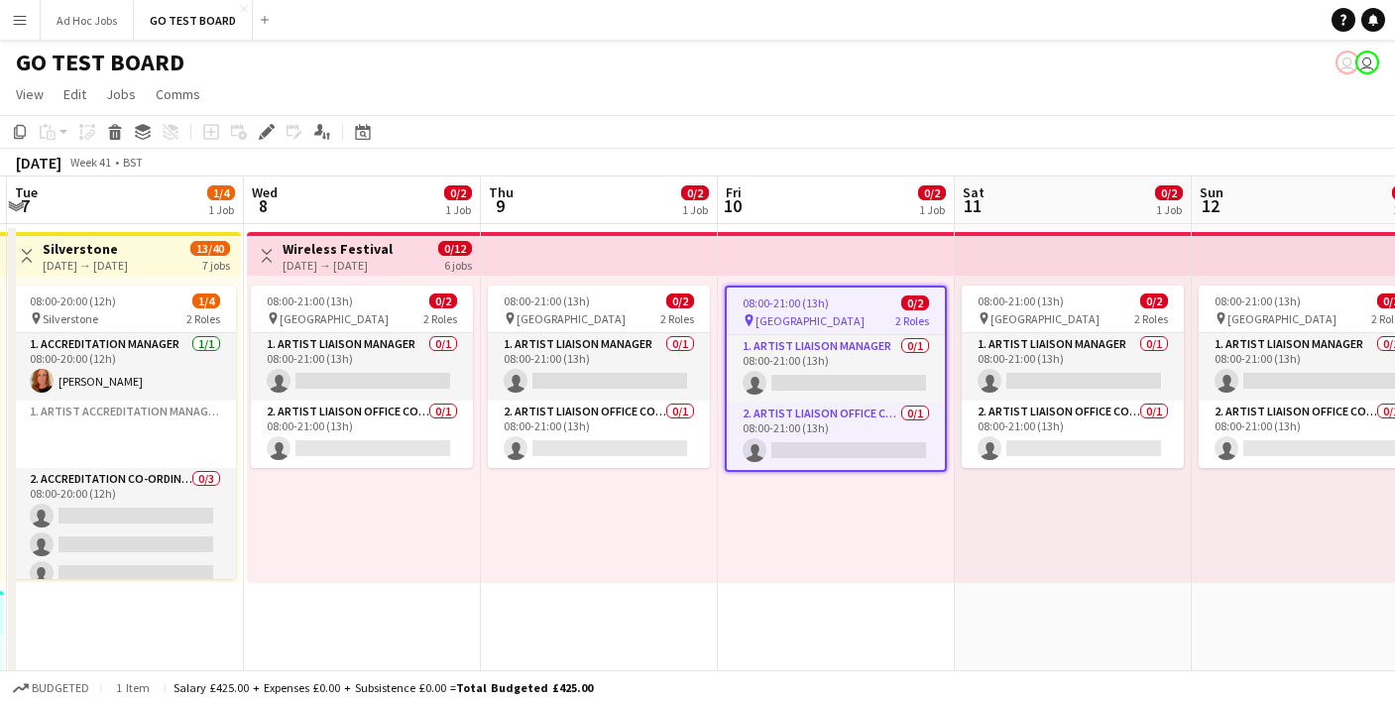
drag, startPoint x: 1170, startPoint y: 661, endPoint x: 1198, endPoint y: 704, distance: 51.4
click at [1198, 703] on html "Menu Boards Boards Boards All jobs Status Workforce Workforce My Workforce Recr…" at bounding box center [697, 671] width 1395 height 1342
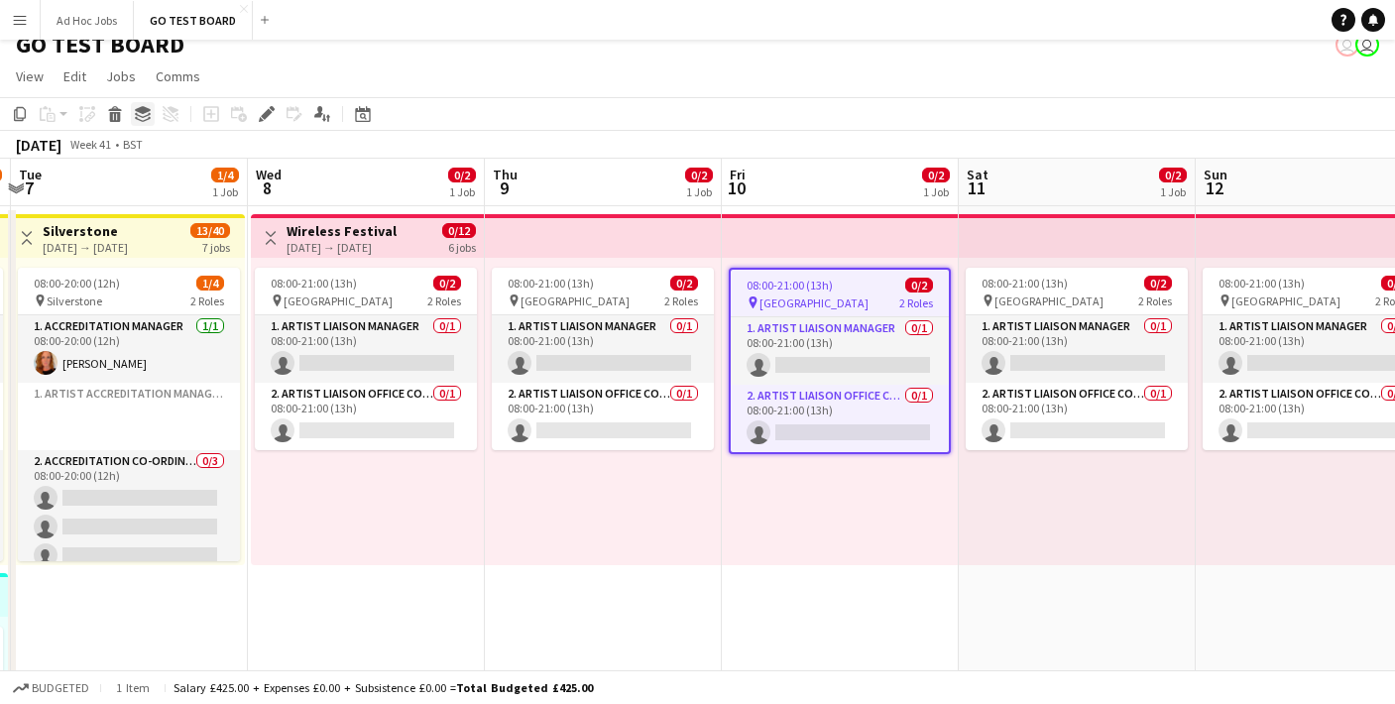
scroll to position [0, 0]
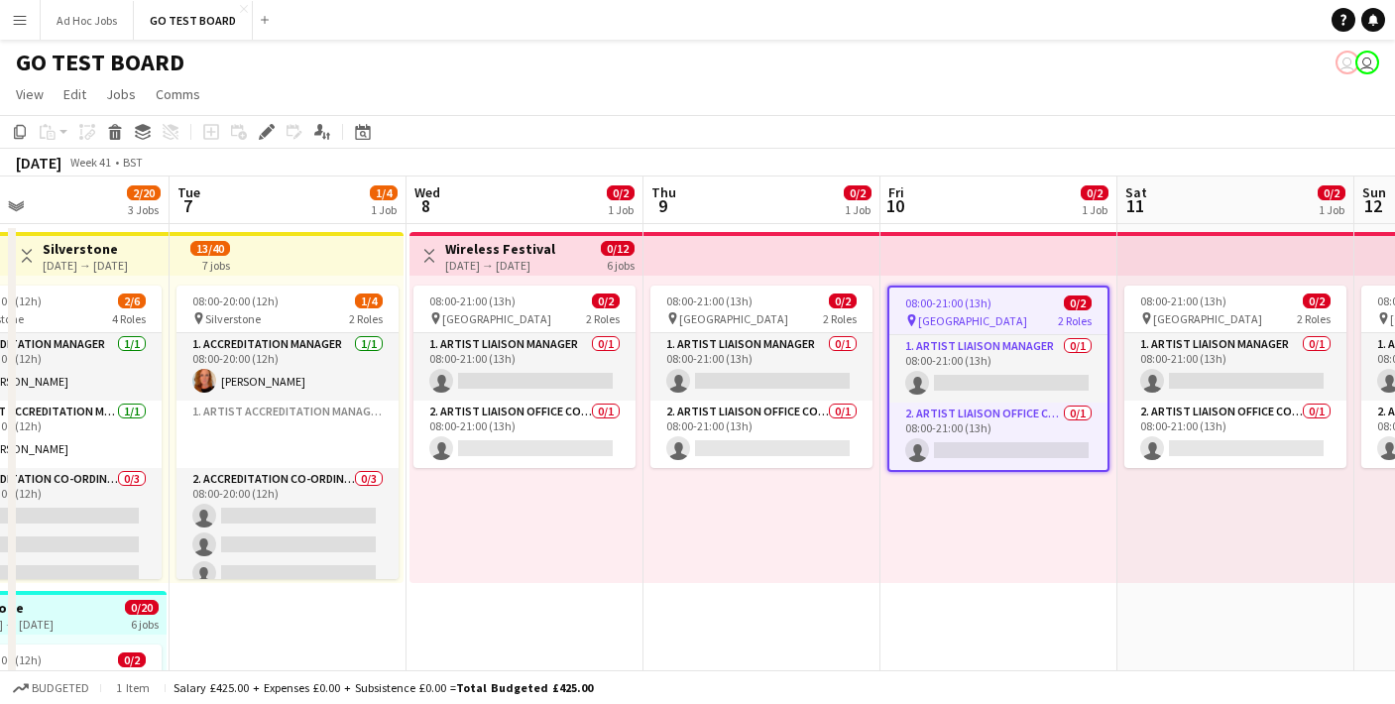
drag, startPoint x: 556, startPoint y: 406, endPoint x: 727, endPoint y: 694, distance: 334.2
click at [723, 676] on app-board "GO TEST BOARD user user View Day view expanded Day view collapsed Month view Da…" at bounding box center [697, 691] width 1395 height 1302
